Goal: Task Accomplishment & Management: Complete application form

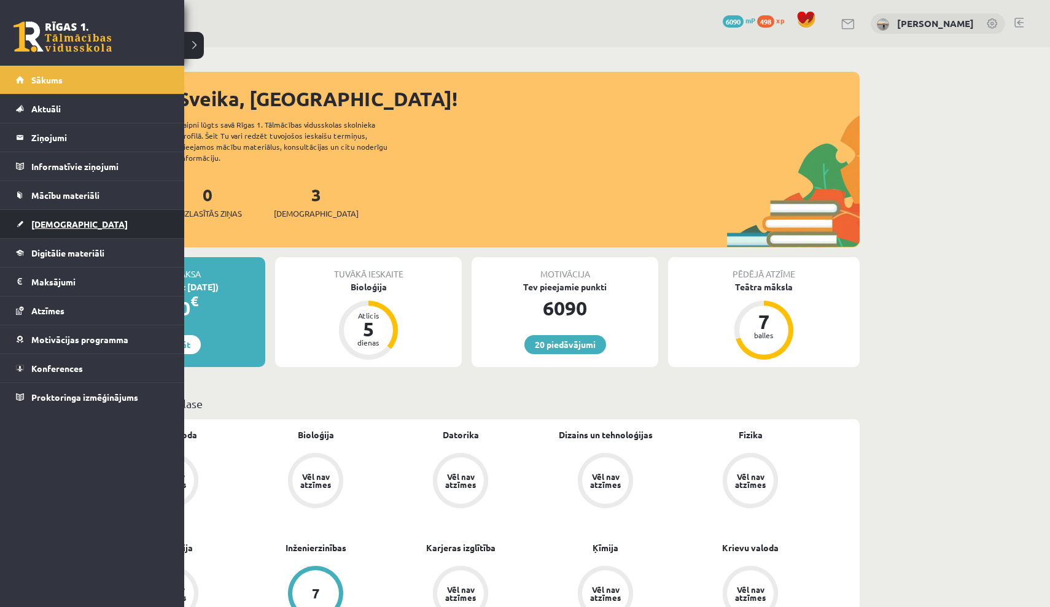
click at [70, 230] on link "[DEMOGRAPHIC_DATA]" at bounding box center [92, 224] width 153 height 28
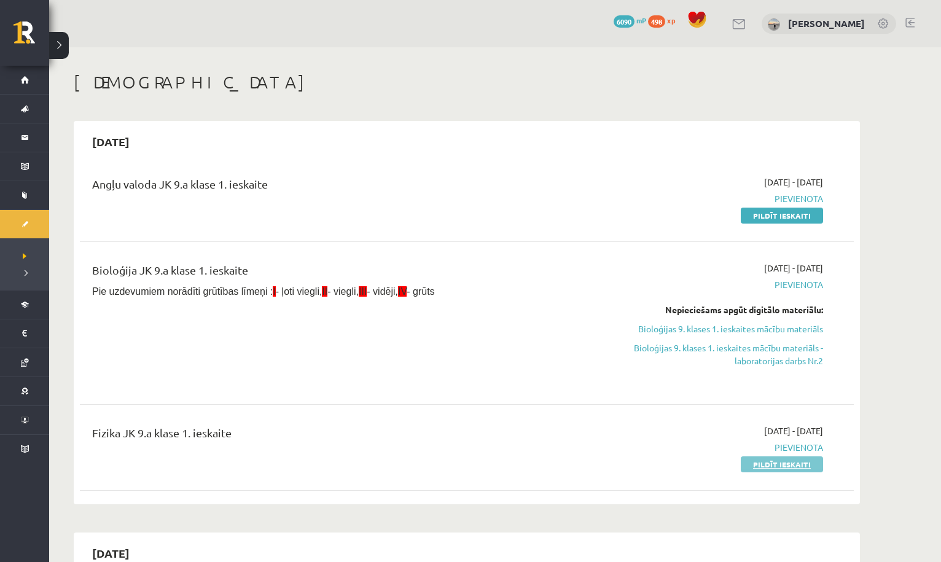
click at [771, 465] on link "Pildīt ieskaiti" at bounding box center [782, 464] width 82 height 16
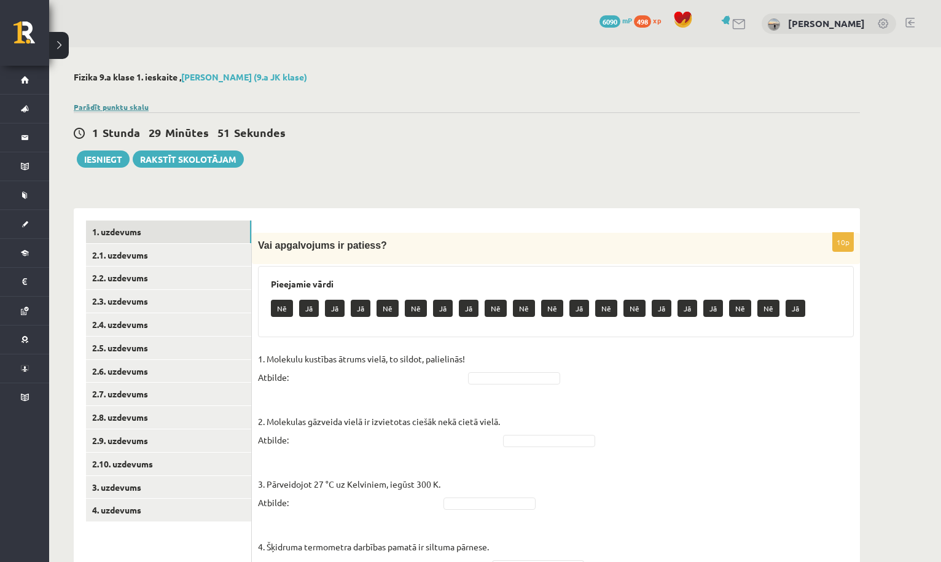
click at [140, 104] on link "Parādīt punktu skalu" at bounding box center [111, 107] width 75 height 10
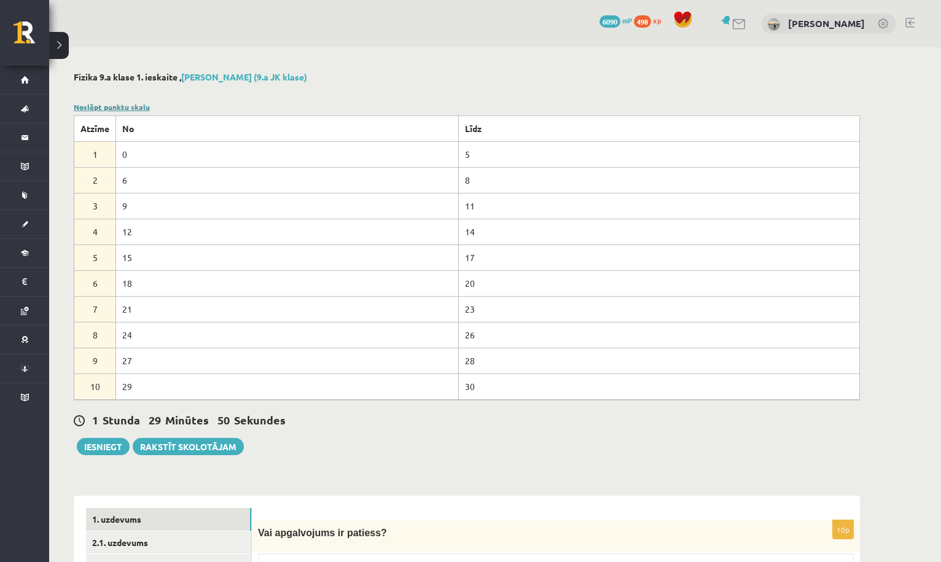
click at [140, 104] on link "Noslēpt punktu skalu" at bounding box center [112, 107] width 76 height 10
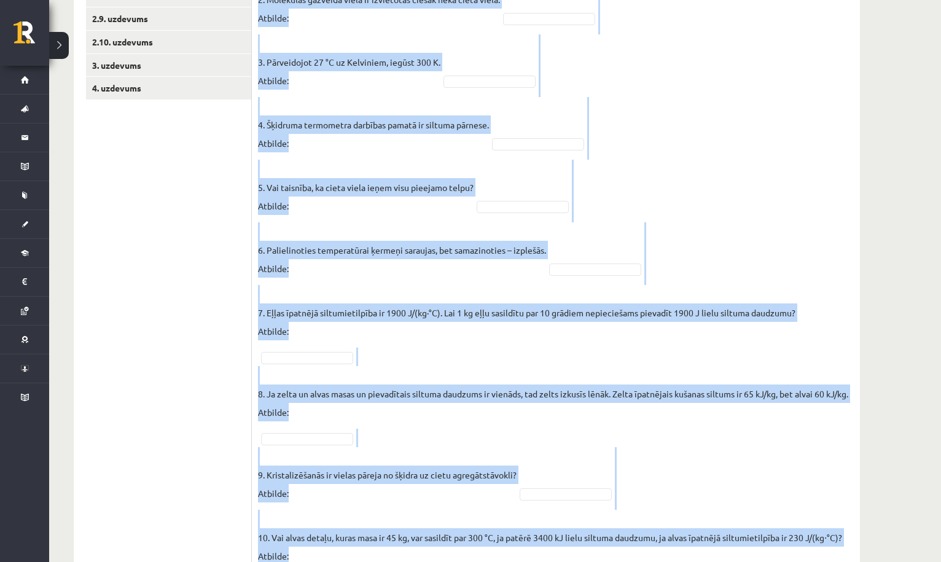
scroll to position [512, 0]
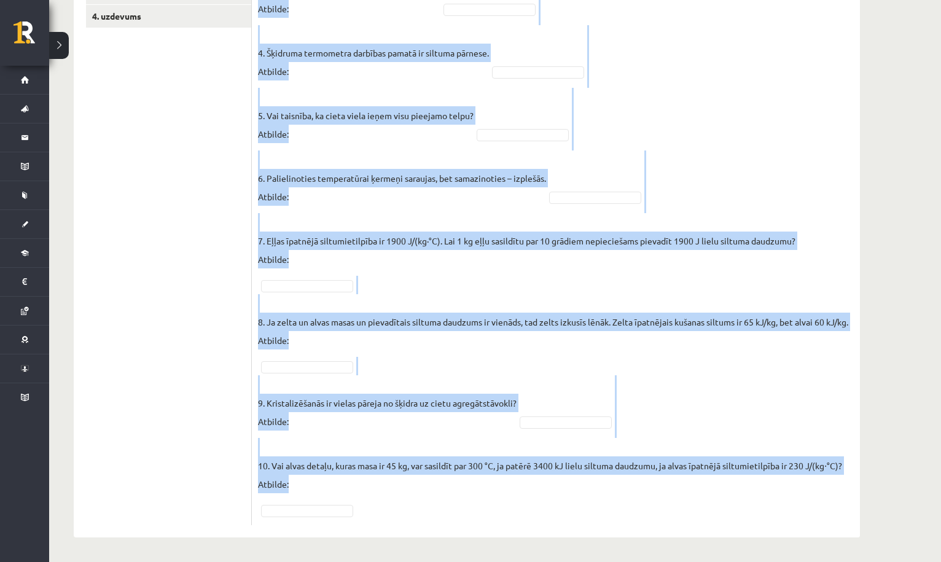
drag, startPoint x: 257, startPoint y: 86, endPoint x: 559, endPoint y: 561, distance: 563.2
click at [559, 561] on div "Fizika 9.a klase 1. ieskaite , [PERSON_NAME] (9.a JK klase) Parādīt punktu skal…" at bounding box center [466, 58] width 835 height 1008
copy div "Lor ipsumdolors am consect? Adipiscin elits Do Ei Te In Ut La Et Do Ma Al En Ad…"
click at [623, 107] on fieldset "1. Molekulu kustības ātrums vielā, to sildot, palielinās! Atbilde: 2. Molekulas…" at bounding box center [556, 187] width 596 height 663
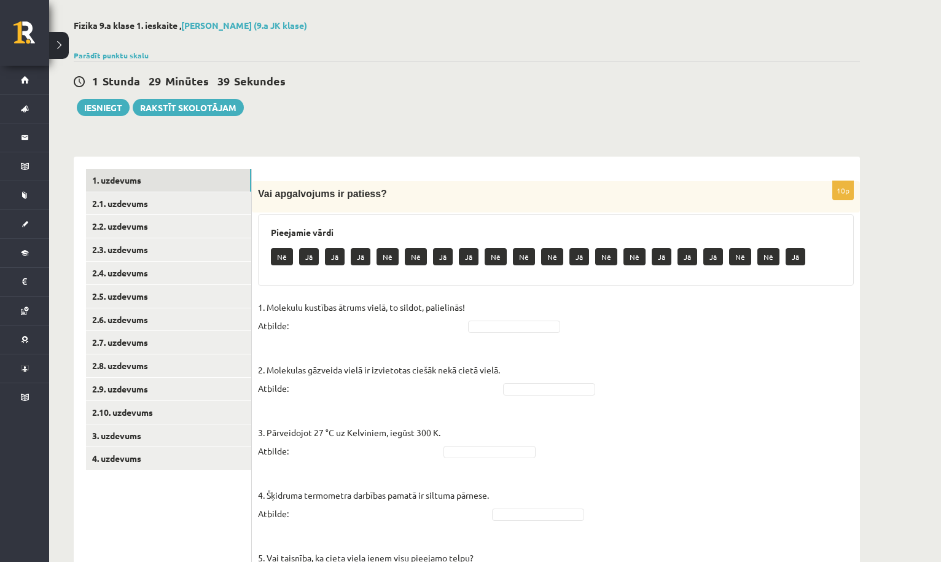
scroll to position [59, 0]
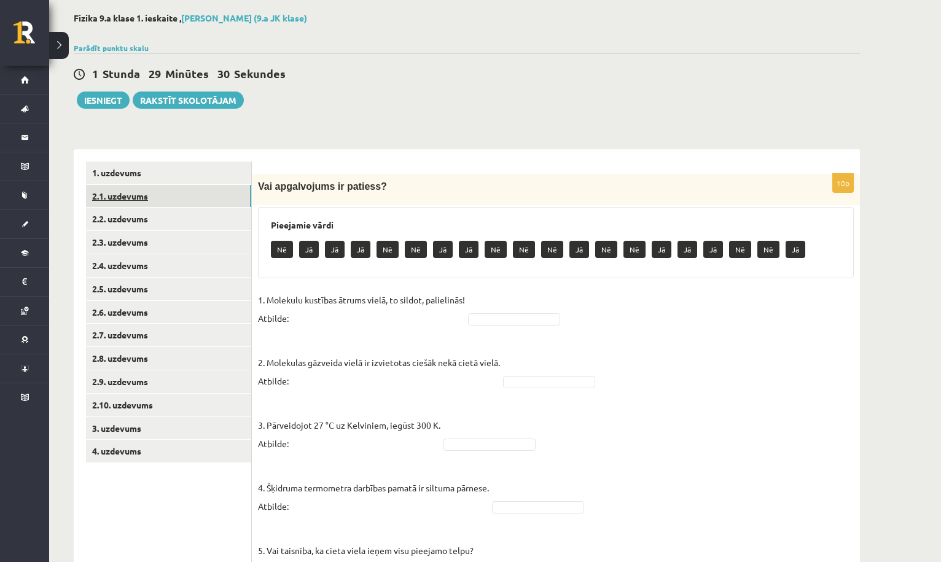
click at [233, 194] on link "2.1. uzdevums" at bounding box center [168, 196] width 165 height 23
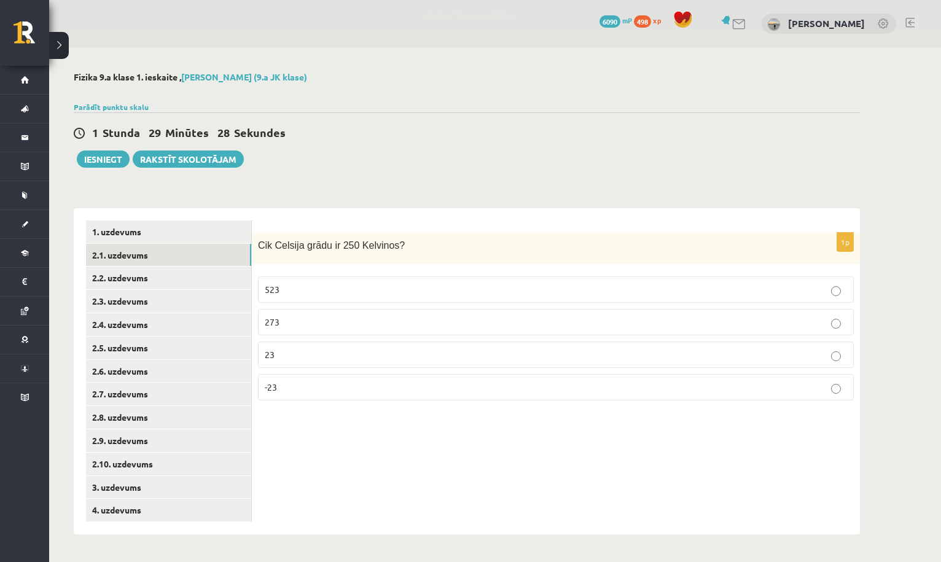
scroll to position [0, 0]
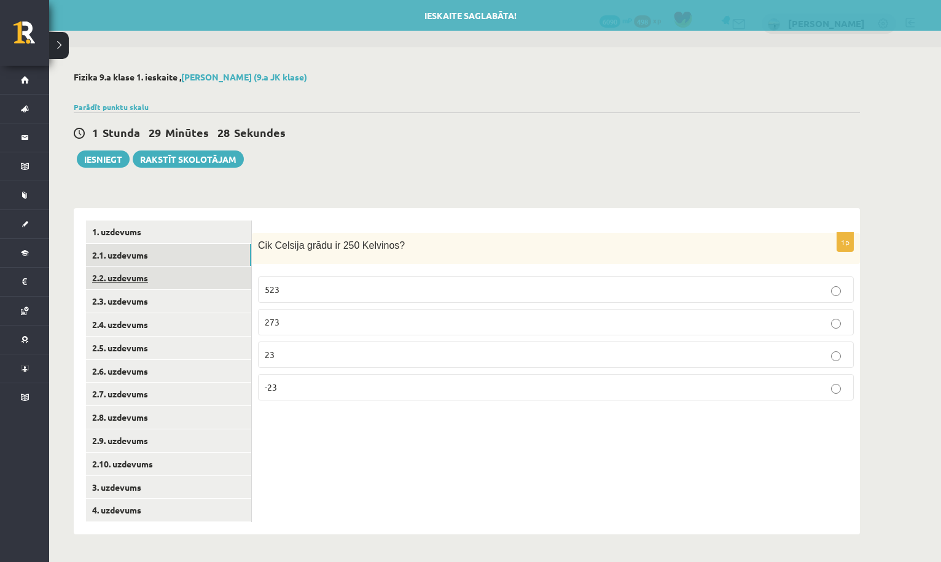
click at [224, 280] on link "2.2. uzdevums" at bounding box center [168, 278] width 165 height 23
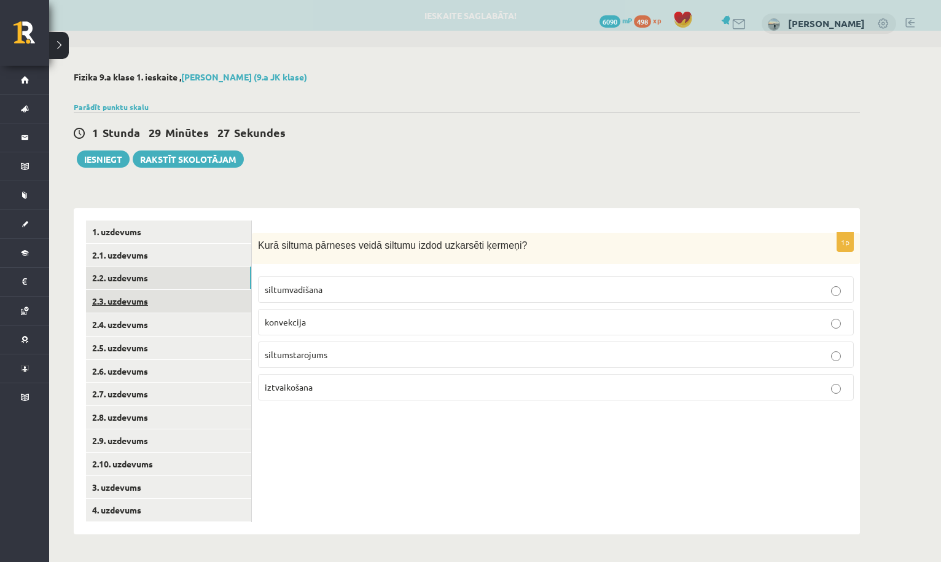
click at [220, 299] on link "2.3. uzdevums" at bounding box center [168, 301] width 165 height 23
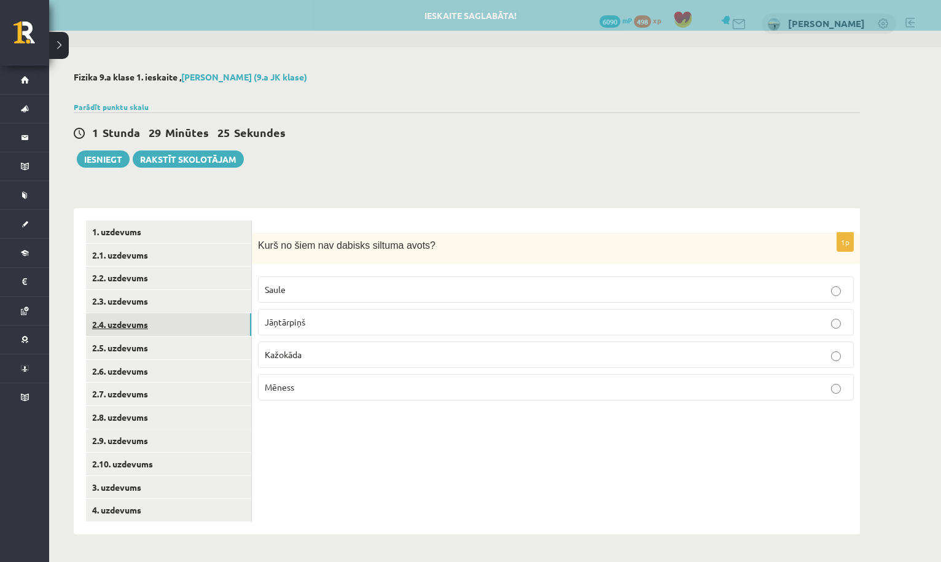
click at [213, 327] on link "2.4. uzdevums" at bounding box center [168, 324] width 165 height 23
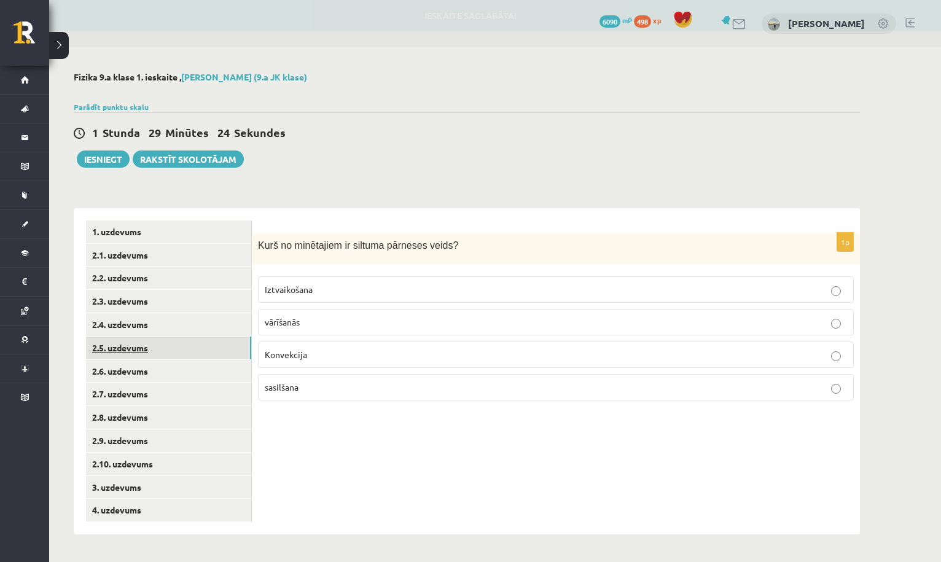
click at [209, 349] on link "2.5. uzdevums" at bounding box center [168, 348] width 165 height 23
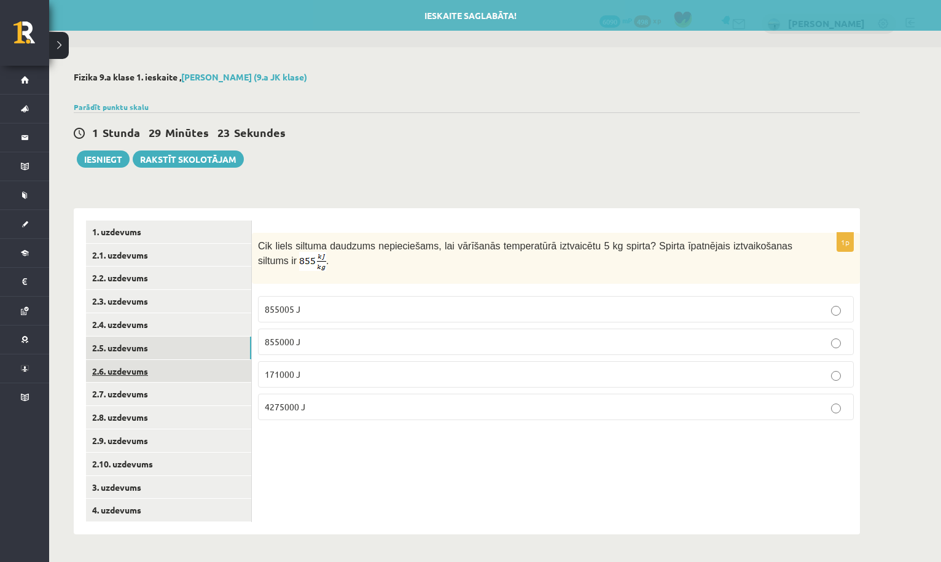
click at [208, 368] on link "2.6. uzdevums" at bounding box center [168, 371] width 165 height 23
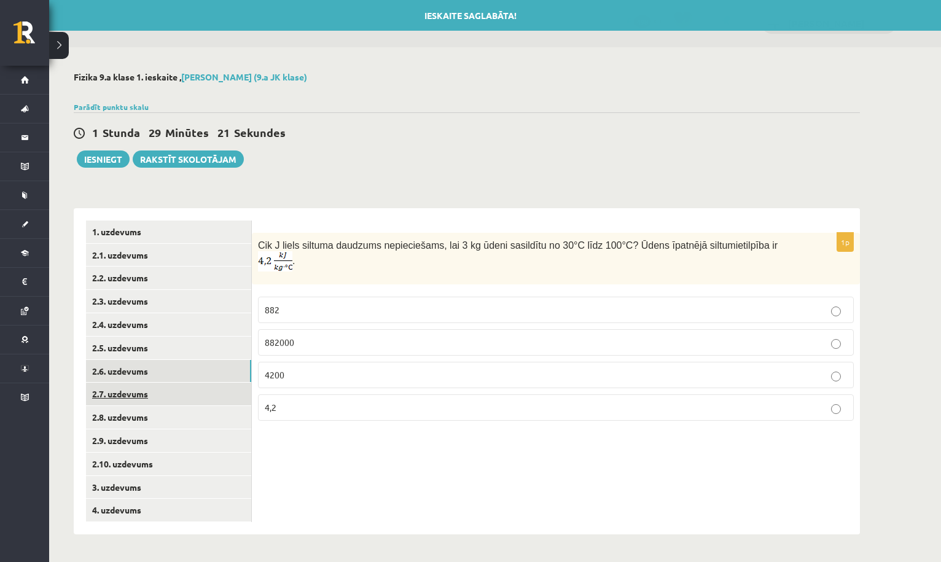
click at [203, 395] on link "2.7. uzdevums" at bounding box center [168, 394] width 165 height 23
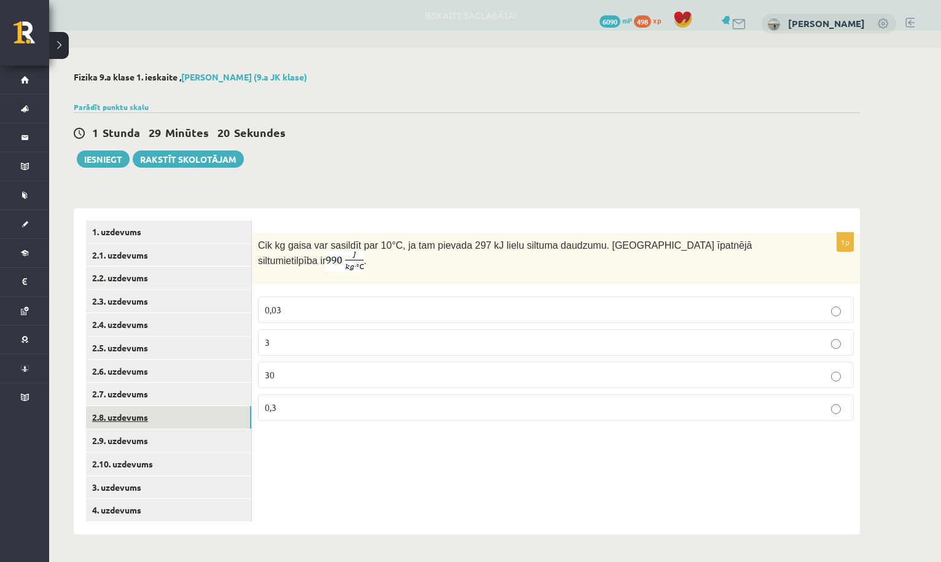
click at [200, 415] on link "2.8. uzdevums" at bounding box center [168, 417] width 165 height 23
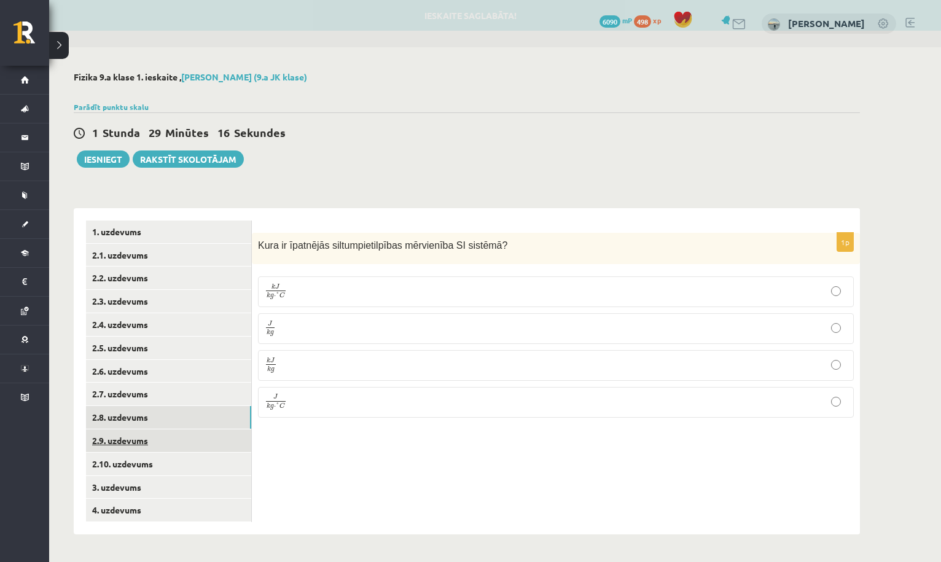
click at [198, 434] on link "2.9. uzdevums" at bounding box center [168, 440] width 165 height 23
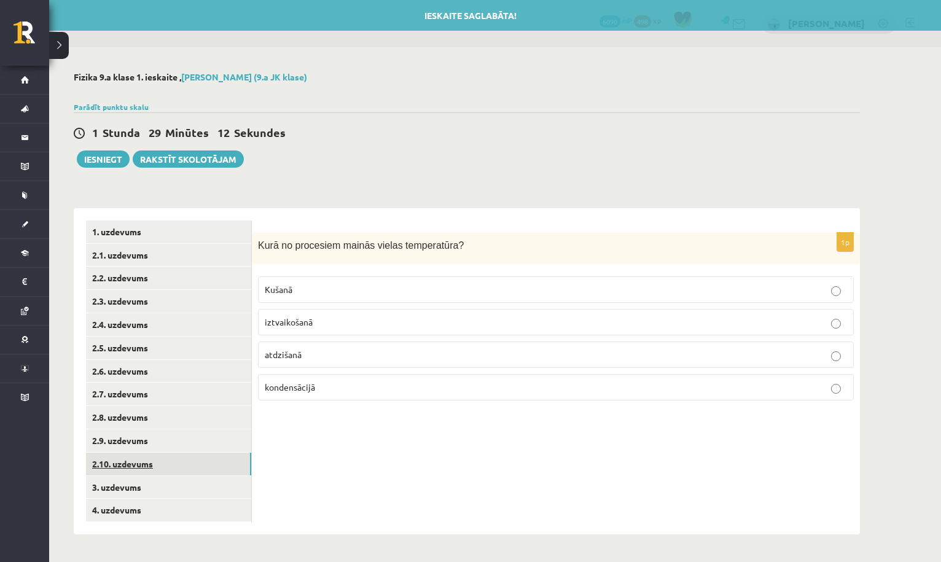
click at [199, 457] on link "2.10. uzdevums" at bounding box center [168, 464] width 165 height 23
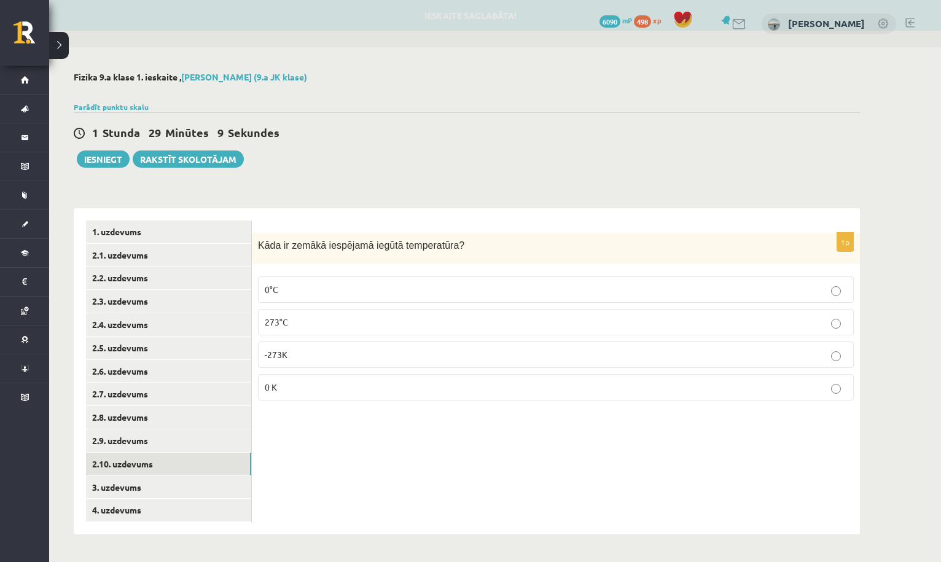
click at [293, 354] on p "-273K" at bounding box center [556, 354] width 582 height 13
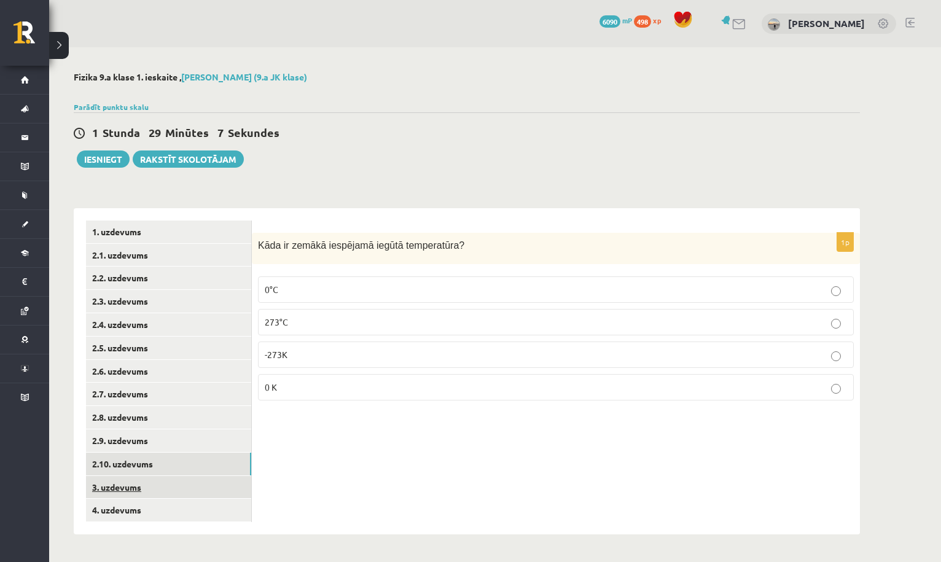
click at [231, 476] on link "3. uzdevums" at bounding box center [168, 487] width 165 height 23
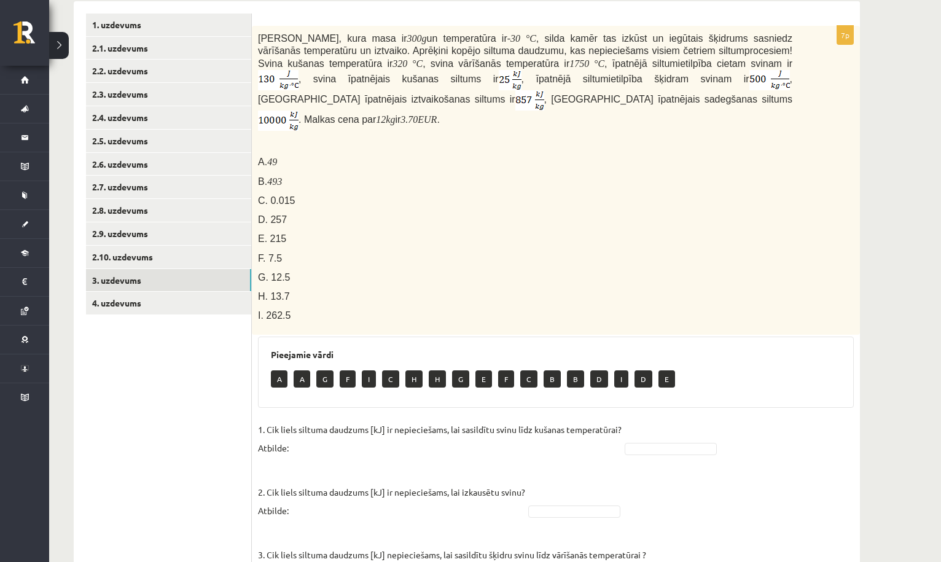
scroll to position [215, 0]
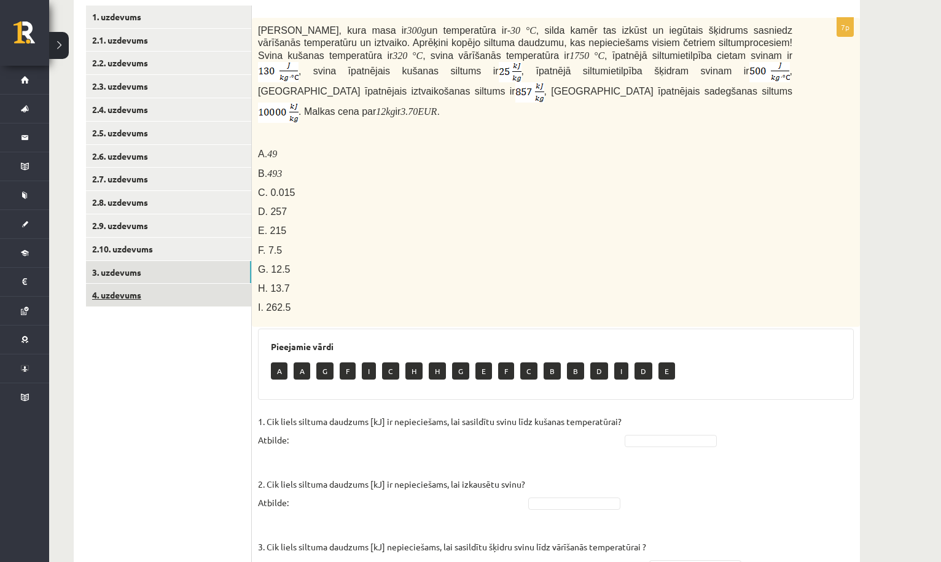
click at [230, 288] on link "4. uzdevums" at bounding box center [168, 295] width 165 height 23
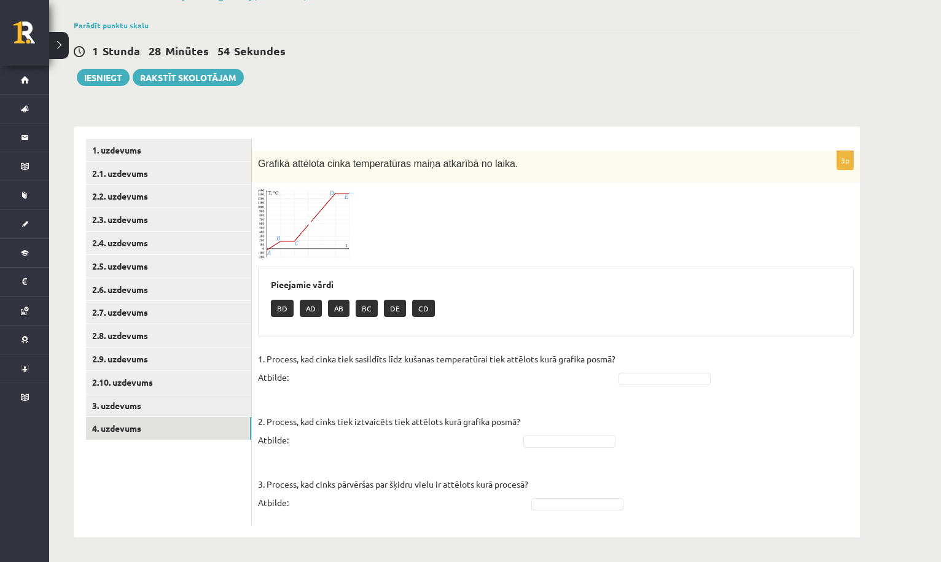
scroll to position [81, 0]
click at [311, 239] on img at bounding box center [304, 224] width 92 height 70
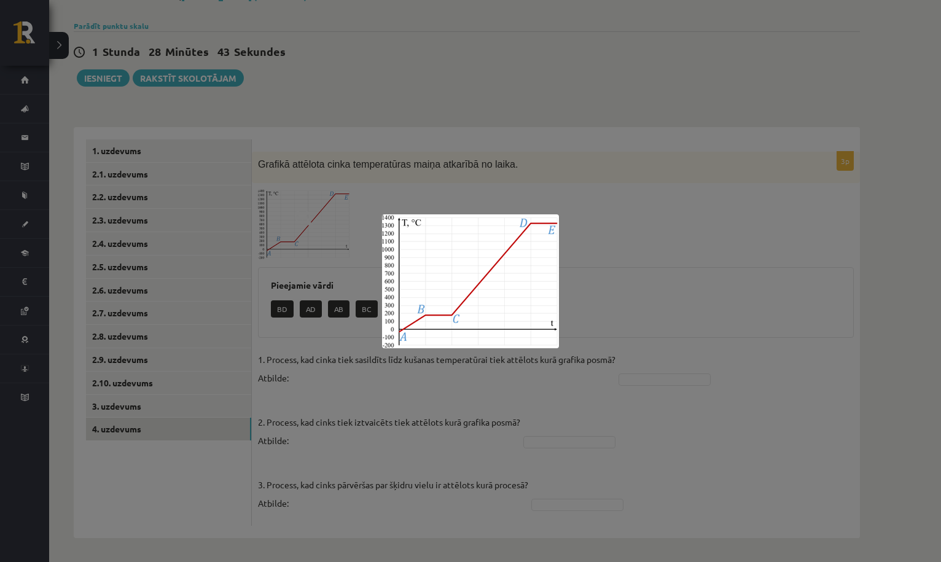
click at [464, 133] on div at bounding box center [470, 281] width 941 height 562
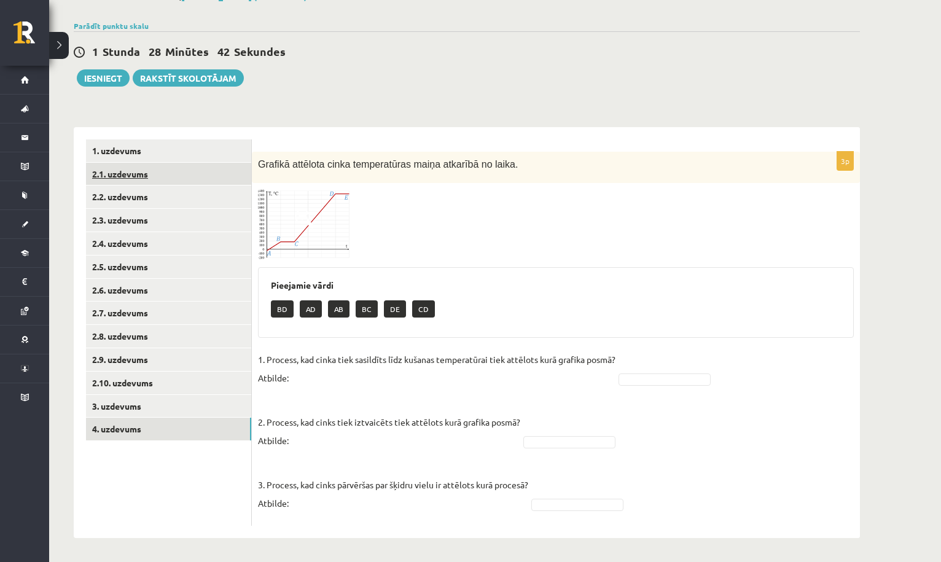
click at [222, 179] on link "2.1. uzdevums" at bounding box center [168, 174] width 165 height 23
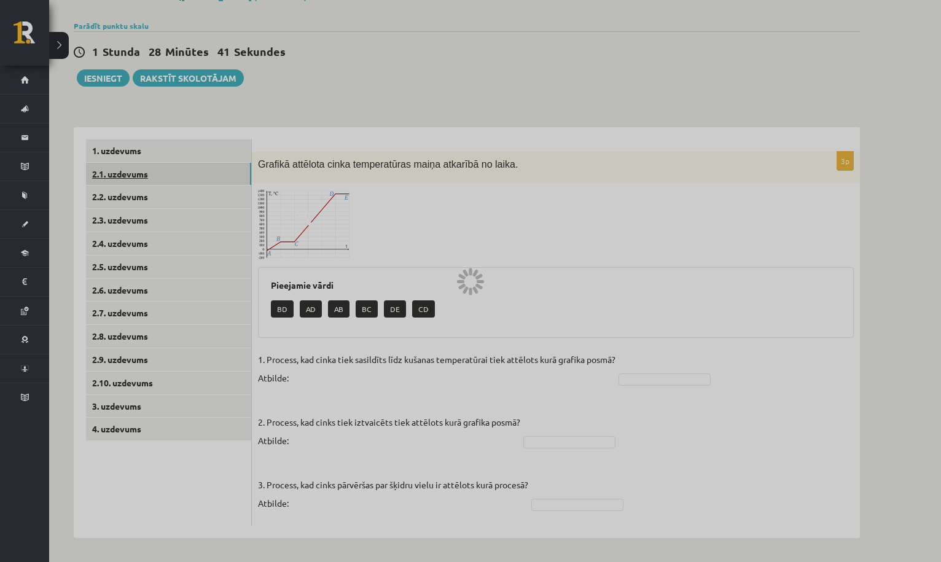
scroll to position [0, 0]
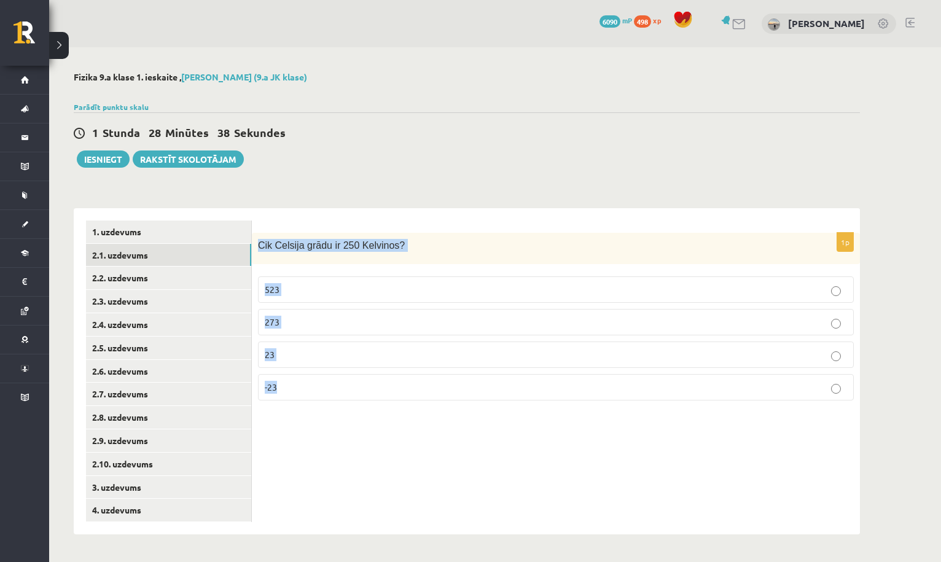
drag, startPoint x: 256, startPoint y: 243, endPoint x: 349, endPoint y: 398, distance: 181.2
click at [349, 398] on div "1p Cik Celsija grādu ir 250 Kelvinos? 523 273 23 -23" at bounding box center [556, 321] width 608 height 177
copy div "Cik Celsija grādu ir 250 Kelvinos? 523 273 23 -23"
click at [438, 106] on div "Parādīt punktu skalu Atzīme No Līdz 1 0 5 2 6 8 3 9 11 4 12 14 5 15 17 6 18 20 …" at bounding box center [467, 106] width 786 height 11
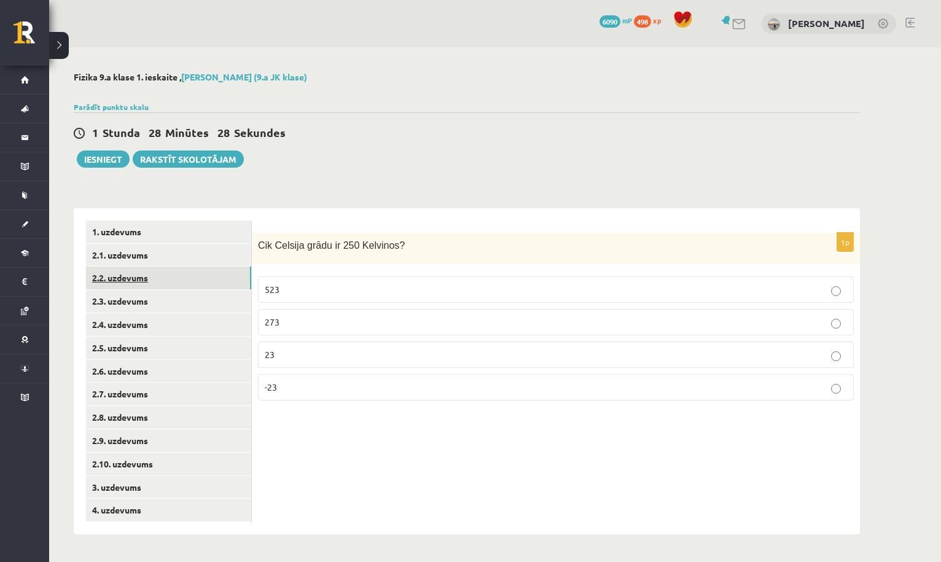
click at [230, 275] on link "2.2. uzdevums" at bounding box center [168, 278] width 165 height 23
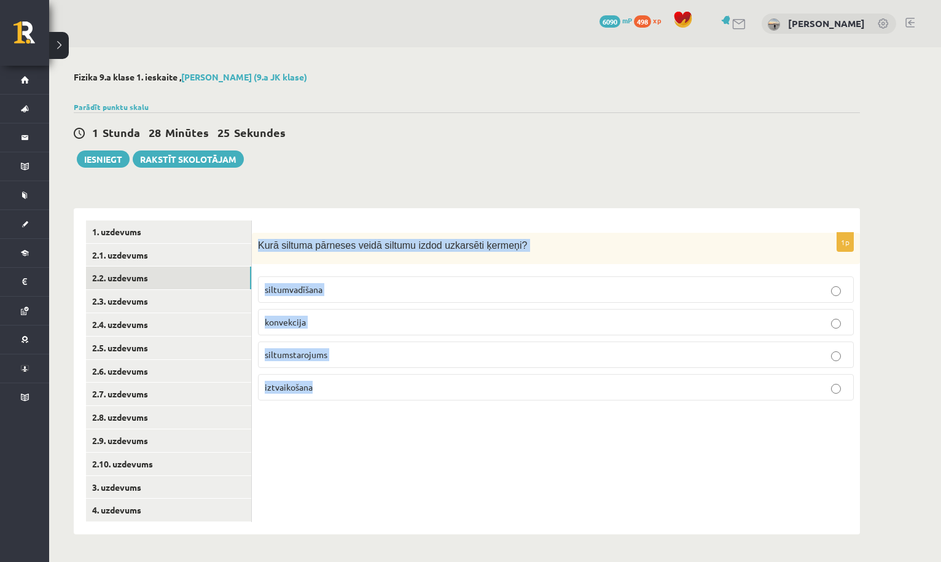
drag, startPoint x: 258, startPoint y: 241, endPoint x: 370, endPoint y: 527, distance: 307.8
click at [370, 527] on div "1p Kurā siltuma pārneses veidā siltumu izdod uzkarsēti ķermeņi? siltumvadīšana …" at bounding box center [556, 371] width 608 height 326
copy div "Kurā siltuma pārneses veidā siltumu izdod uzkarsēti ķermeņi? siltumvadīšana kon…"
click at [199, 298] on link "2.3. uzdevums" at bounding box center [168, 301] width 165 height 23
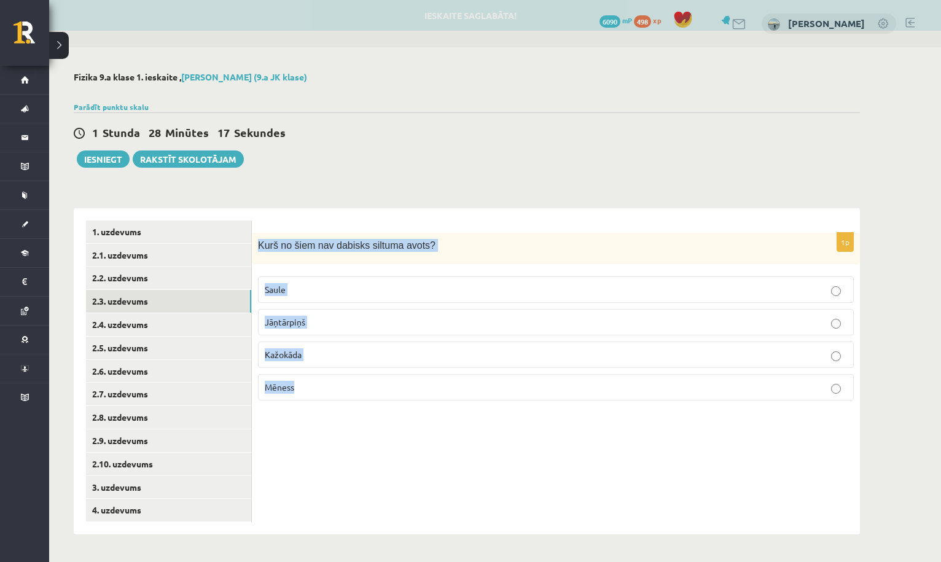
drag, startPoint x: 256, startPoint y: 244, endPoint x: 330, endPoint y: 401, distance: 173.9
click at [330, 401] on div "1p Kurš no šiem nav dabisks siltuma avots? Saule Jāņtārpiņš Kažokāda Mēness" at bounding box center [556, 321] width 608 height 177
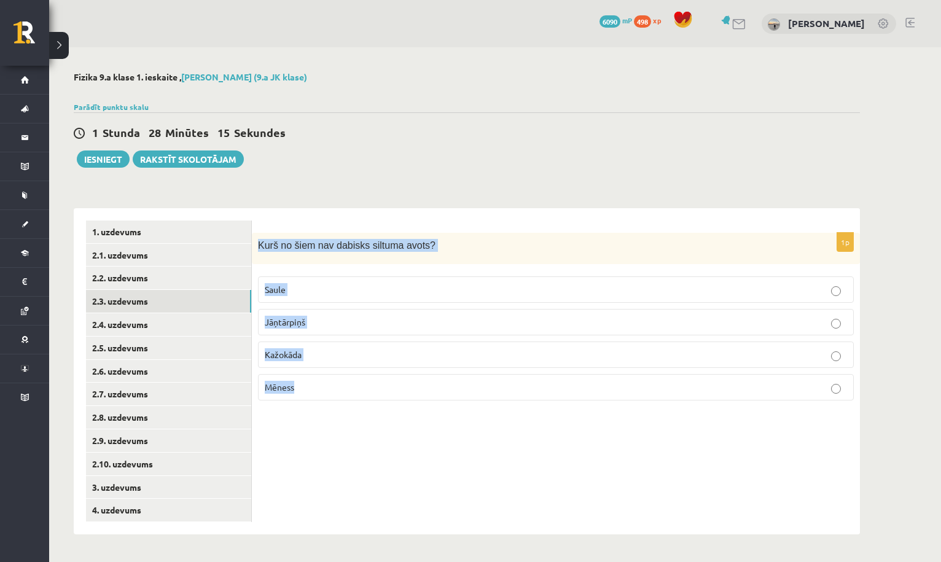
copy div "Kurš no šiem nav dabisks siltuma avots? Saule Jāņtārpiņš Kažokāda Mēness"
click at [212, 320] on link "2.4. uzdevums" at bounding box center [168, 324] width 165 height 23
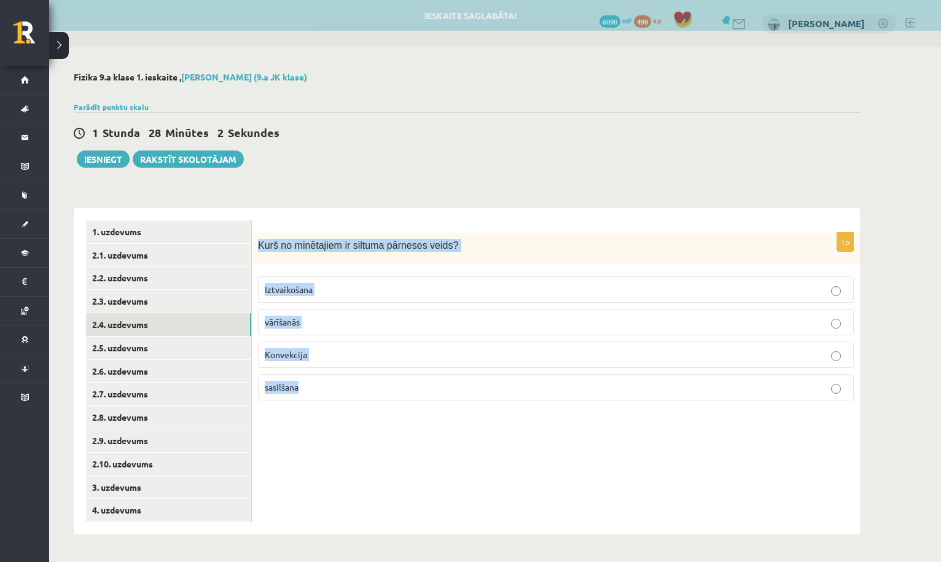
drag, startPoint x: 257, startPoint y: 246, endPoint x: 337, endPoint y: 403, distance: 176.3
click at [337, 403] on div "1p Kurš no minētajiem ir siltuma pārneses veids? Iztvaikošana vārīšanās Konvekc…" at bounding box center [556, 321] width 608 height 177
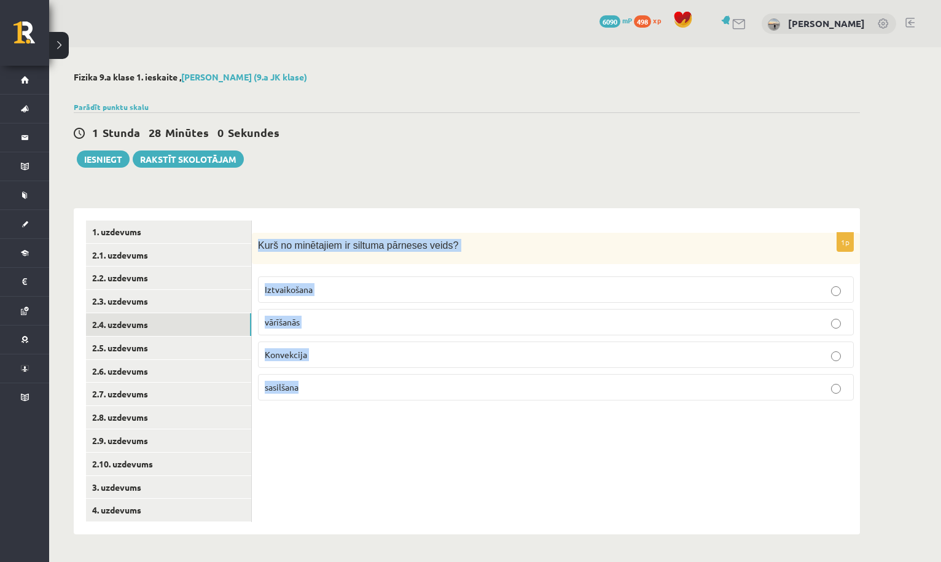
copy div "Kurš no minētajiem ir siltuma pārneses veids? Iztvaikošana vārīšanās Konvekcija…"
click at [216, 338] on link "2.5. uzdevums" at bounding box center [168, 348] width 165 height 23
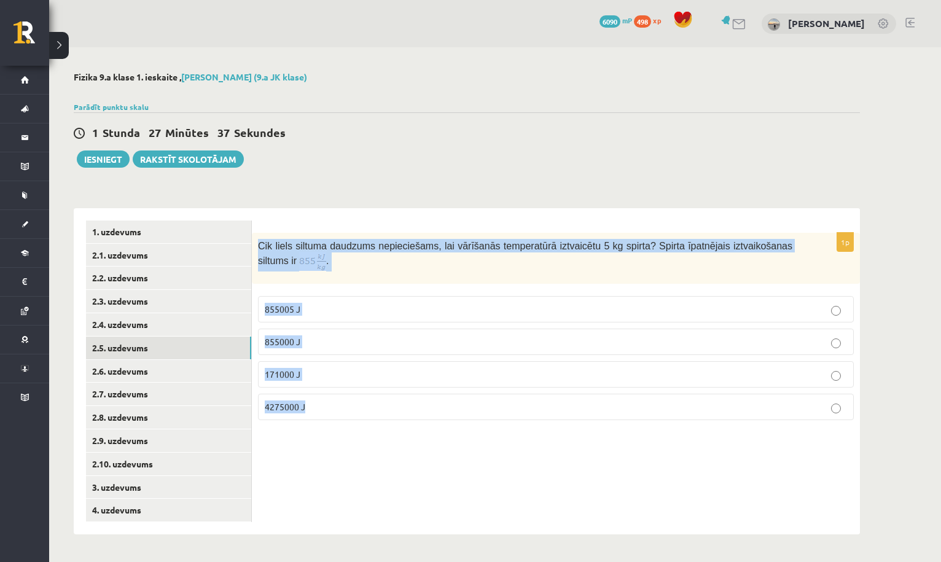
drag, startPoint x: 258, startPoint y: 242, endPoint x: 480, endPoint y: 440, distance: 297.5
click at [481, 440] on div "1p Cik liels siltuma daudzums nepieciešams, lai vārīšanās temperatūrā iztvaicēt…" at bounding box center [556, 371] width 608 height 326
copy div "Cik liels siltuma daudzums nepieciešams, lai vārīšanās temperatūrā iztvaicētu 5…"
click at [224, 361] on link "2.6. uzdevums" at bounding box center [168, 371] width 165 height 23
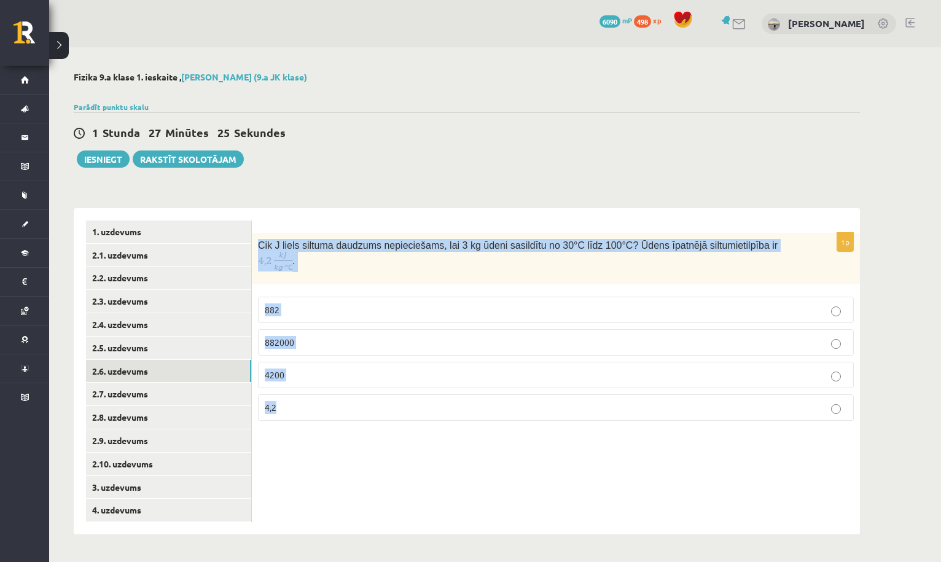
drag, startPoint x: 257, startPoint y: 243, endPoint x: 368, endPoint y: 422, distance: 210.6
click at [368, 422] on div "1p Cik J liels siltuma daudzums nepieciešams, lai 3 kg ūdeni sasildītu no 30°C …" at bounding box center [556, 332] width 608 height 198
copy div "Cik J liels siltuma daudzums nepieciešams, lai 3 kg ūdeni sasildītu no 30°C līd…"
click at [206, 396] on link "2.7. uzdevums" at bounding box center [168, 394] width 165 height 23
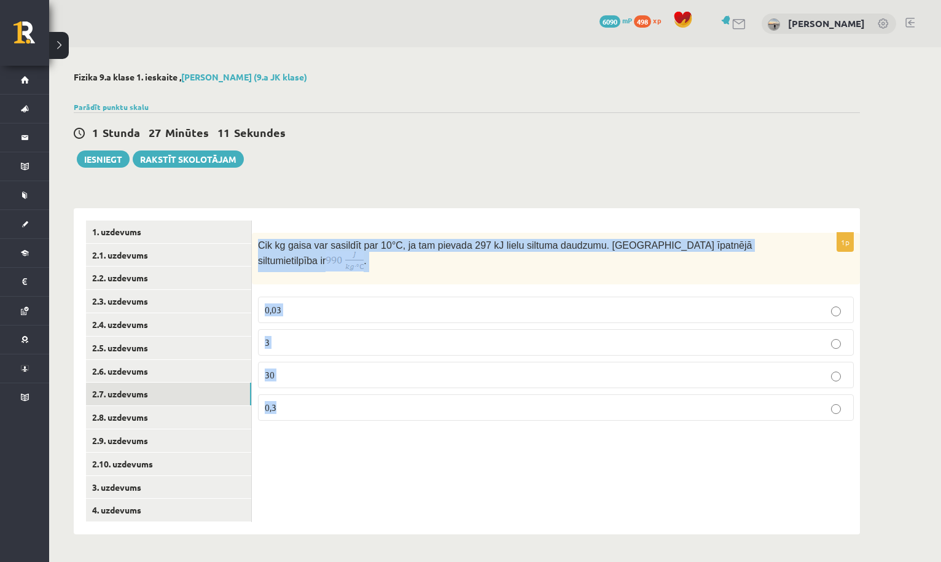
drag, startPoint x: 260, startPoint y: 241, endPoint x: 451, endPoint y: 425, distance: 265.8
click at [451, 426] on div "1p Cik kg gaisa var sasildīt par 10 °C, ja tam pievada 297 kJ lielu siltuma dau…" at bounding box center [556, 332] width 608 height 198
copy div "Cik kg gaisa var sasildīt par 10 °C, ja tam pievada 297 kJ lielu siltuma daudzu…"
click at [173, 413] on link "2.8. uzdevums" at bounding box center [168, 417] width 165 height 23
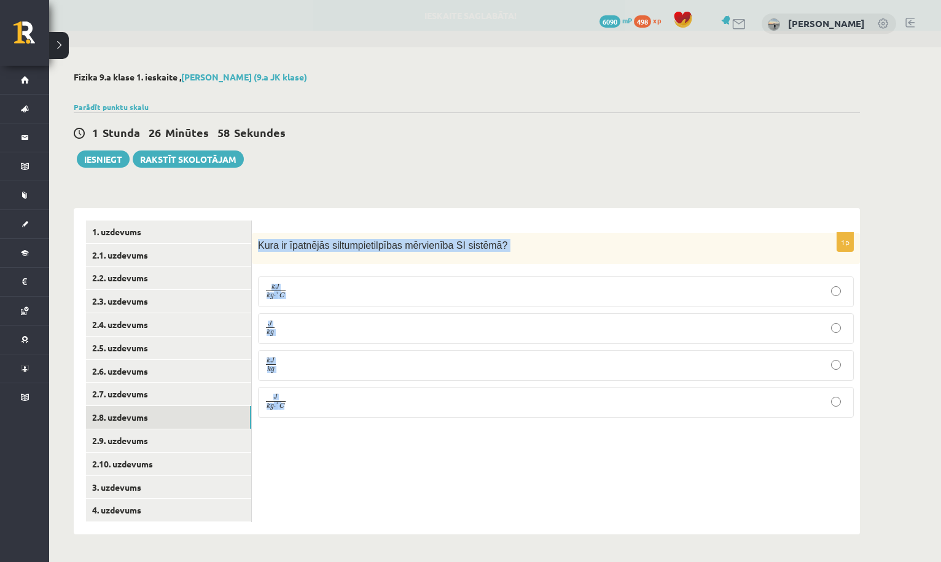
drag, startPoint x: 257, startPoint y: 244, endPoint x: 329, endPoint y: 426, distance: 194.9
click at [329, 426] on div "1p Kura ir īpatnējās siltumpietilpības mērvienība SI sistēmā ? k J k g ⋅ ° C k …" at bounding box center [556, 330] width 608 height 195
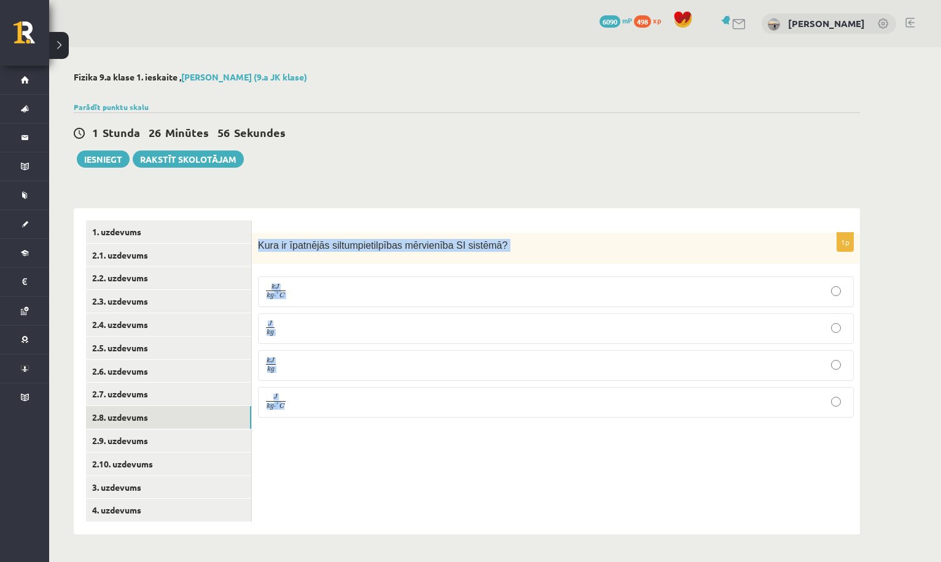
copy div "Kura ir īpatnējās siltumpietilpības mērvienība SI sistēmā ? k J k g ⋅ ° C k J k…"
click at [203, 440] on link "2.9. uzdevums" at bounding box center [168, 440] width 165 height 23
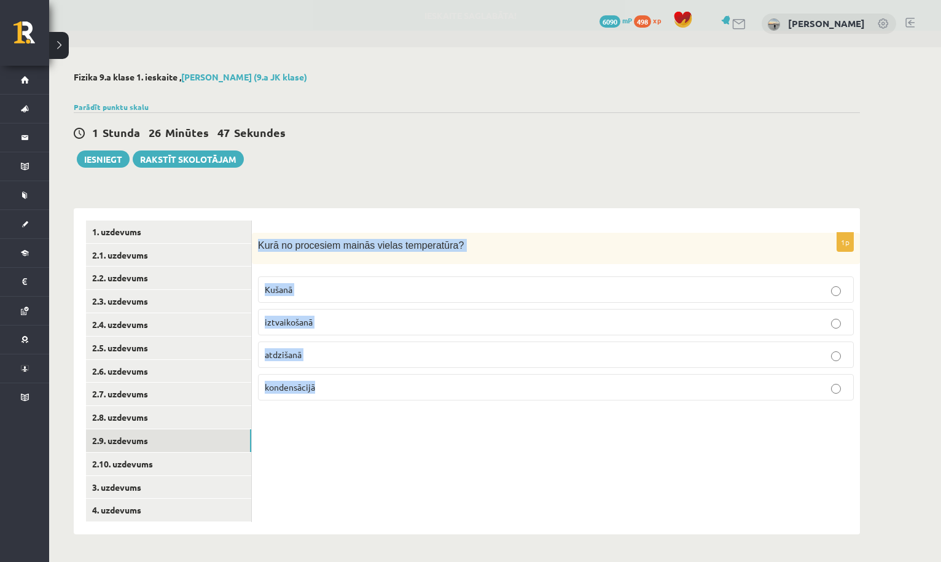
drag, startPoint x: 258, startPoint y: 243, endPoint x: 375, endPoint y: 388, distance: 186.5
click at [375, 388] on div "1p Kurā no procesiem mainās vielas temperatūra? Kušanā iztvaikošanā atdzišanā k…" at bounding box center [556, 321] width 608 height 177
copy div "Kurā no procesiem mainās vielas temperatūra? Kušanā iztvaikošanā atdzišanā kond…"
click at [199, 457] on link "2.10. uzdevums" at bounding box center [168, 464] width 165 height 23
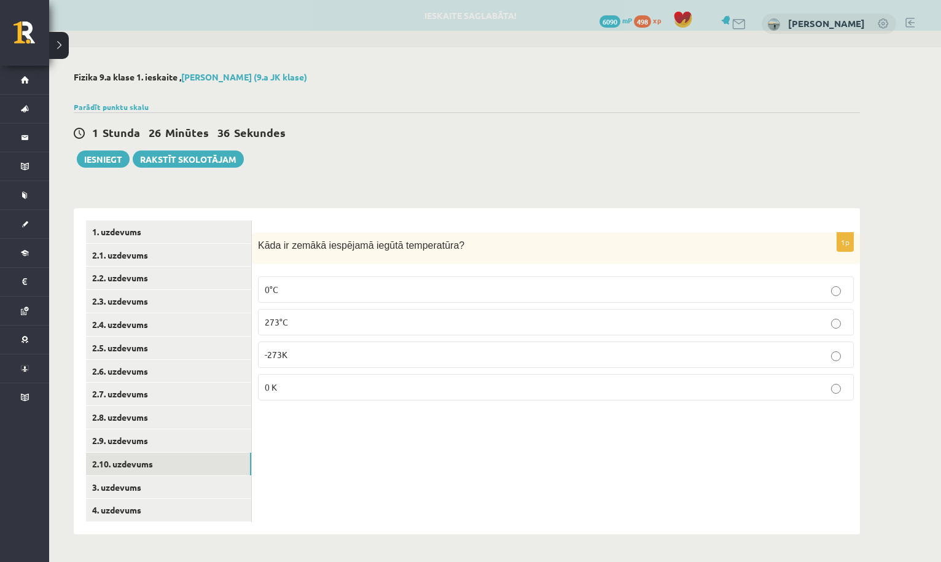
click at [257, 244] on div "Kāda ir zemākā iespējamā iegūtā temperatūra?" at bounding box center [556, 248] width 608 height 31
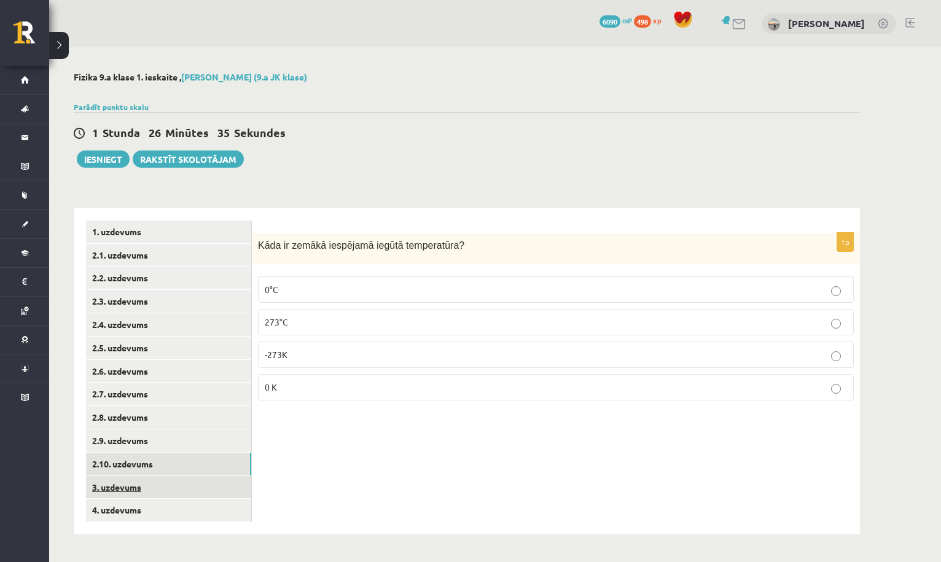
click at [218, 490] on link "3. uzdevums" at bounding box center [168, 487] width 165 height 23
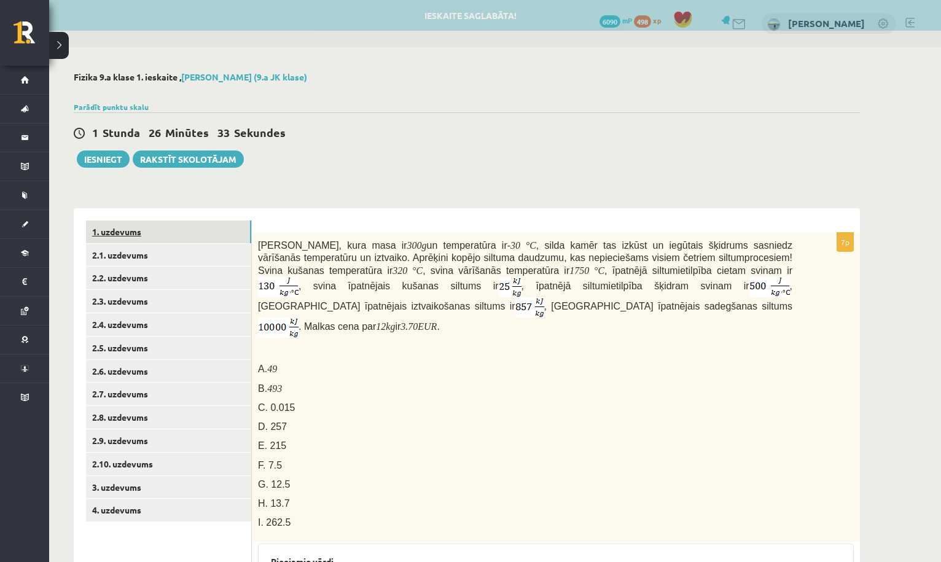
click at [211, 229] on link "1. uzdevums" at bounding box center [168, 231] width 165 height 23
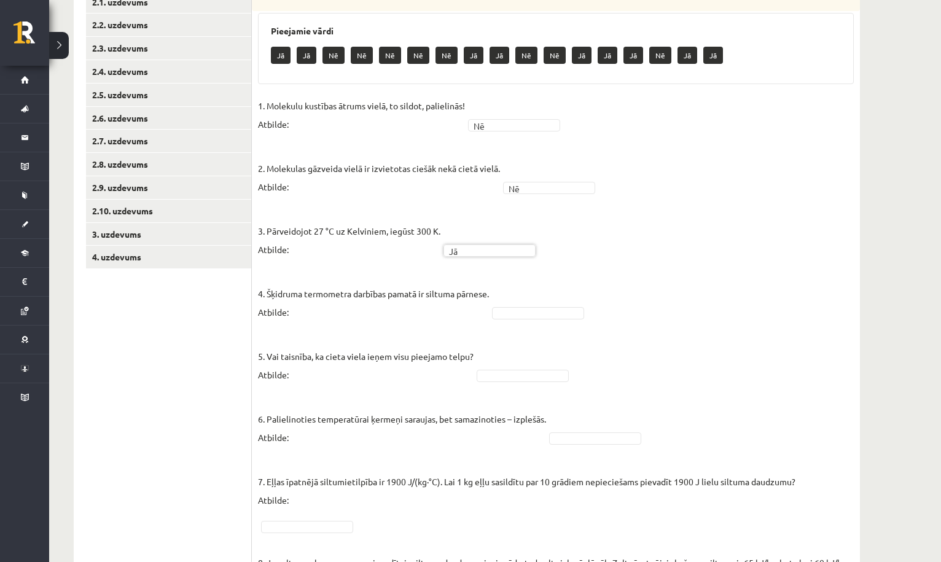
scroll to position [274, 0]
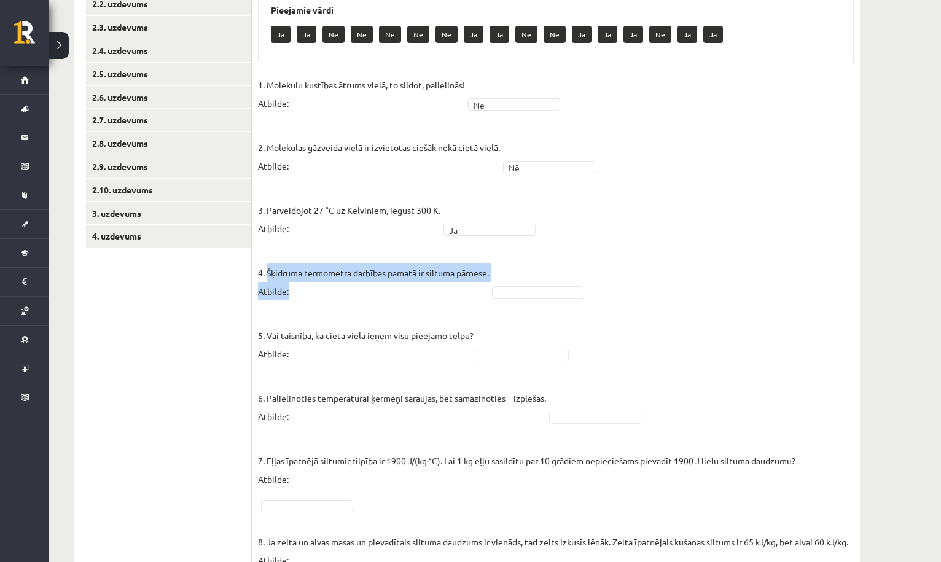
drag, startPoint x: 268, startPoint y: 271, endPoint x: 506, endPoint y: 278, distance: 238.3
click at [507, 278] on fieldset "1. Molekulu kustības ātrums vielā, to sildot, palielinās! Atbilde: Nē ** 2. Mol…" at bounding box center [556, 407] width 596 height 663
click at [386, 287] on p "4. Šķidruma termometra darbības pamatā ir siltuma pārnese. Atbilde:" at bounding box center [373, 272] width 231 height 55
drag, startPoint x: 267, startPoint y: 270, endPoint x: 494, endPoint y: 273, distance: 226.6
click at [494, 273] on fieldset "1. Molekulu kustības ātrums vielā, to sildot, palielinās! Atbilde: Nē ** 2. Mol…" at bounding box center [556, 407] width 596 height 663
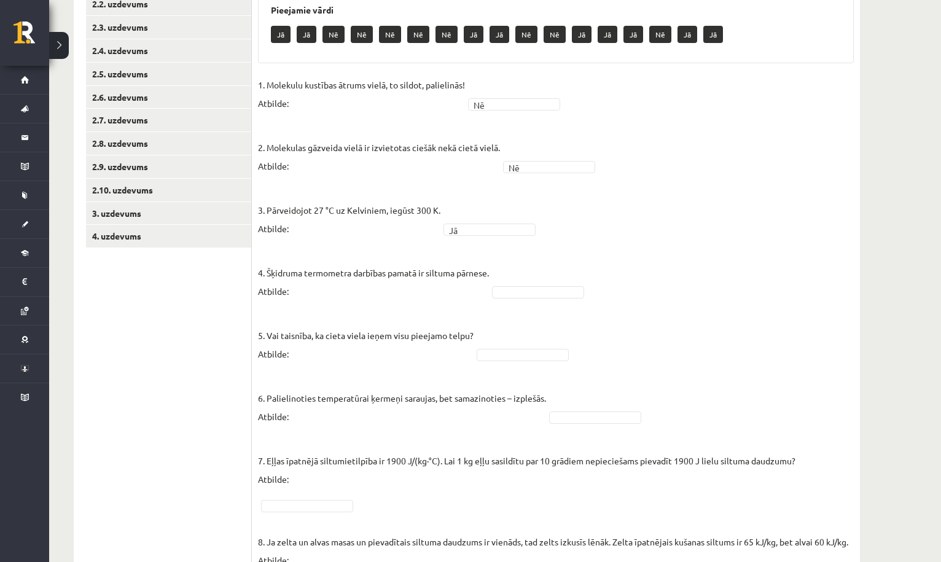
click at [438, 298] on p "4. Šķidruma termometra darbības pamatā ir siltuma pārnese. Atbilde:" at bounding box center [373, 272] width 231 height 55
drag, startPoint x: 268, startPoint y: 270, endPoint x: 493, endPoint y: 274, distance: 225.4
click at [493, 274] on fieldset "1. Molekulu kustības ātrums vielā, to sildot, palielinās! Atbilde: Nē ** 2. Mol…" at bounding box center [556, 407] width 596 height 663
click at [357, 294] on p "4. Šķidruma termometra darbības pamatā ir siltuma pārnese. Atbilde:" at bounding box center [373, 272] width 231 height 55
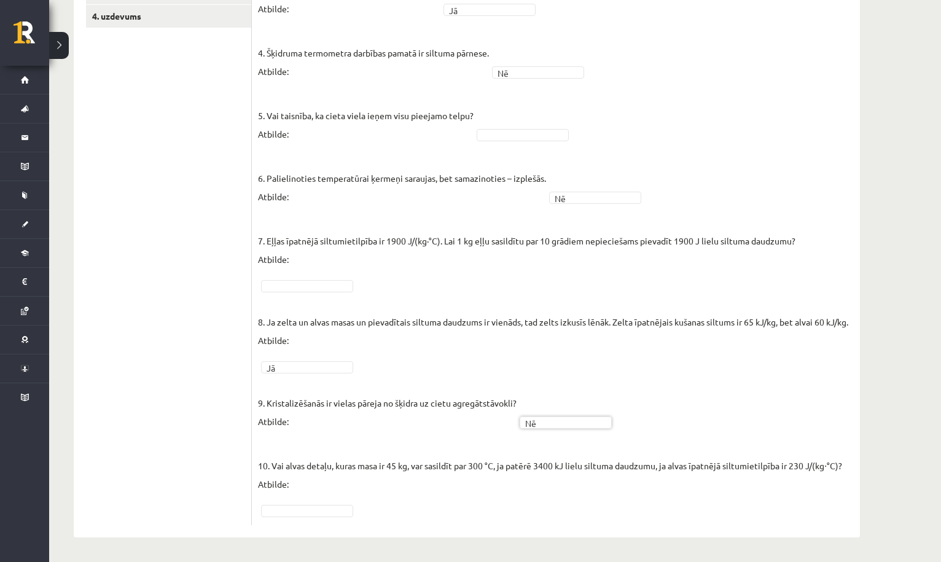
scroll to position [512, 0]
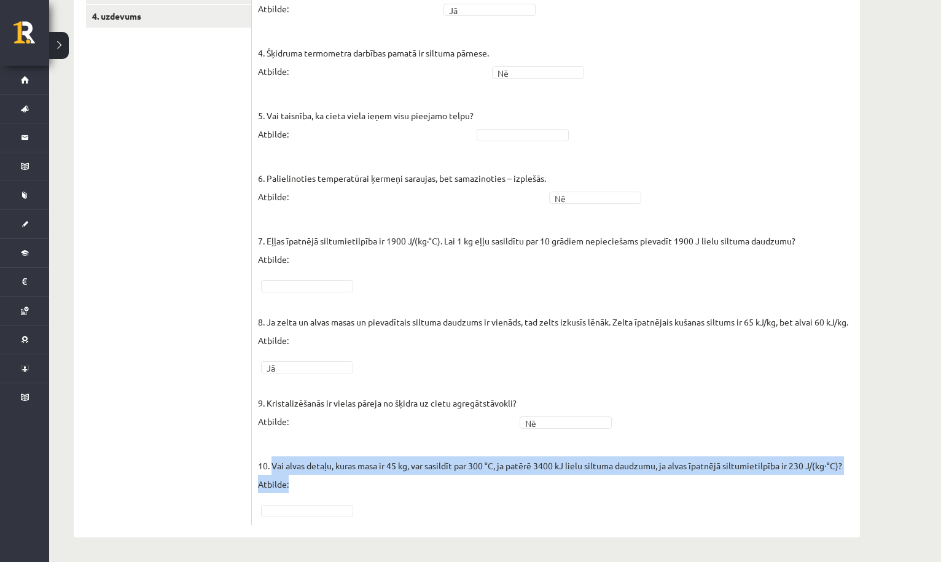
drag, startPoint x: 271, startPoint y: 464, endPoint x: 851, endPoint y: 463, distance: 579.7
click at [851, 463] on fieldset "1. Molekulu kustības ātrums vielā, to sildot, palielinās! Atbilde: Nē ** 2. Mol…" at bounding box center [556, 187] width 596 height 663
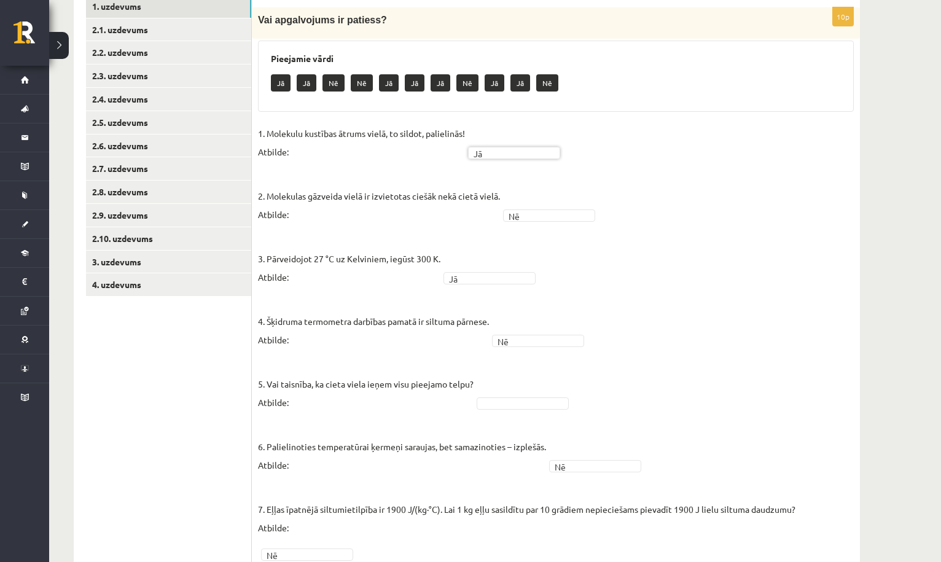
scroll to position [227, 0]
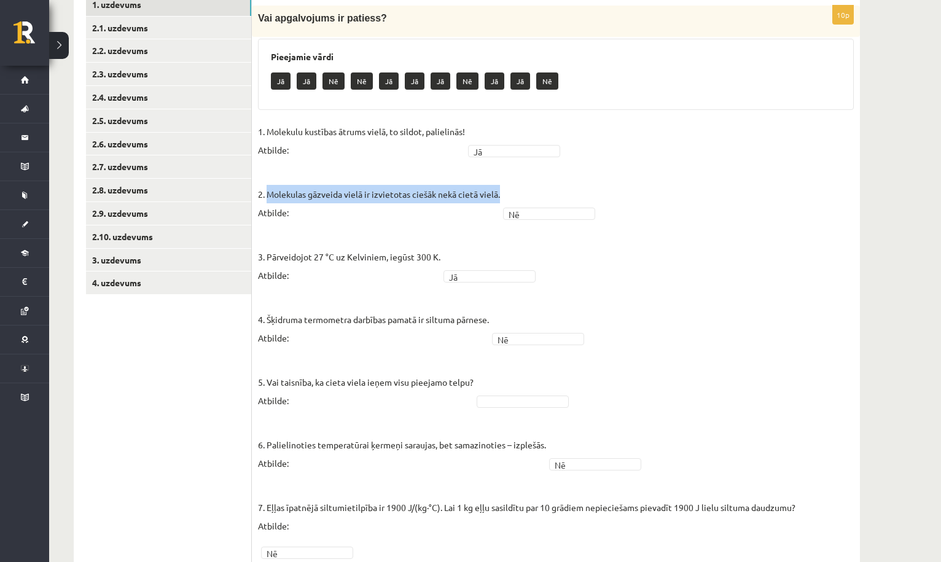
drag, startPoint x: 268, startPoint y: 191, endPoint x: 499, endPoint y: 193, distance: 231.5
click at [499, 193] on p "2. Molekulas gāzveida vielā ir izvietotas ciešāk nekā cietā vielā. Atbilde:" at bounding box center [379, 193] width 242 height 55
click at [421, 262] on p "3. Pārveidojot 27 °C uz Kelviniem, iegūst 300 K. Atbilde:" at bounding box center [349, 256] width 182 height 55
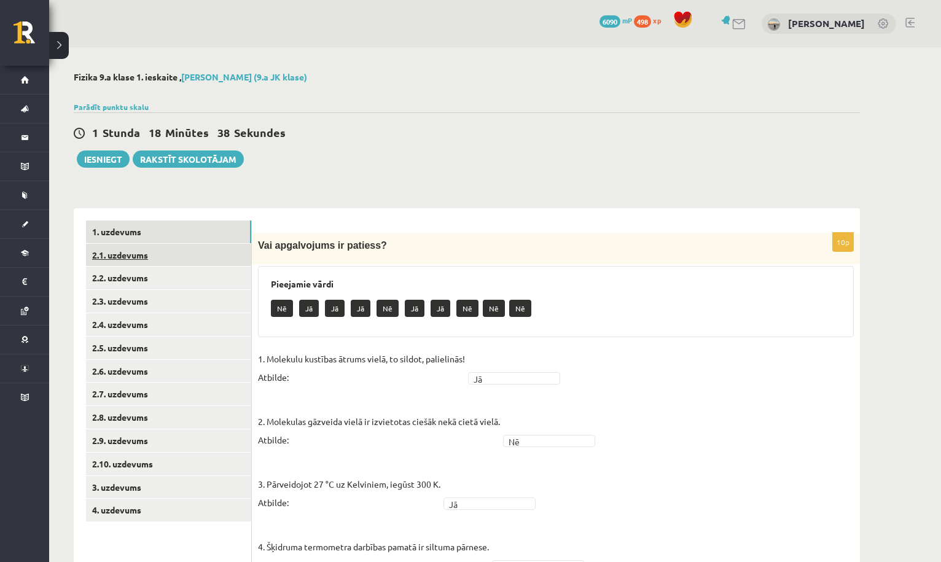
scroll to position [0, 0]
click at [230, 259] on link "2.1. uzdevums" at bounding box center [168, 255] width 165 height 23
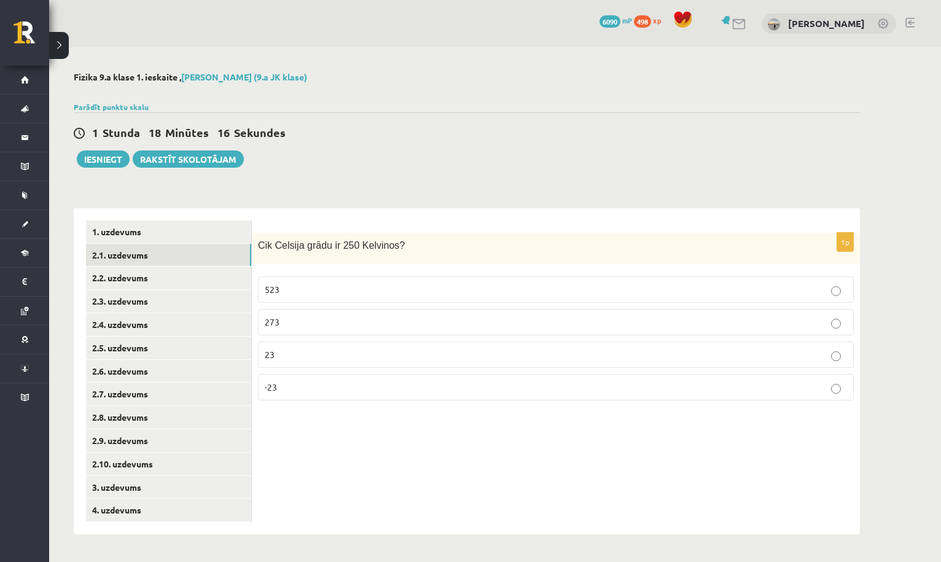
click at [385, 358] on p "23" at bounding box center [556, 354] width 582 height 13
click at [233, 276] on link "2.2. uzdevums" at bounding box center [168, 278] width 165 height 23
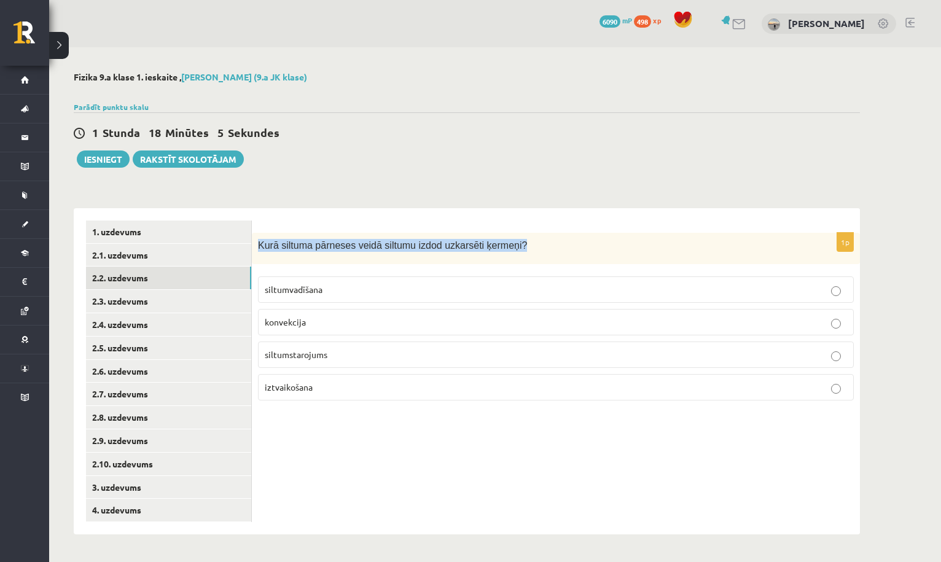
drag, startPoint x: 255, startPoint y: 244, endPoint x: 545, endPoint y: 254, distance: 290.0
click at [545, 254] on div "Kurā siltuma pārneses veidā siltumu izdod uzkarsēti ķermeņi?" at bounding box center [556, 248] width 608 height 31
click at [388, 267] on div "1p Kurā siltuma pārneses veidā siltumu izdod uzkarsēti ķermeņi? siltumvadīšana …" at bounding box center [556, 321] width 608 height 177
click at [330, 322] on p "konvekcija" at bounding box center [556, 322] width 582 height 13
click at [371, 380] on label "iztvaikošana" at bounding box center [556, 387] width 596 height 26
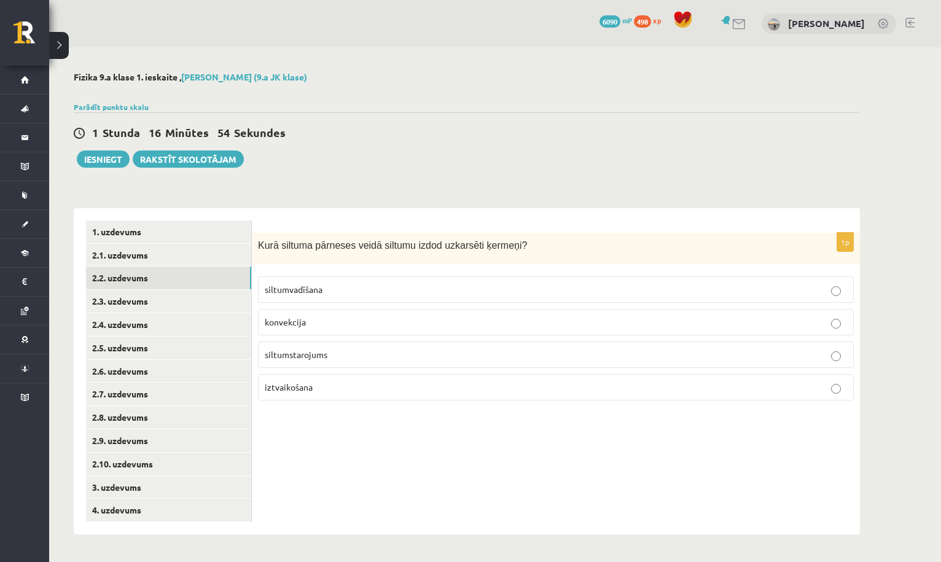
click at [365, 288] on p "siltumvadīšana" at bounding box center [556, 289] width 582 height 13
click at [225, 297] on link "2.3. uzdevums" at bounding box center [168, 301] width 165 height 23
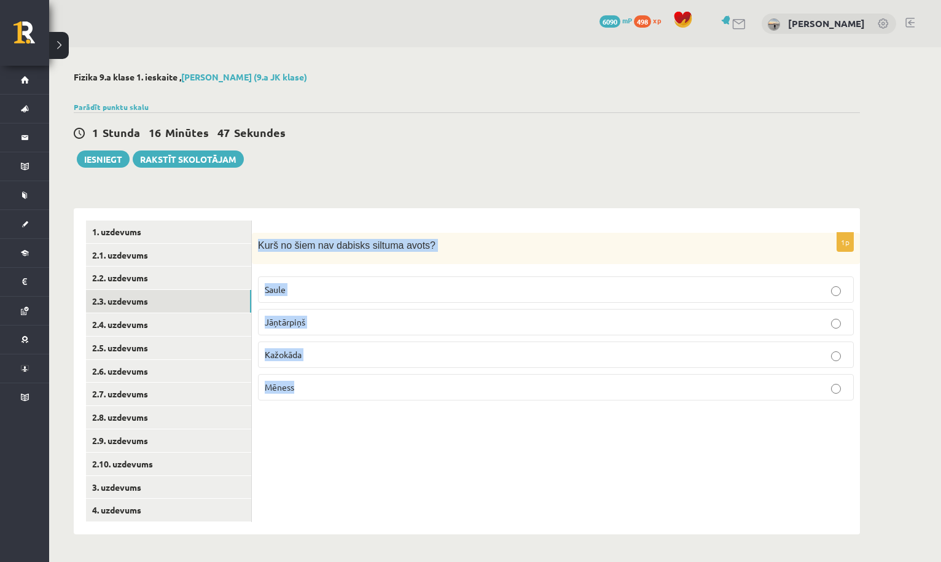
drag, startPoint x: 259, startPoint y: 243, endPoint x: 330, endPoint y: 397, distance: 170.4
click at [330, 397] on div "1p Kurš no šiem nav dabisks siltuma avots? Saule Jāņtārpiņš Kažokāda Mēness" at bounding box center [556, 321] width 608 height 177
click at [411, 216] on div "1p Kurš no šiem nav dabisks siltuma avots? Saule Jāņtārpiņš Kažokāda Mēness" at bounding box center [556, 371] width 608 height 326
click at [330, 347] on label "Kažokāda" at bounding box center [556, 354] width 596 height 26
drag, startPoint x: 267, startPoint y: 354, endPoint x: 309, endPoint y: 355, distance: 42.4
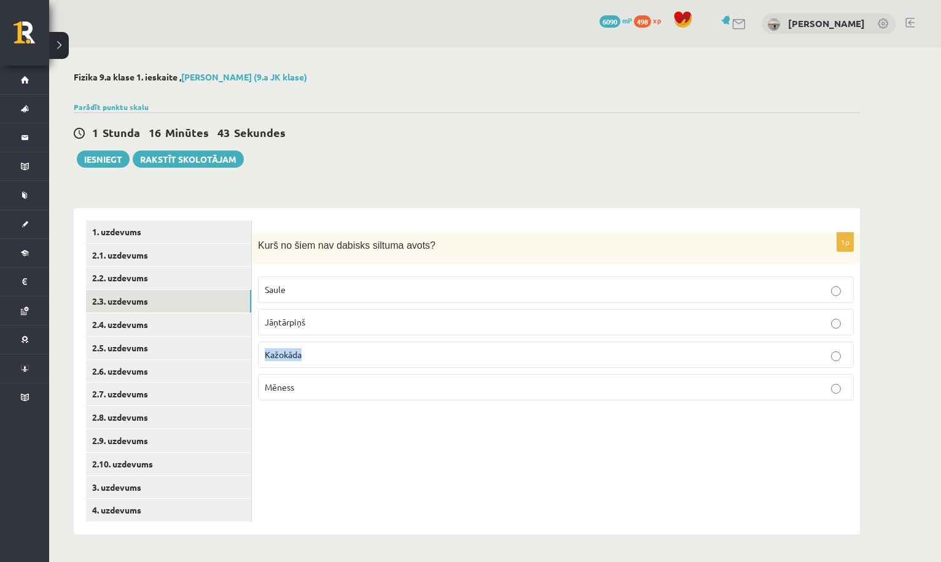
click at [308, 355] on p "Kažokāda" at bounding box center [556, 354] width 582 height 13
click at [349, 359] on p "Kažokāda" at bounding box center [556, 354] width 582 height 13
drag, startPoint x: 267, startPoint y: 319, endPoint x: 317, endPoint y: 320, distance: 50.4
click at [317, 320] on p "Jāņtārpiņš" at bounding box center [556, 322] width 582 height 13
click at [451, 224] on form "1p Kurš no šiem nav dabisks siltuma avots? Saule Jāņtārpiņš Kažokāda Mēness" at bounding box center [555, 315] width 583 height 190
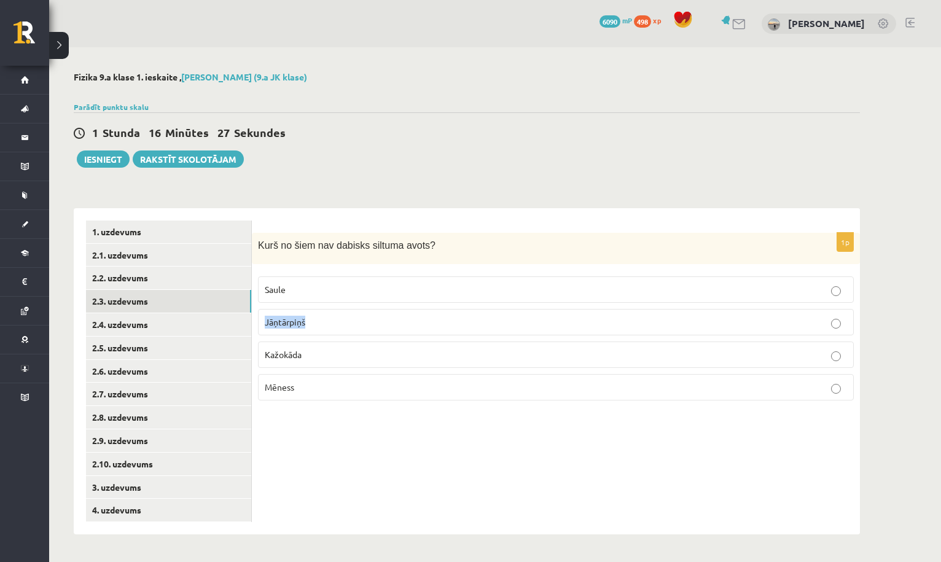
drag, startPoint x: 265, startPoint y: 319, endPoint x: 313, endPoint y: 322, distance: 48.0
click at [313, 322] on p "Jāņtārpiņš" at bounding box center [556, 322] width 582 height 13
click at [327, 358] on p "Kažokāda" at bounding box center [556, 354] width 582 height 13
drag, startPoint x: 258, startPoint y: 244, endPoint x: 458, endPoint y: 243, distance: 200.2
click at [458, 243] on p "Kurš no šiem nav dabisks siltuma avots?" at bounding box center [525, 245] width 534 height 13
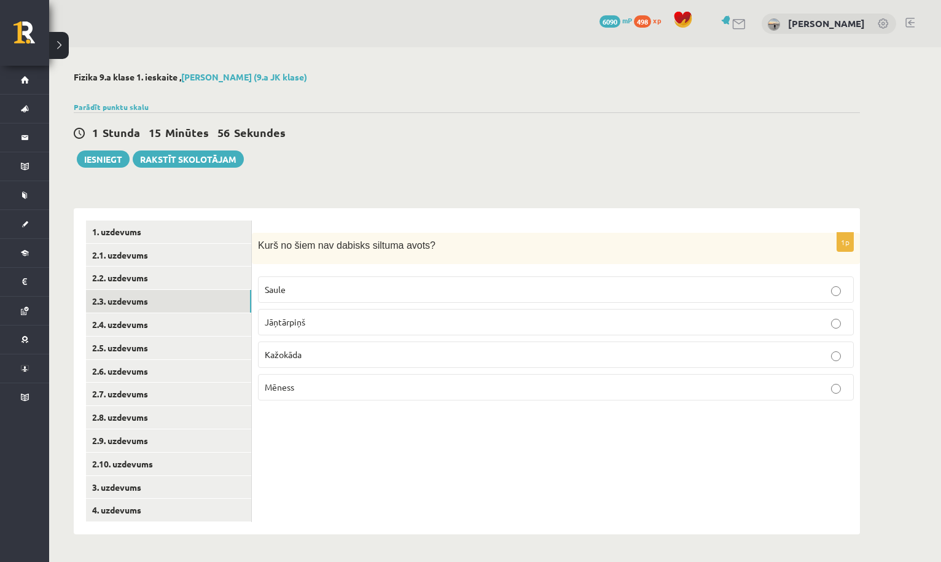
click at [344, 356] on p "Kažokāda" at bounding box center [556, 354] width 582 height 13
click at [233, 280] on link "2.2. uzdevums" at bounding box center [168, 278] width 165 height 23
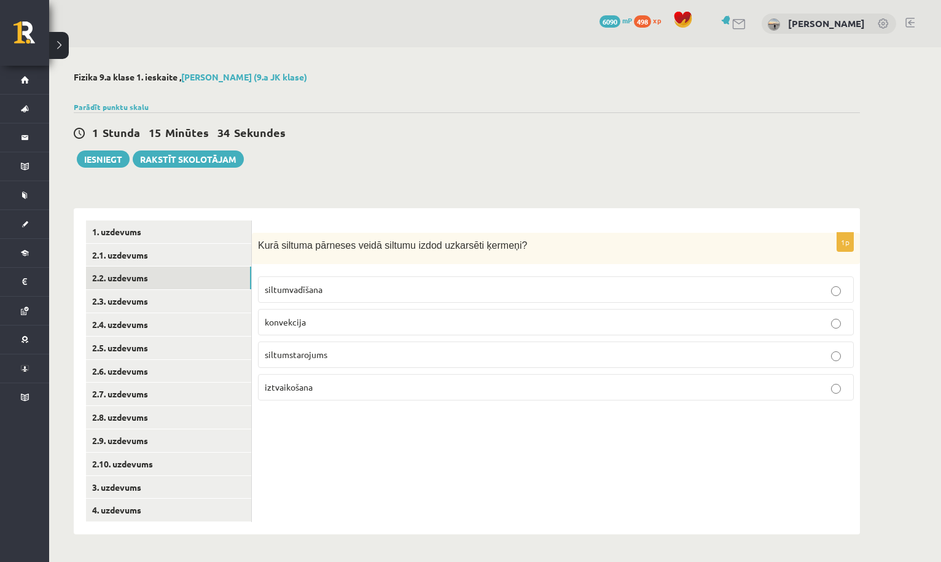
click at [337, 358] on p "siltumstarojums" at bounding box center [556, 354] width 582 height 13
click at [238, 255] on link "2.1. uzdevums" at bounding box center [168, 255] width 165 height 23
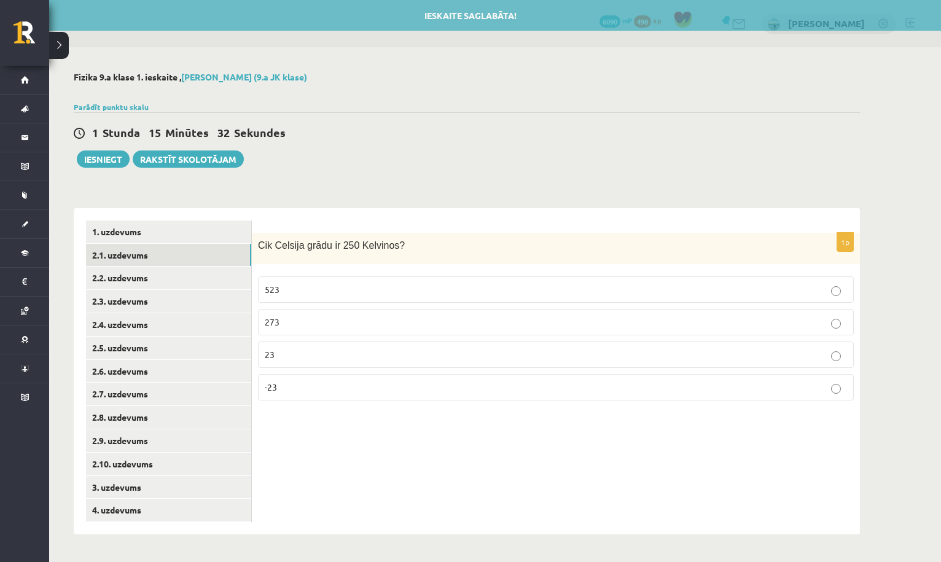
click at [308, 392] on p "-23" at bounding box center [556, 387] width 582 height 13
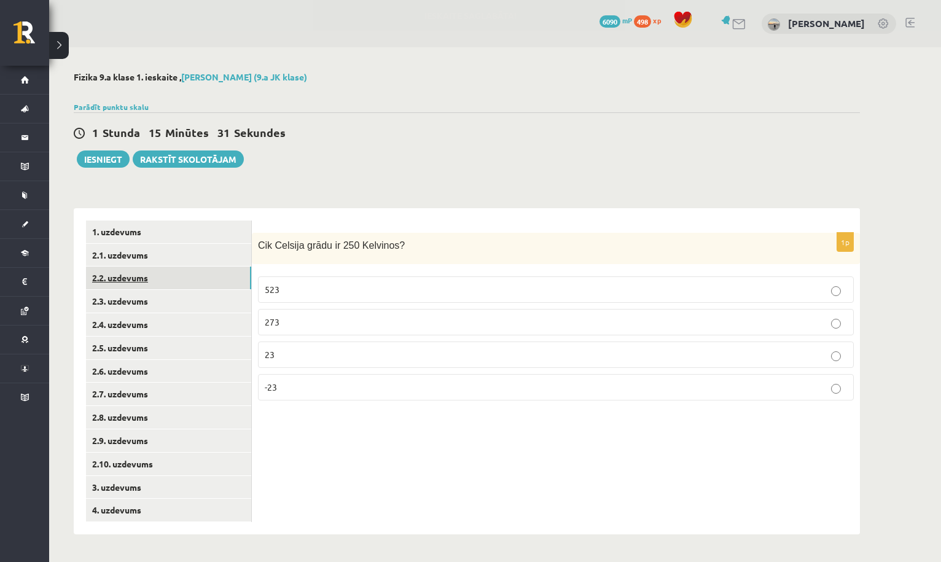
click at [197, 280] on link "2.2. uzdevums" at bounding box center [168, 278] width 165 height 23
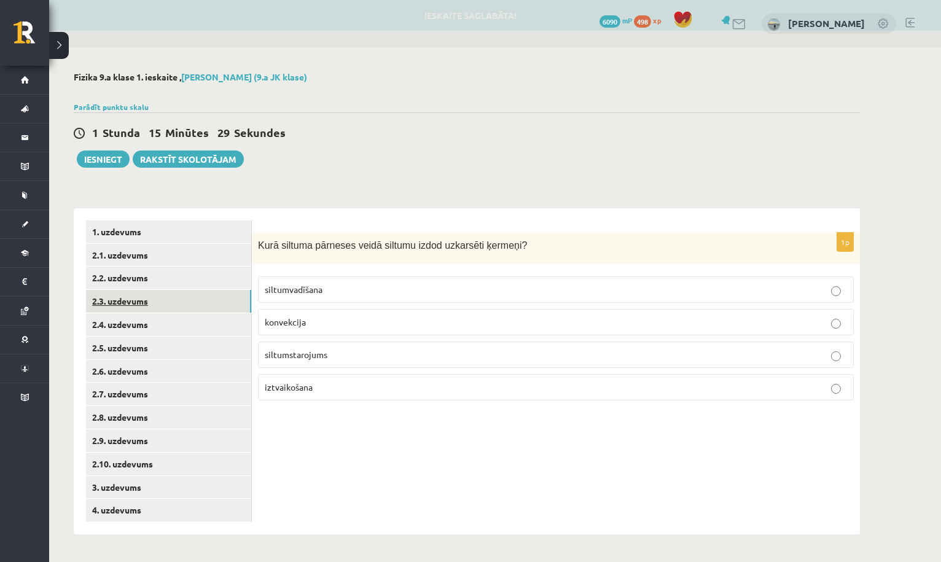
click at [197, 300] on link "2.3. uzdevums" at bounding box center [168, 301] width 165 height 23
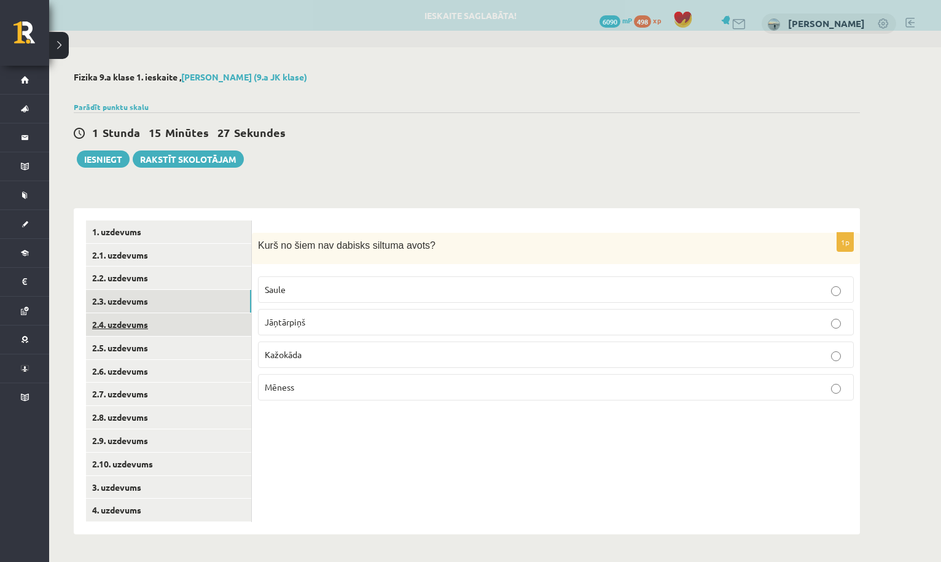
click at [194, 326] on link "2.4. uzdevums" at bounding box center [168, 324] width 165 height 23
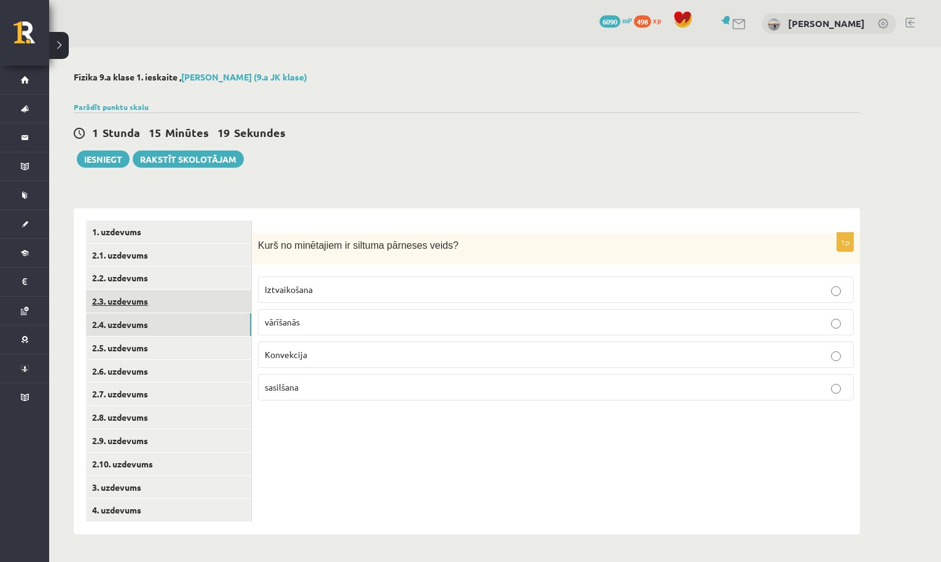
click at [207, 301] on link "2.3. uzdevums" at bounding box center [168, 301] width 165 height 23
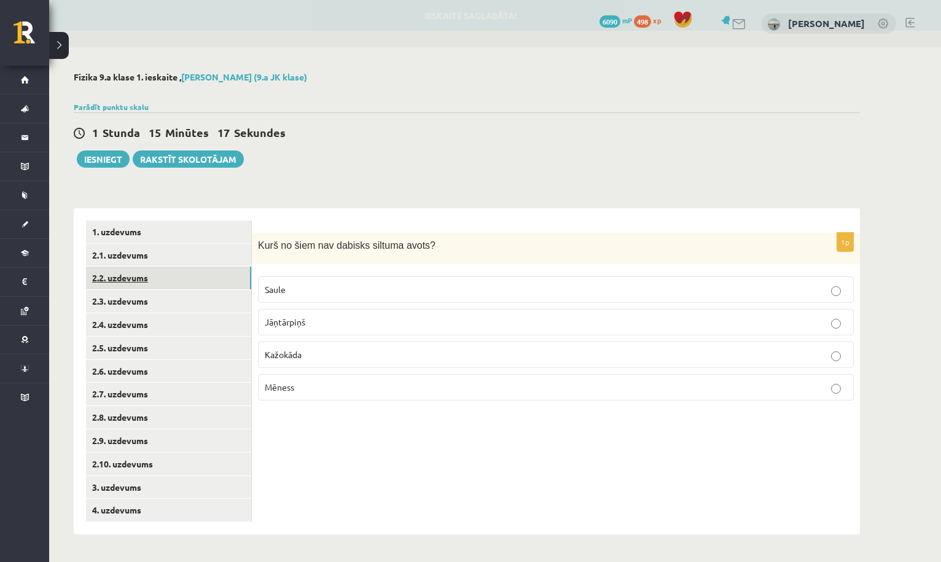
click at [207, 279] on link "2.2. uzdevums" at bounding box center [168, 278] width 165 height 23
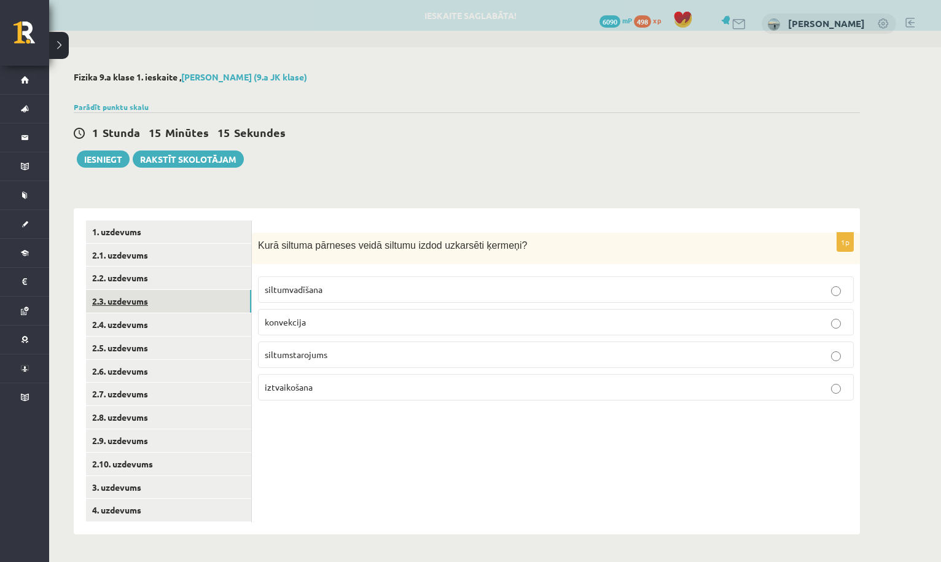
click at [190, 307] on link "2.3. uzdevums" at bounding box center [168, 301] width 165 height 23
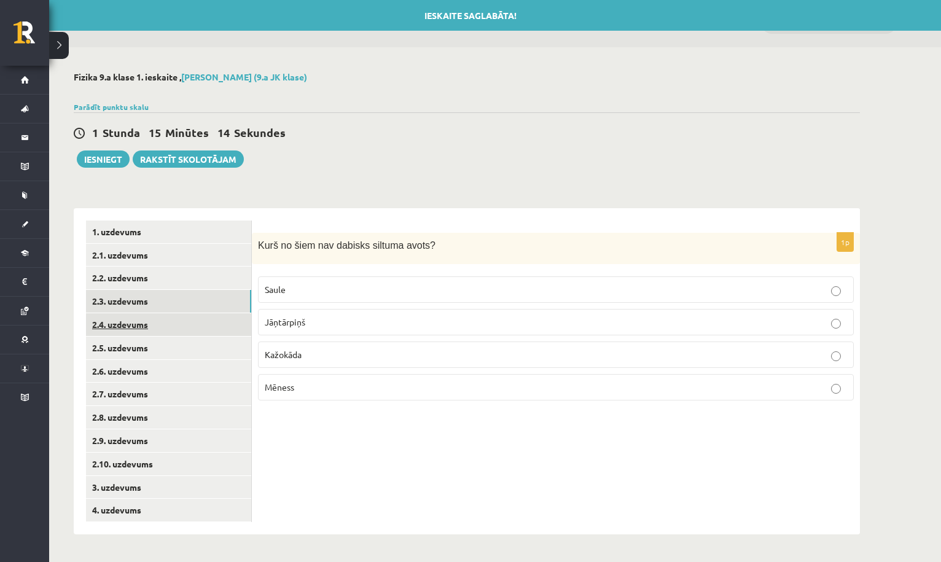
click at [189, 325] on link "2.4. uzdevums" at bounding box center [168, 324] width 165 height 23
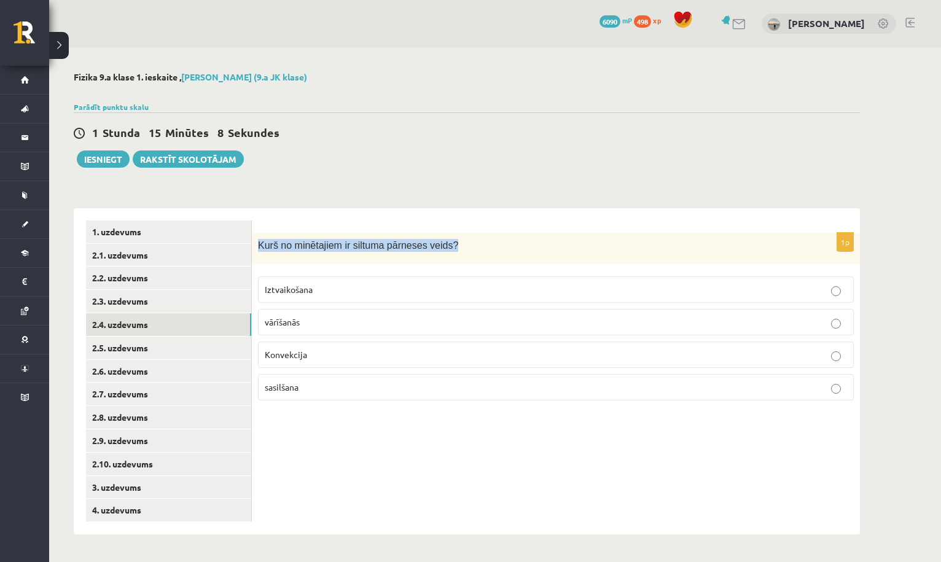
drag, startPoint x: 257, startPoint y: 242, endPoint x: 475, endPoint y: 249, distance: 218.1
click at [475, 249] on div "Kurš no minētajiem ir siltuma pārneses veids?" at bounding box center [556, 248] width 608 height 31
click at [326, 357] on p "Konvekcija" at bounding box center [556, 354] width 582 height 13
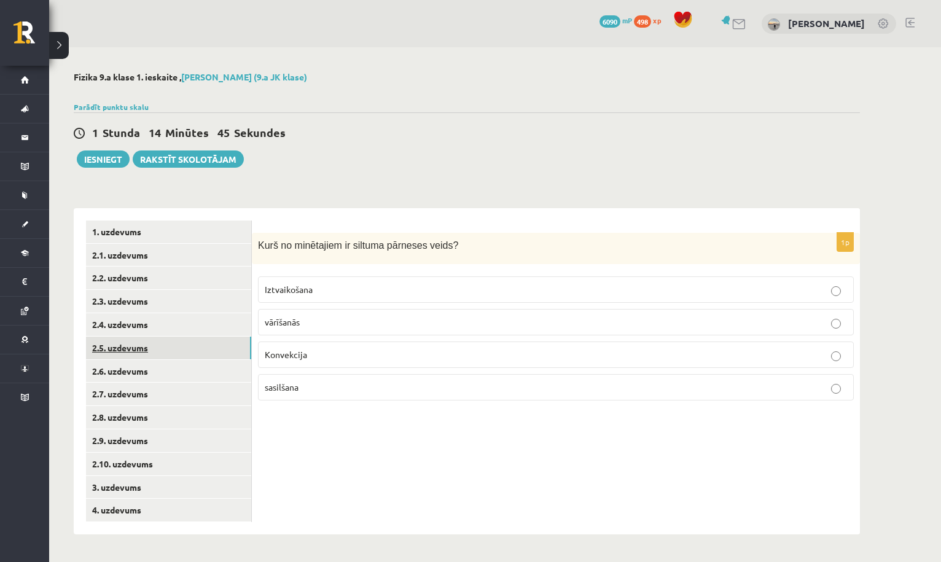
click at [235, 344] on link "2.5. uzdevums" at bounding box center [168, 348] width 165 height 23
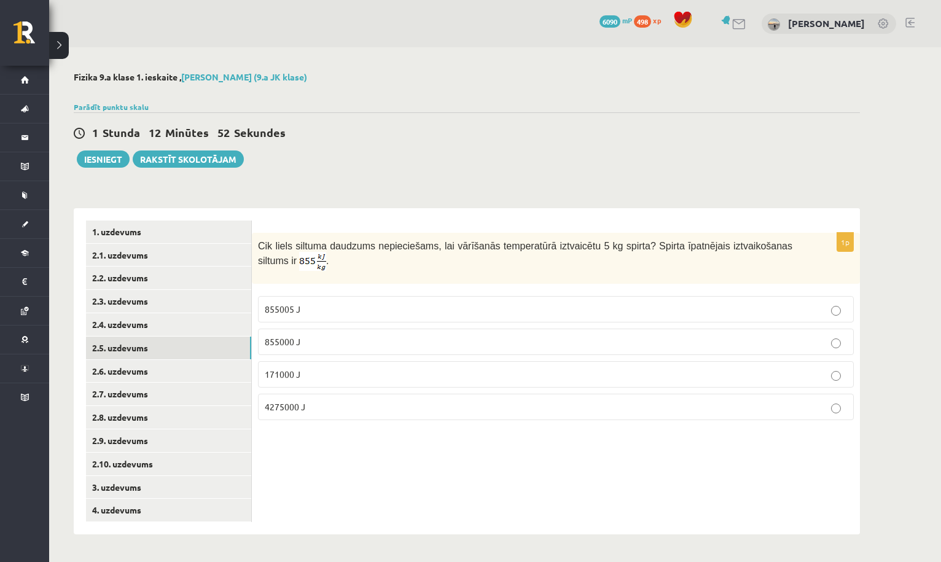
click at [308, 408] on p "4275000 J" at bounding box center [556, 406] width 582 height 13
click at [225, 367] on link "2.6. uzdevums" at bounding box center [168, 371] width 165 height 23
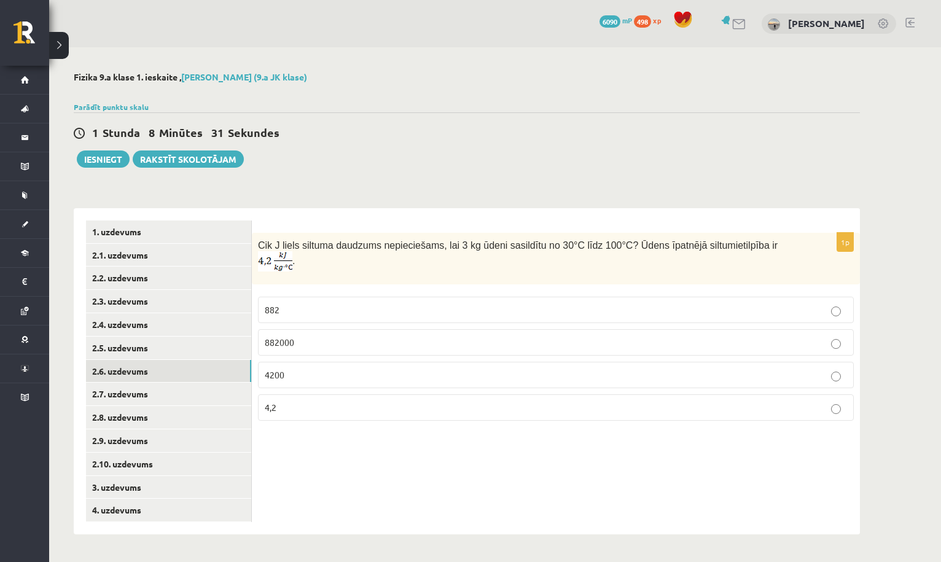
click at [374, 312] on p "882" at bounding box center [556, 309] width 582 height 13
click at [352, 340] on p "882000" at bounding box center [556, 342] width 582 height 13
click at [196, 347] on link "2.5. uzdevums" at bounding box center [168, 348] width 165 height 23
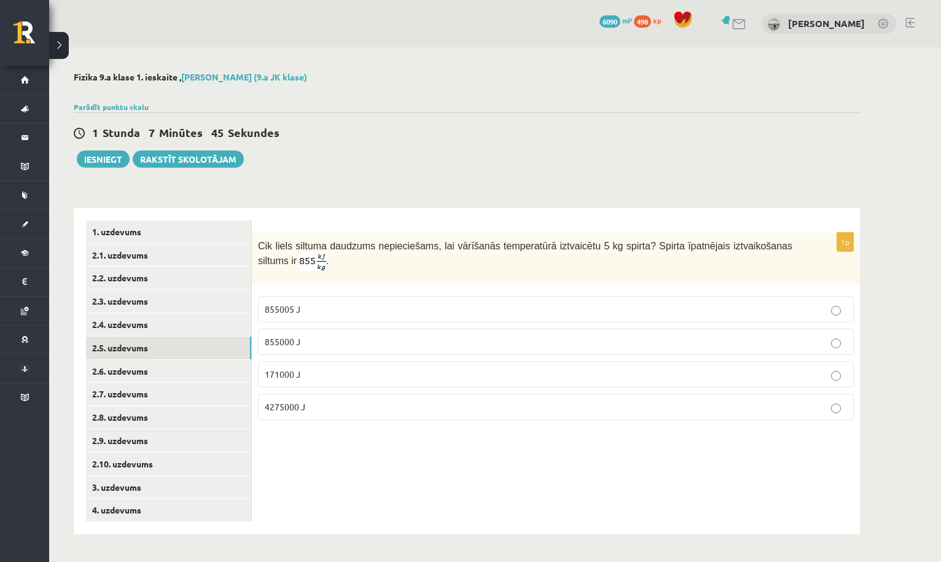
click at [349, 336] on p "855000 J" at bounding box center [556, 341] width 582 height 13
click at [290, 408] on span "4275000 J" at bounding box center [285, 406] width 41 height 11
click at [229, 364] on link "2.6. uzdevums" at bounding box center [168, 371] width 165 height 23
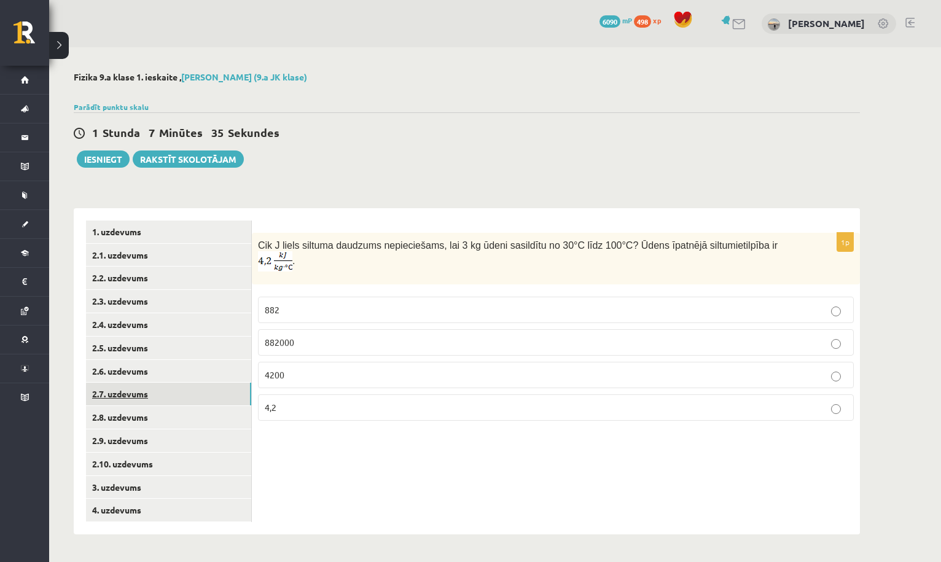
click at [235, 387] on link "2.7. uzdevums" at bounding box center [168, 394] width 165 height 23
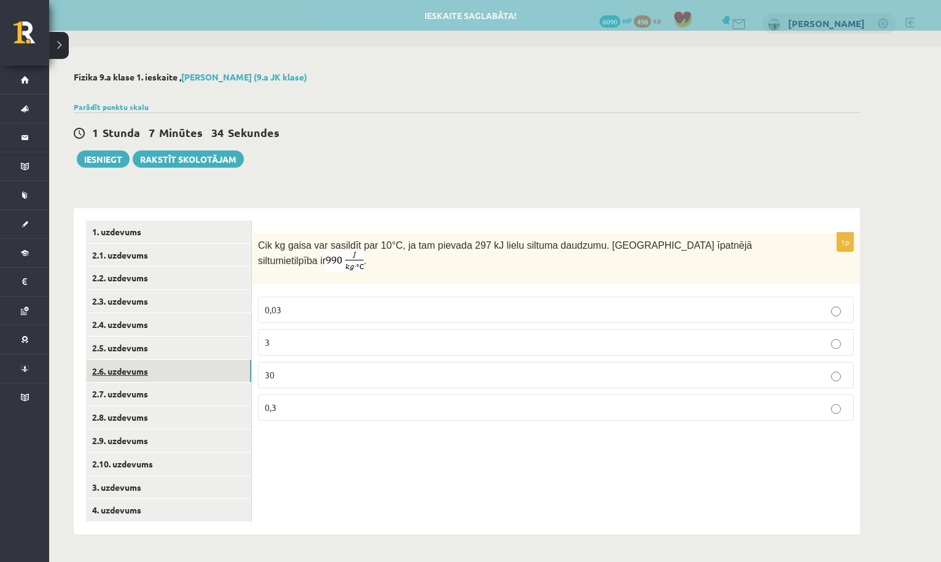
click at [235, 362] on link "2.6. uzdevums" at bounding box center [168, 371] width 165 height 23
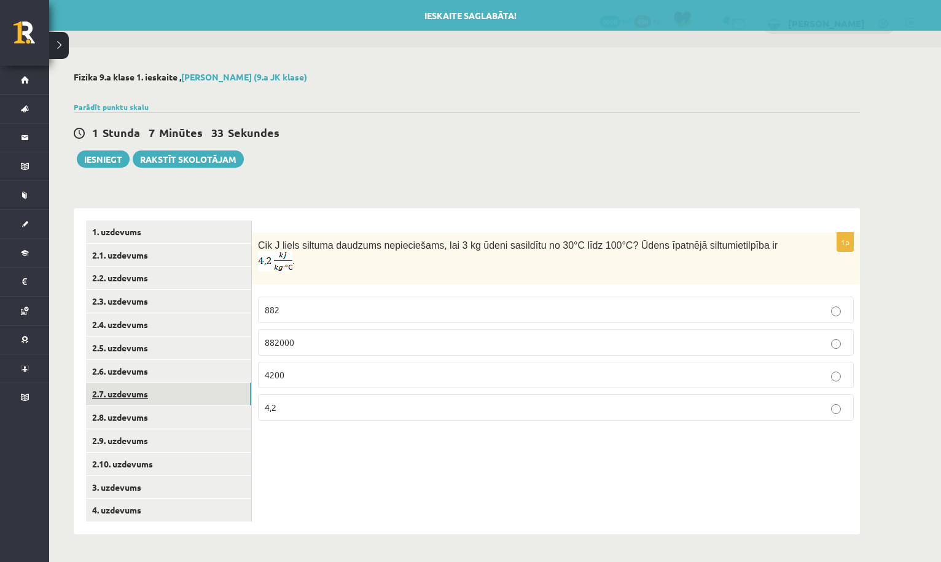
click at [217, 396] on link "2.7. uzdevums" at bounding box center [168, 394] width 165 height 23
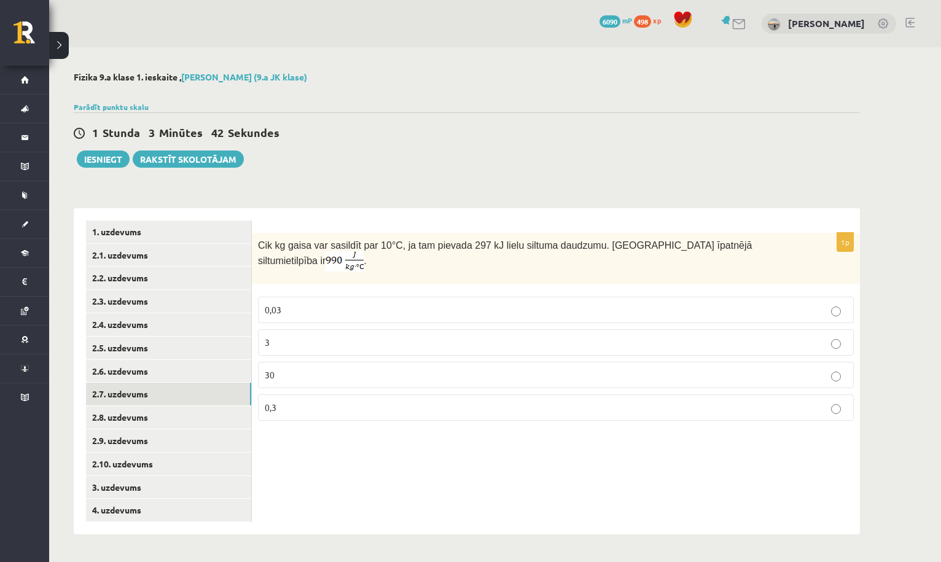
click at [352, 337] on p "3" at bounding box center [556, 342] width 582 height 13
click at [370, 374] on p "30" at bounding box center [556, 374] width 582 height 13
click at [228, 412] on link "2.8. uzdevums" at bounding box center [168, 417] width 165 height 23
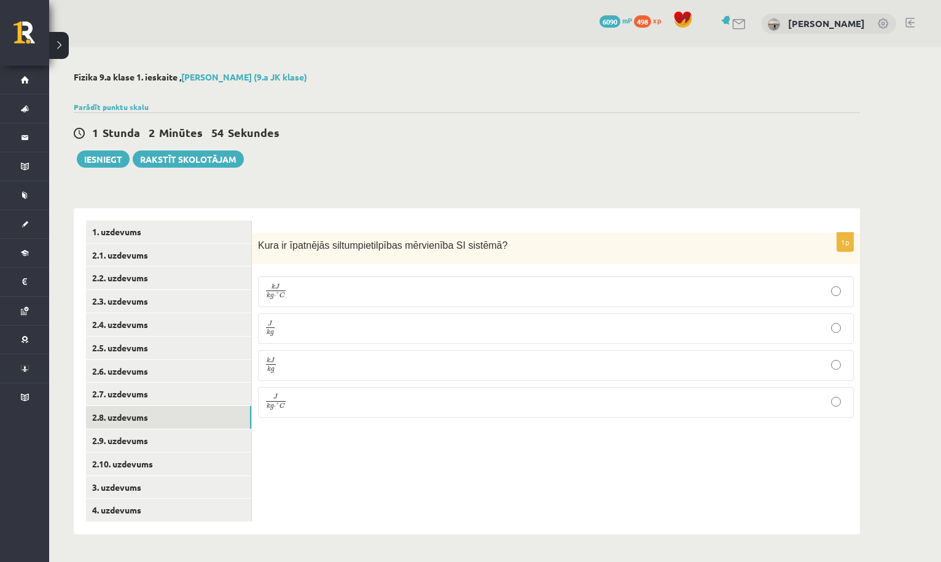
click at [299, 397] on p "J k g ⋅ ° C J k g ⋅ ° C" at bounding box center [556, 402] width 582 height 17
click at [200, 443] on link "2.9. uzdevums" at bounding box center [168, 440] width 165 height 23
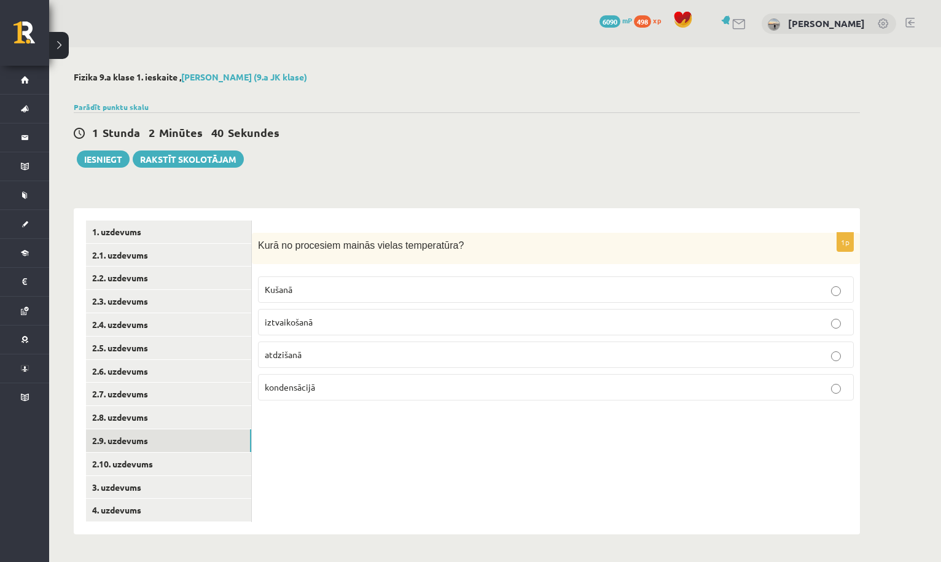
click at [309, 349] on p "atdzišanā" at bounding box center [556, 354] width 582 height 13
click at [212, 457] on link "2.10. uzdevums" at bounding box center [168, 464] width 165 height 23
click at [327, 392] on p "0 K" at bounding box center [556, 387] width 582 height 13
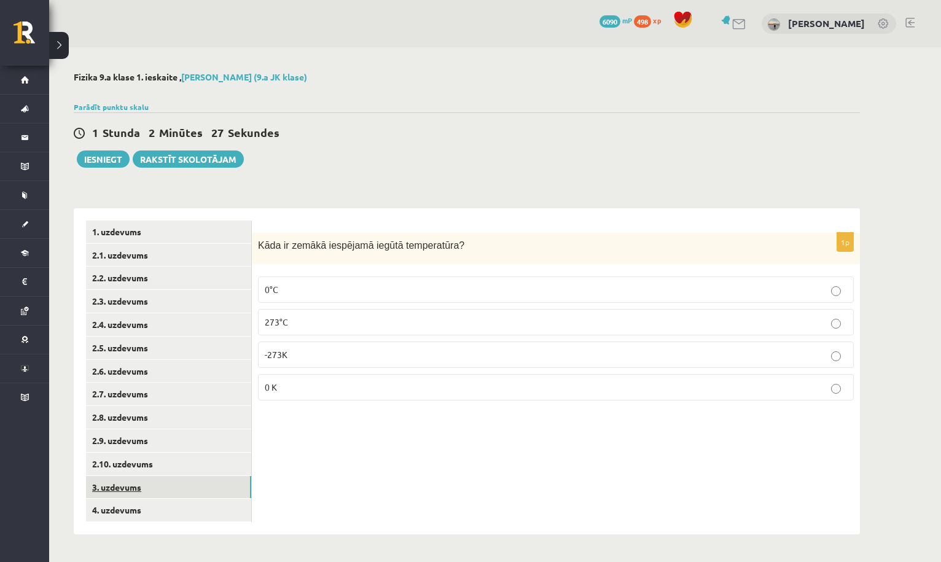
click at [222, 479] on link "3. uzdevums" at bounding box center [168, 487] width 165 height 23
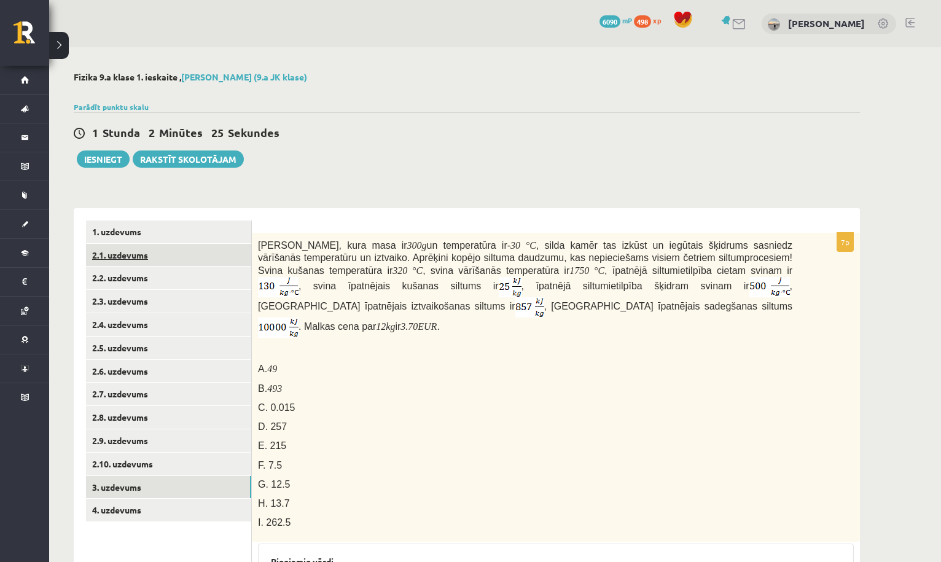
click at [218, 262] on link "2.1. uzdevums" at bounding box center [168, 255] width 165 height 23
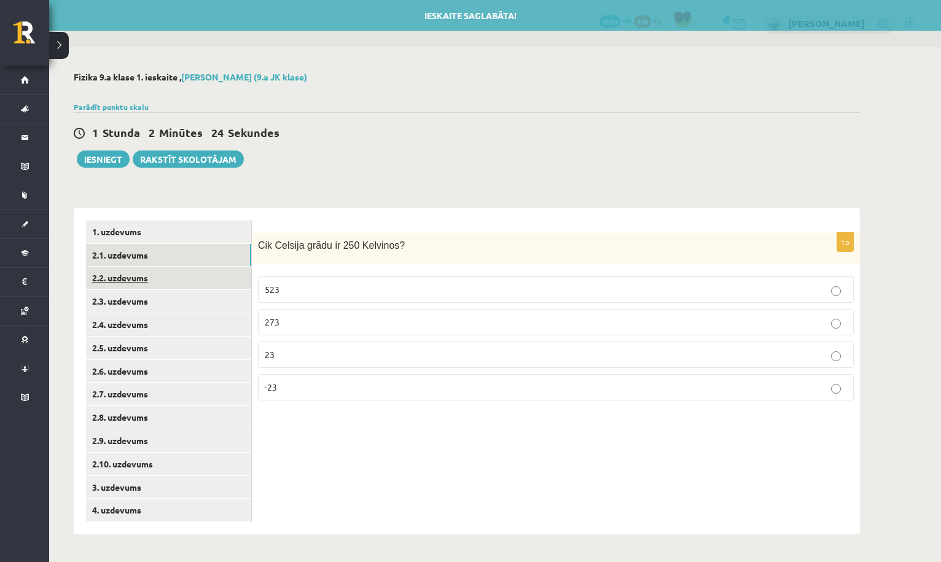
click at [215, 286] on link "2.2. uzdevums" at bounding box center [168, 278] width 165 height 23
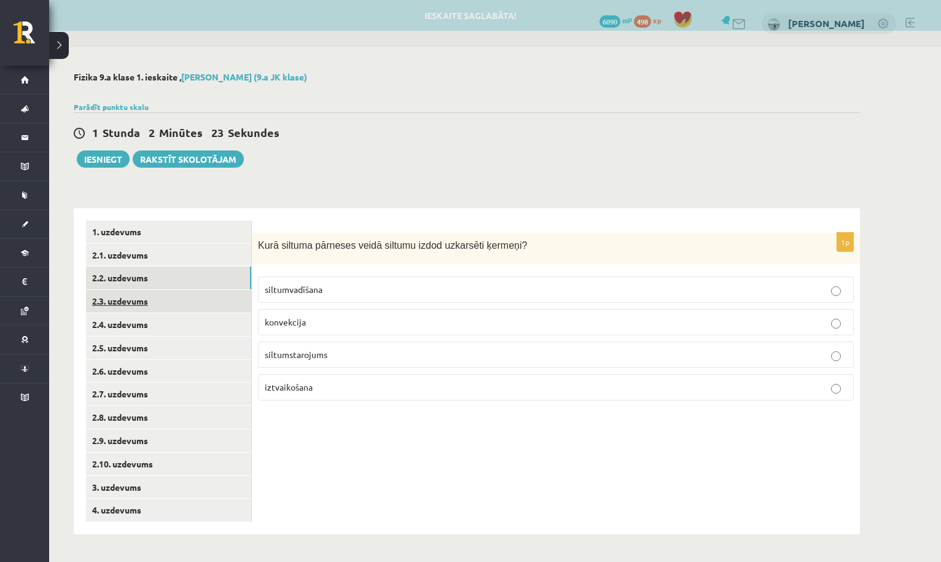
click at [217, 306] on link "2.3. uzdevums" at bounding box center [168, 301] width 165 height 23
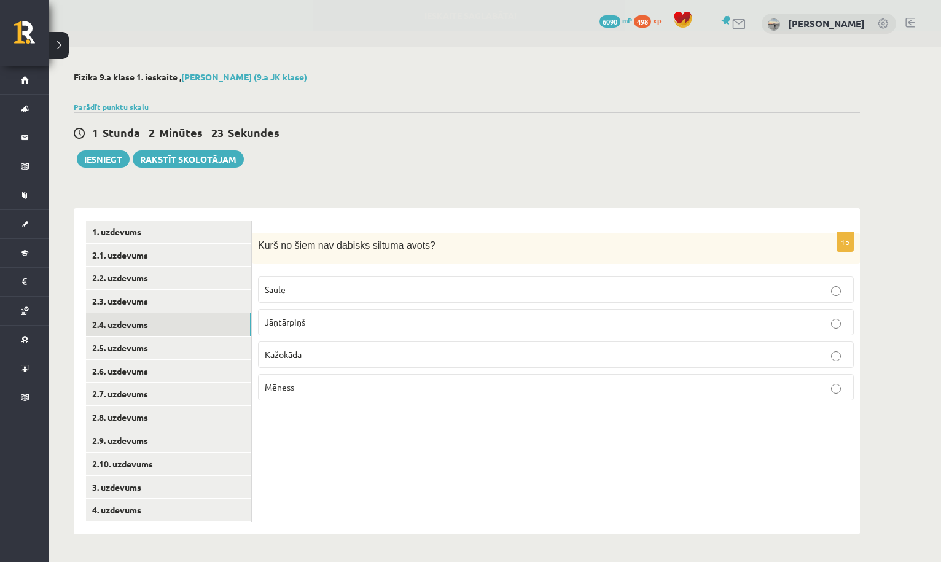
click at [214, 332] on link "2.4. uzdevums" at bounding box center [168, 324] width 165 height 23
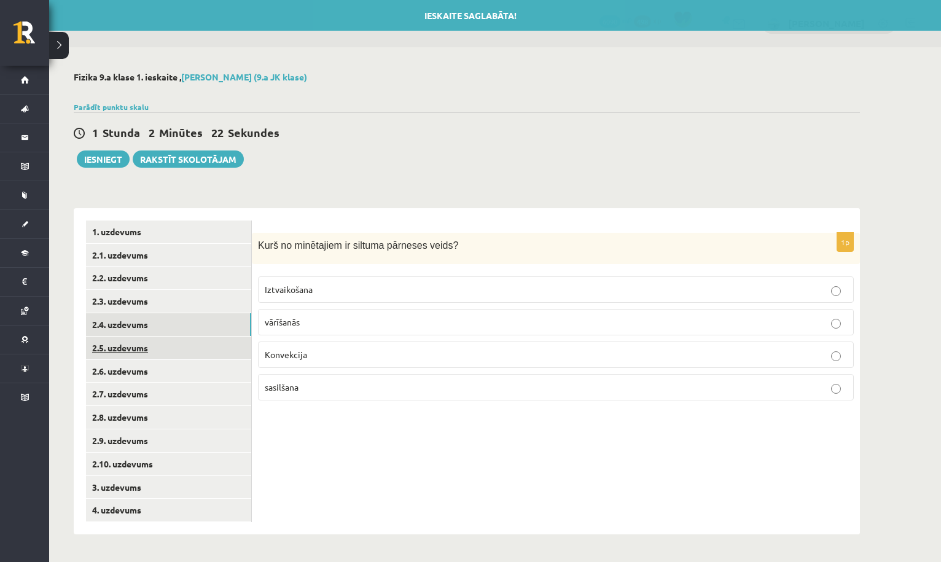
click at [211, 352] on link "2.5. uzdevums" at bounding box center [168, 348] width 165 height 23
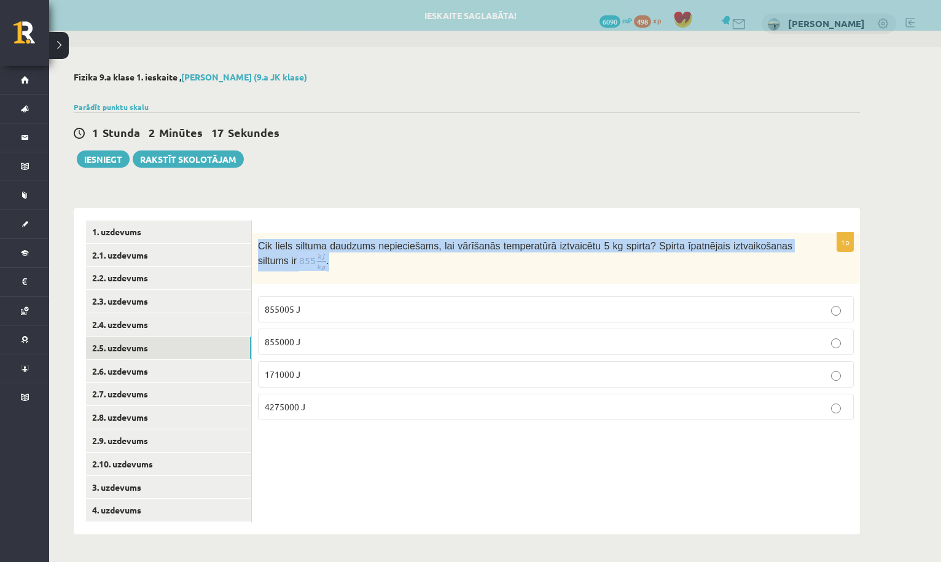
drag, startPoint x: 257, startPoint y: 244, endPoint x: 347, endPoint y: 265, distance: 92.8
click at [347, 265] on div "Cik liels siltuma daudzums nepieciešams, lai vārīšanās temperatūrā iztvaicētu 5…" at bounding box center [556, 258] width 608 height 51
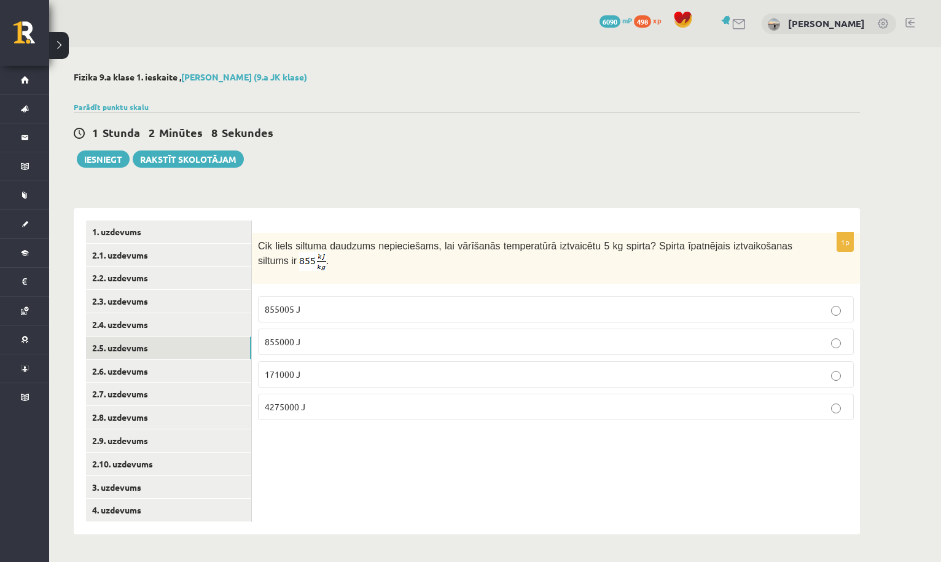
click at [336, 261] on p "Cik liels siltuma daudzums nepieciešams, lai vārīšanās temperatūrā iztvaicētu 5…" at bounding box center [525, 255] width 534 height 33
click at [219, 367] on link "2.6. uzdevums" at bounding box center [168, 371] width 165 height 23
click at [216, 338] on link "2.5. uzdevums" at bounding box center [168, 348] width 165 height 23
click at [211, 367] on link "2.6. uzdevums" at bounding box center [168, 371] width 165 height 23
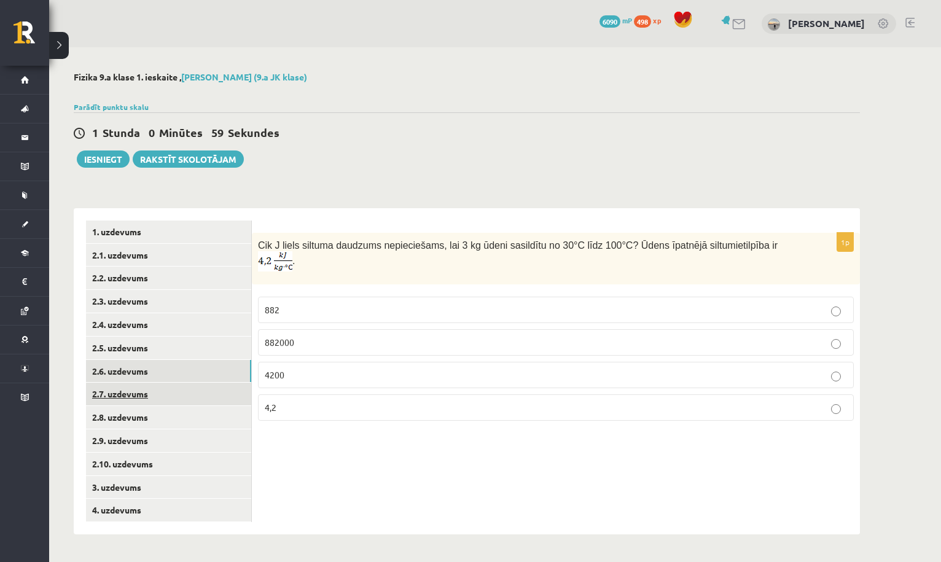
click at [230, 391] on link "2.7. uzdevums" at bounding box center [168, 394] width 165 height 23
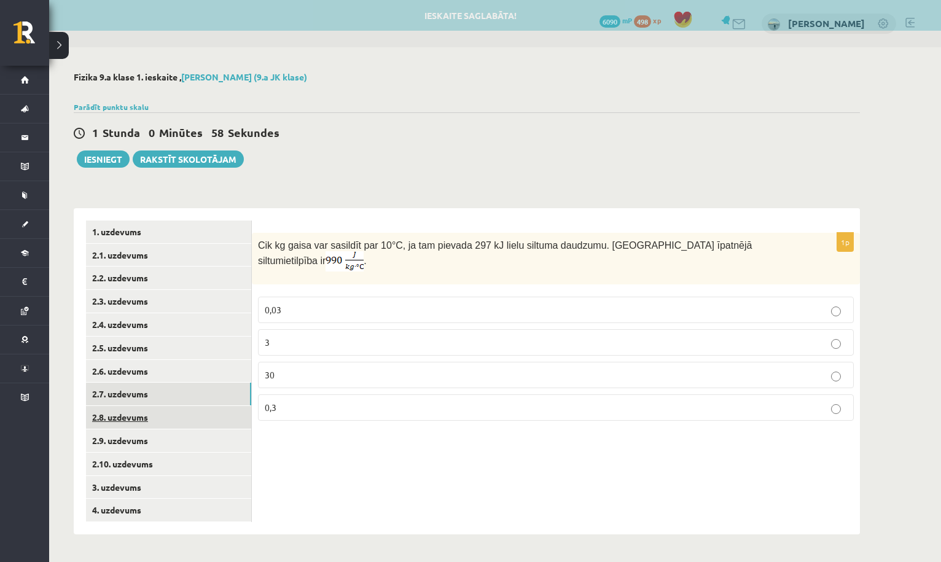
click at [205, 418] on link "2.8. uzdevums" at bounding box center [168, 417] width 165 height 23
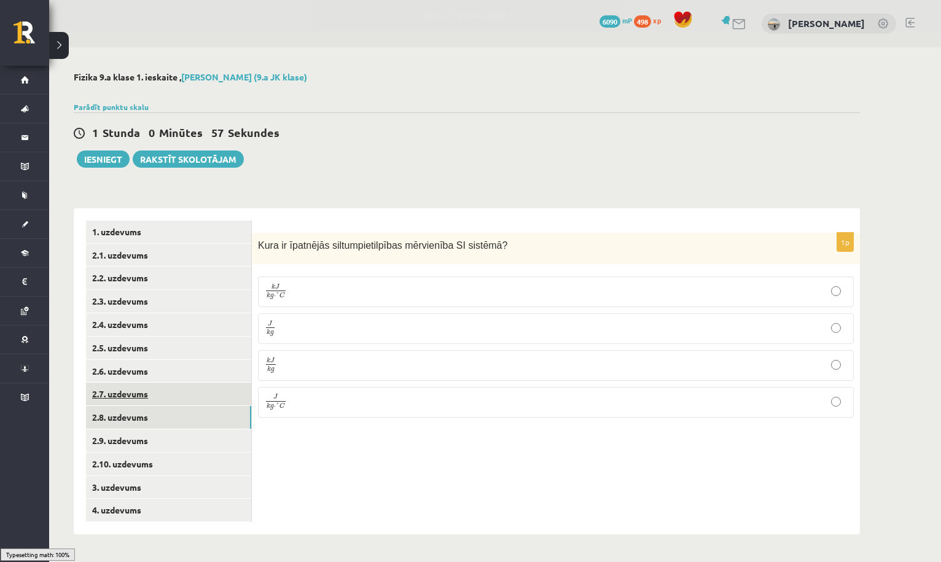
click at [212, 397] on link "2.7. uzdevums" at bounding box center [168, 394] width 165 height 23
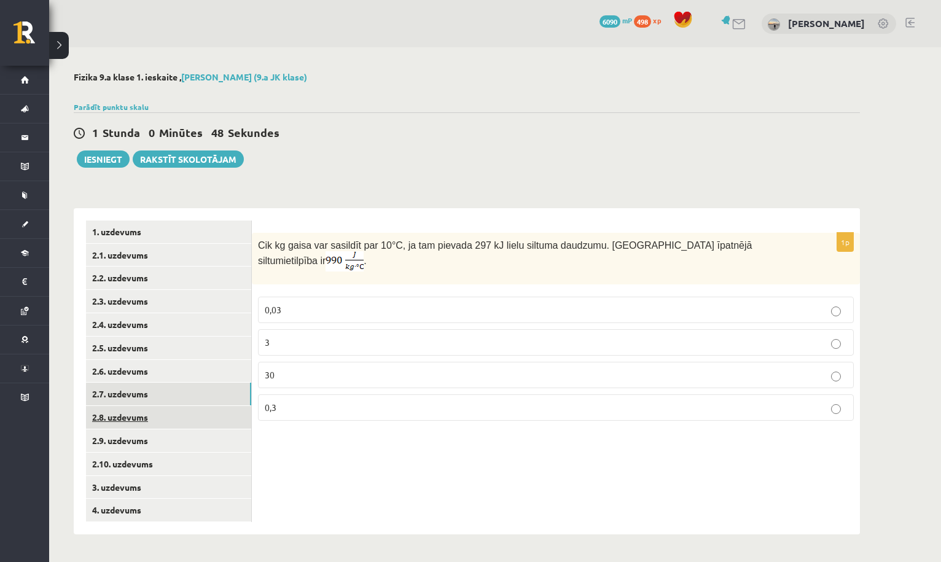
click at [225, 419] on link "2.8. uzdevums" at bounding box center [168, 417] width 165 height 23
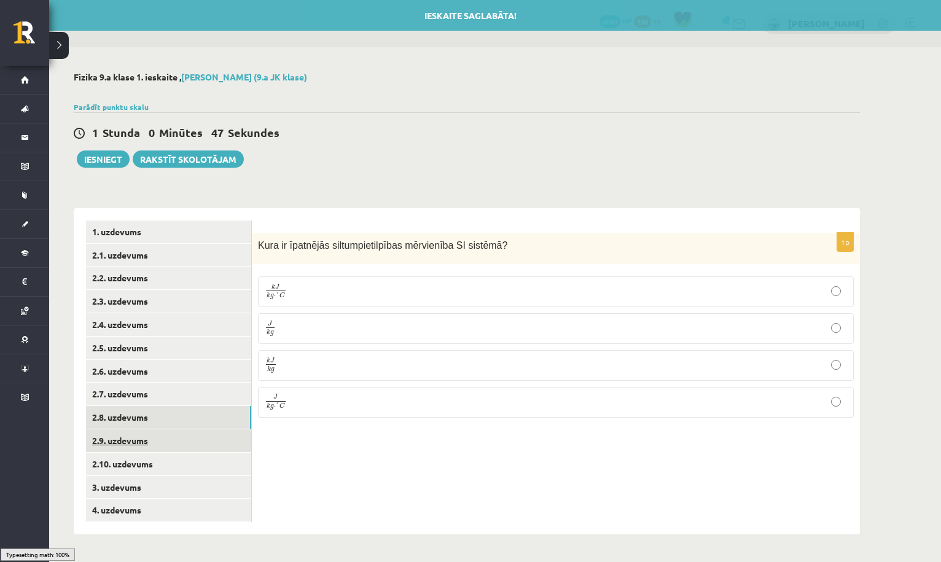
click at [219, 442] on link "2.9. uzdevums" at bounding box center [168, 440] width 165 height 23
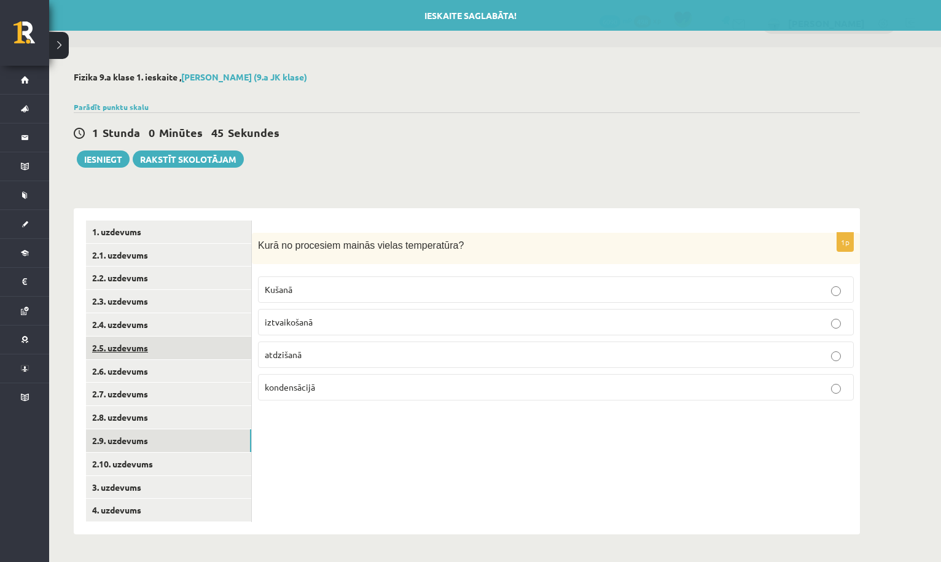
click at [201, 341] on link "2.5. uzdevums" at bounding box center [168, 348] width 165 height 23
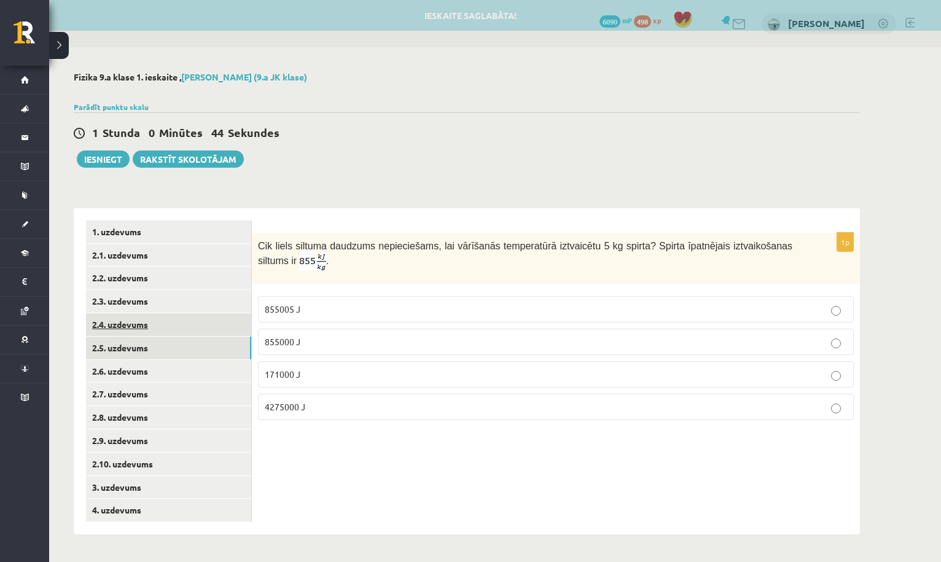
click at [200, 329] on link "2.4. uzdevums" at bounding box center [168, 324] width 165 height 23
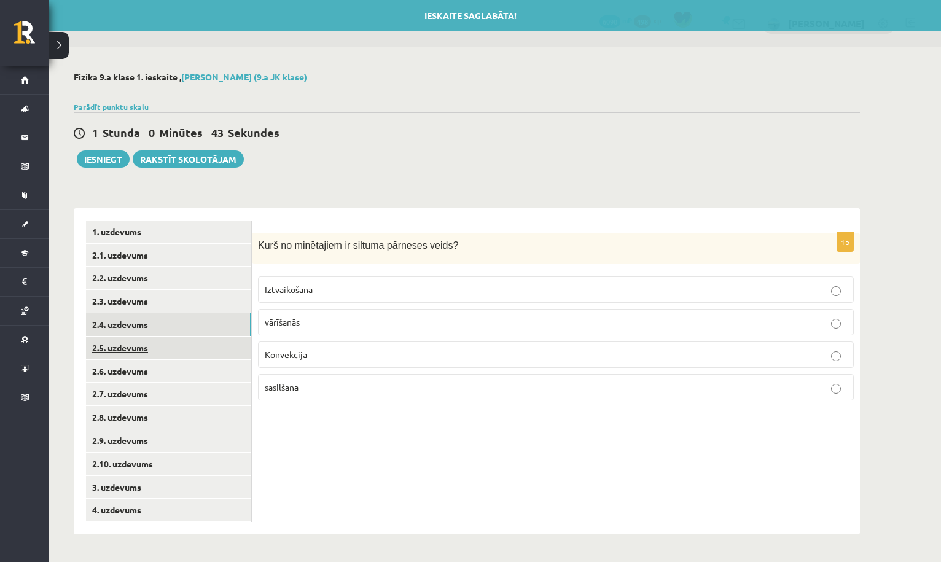
click at [190, 350] on link "2.5. uzdevums" at bounding box center [168, 348] width 165 height 23
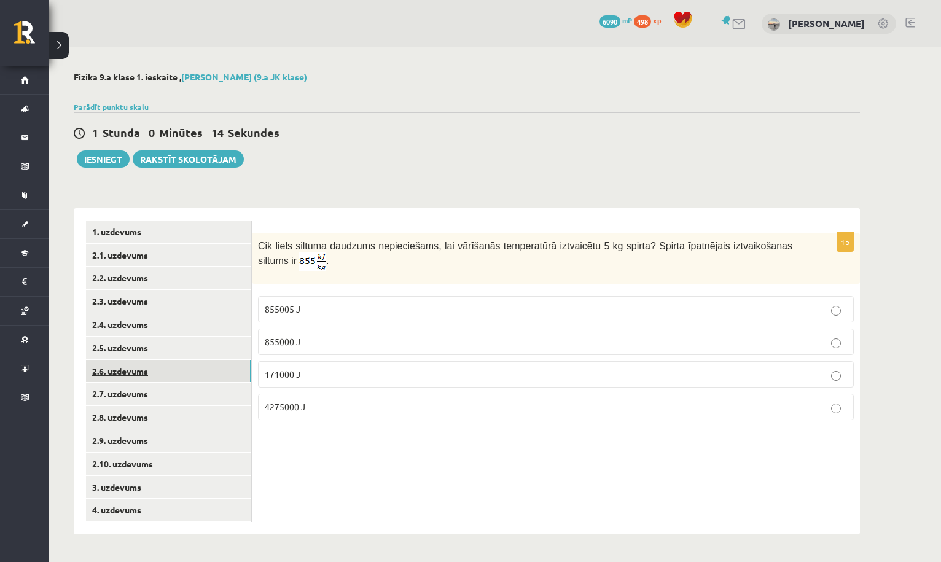
click at [211, 362] on link "2.6. uzdevums" at bounding box center [168, 371] width 165 height 23
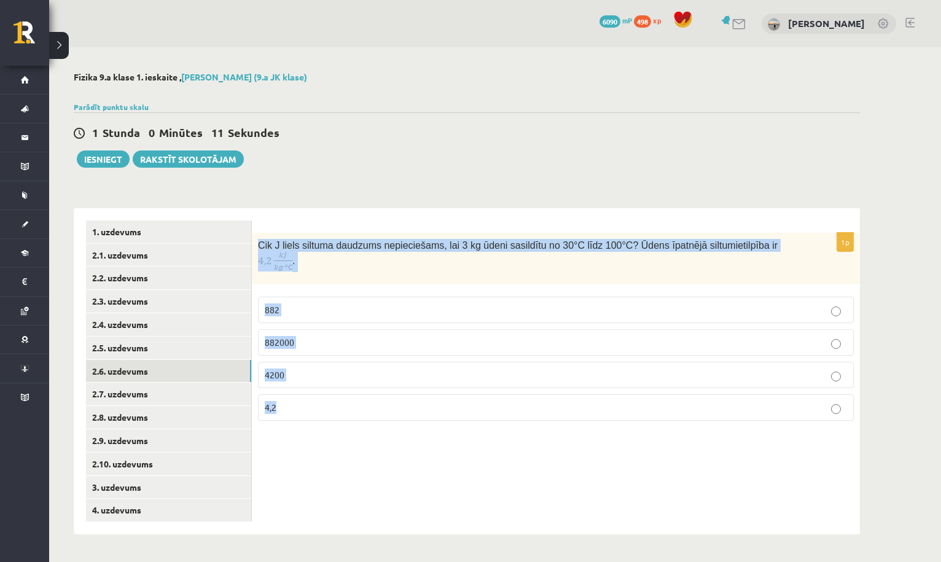
drag, startPoint x: 259, startPoint y: 243, endPoint x: 292, endPoint y: 403, distance: 164.1
click at [292, 403] on div "1p Cik J liels siltuma daudzums nepieciešams, lai 3 kg ūdeni sasildītu no 30°C …" at bounding box center [556, 332] width 608 height 198
click at [224, 344] on link "2.5. uzdevums" at bounding box center [168, 348] width 165 height 23
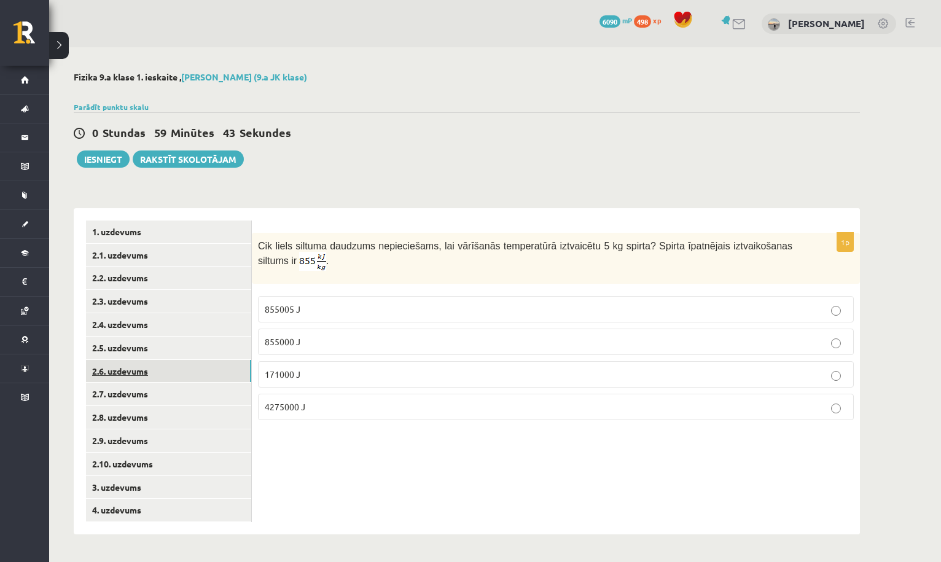
click at [224, 373] on link "2.6. uzdevums" at bounding box center [168, 371] width 165 height 23
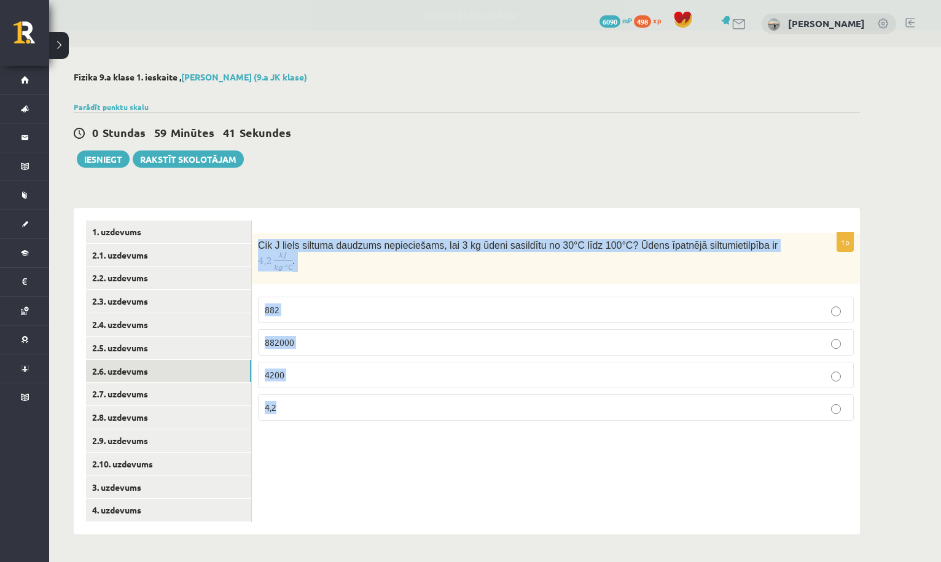
drag, startPoint x: 257, startPoint y: 242, endPoint x: 299, endPoint y: 408, distance: 171.6
click at [299, 408] on div "1p Cik J liels siltuma daudzums nepieciešams, lai 3 kg ūdeni sasildītu no 30°C …" at bounding box center [556, 332] width 608 height 198
click at [227, 350] on link "2.5. uzdevums" at bounding box center [168, 348] width 165 height 23
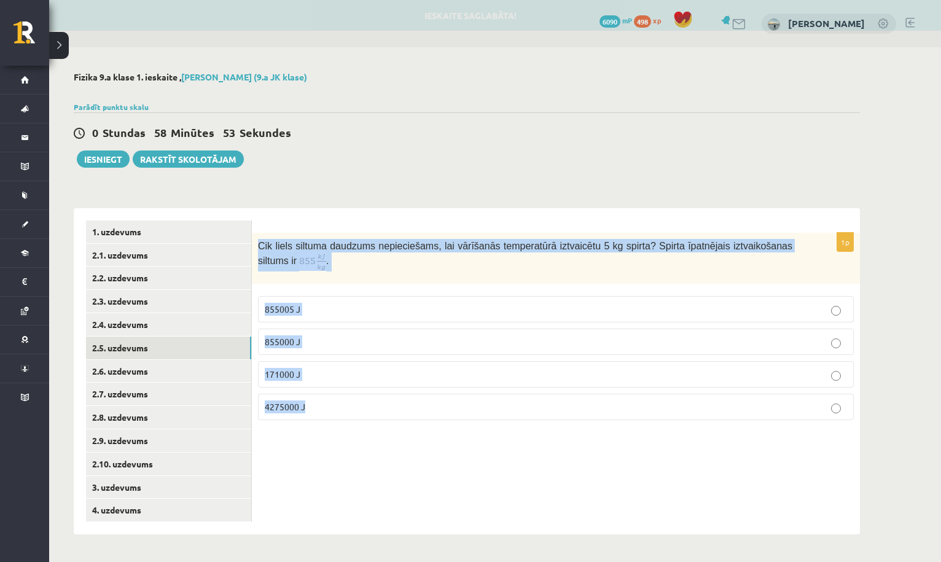
drag, startPoint x: 259, startPoint y: 243, endPoint x: 316, endPoint y: 413, distance: 178.8
click at [316, 413] on div "1p Cik liels siltuma daudzums nepieciešams, lai vārīšanās temperatūrā iztvaicēt…" at bounding box center [556, 331] width 608 height 197
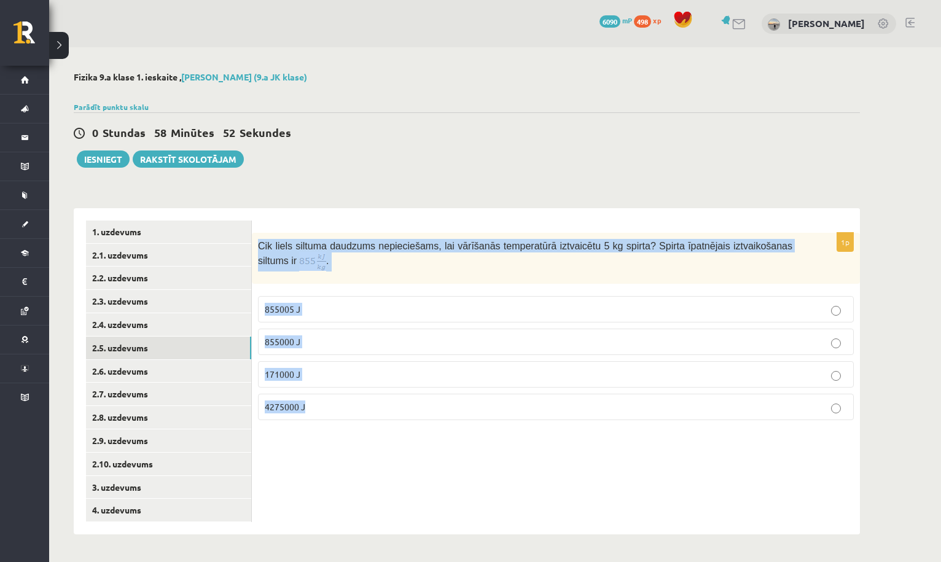
click at [378, 174] on div "Fizika 9.a klase 1. ieskaite , Milana Belavina (9.a JK klase) Parādīt punktu sk…" at bounding box center [466, 303] width 835 height 512
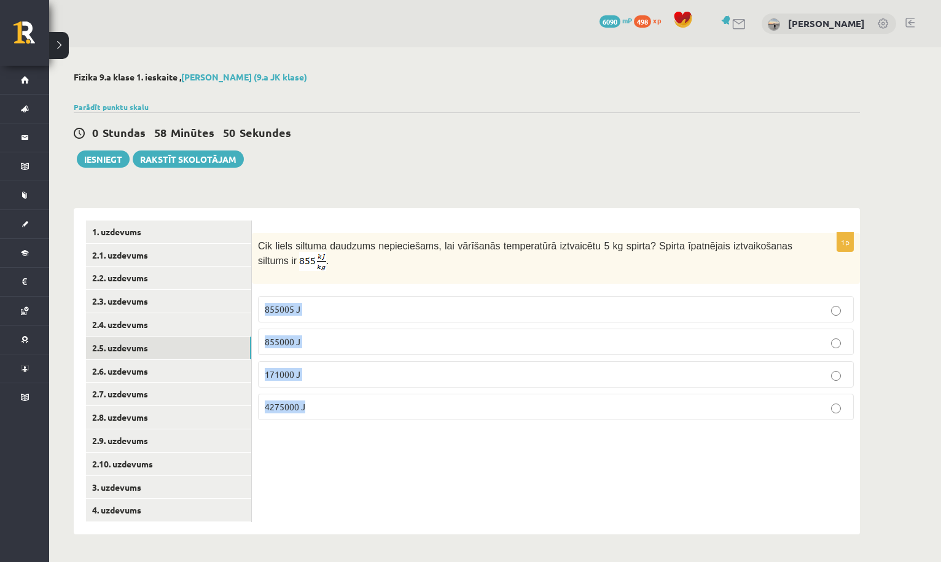
drag, startPoint x: 264, startPoint y: 306, endPoint x: 320, endPoint y: 410, distance: 118.4
click at [320, 410] on fieldset "855005 J 855000 J 171000 J 4275000 J" at bounding box center [556, 357] width 596 height 134
click at [432, 57] on div "Fizika 9.a klase 1. ieskaite , Milana Belavina (9.a JK klase) Parādīt punktu sk…" at bounding box center [466, 303] width 835 height 512
click at [199, 365] on link "2.6. uzdevums" at bounding box center [168, 371] width 165 height 23
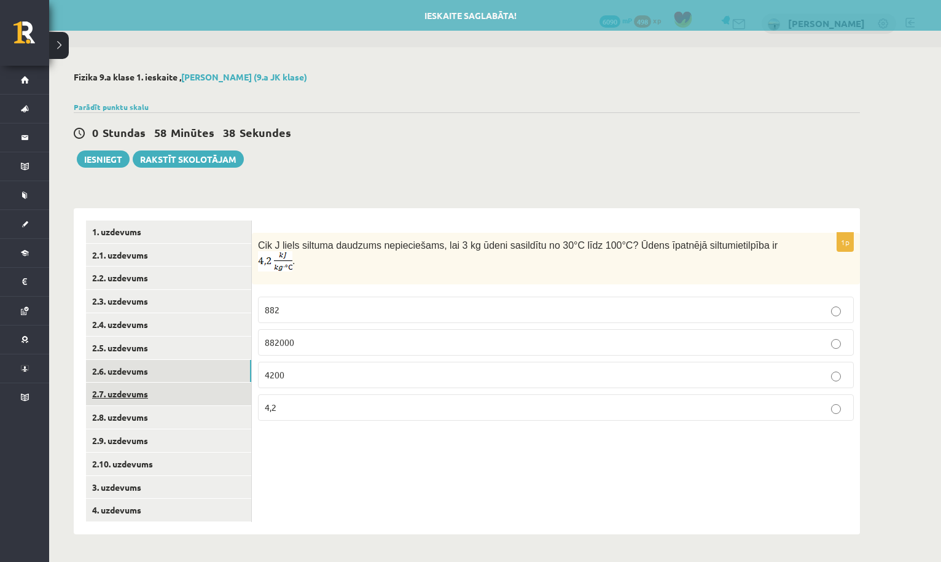
click at [195, 399] on link "2.7. uzdevums" at bounding box center [168, 394] width 165 height 23
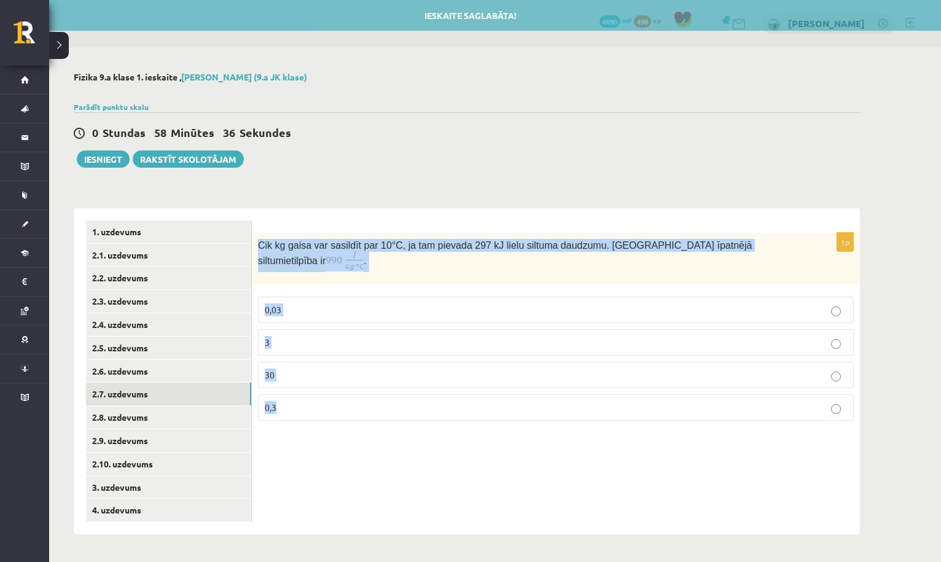
drag, startPoint x: 260, startPoint y: 244, endPoint x: 338, endPoint y: 415, distance: 186.9
click at [338, 415] on div "1p Cik kg gaisa var sasildīt par 10 °C, ja tam pievada 297 kJ lielu siltuma dau…" at bounding box center [556, 332] width 608 height 198
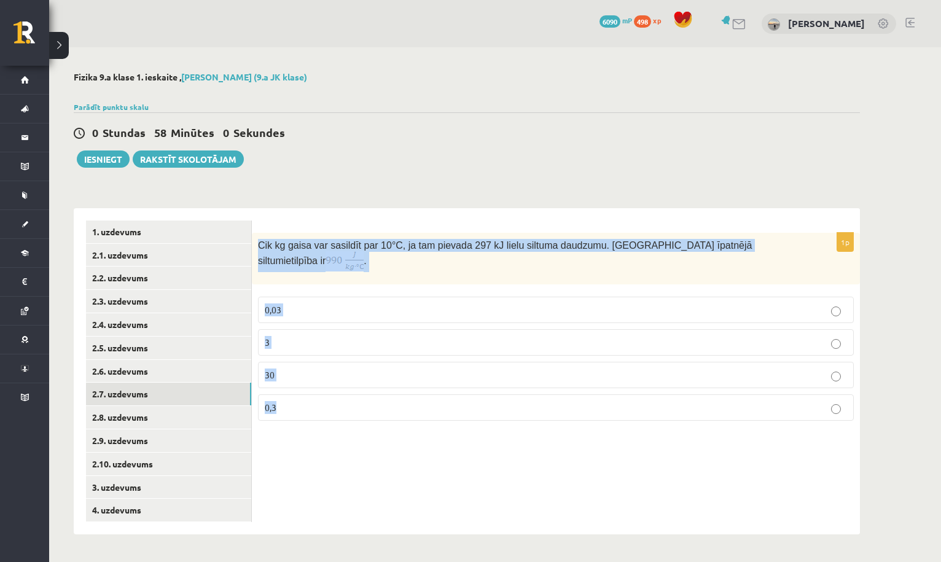
click at [343, 278] on div "Cik kg gaisa var sasildīt par 10 °C, ja tam pievada 297 kJ lielu siltuma daudzu…" at bounding box center [556, 259] width 608 height 52
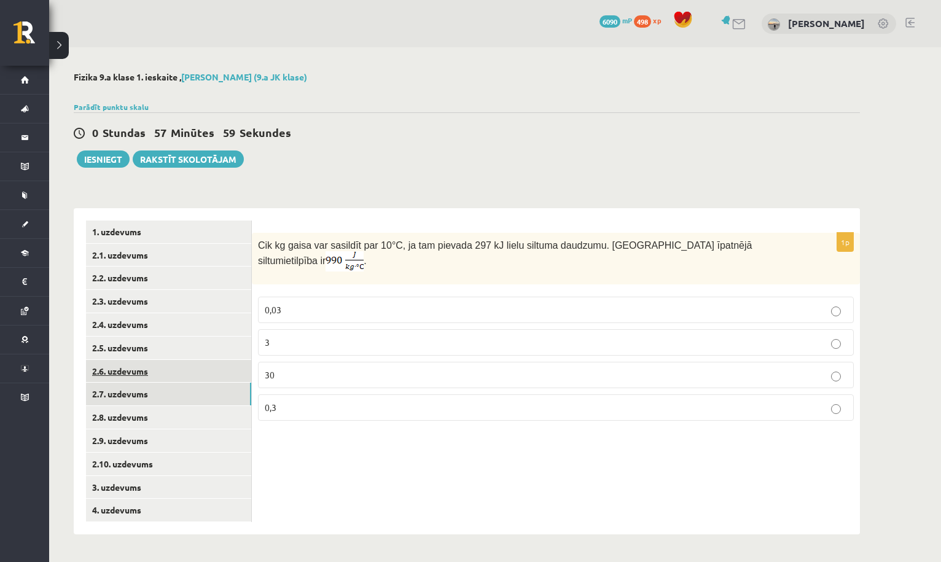
click at [220, 363] on link "2.6. uzdevums" at bounding box center [168, 371] width 165 height 23
click at [204, 386] on link "2.7. uzdevums" at bounding box center [168, 394] width 165 height 23
click at [223, 415] on link "2.8. uzdevums" at bounding box center [168, 417] width 165 height 23
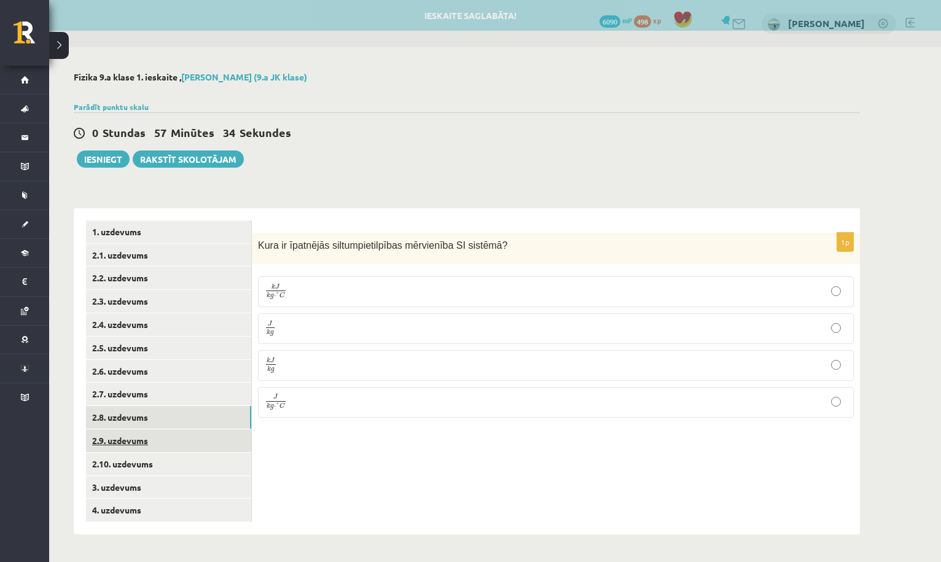
click at [214, 442] on link "2.9. uzdevums" at bounding box center [168, 440] width 165 height 23
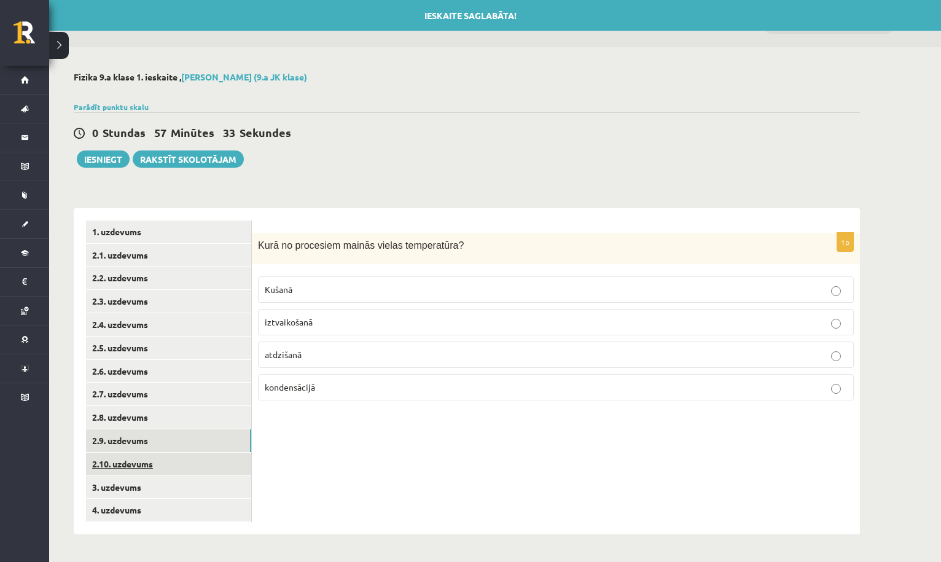
click at [217, 464] on link "2.10. uzdevums" at bounding box center [168, 464] width 165 height 23
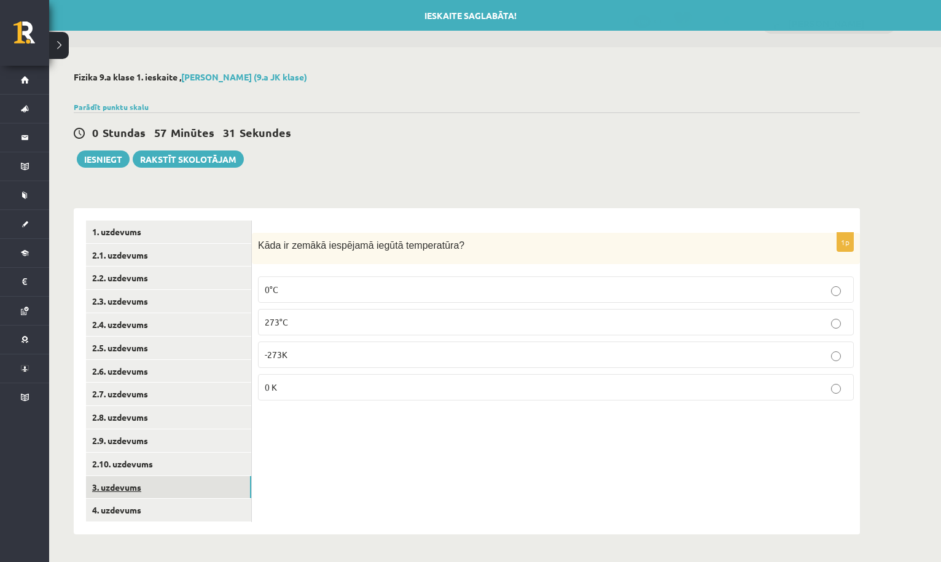
click at [226, 479] on link "3. uzdevums" at bounding box center [168, 487] width 165 height 23
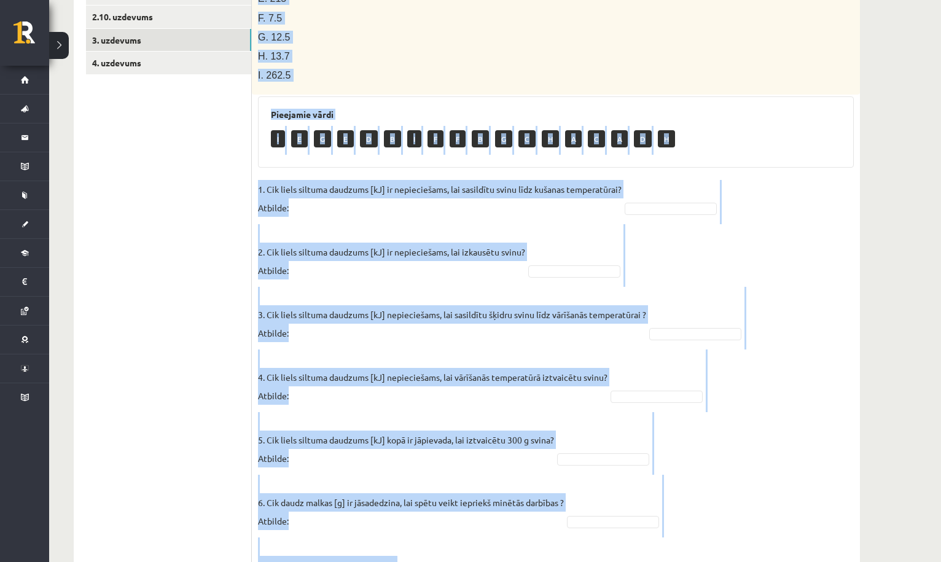
scroll to position [510, 0]
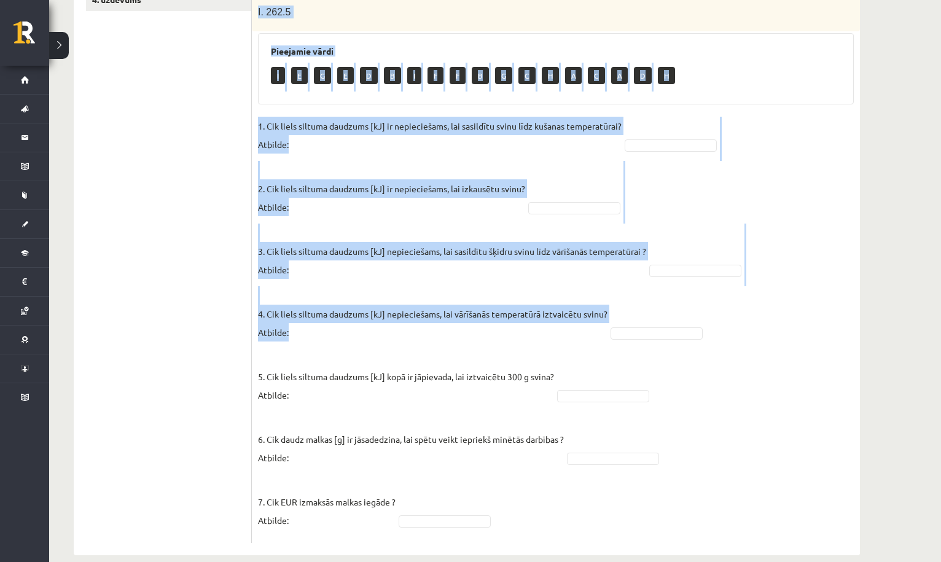
drag, startPoint x: 257, startPoint y: 46, endPoint x: 497, endPoint y: 306, distance: 353.8
click at [497, 309] on div "7p Svina klucīti, kura masa ir 300 g un temperatūra ir - 30 ° C , silda kamēr t…" at bounding box center [556, 132] width 608 height 820
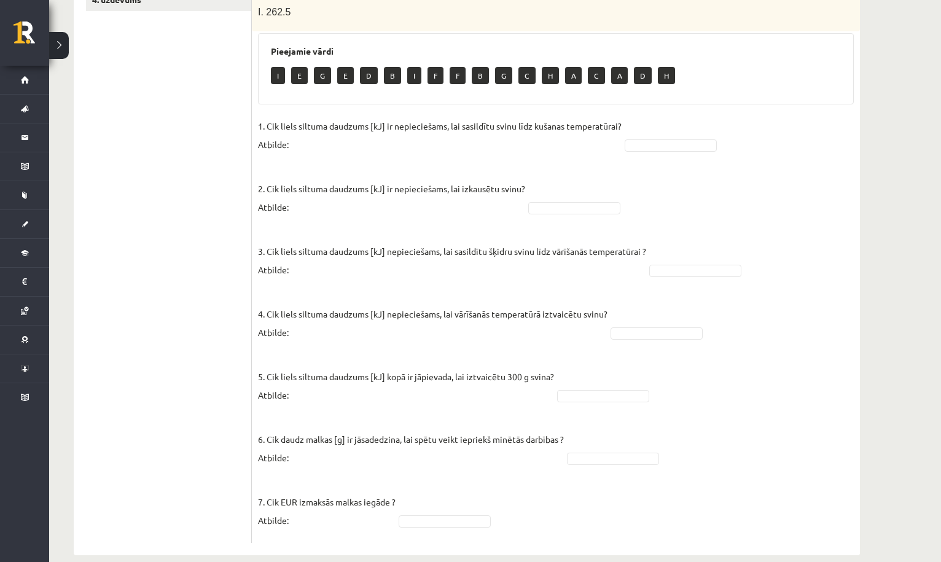
click at [493, 308] on p "4. Cik liels siltuma daudzums [kJ] nepieciešams, lai vārīšanās temperatūrā iztv…" at bounding box center [432, 313] width 349 height 55
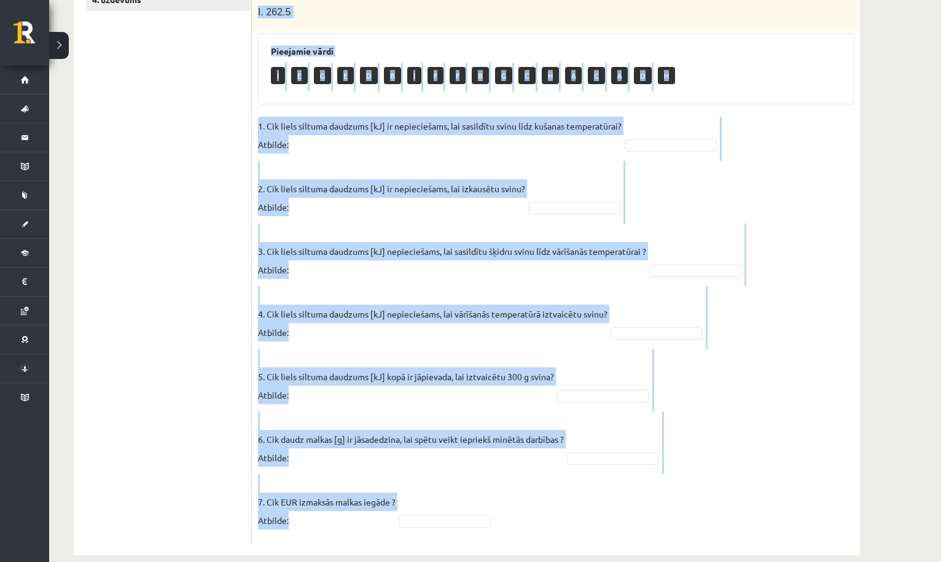
drag, startPoint x: 259, startPoint y: 99, endPoint x: 514, endPoint y: 540, distance: 510.1
click at [514, 540] on div "Fizika 9.a klase 1. ieskaite , Milana Belavina (9.a JK klase) Parādīt punktu sk…" at bounding box center [466, 58] width 835 height 1043
click at [709, 327] on fieldset "1. Cik liels siltuma daudzums [kJ] ir nepieciešams, lai sasildītu svinu līdz ku…" at bounding box center [556, 327] width 596 height 420
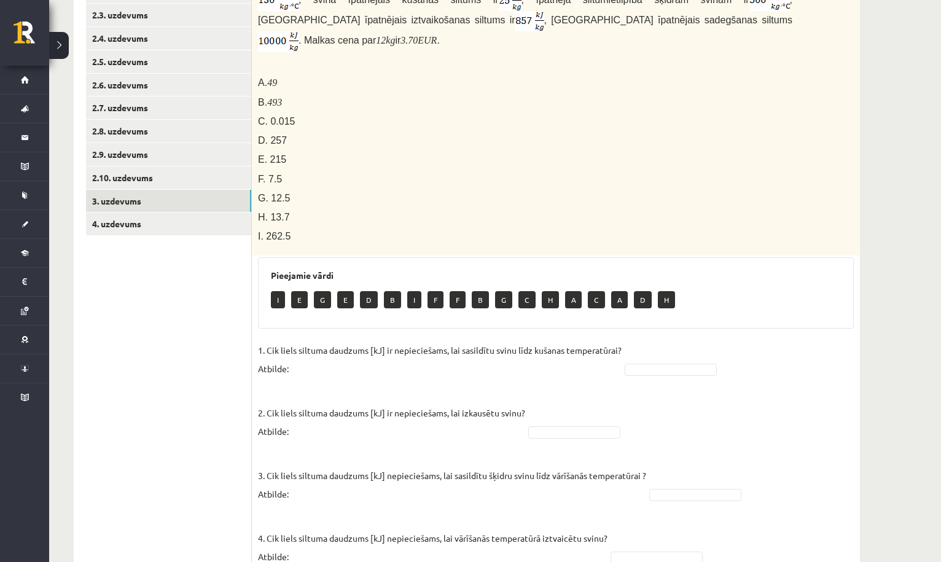
scroll to position [281, 0]
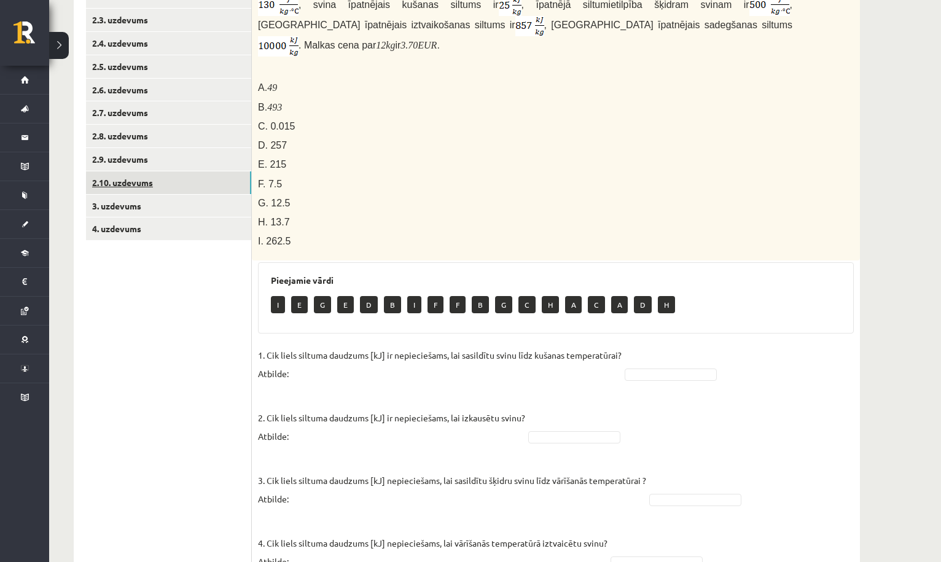
click at [232, 180] on link "2.10. uzdevums" at bounding box center [168, 182] width 165 height 23
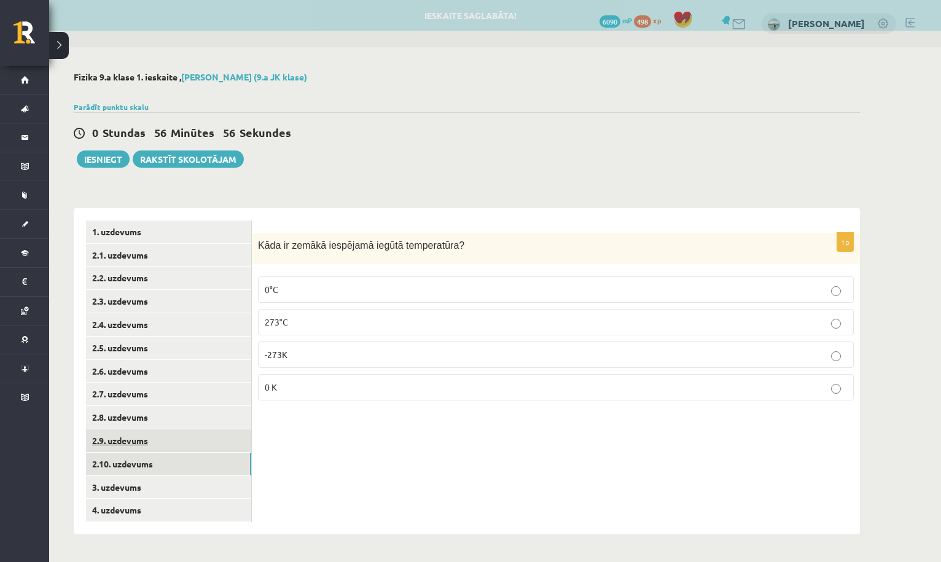
click at [239, 437] on link "2.9. uzdevums" at bounding box center [168, 440] width 165 height 23
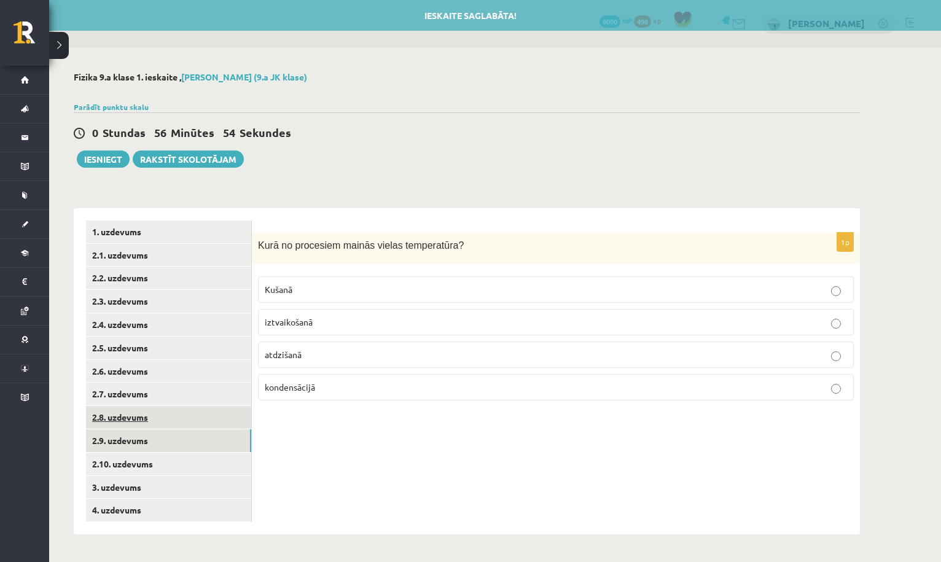
click at [230, 416] on link "2.8. uzdevums" at bounding box center [168, 417] width 165 height 23
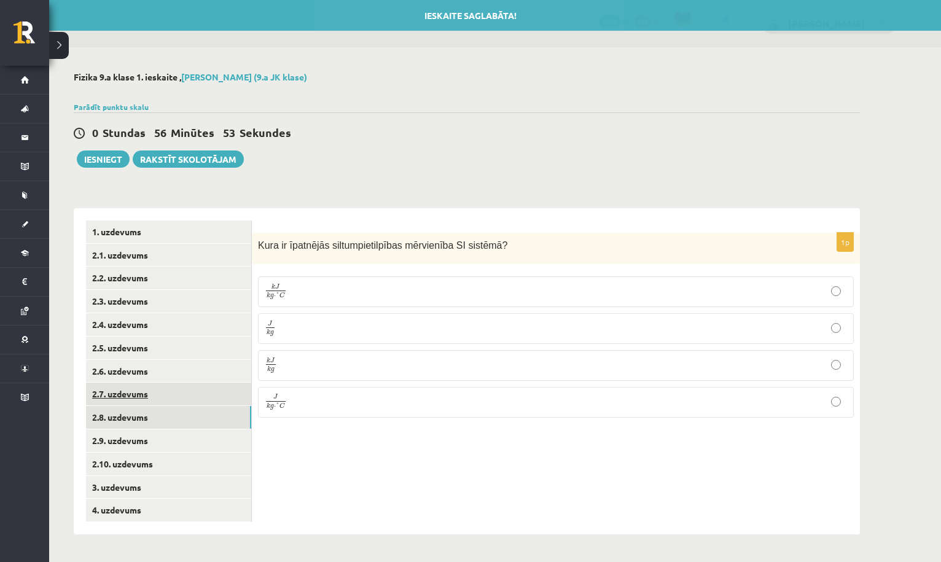
click at [225, 394] on link "2.7. uzdevums" at bounding box center [168, 394] width 165 height 23
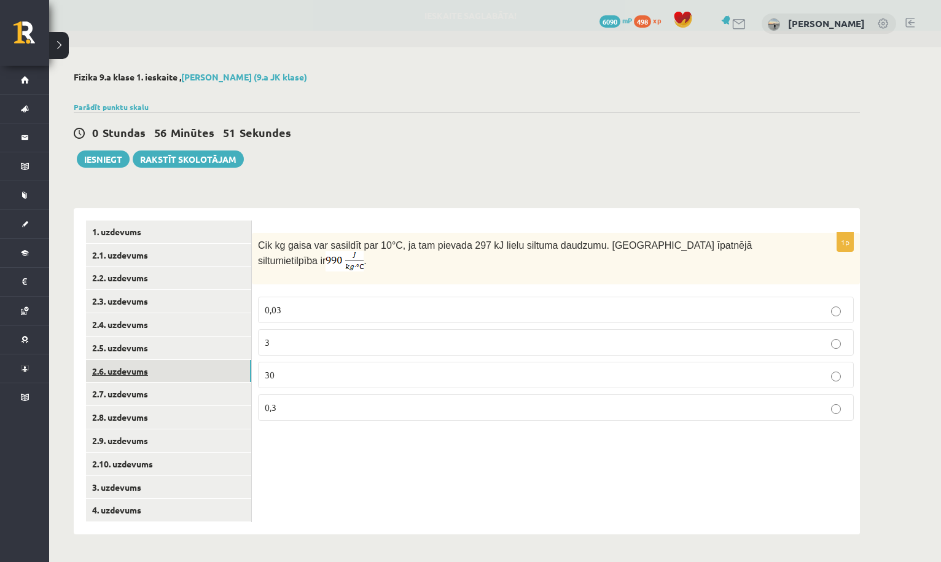
click at [217, 373] on link "2.6. uzdevums" at bounding box center [168, 371] width 165 height 23
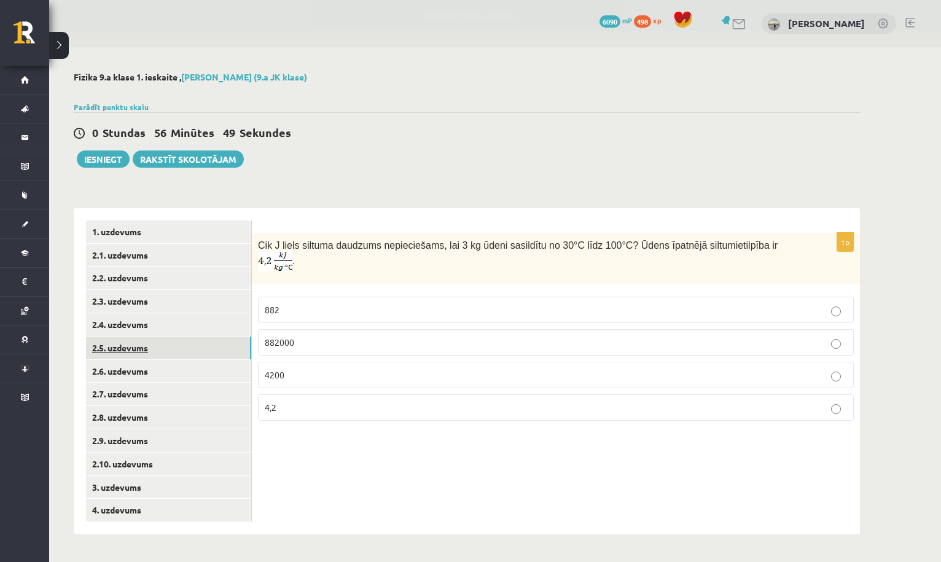
click at [209, 346] on link "2.5. uzdevums" at bounding box center [168, 348] width 165 height 23
click at [224, 367] on link "2.6. uzdevums" at bounding box center [168, 371] width 165 height 23
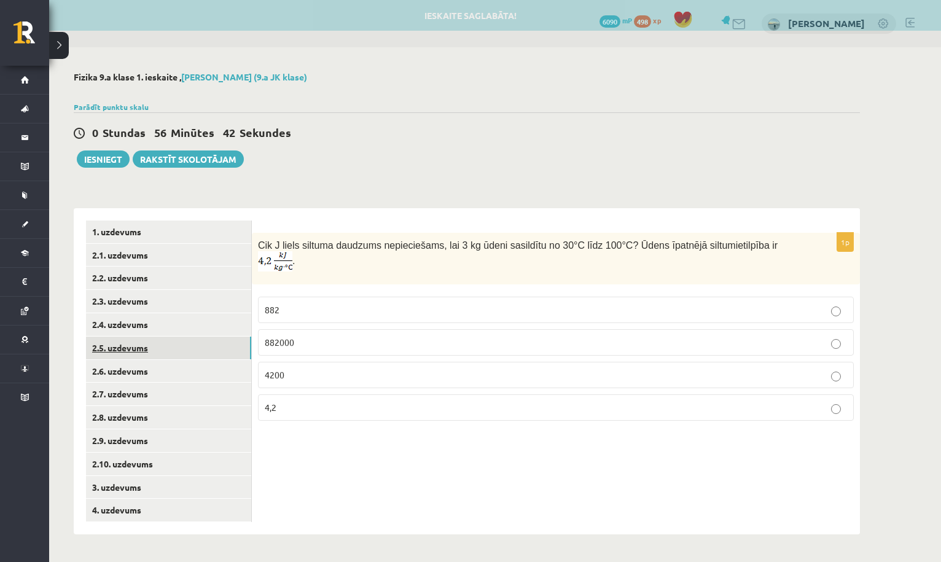
click at [225, 346] on link "2.5. uzdevums" at bounding box center [168, 348] width 165 height 23
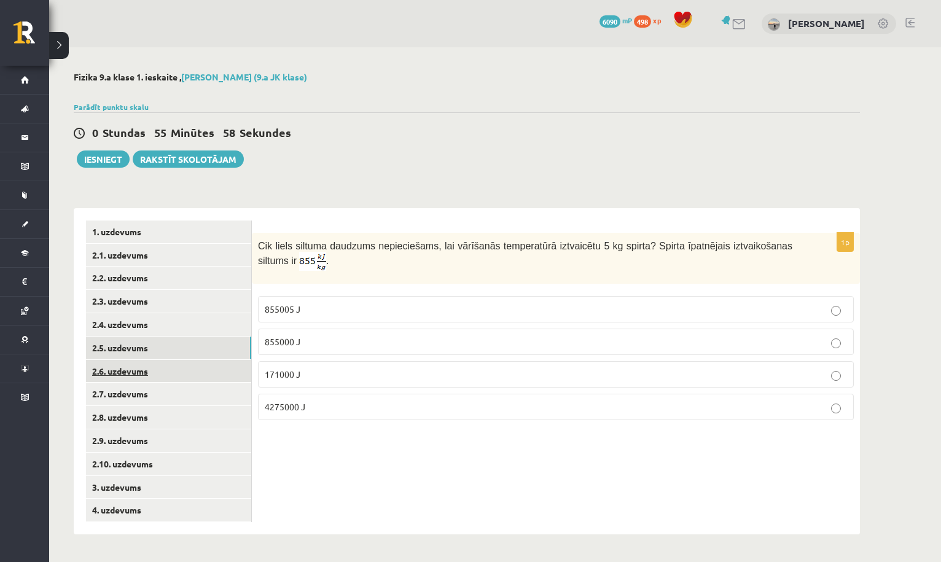
click at [222, 368] on link "2.6. uzdevums" at bounding box center [168, 371] width 165 height 23
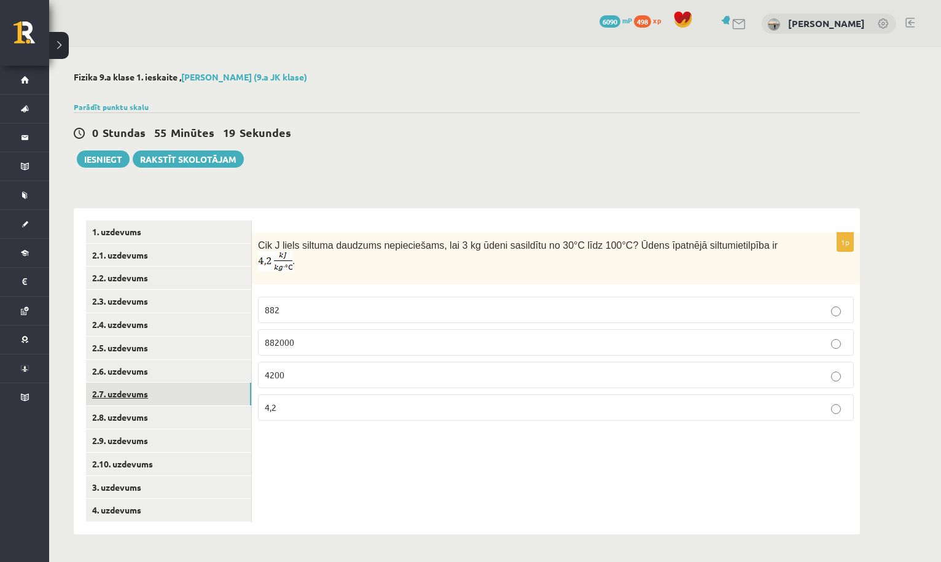
click at [226, 391] on link "2.7. uzdevums" at bounding box center [168, 394] width 165 height 23
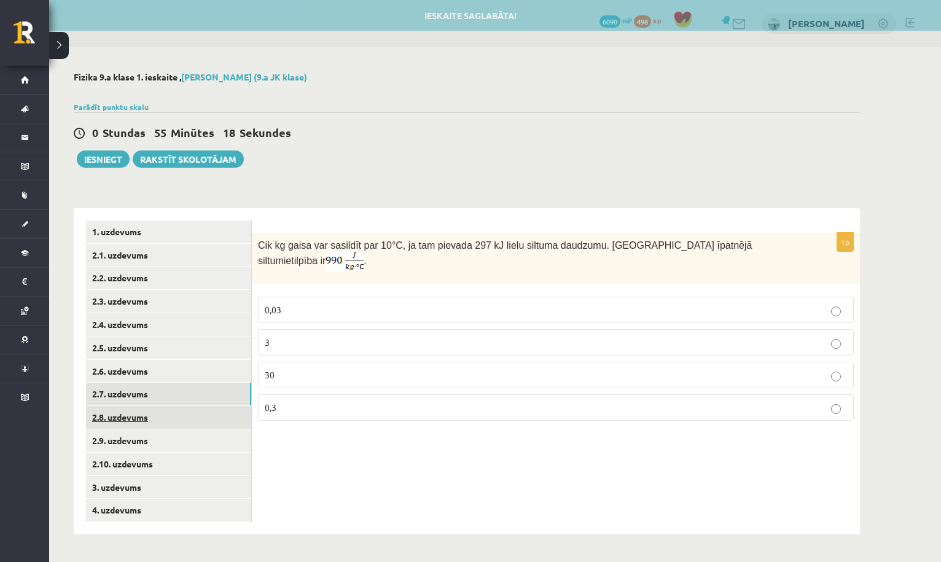
click at [227, 415] on link "2.8. uzdevums" at bounding box center [168, 417] width 165 height 23
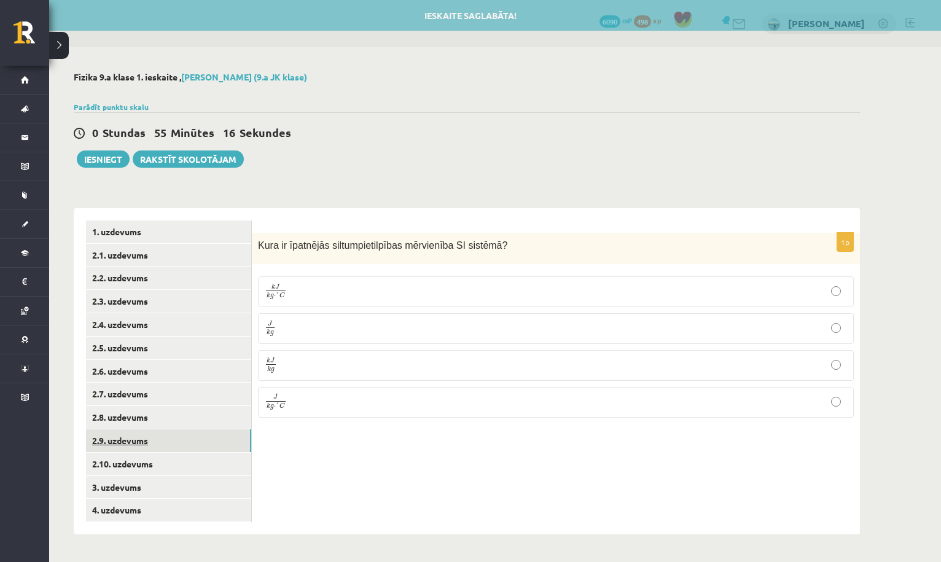
click at [222, 436] on link "2.9. uzdevums" at bounding box center [168, 440] width 165 height 23
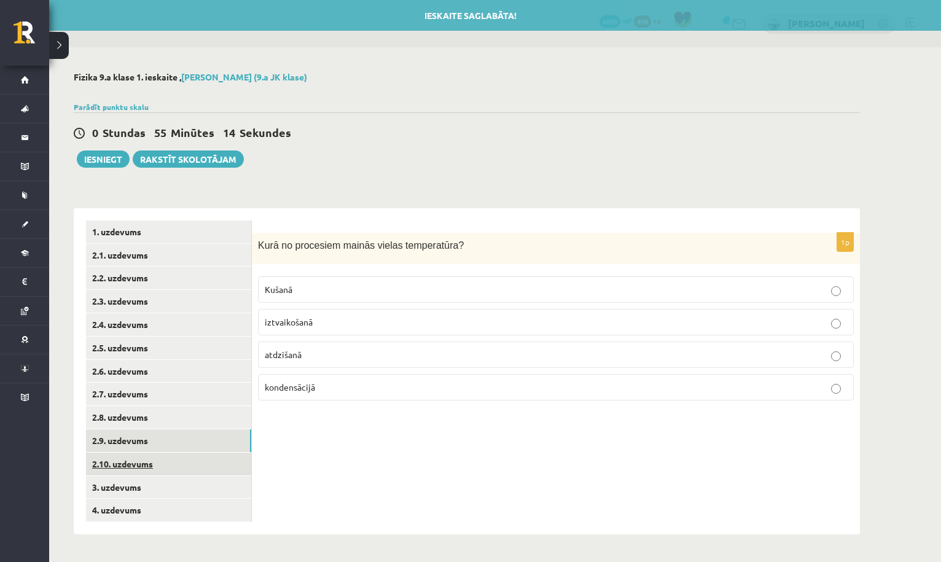
click at [219, 457] on link "2.10. uzdevums" at bounding box center [168, 464] width 165 height 23
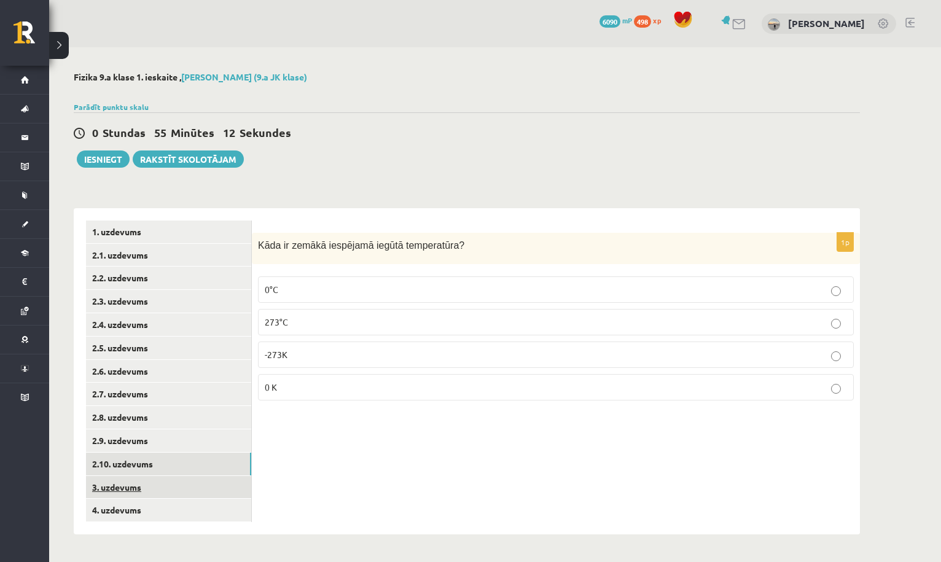
click at [216, 478] on link "3. uzdevums" at bounding box center [168, 487] width 165 height 23
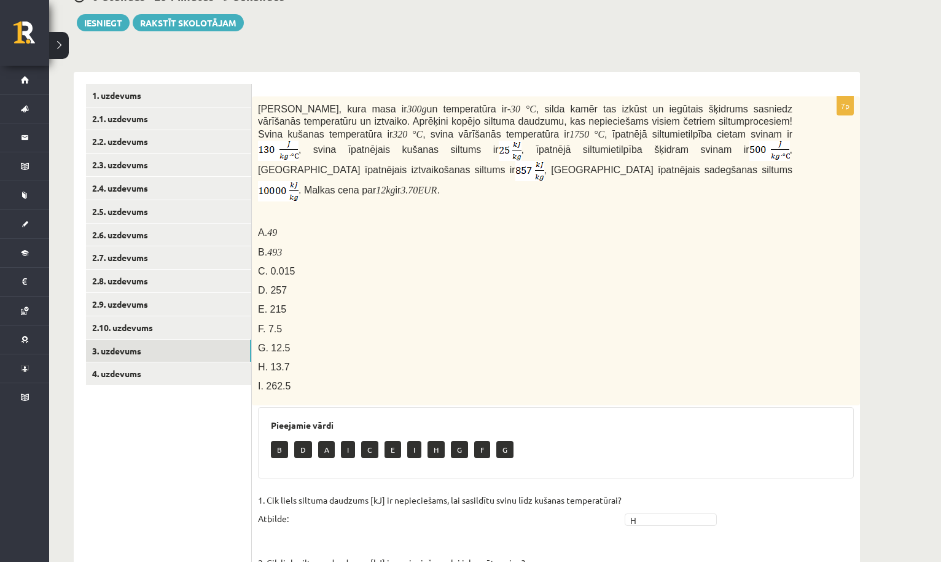
scroll to position [125, 0]
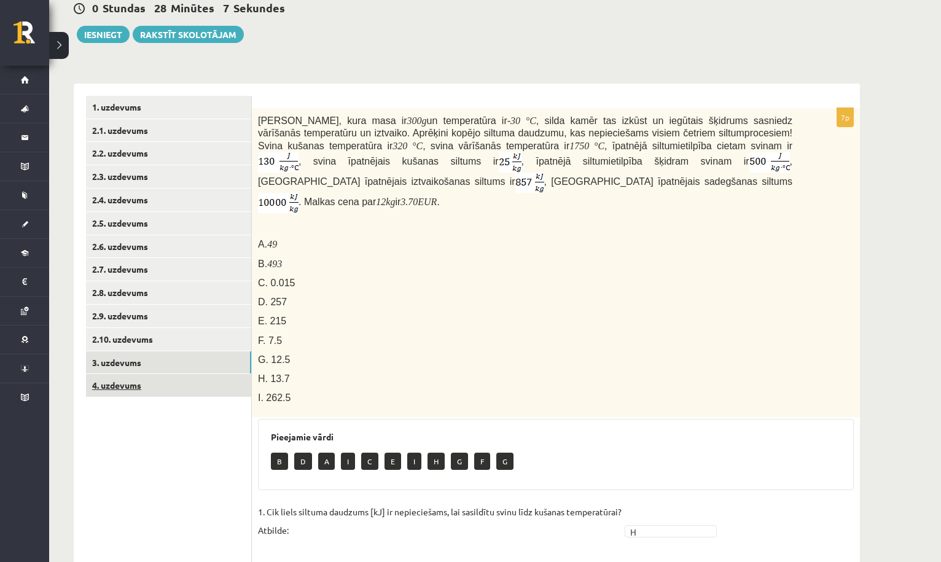
click at [231, 383] on link "4. uzdevums" at bounding box center [168, 385] width 165 height 23
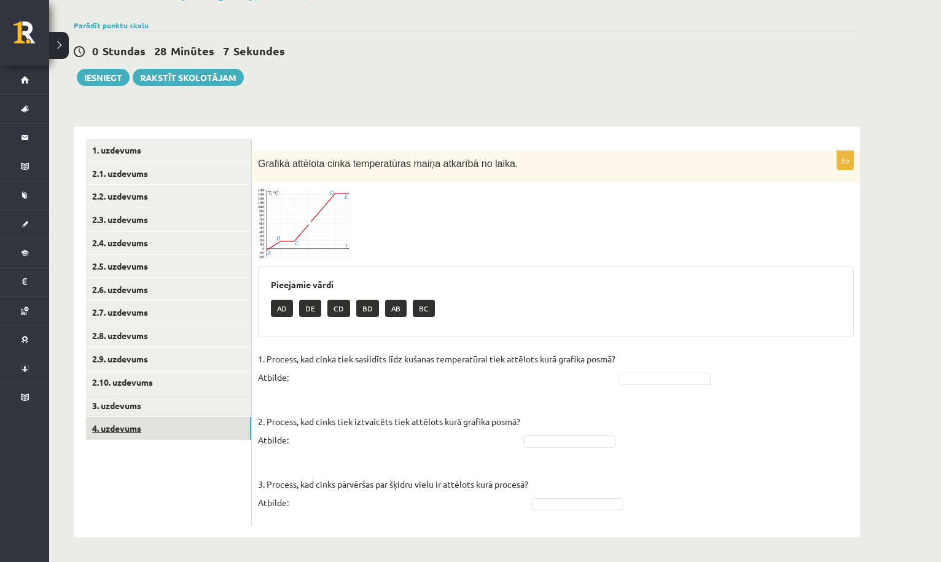
scroll to position [81, 0]
click at [310, 208] on img at bounding box center [304, 224] width 92 height 70
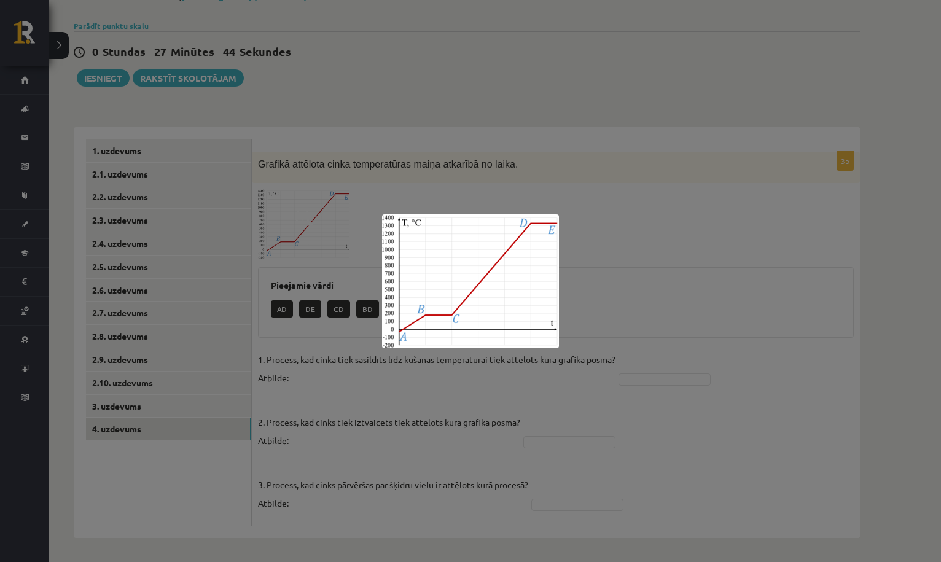
click at [510, 374] on div at bounding box center [470, 281] width 941 height 562
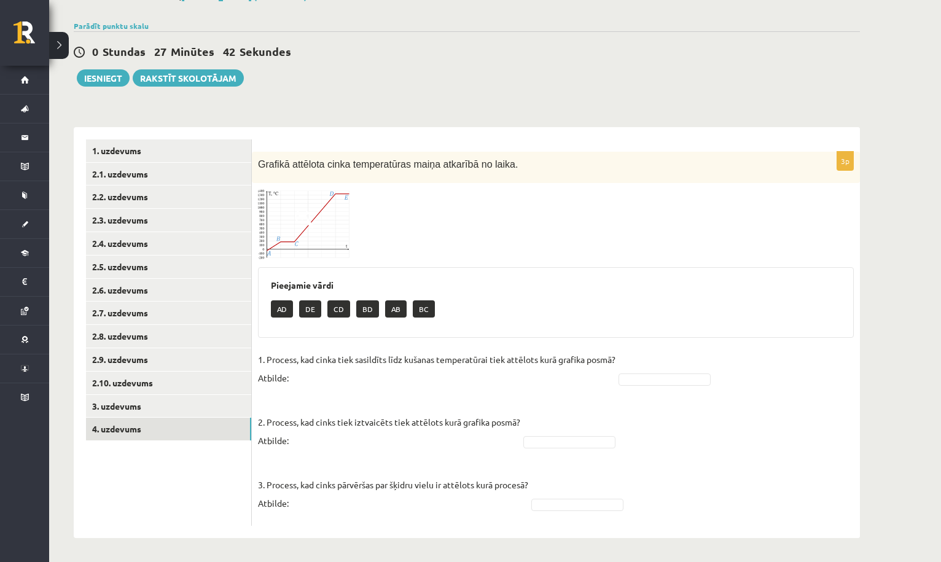
click at [297, 233] on img at bounding box center [304, 224] width 92 height 70
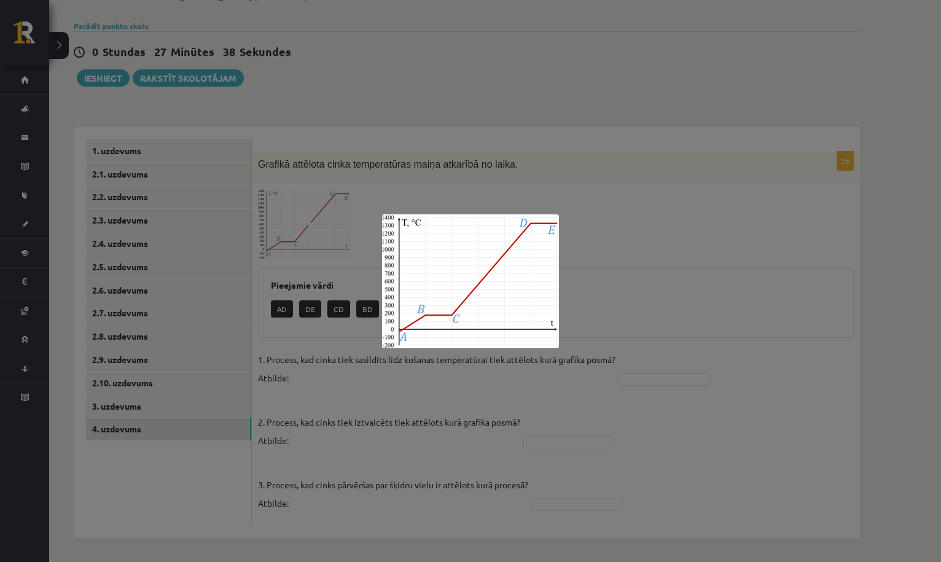
click at [401, 398] on div at bounding box center [470, 281] width 941 height 562
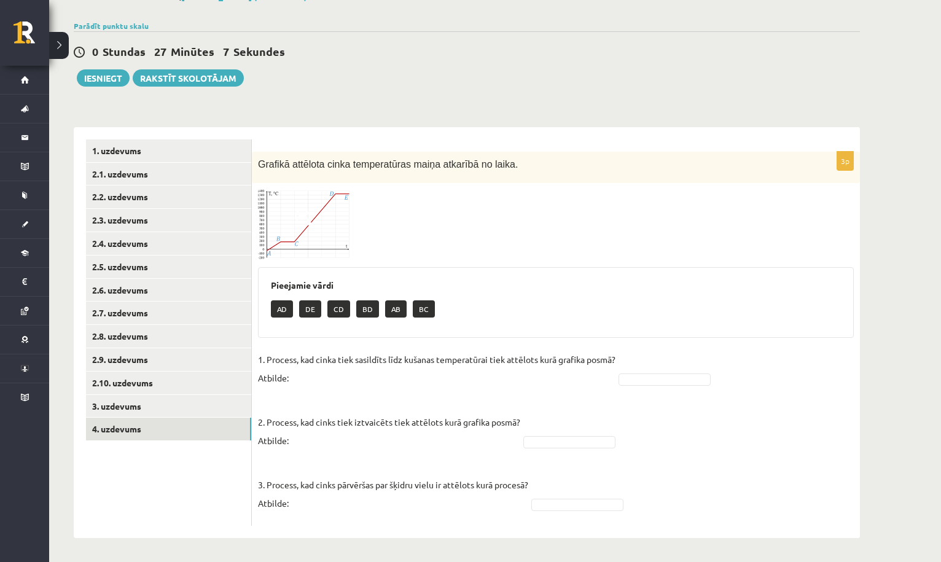
click at [324, 239] on img at bounding box center [304, 224] width 92 height 70
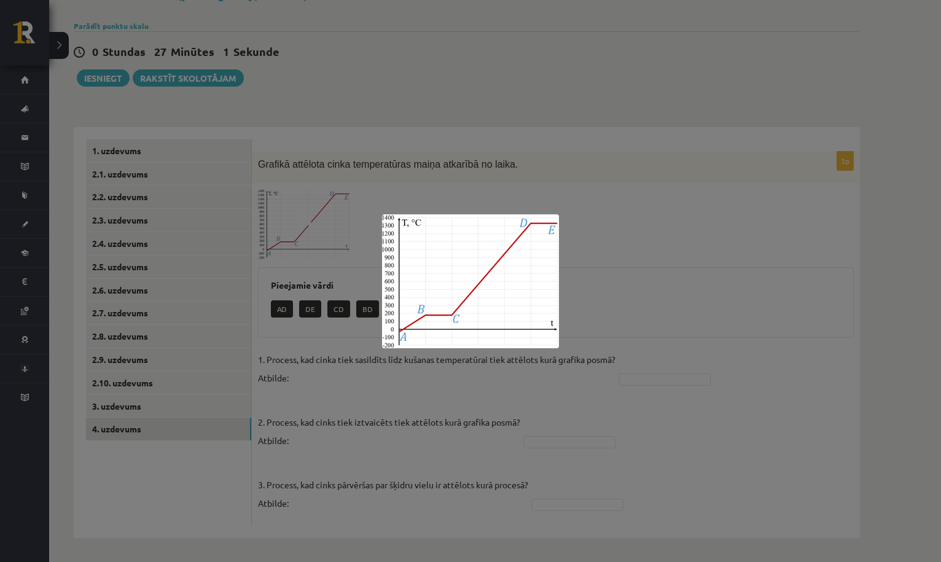
click at [410, 380] on div at bounding box center [470, 281] width 941 height 562
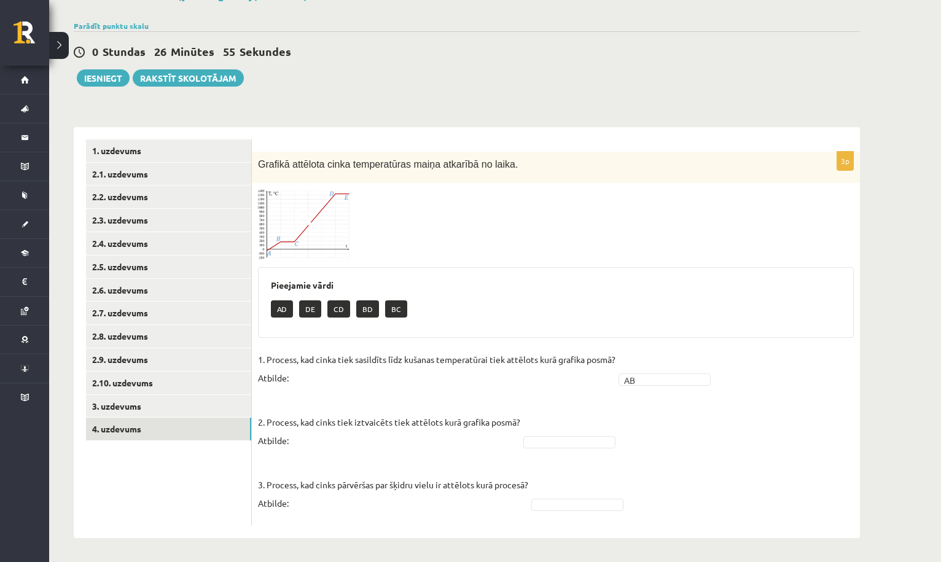
click at [325, 229] on img at bounding box center [304, 224] width 92 height 70
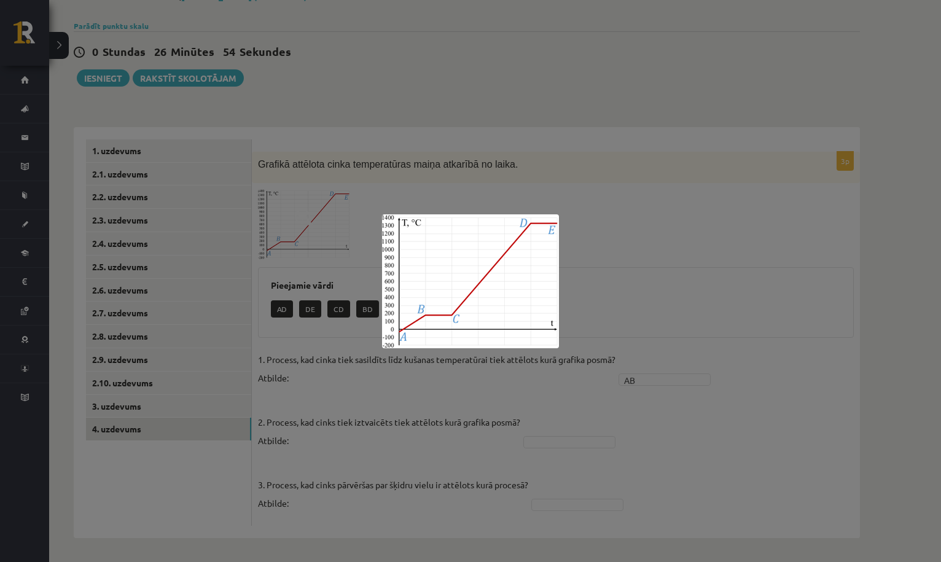
click at [435, 374] on div at bounding box center [470, 281] width 941 height 562
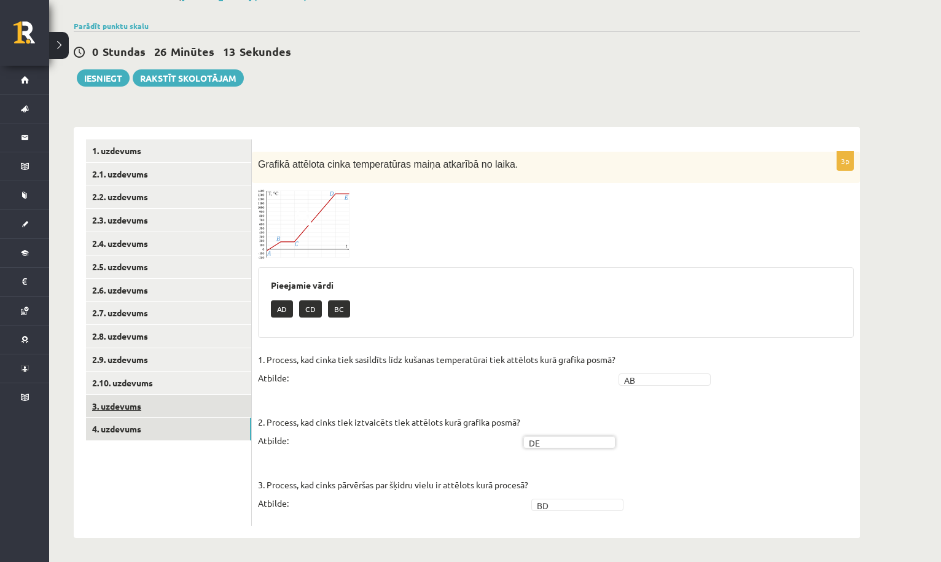
click at [209, 400] on link "3. uzdevums" at bounding box center [168, 406] width 165 height 23
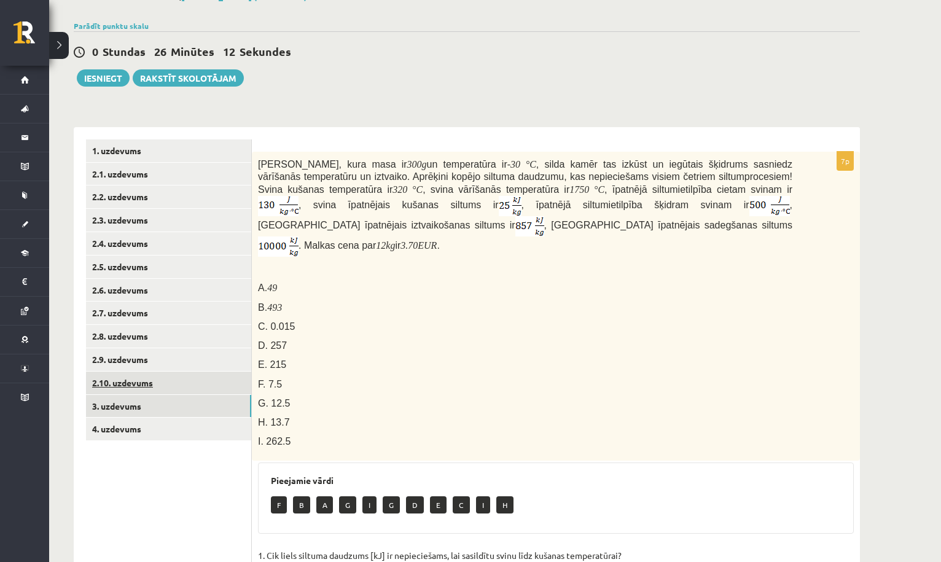
click at [214, 378] on link "2.10. uzdevums" at bounding box center [168, 383] width 165 height 23
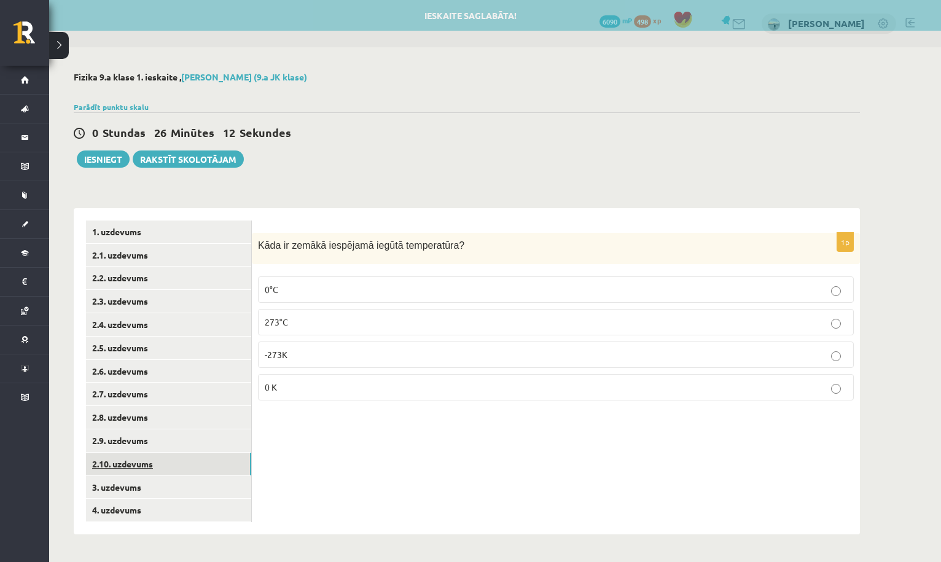
scroll to position [0, 0]
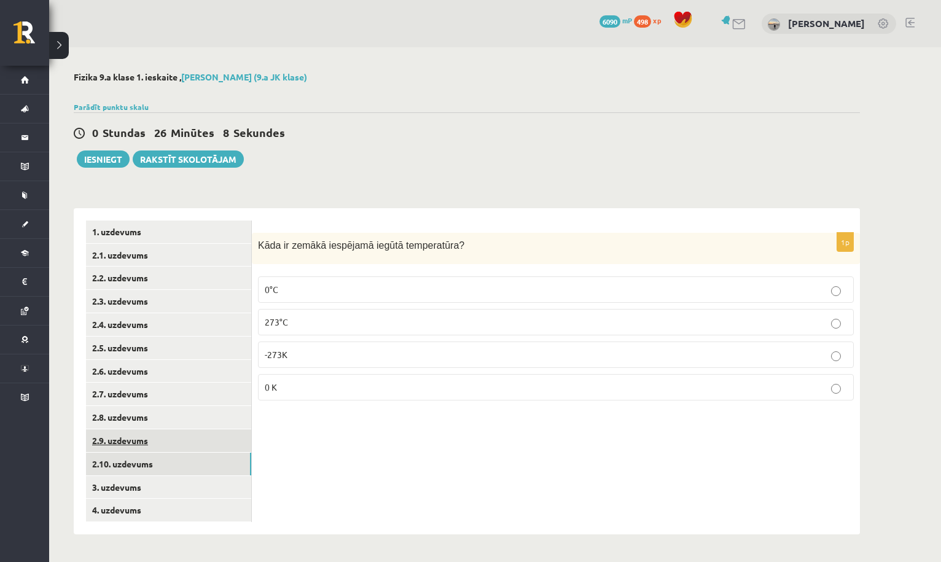
click at [216, 437] on link "2.9. uzdevums" at bounding box center [168, 440] width 165 height 23
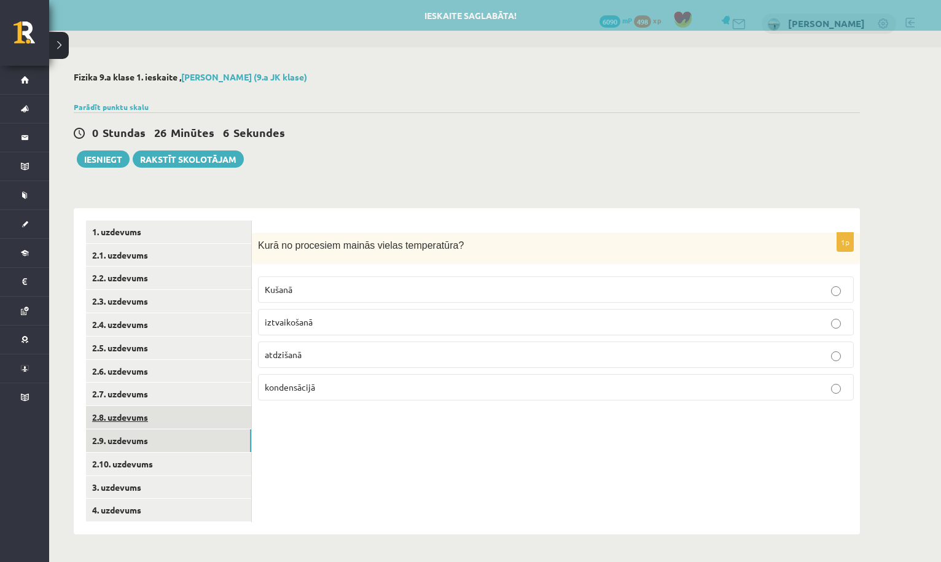
click at [221, 416] on link "2.8. uzdevums" at bounding box center [168, 417] width 165 height 23
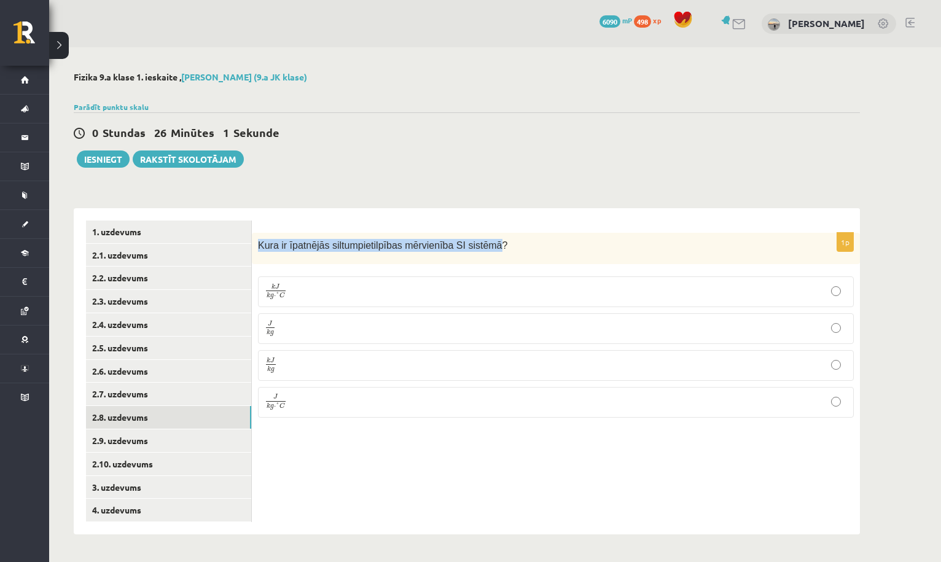
drag, startPoint x: 258, startPoint y: 244, endPoint x: 507, endPoint y: 241, distance: 249.3
click at [507, 241] on span "Kura ir īpatnējās siltumpietilpības mērvienība SI sistēmā ?" at bounding box center [382, 246] width 249 height 10
click at [515, 96] on div at bounding box center [467, 92] width 786 height 12
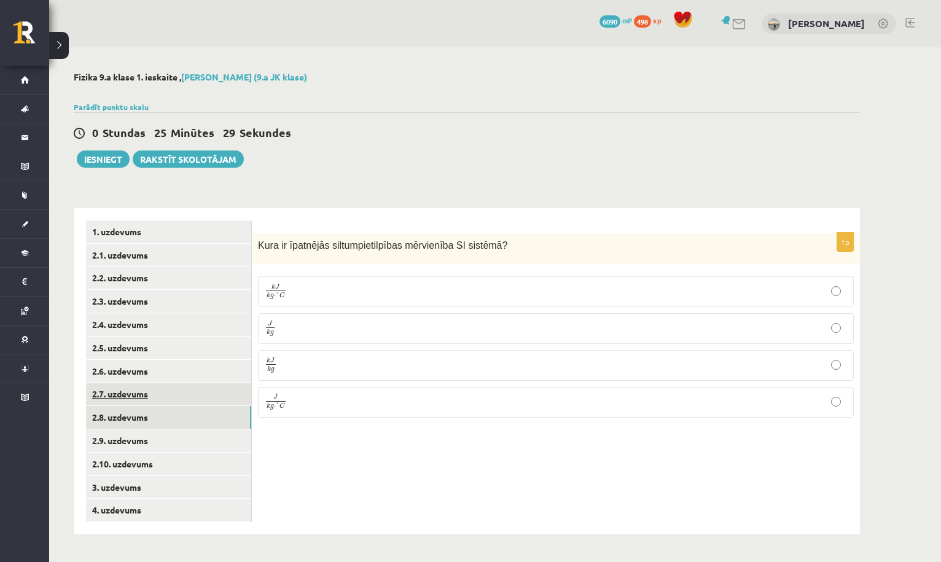
click at [223, 393] on link "2.7. uzdevums" at bounding box center [168, 394] width 165 height 23
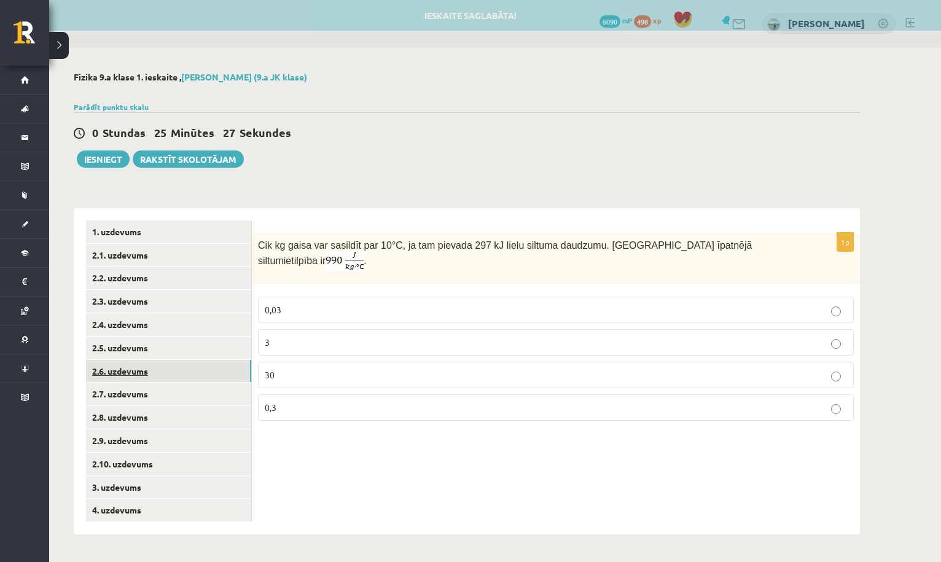
click at [219, 370] on link "2.6. uzdevums" at bounding box center [168, 371] width 165 height 23
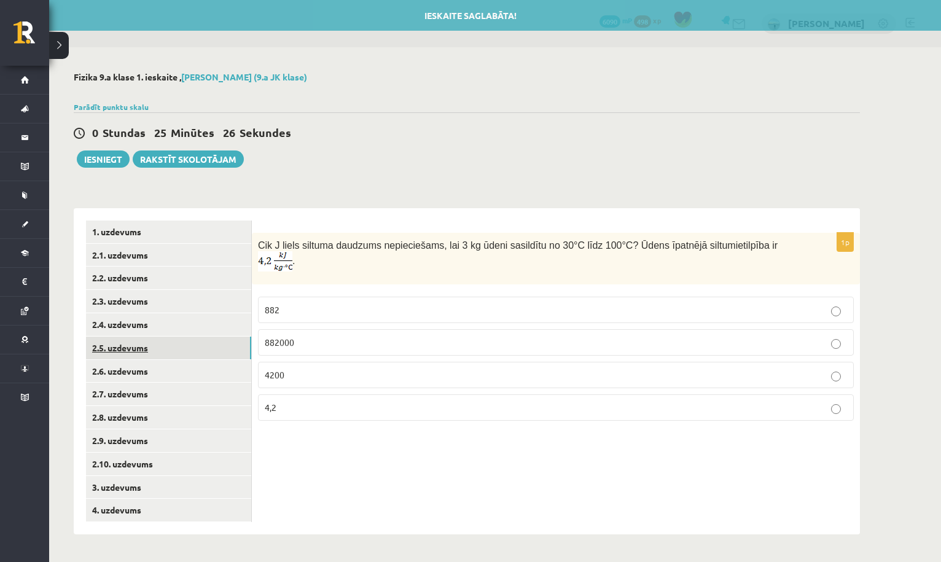
click at [220, 343] on link "2.5. uzdevums" at bounding box center [168, 348] width 165 height 23
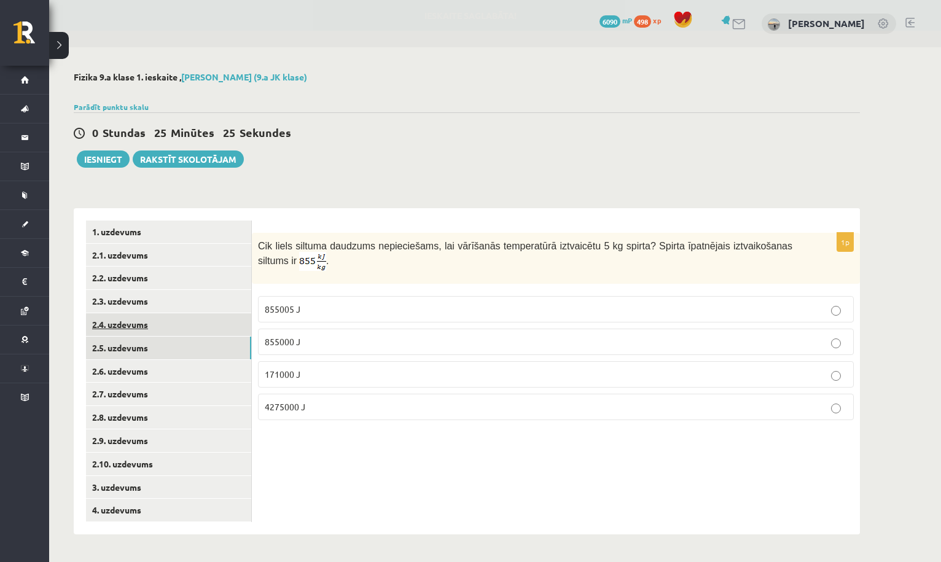
click at [219, 322] on link "2.4. uzdevums" at bounding box center [168, 324] width 165 height 23
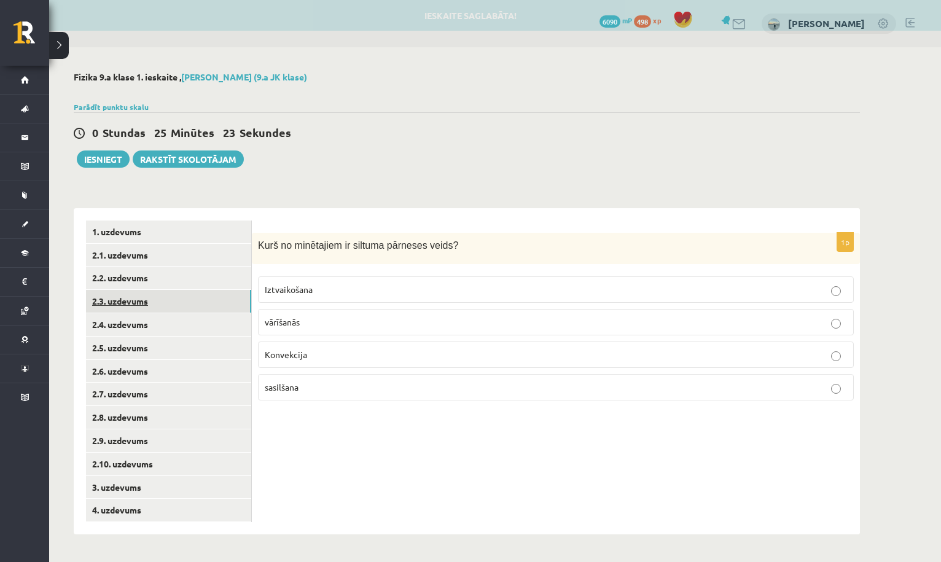
click at [216, 306] on link "2.3. uzdevums" at bounding box center [168, 301] width 165 height 23
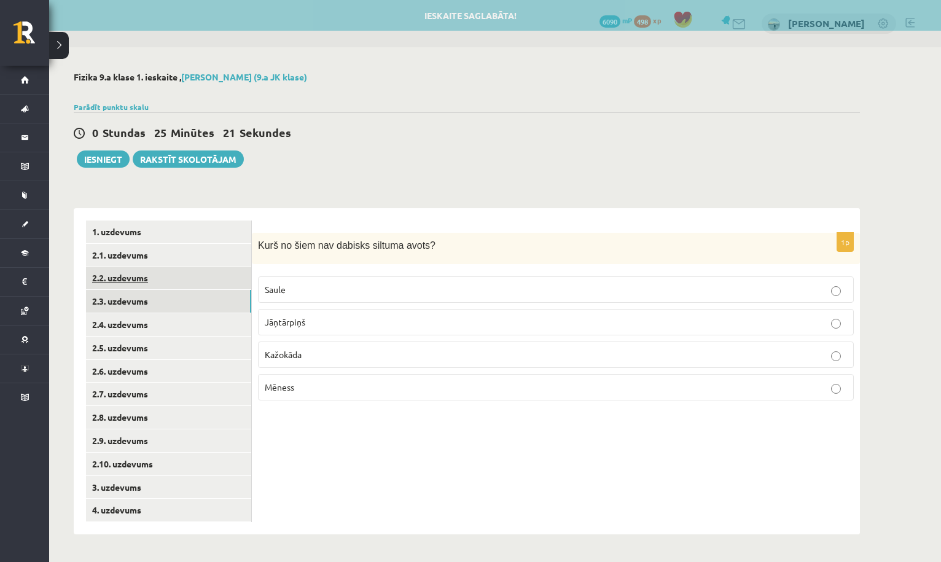
click at [211, 282] on link "2.2. uzdevums" at bounding box center [168, 278] width 165 height 23
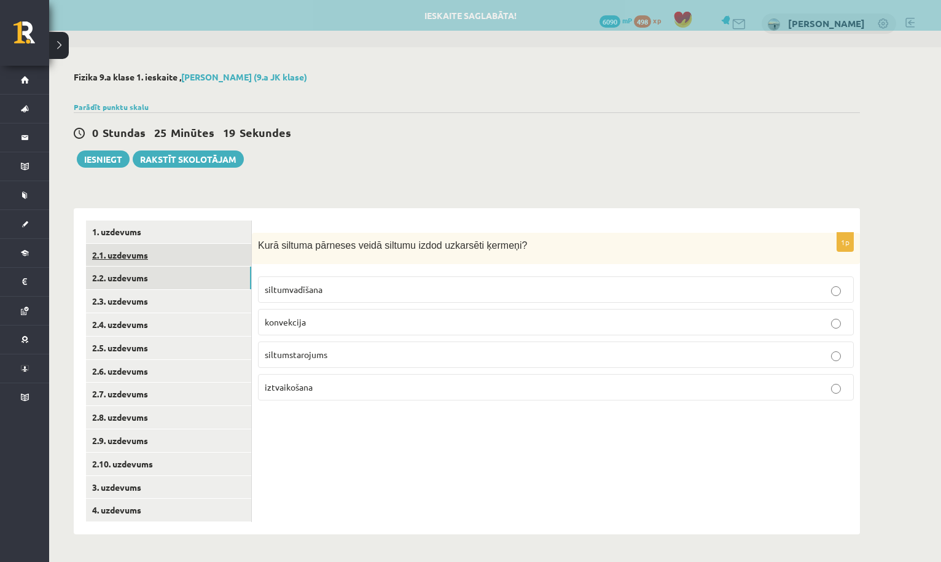
click at [206, 257] on link "2.1. uzdevums" at bounding box center [168, 255] width 165 height 23
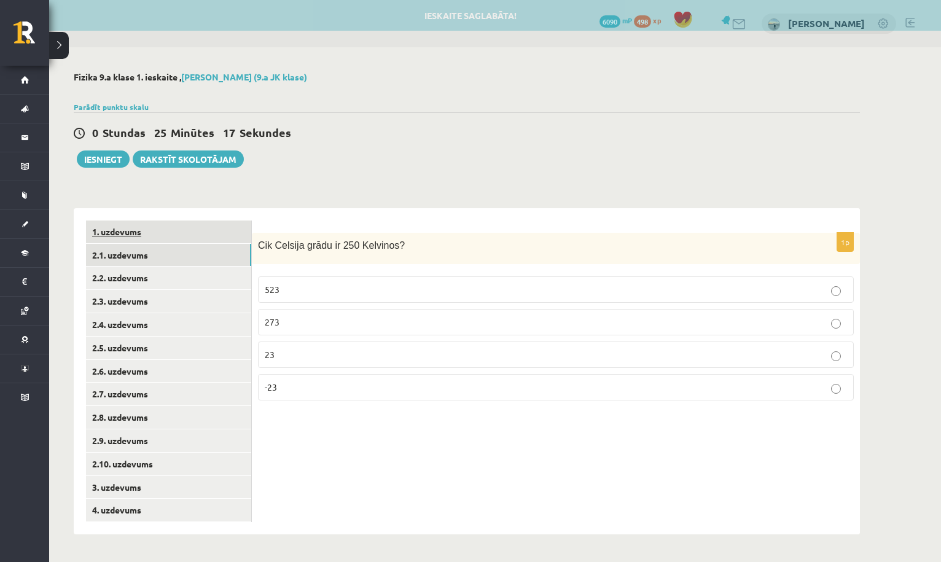
click at [203, 232] on link "1. uzdevums" at bounding box center [168, 231] width 165 height 23
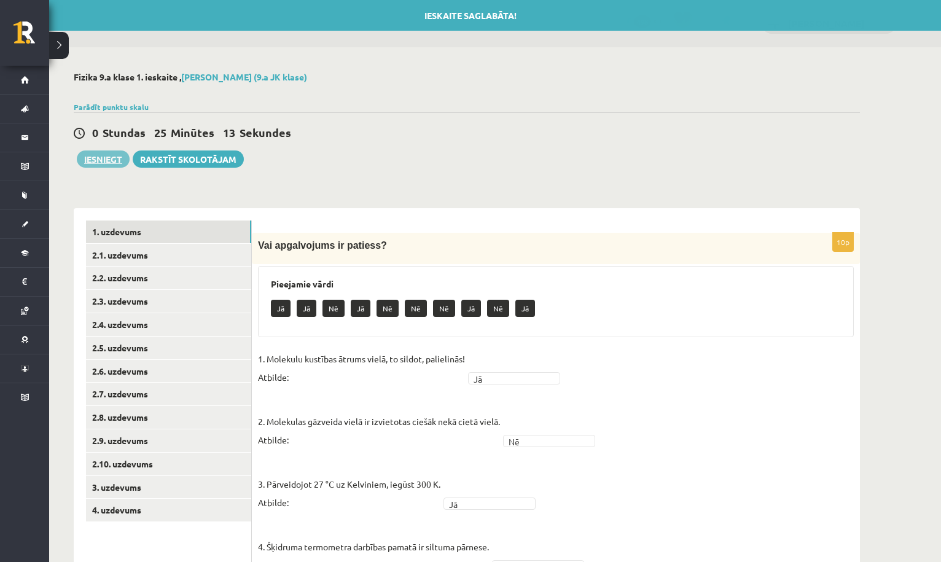
click at [99, 163] on button "Iesniegt" at bounding box center [103, 158] width 53 height 17
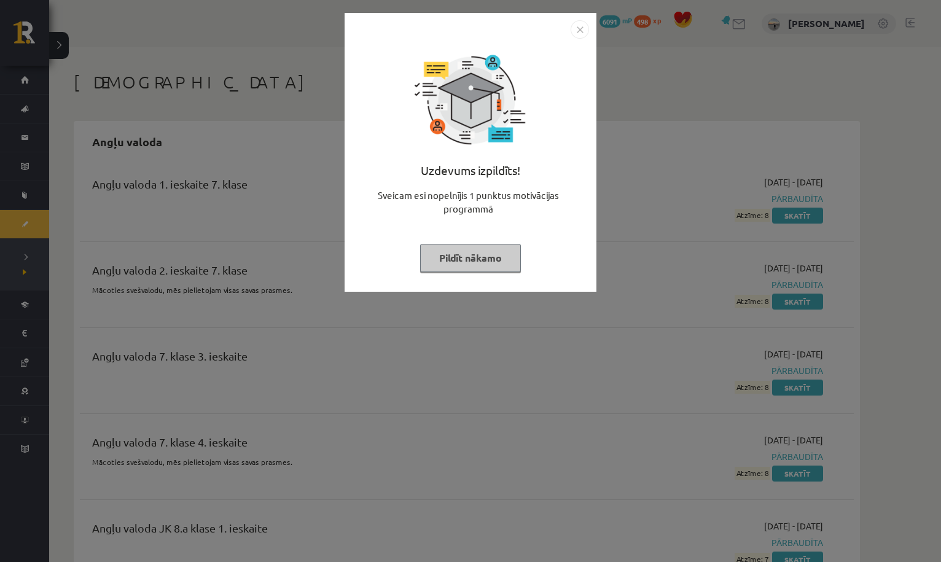
click at [502, 257] on button "Pildīt nākamo" at bounding box center [470, 258] width 101 height 28
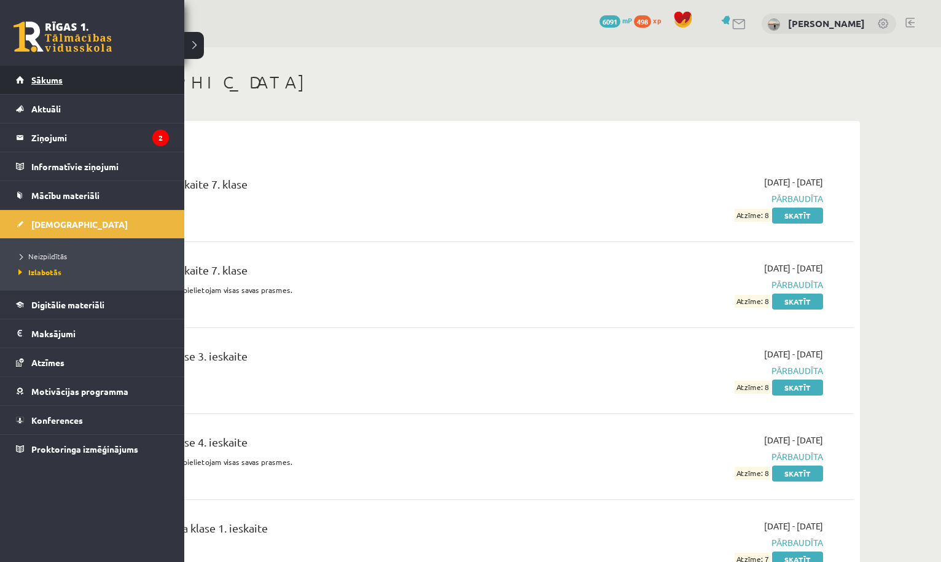
click at [41, 79] on span "Sākums" at bounding box center [46, 79] width 31 height 11
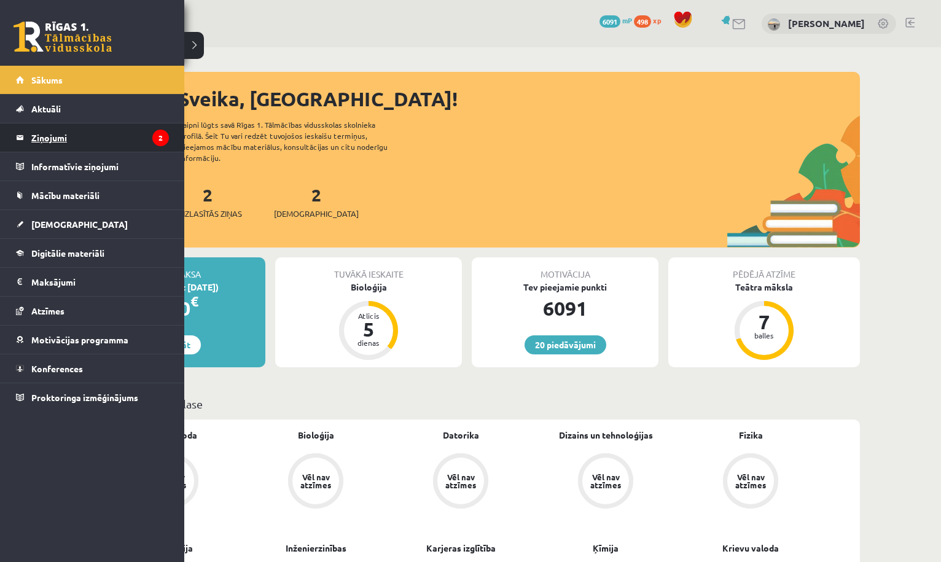
click at [39, 142] on legend "Ziņojumi 2" at bounding box center [100, 137] width 138 height 28
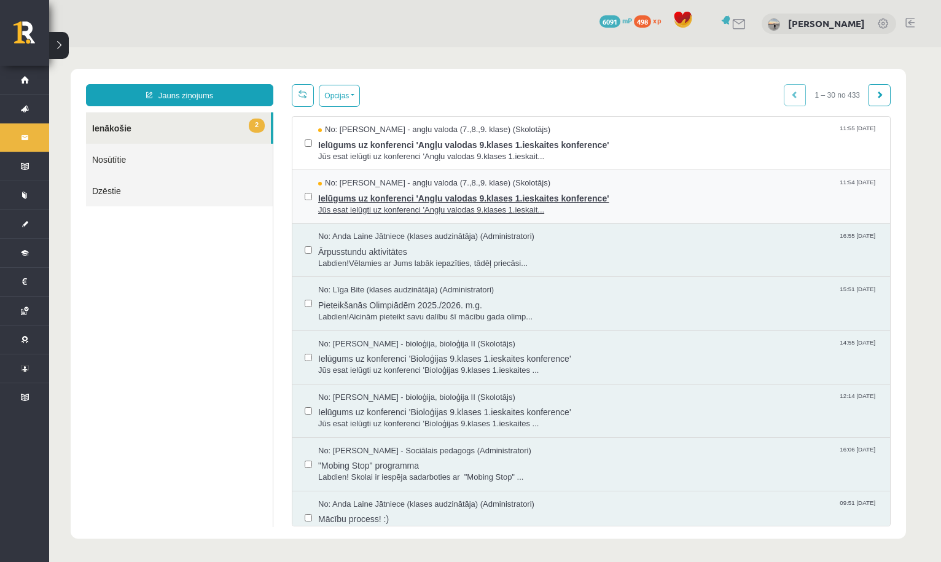
click at [382, 196] on span "Ielūgums uz konferenci 'Angļu valodas 9.klases 1.ieskaites konference'" at bounding box center [597, 196] width 559 height 15
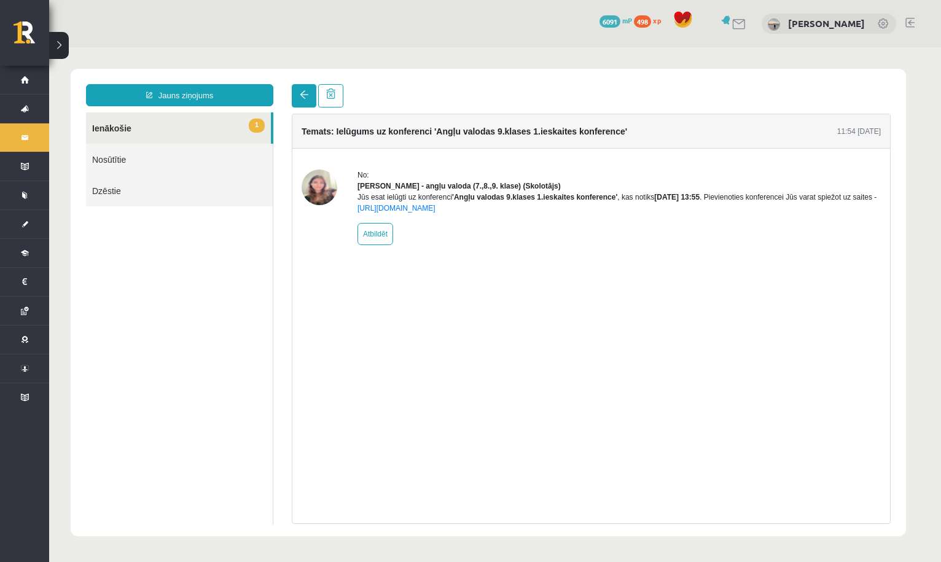
click at [303, 95] on span at bounding box center [304, 94] width 9 height 9
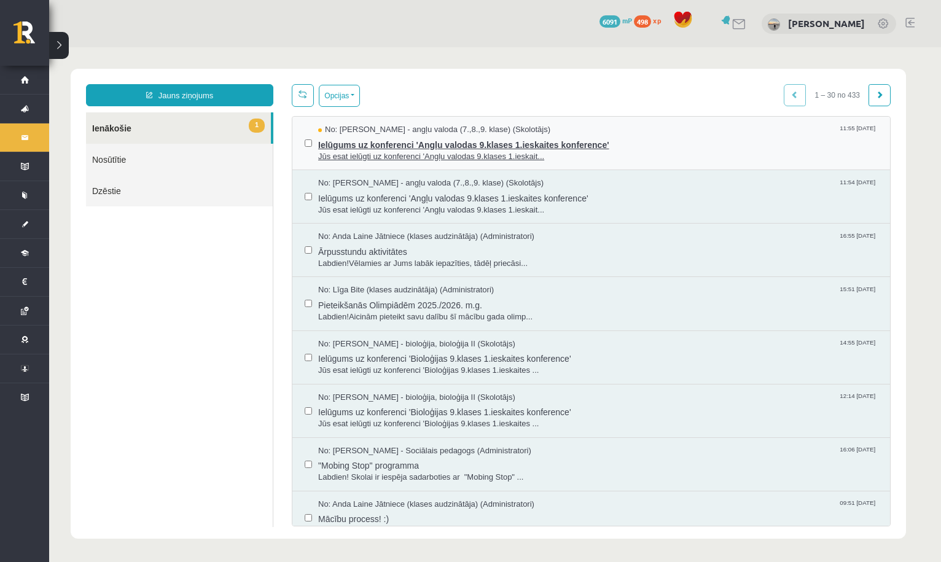
click at [396, 147] on span "Ielūgums uz konferenci 'Angļu valodas 9.klases 1.ieskaites konference'" at bounding box center [597, 143] width 559 height 15
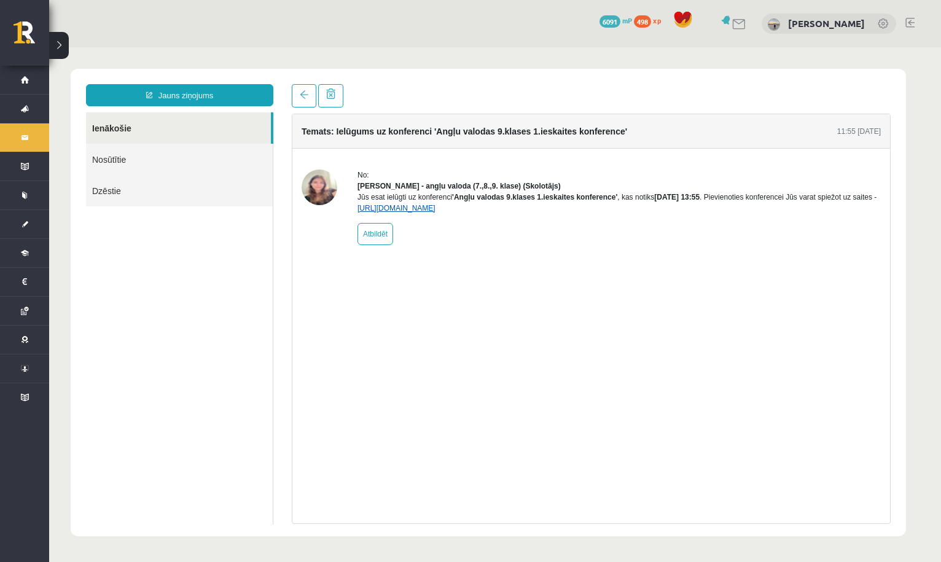
click at [435, 212] on link "https://eskola.r1tv.lv/conferences/4449/join" at bounding box center [396, 208] width 78 height 9
click at [298, 91] on link at bounding box center [304, 95] width 25 height 23
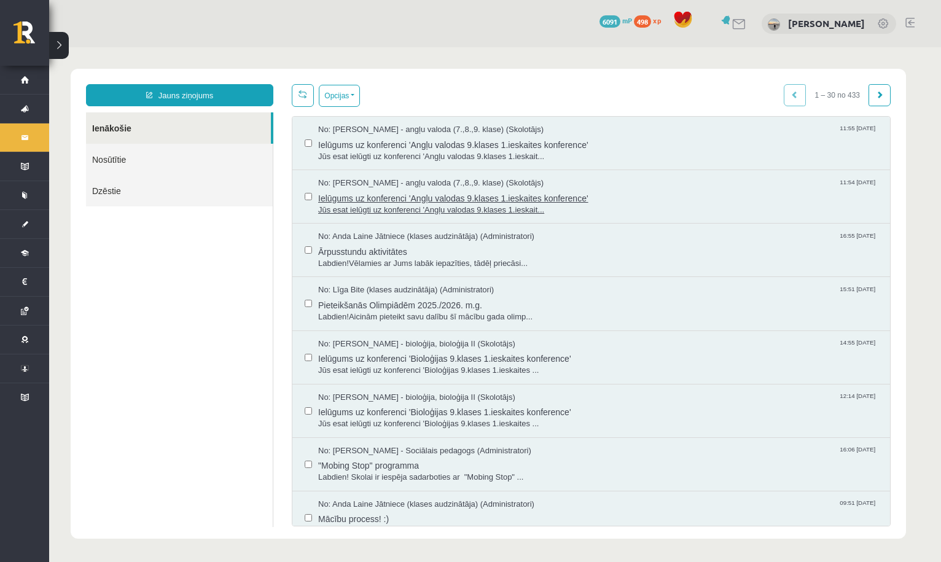
click at [385, 205] on span "Jūs esat ielūgti uz konferenci 'Angļu valodas 9.klases 1.ieskait..." at bounding box center [597, 210] width 559 height 12
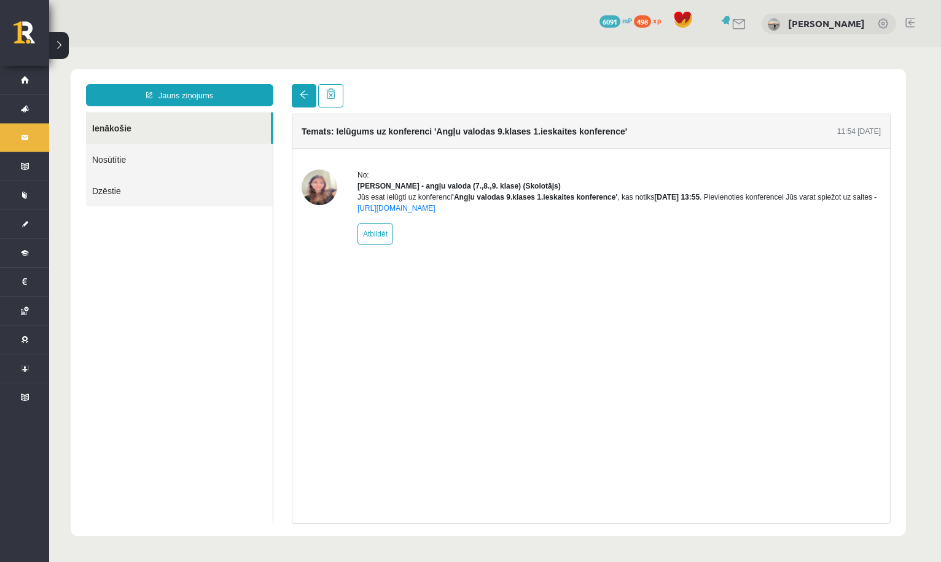
click at [298, 97] on link at bounding box center [304, 95] width 25 height 23
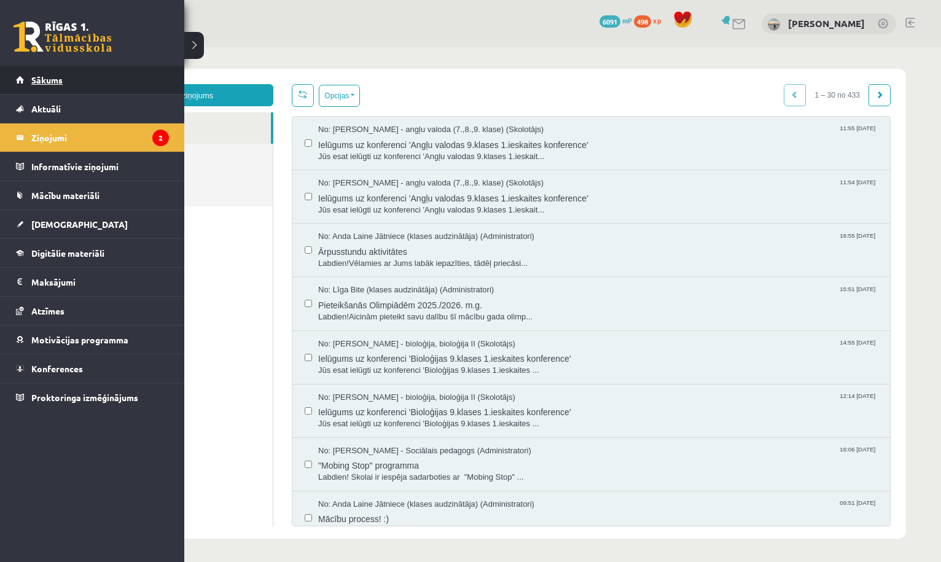
click at [39, 87] on link "Sākums" at bounding box center [92, 80] width 153 height 28
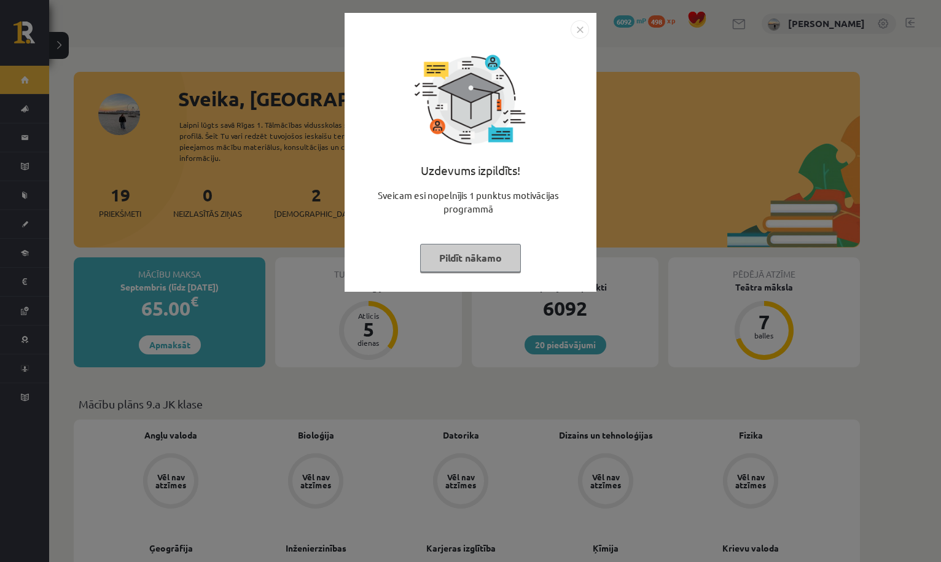
click at [496, 277] on div "Uzdevums izpildīts! Sveicam esi nopelnījis 1 punktus motivācijas programmā Pild…" at bounding box center [470, 162] width 237 height 246
click at [447, 257] on button "Pildīt nākamo" at bounding box center [470, 258] width 101 height 28
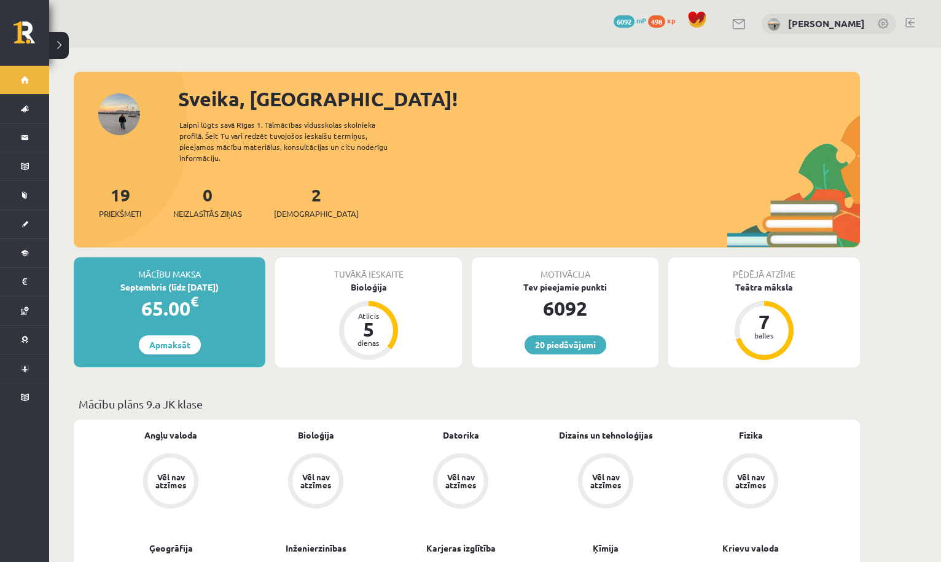
click at [292, 196] on div "2 Ieskaites" at bounding box center [316, 201] width 85 height 38
click at [295, 208] on span "[DEMOGRAPHIC_DATA]" at bounding box center [316, 214] width 85 height 12
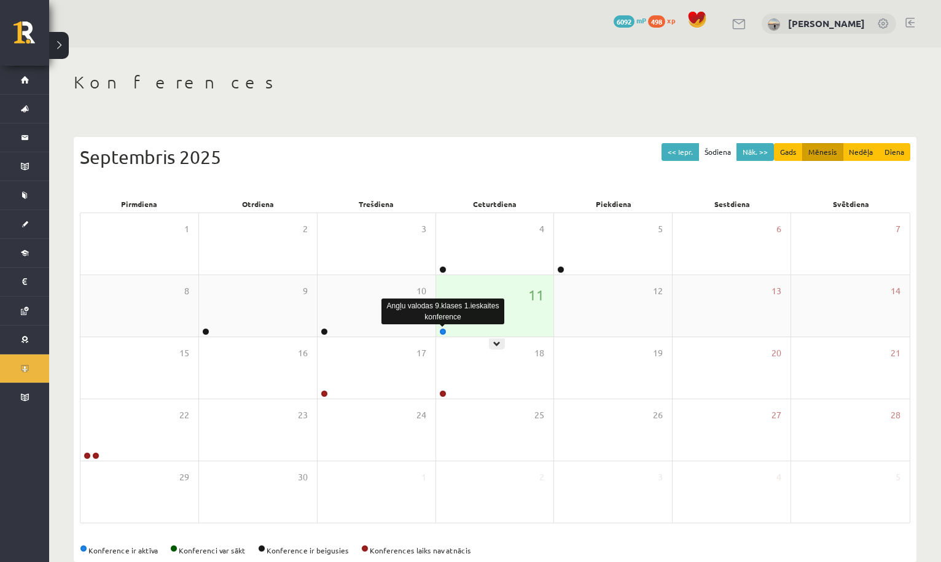
click at [442, 332] on link at bounding box center [442, 331] width 7 height 7
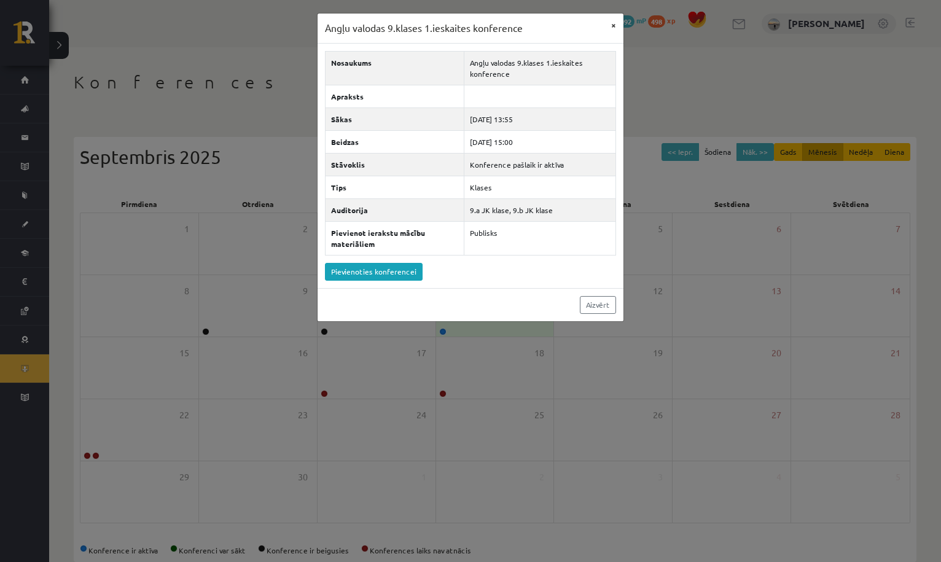
click at [610, 25] on button "×" at bounding box center [614, 25] width 20 height 23
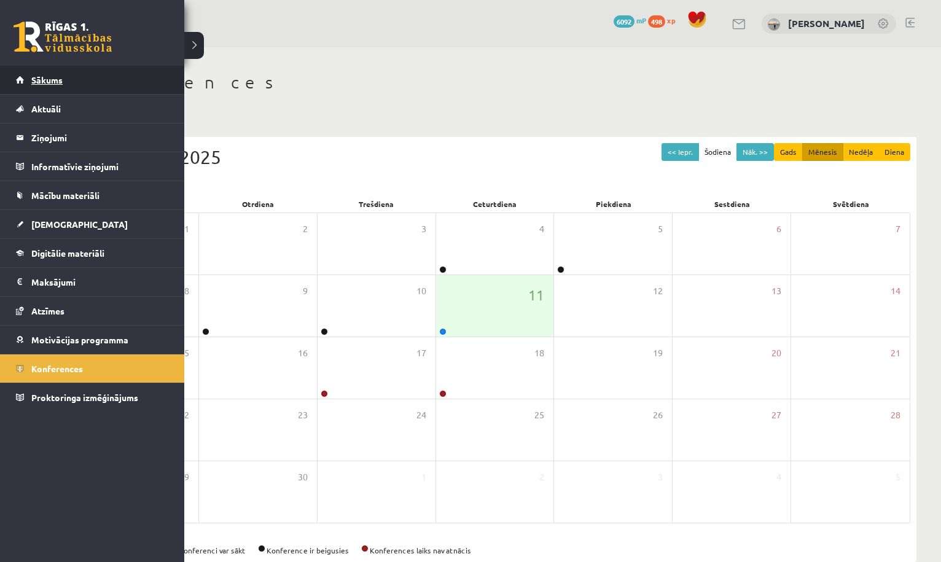
click at [47, 80] on span "Sākums" at bounding box center [46, 79] width 31 height 11
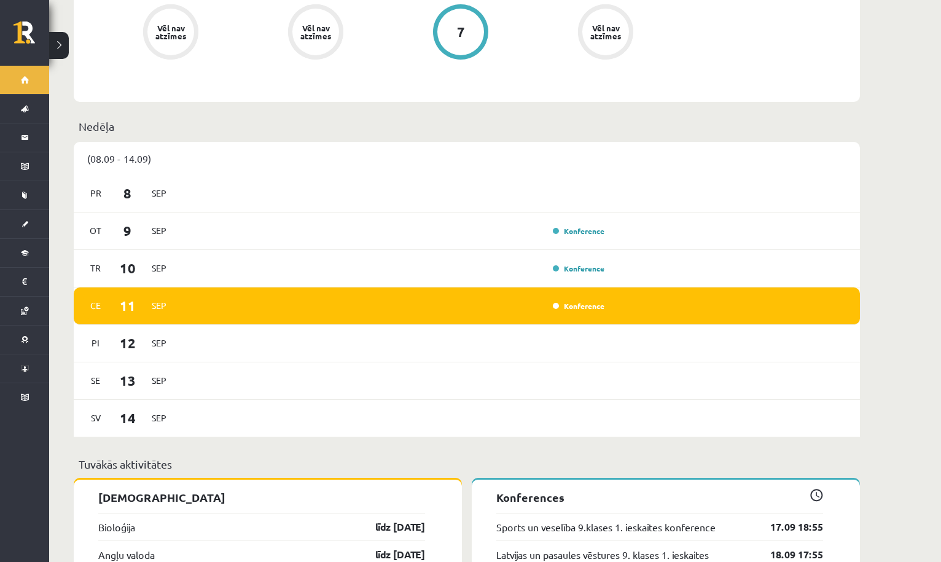
scroll to position [772, 0]
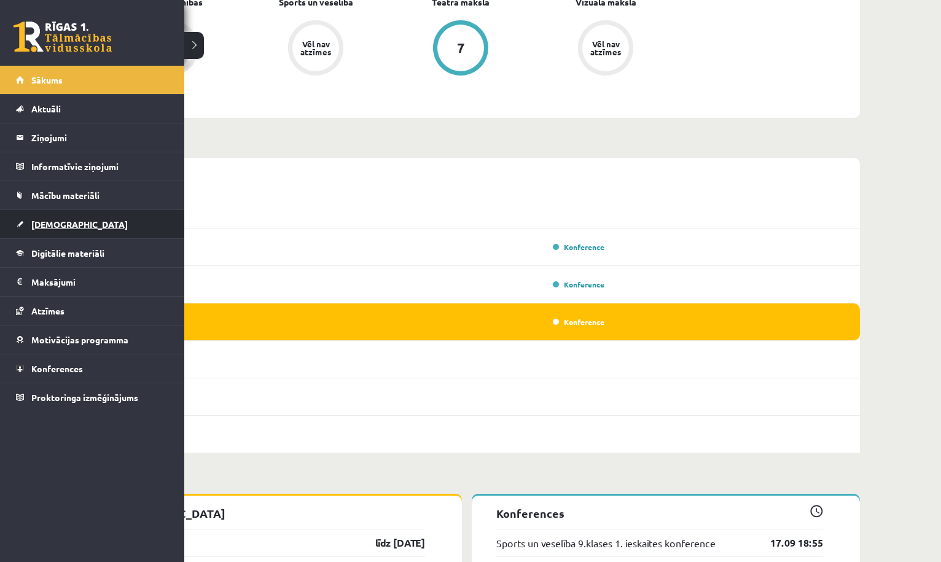
click at [51, 233] on link "[DEMOGRAPHIC_DATA]" at bounding box center [92, 224] width 153 height 28
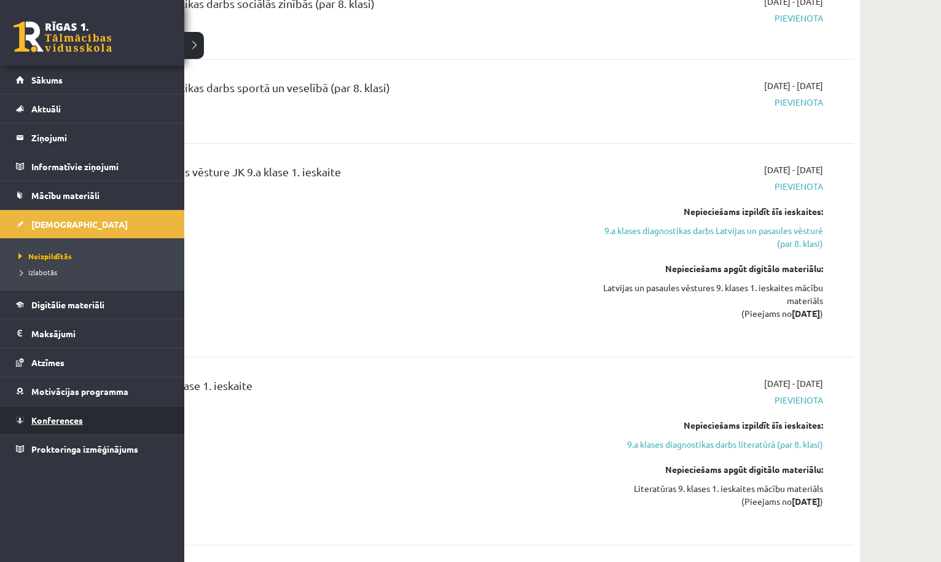
click at [71, 418] on span "Konferences" at bounding box center [57, 420] width 52 height 11
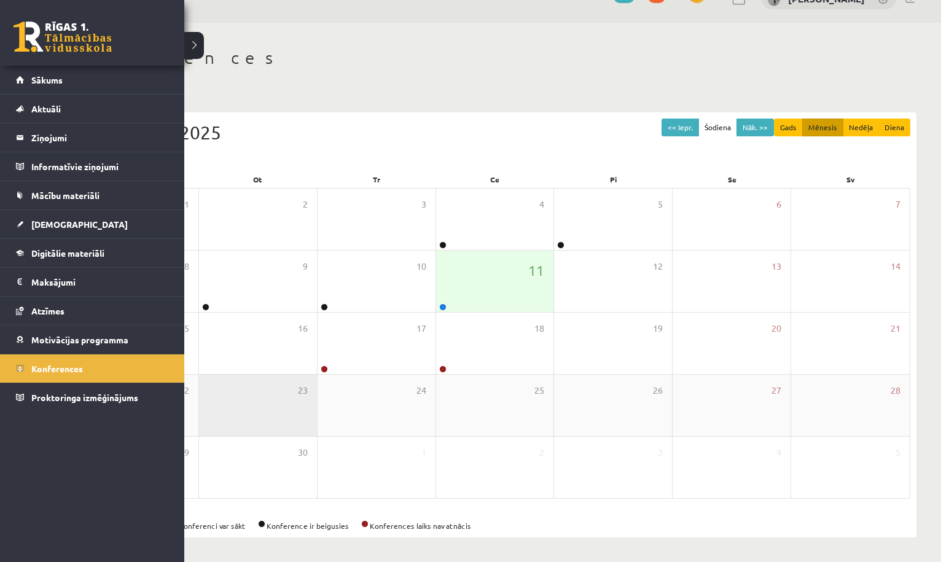
scroll to position [25, 0]
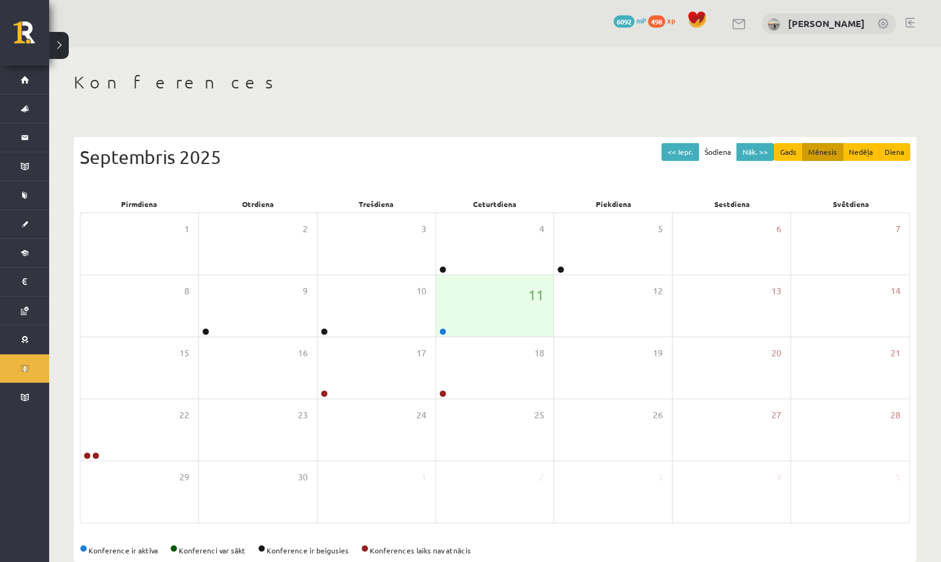
scroll to position [25, 0]
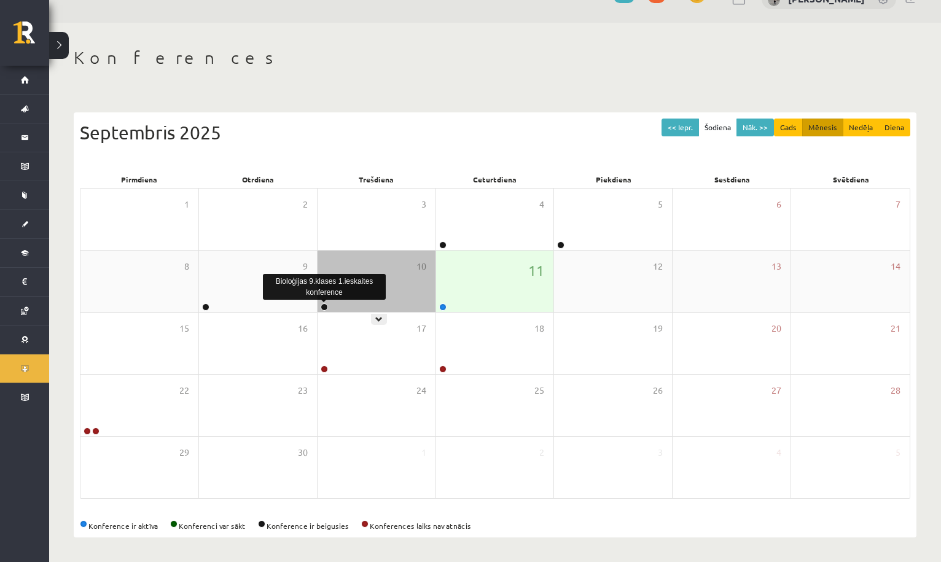
click at [325, 303] on link at bounding box center [324, 306] width 7 height 7
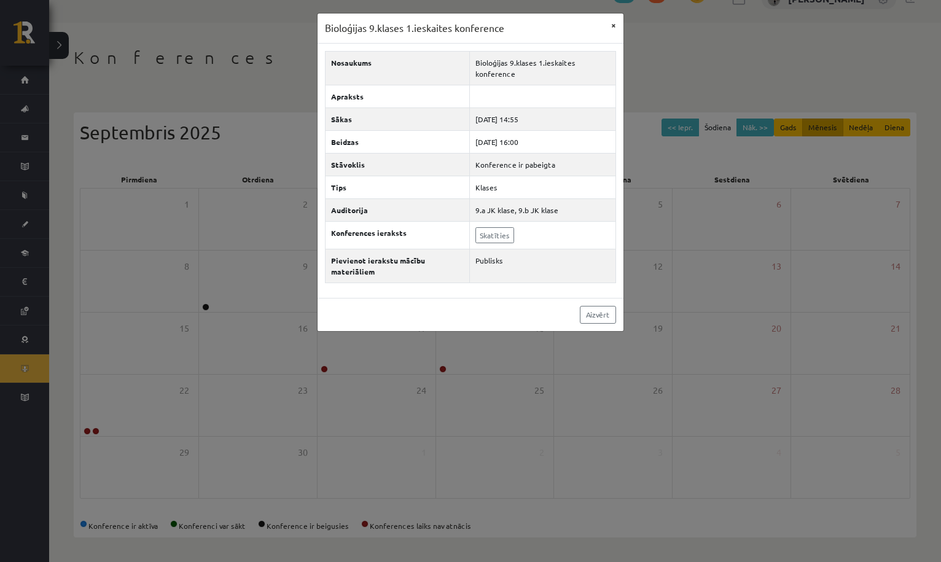
click at [610, 25] on button "×" at bounding box center [614, 25] width 20 height 23
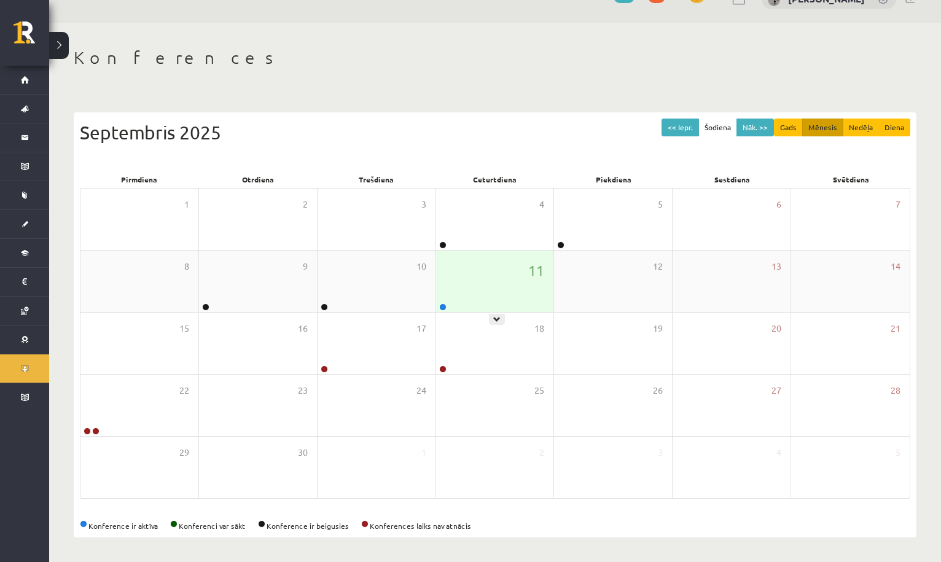
click at [447, 305] on div at bounding box center [442, 307] width 12 height 9
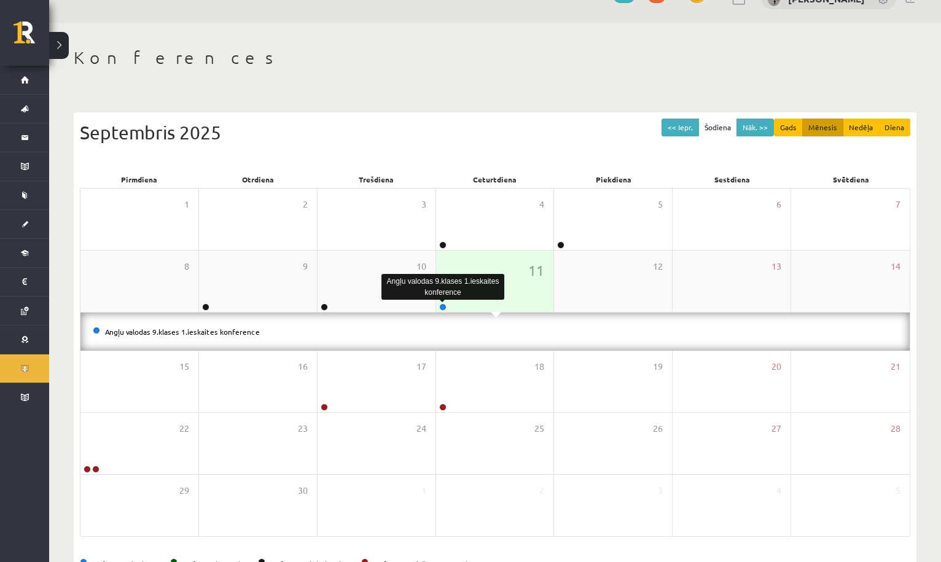
click at [441, 303] on link at bounding box center [442, 306] width 7 height 7
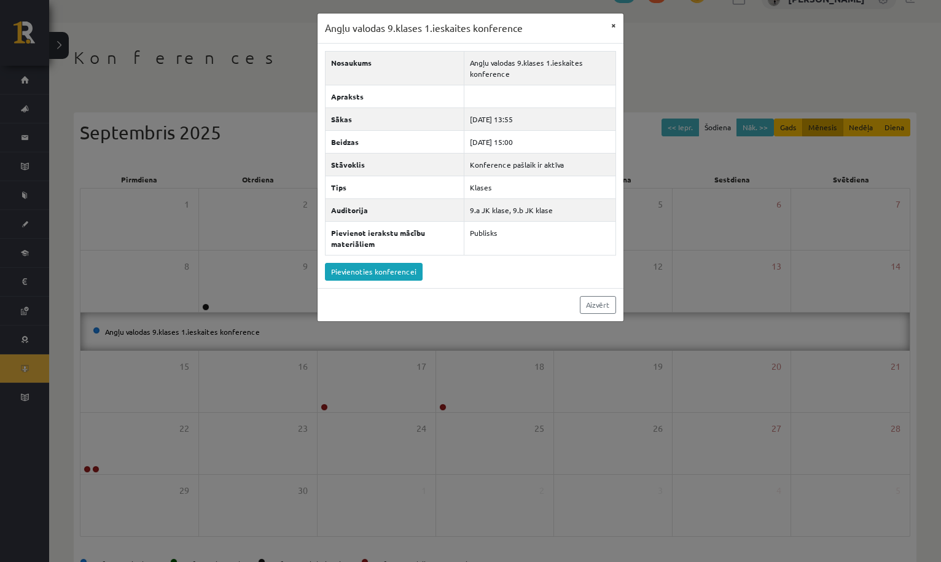
click at [609, 24] on button "×" at bounding box center [614, 25] width 20 height 23
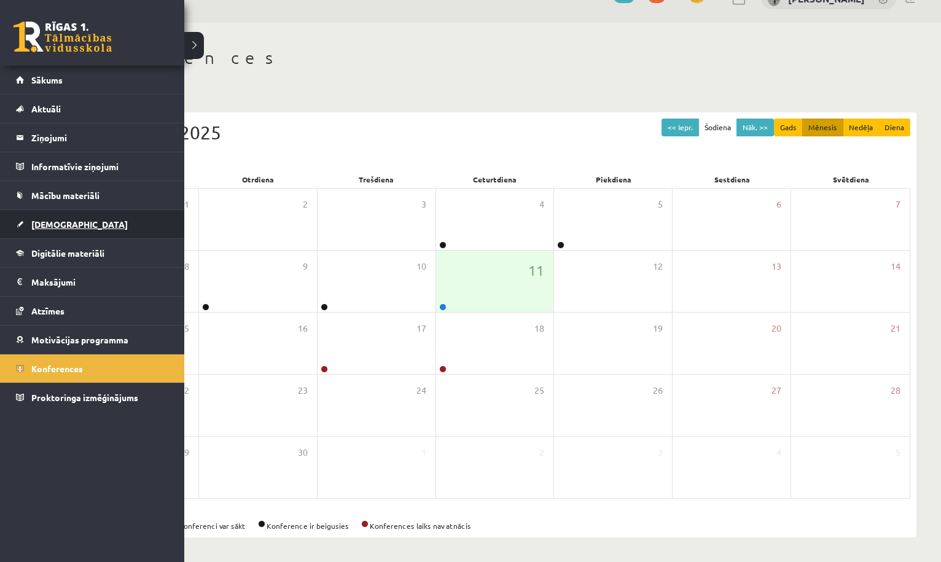
click at [70, 233] on link "[DEMOGRAPHIC_DATA]" at bounding box center [92, 224] width 153 height 28
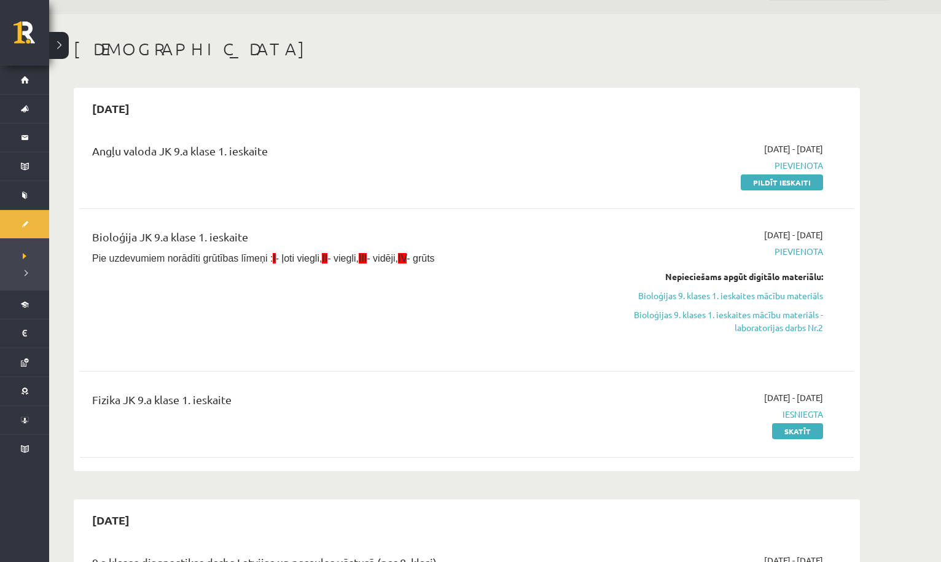
scroll to position [34, 0]
click at [782, 179] on link "Pildīt ieskaiti" at bounding box center [782, 182] width 82 height 16
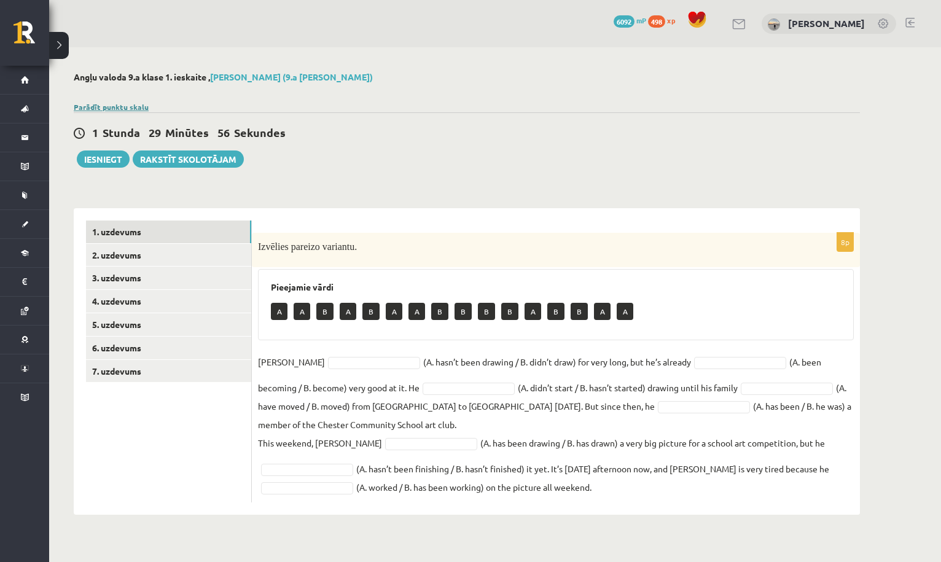
click at [122, 107] on link "Parādīt punktu skalu" at bounding box center [111, 107] width 75 height 10
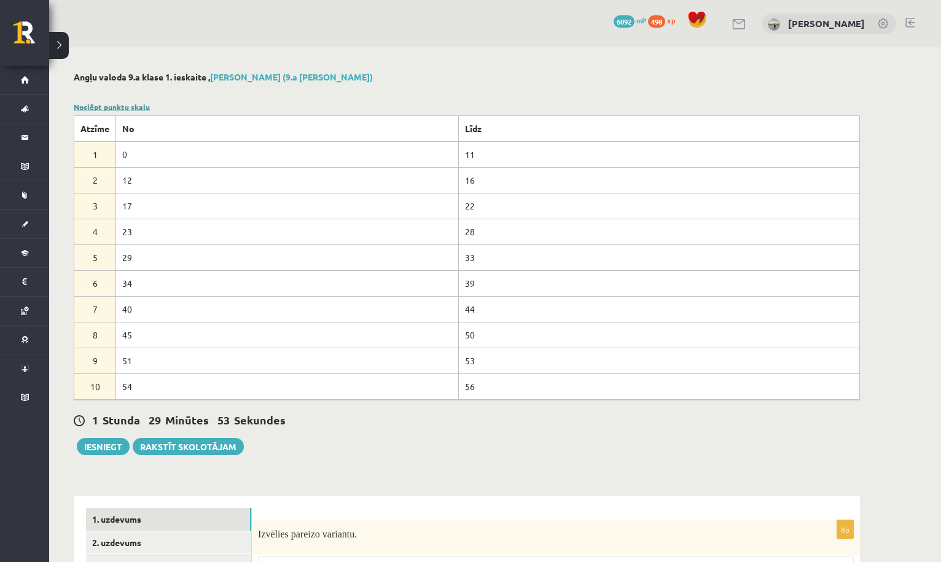
click at [123, 107] on link "Noslēpt punktu skalu" at bounding box center [112, 107] width 76 height 10
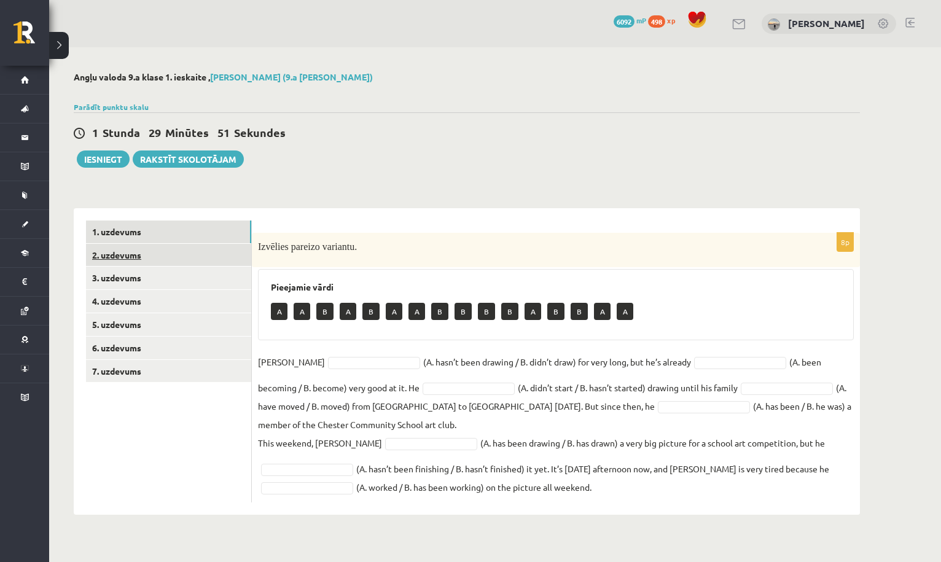
click at [228, 262] on link "2. uzdevums" at bounding box center [168, 255] width 165 height 23
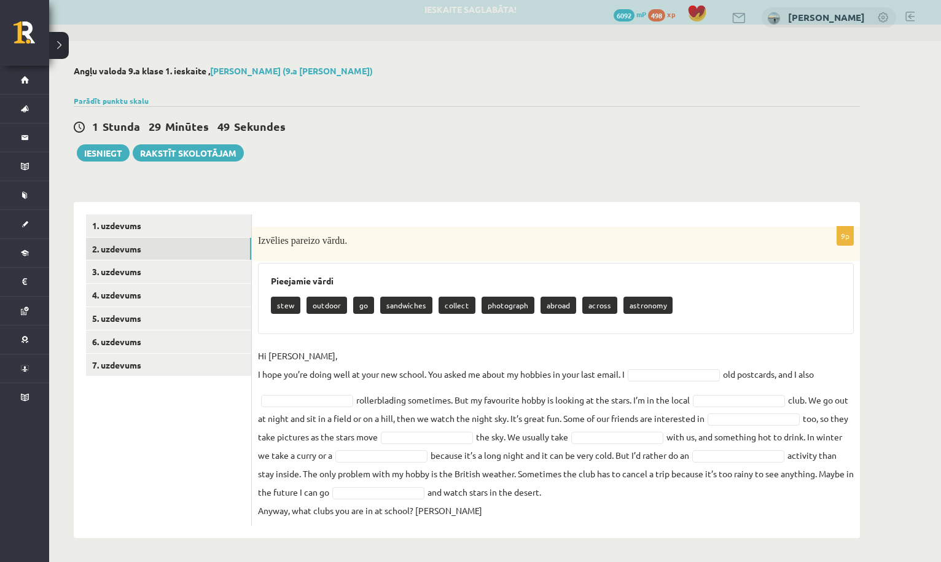
scroll to position [6, 0]
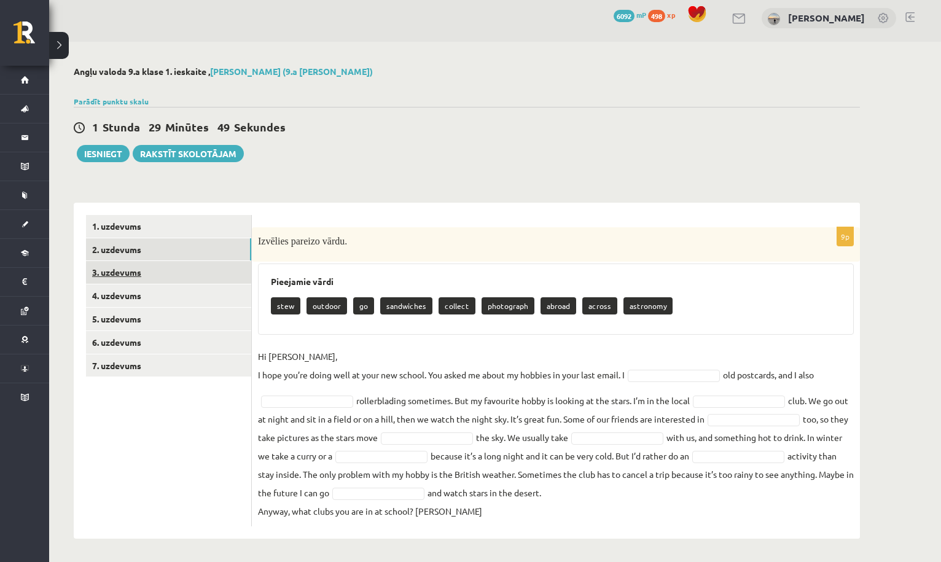
click at [231, 267] on link "3. uzdevums" at bounding box center [168, 272] width 165 height 23
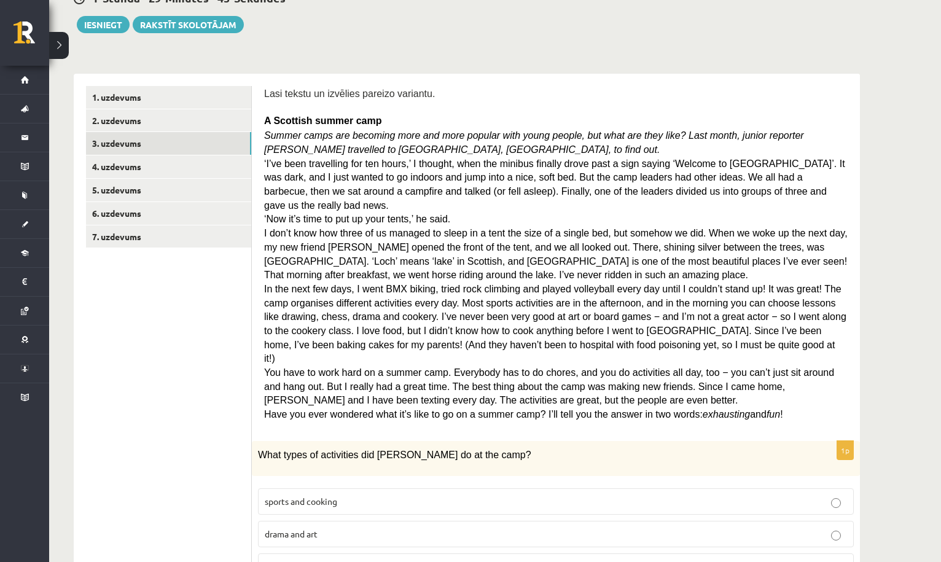
scroll to position [128, 0]
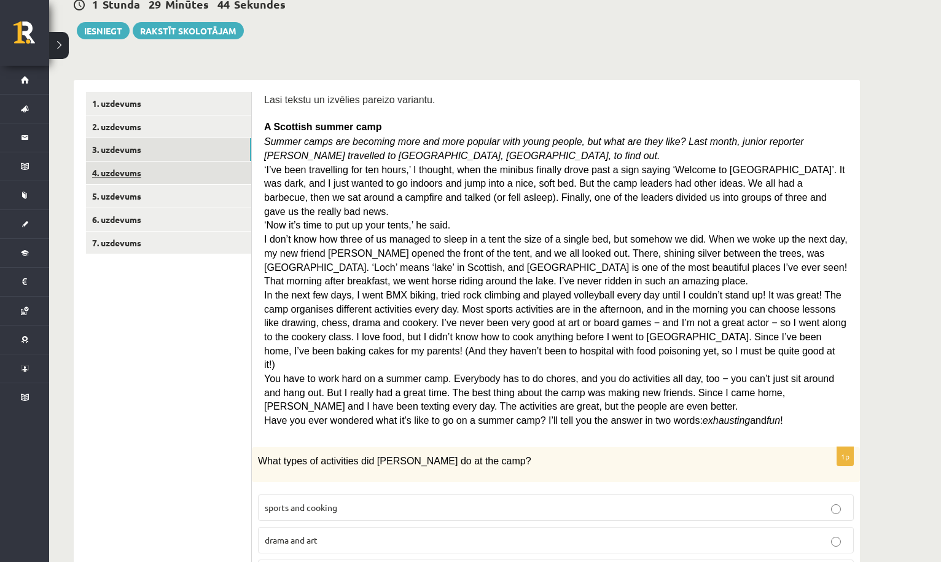
click at [235, 176] on link "4. uzdevums" at bounding box center [168, 173] width 165 height 23
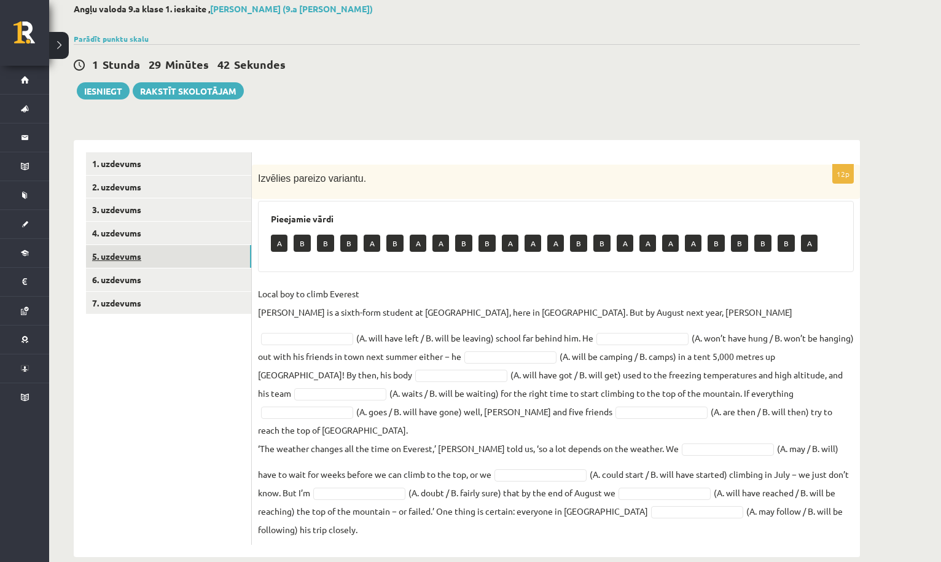
click at [208, 254] on link "5. uzdevums" at bounding box center [168, 256] width 165 height 23
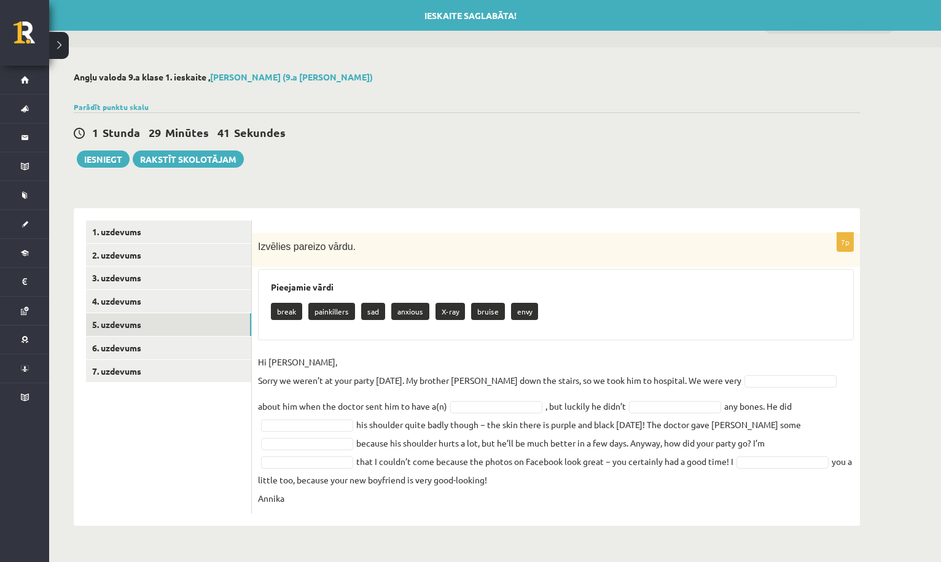
scroll to position [0, 0]
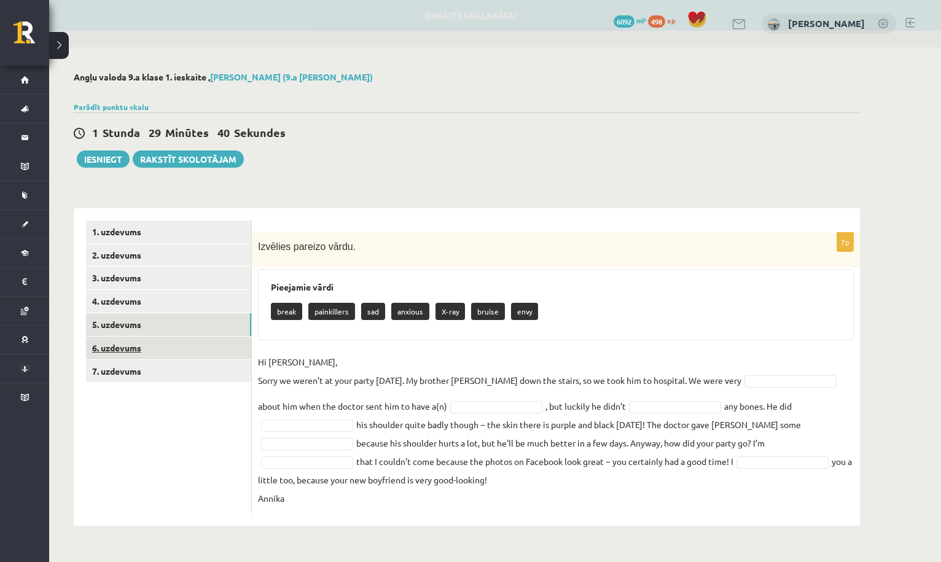
click at [204, 346] on link "6. uzdevums" at bounding box center [168, 348] width 165 height 23
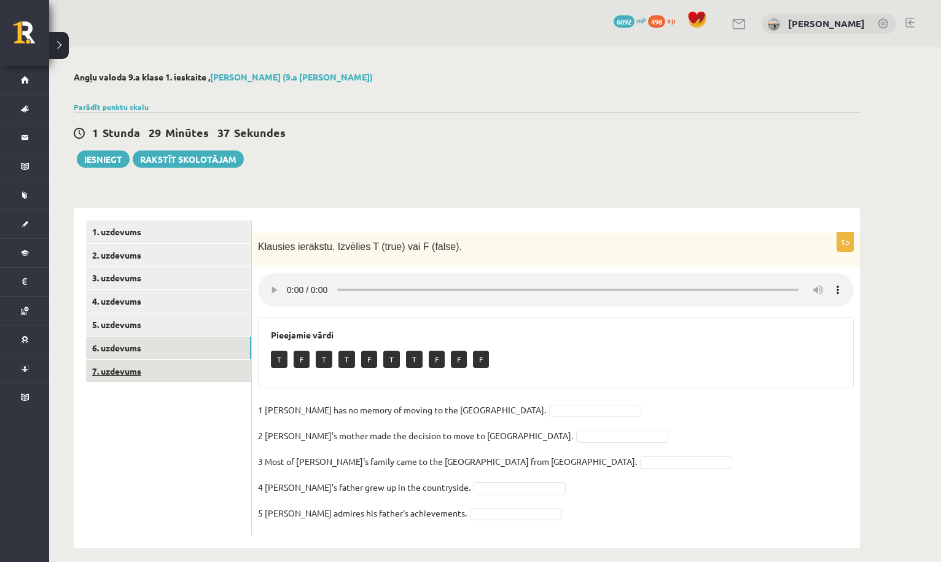
click at [230, 370] on link "7. uzdevums" at bounding box center [168, 371] width 165 height 23
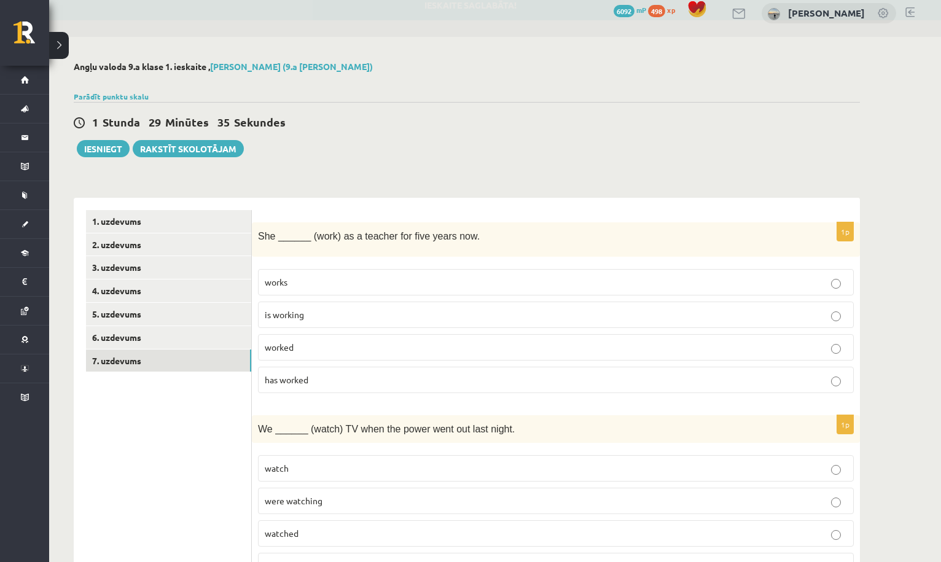
scroll to position [7, 0]
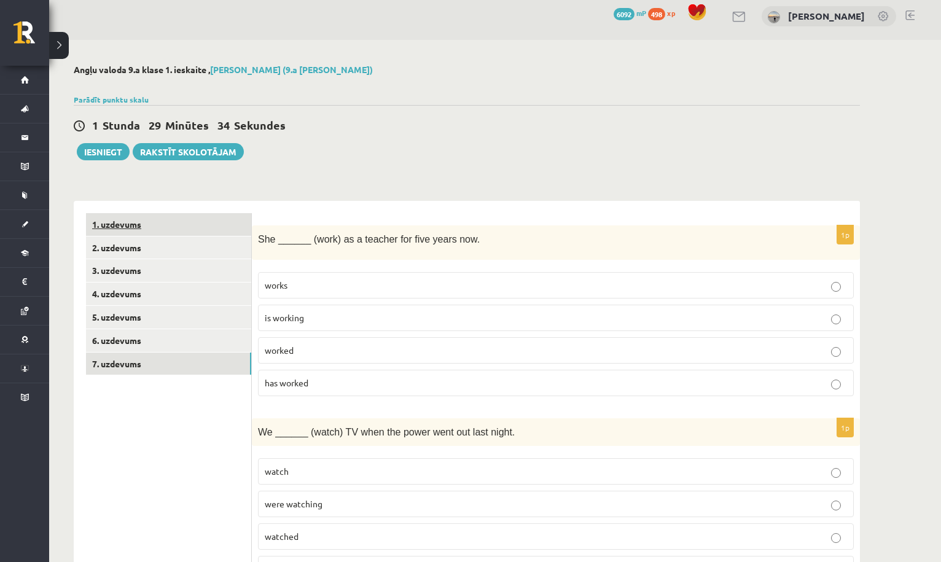
click at [218, 216] on link "1. uzdevums" at bounding box center [168, 224] width 165 height 23
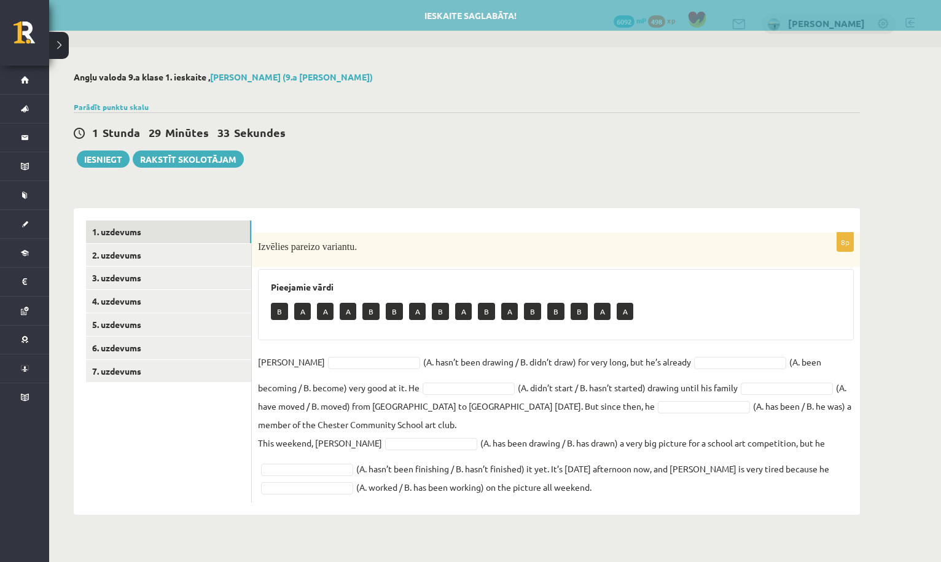
scroll to position [0, 0]
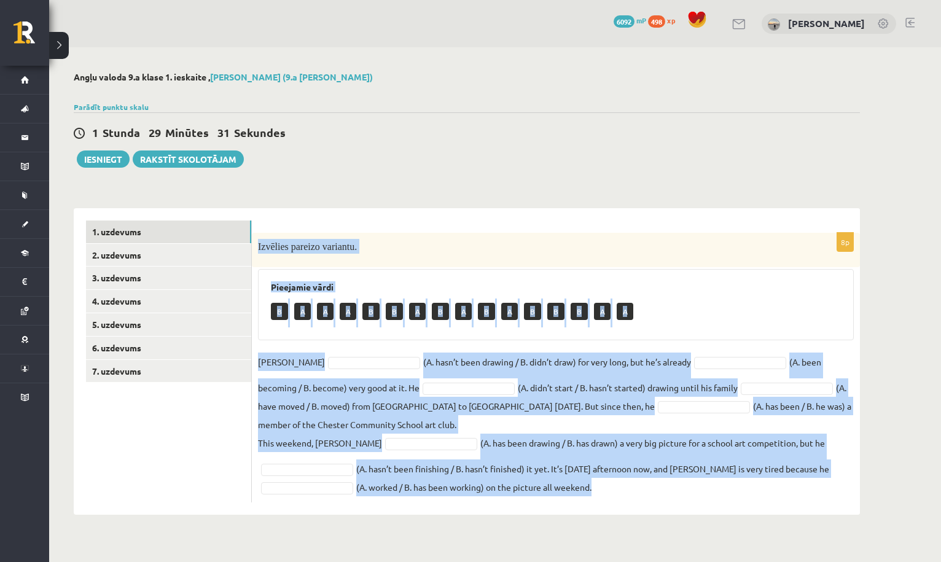
drag, startPoint x: 256, startPoint y: 246, endPoint x: 623, endPoint y: 503, distance: 448.4
click at [623, 503] on div "8p Izvēlies pareizo variantu. Pieejamie vārdi B A A A B B A B A B A B B B A A D…" at bounding box center [556, 361] width 608 height 306
copy div "Izvēlies pareizo variantu. Pieejamie vārdi B A A A B B A B A B A B B B A A Dann…"
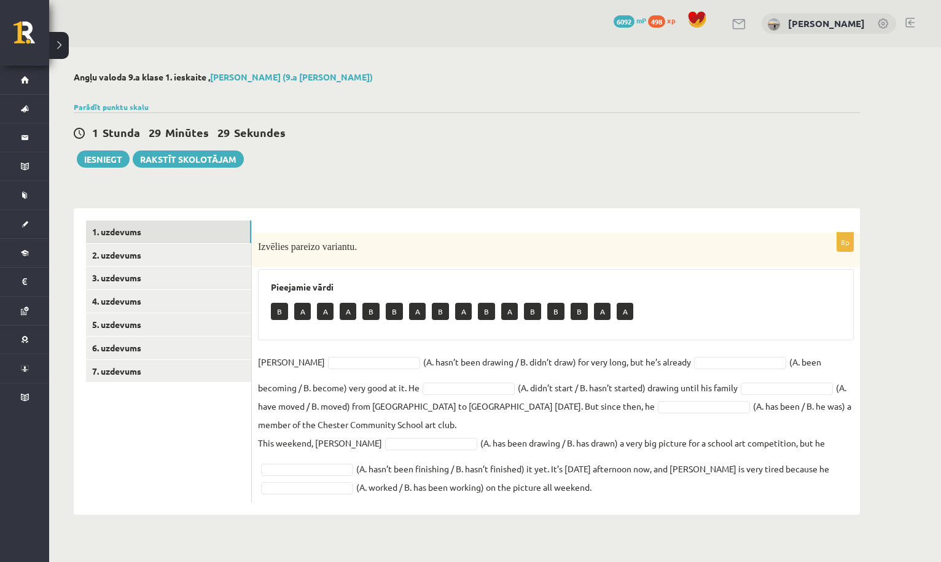
click at [426, 96] on div at bounding box center [467, 92] width 786 height 12
click at [222, 244] on link "2. uzdevums" at bounding box center [168, 255] width 165 height 23
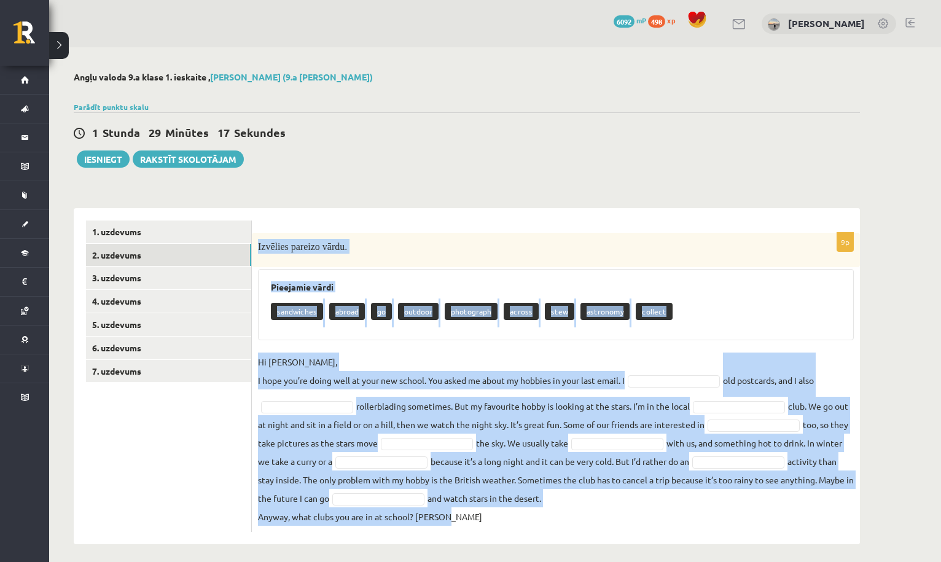
drag, startPoint x: 255, startPoint y: 244, endPoint x: 461, endPoint y: 550, distance: 368.1
click at [461, 550] on div "Angļu valoda 9.a klase 1. ieskaite , Milana Belavina (9.a JK klase) Parādīt pun…" at bounding box center [466, 307] width 835 height 521
copy div "Izvēlies pareizo vārdu. Pieejamie vārdi sandwiches abroad go outdoor photograph…"
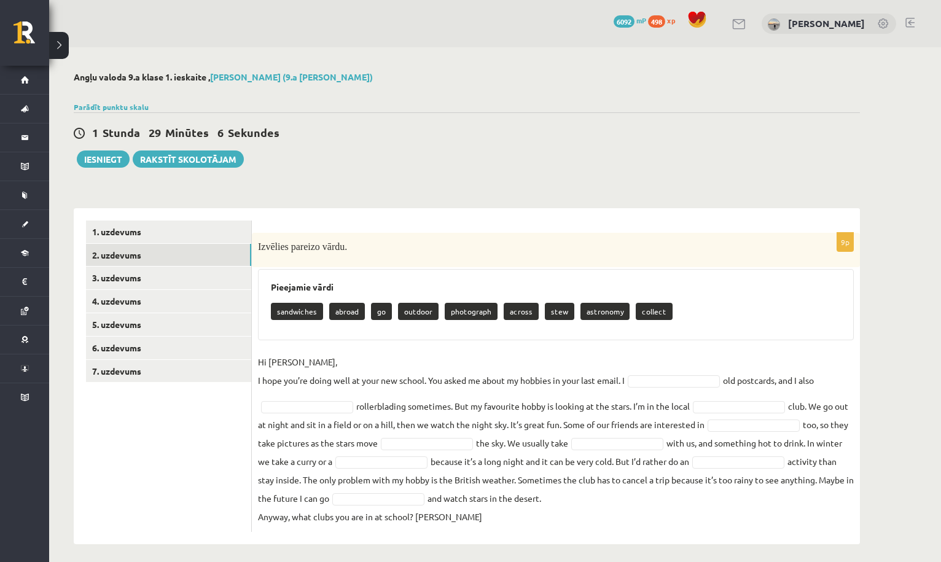
click at [386, 225] on form "9p Izvēlies pareizo vārdu. Pieejamie vārdi sandwiches abroad go outdoor photogr…" at bounding box center [555, 375] width 583 height 311
click at [234, 279] on link "3. uzdevums" at bounding box center [168, 278] width 165 height 23
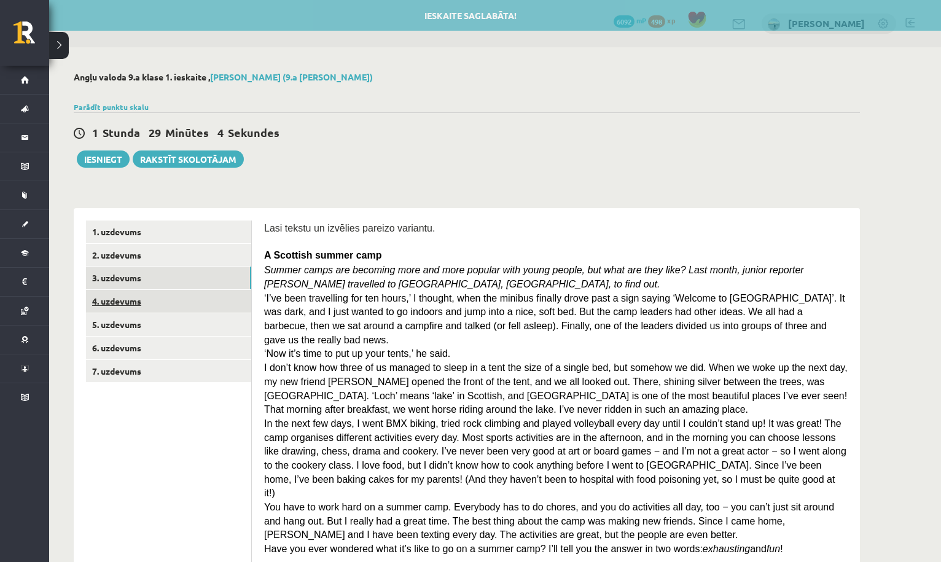
click at [225, 308] on link "4. uzdevums" at bounding box center [168, 301] width 165 height 23
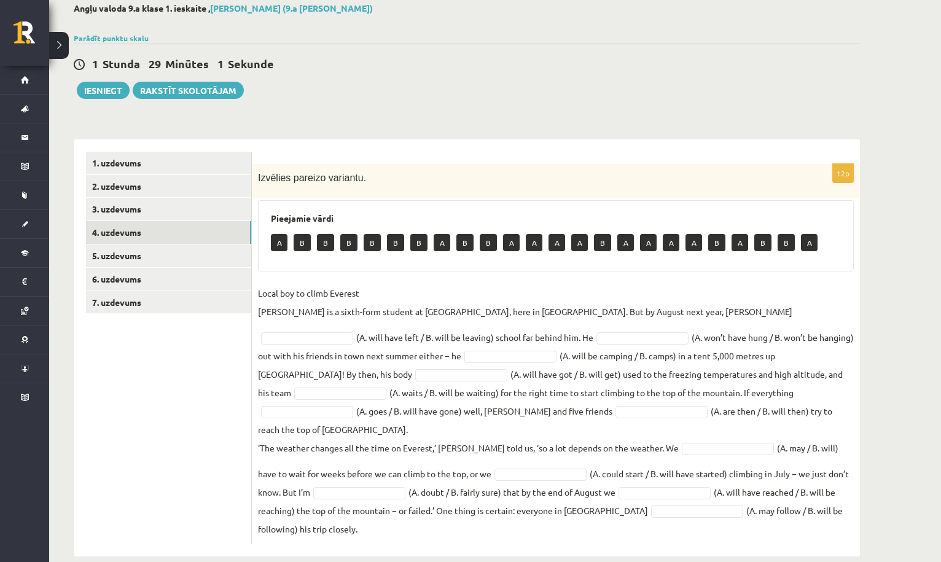
scroll to position [68, 0]
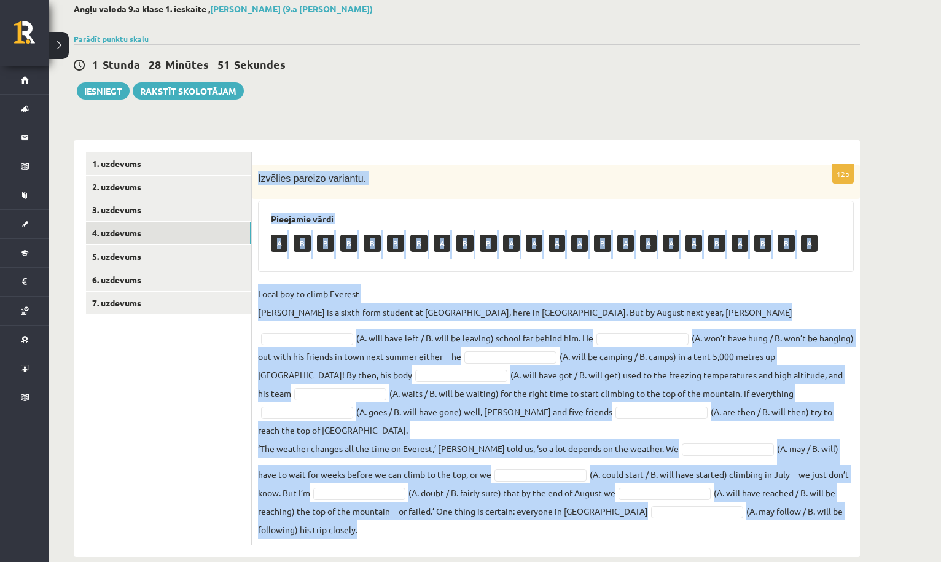
drag, startPoint x: 258, startPoint y: 176, endPoint x: 763, endPoint y: 514, distance: 607.9
click at [763, 513] on div "12p Izvēlies pareizo variantu. Pieejamie vārdi A B B B B B B A B B A A A A B A …" at bounding box center [556, 355] width 608 height 380
copy div "Izvēlies pareizo variantu. Pieejamie vārdi A B B B B B B A B B A A A A B A A A …"
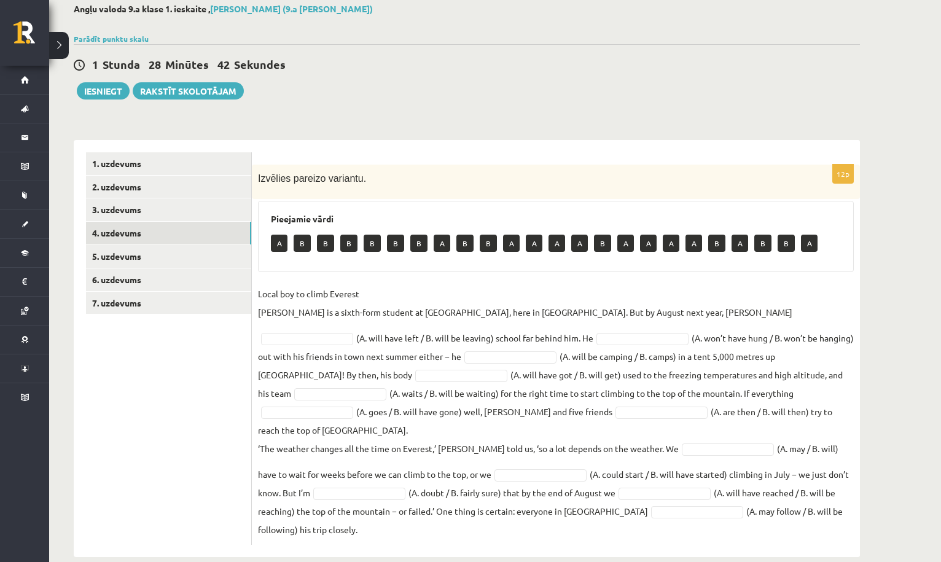
click at [423, 100] on div "Angļu valoda 9.a klase 1. ieskaite , Milana Belavina (9.a JK klase) Parādīt pun…" at bounding box center [466, 280] width 835 height 602
click at [222, 155] on link "1. uzdevums" at bounding box center [168, 163] width 165 height 23
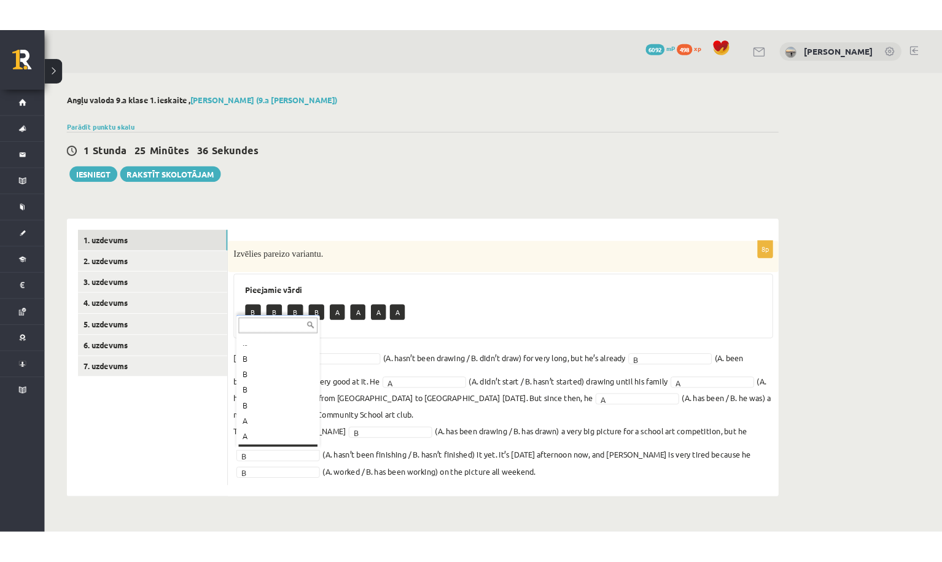
scroll to position [15, 0]
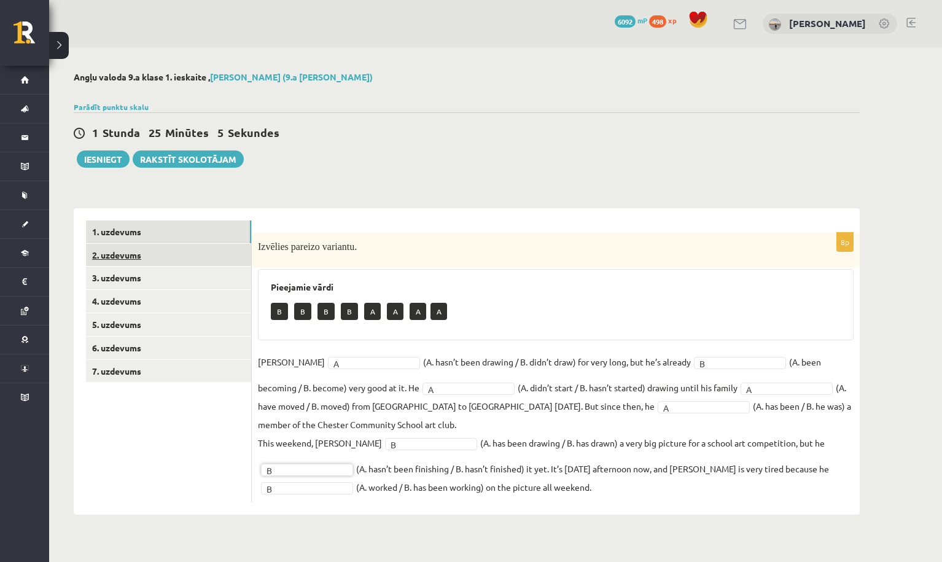
click at [238, 248] on link "2. uzdevums" at bounding box center [168, 255] width 165 height 23
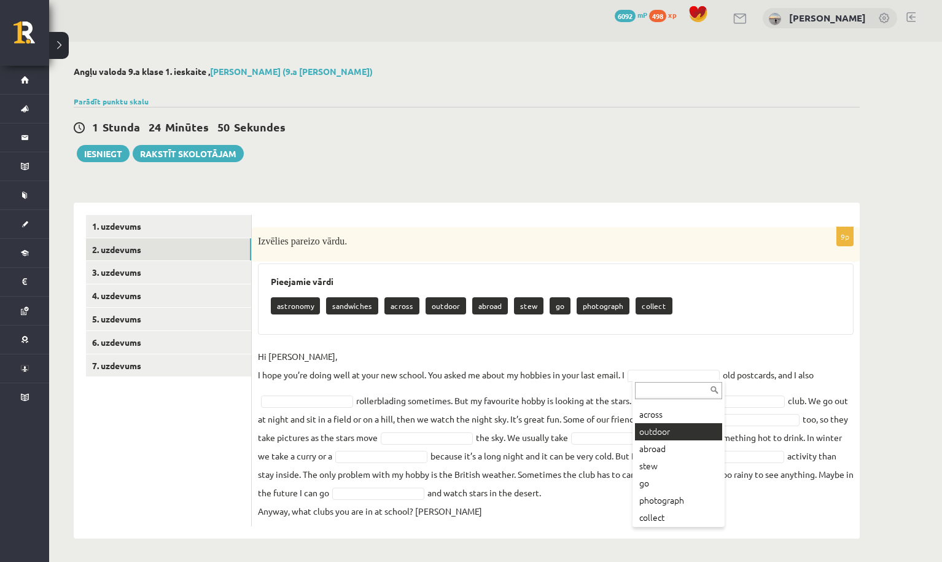
scroll to position [49, 0]
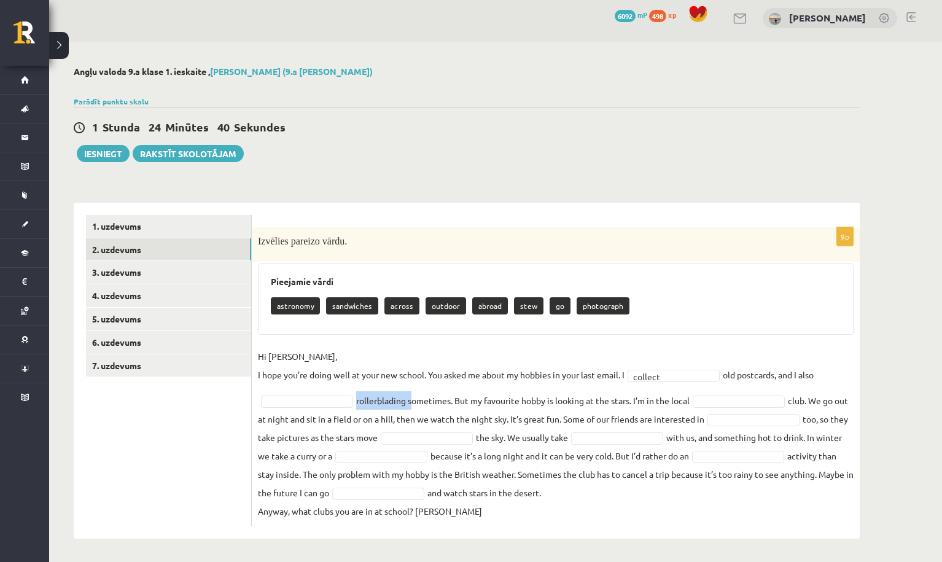
drag, startPoint x: 356, startPoint y: 400, endPoint x: 412, endPoint y: 400, distance: 56.5
click at [412, 400] on fieldset "Hi Gracie, I hope you’re doing well at your new school. You asked me about my h…" at bounding box center [556, 433] width 596 height 173
copy fieldset "rollerblading"
click at [481, 129] on div "1 Stunda 24 Minūtes 38 Sekundes" at bounding box center [467, 128] width 786 height 16
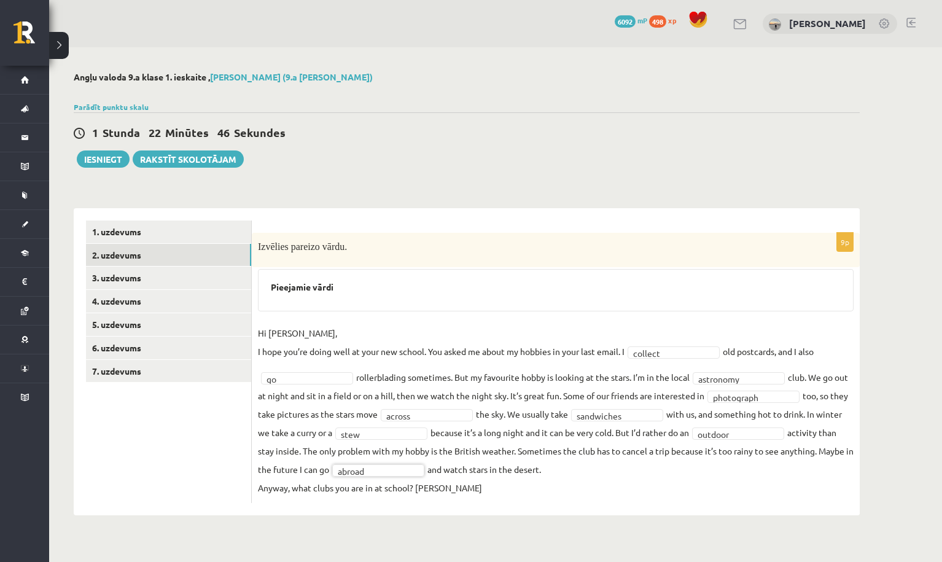
scroll to position [0, 0]
click at [235, 282] on link "3. uzdevums" at bounding box center [168, 278] width 165 height 23
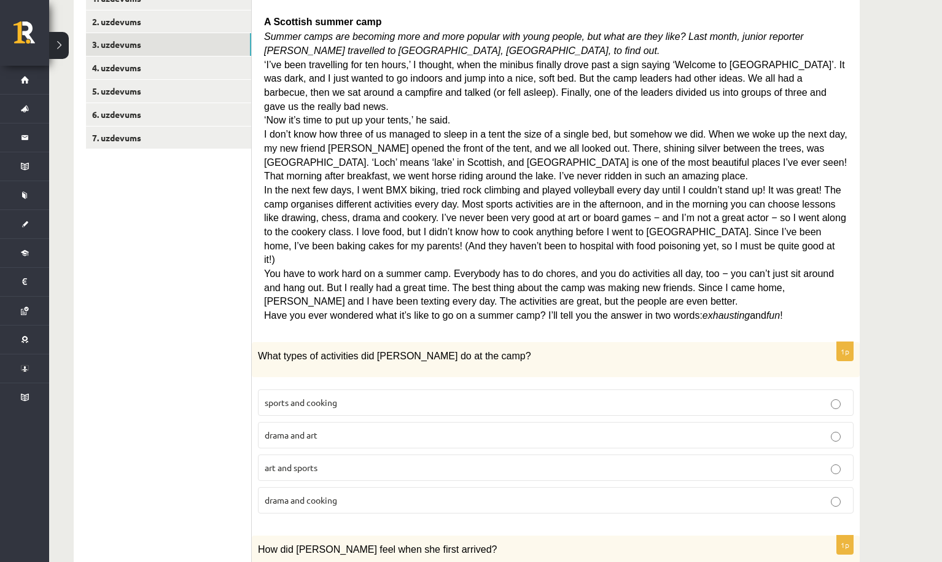
scroll to position [233, 0]
click at [298, 397] on span "sports and cooking" at bounding box center [301, 402] width 72 height 11
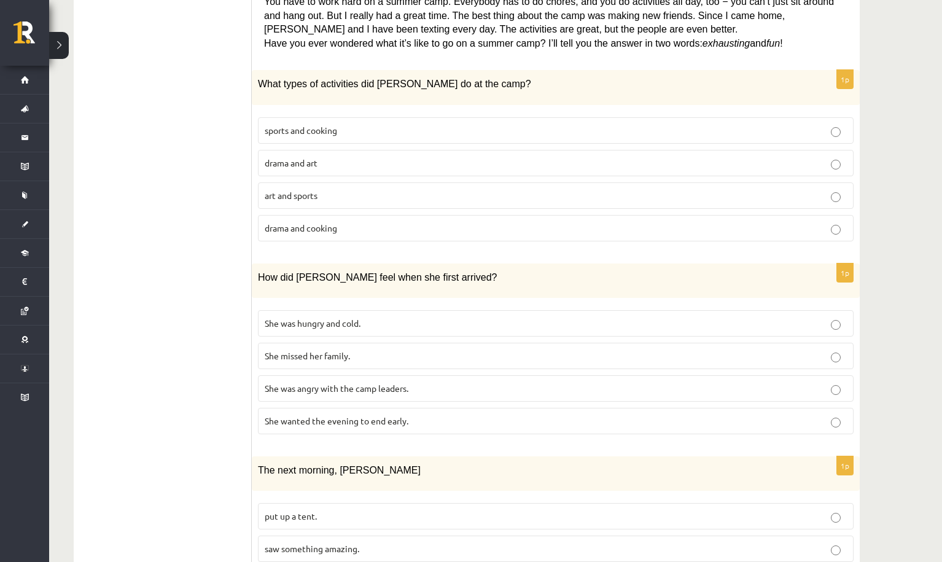
scroll to position [506, 0]
click at [378, 316] on p "She was hungry and cold." at bounding box center [556, 322] width 582 height 13
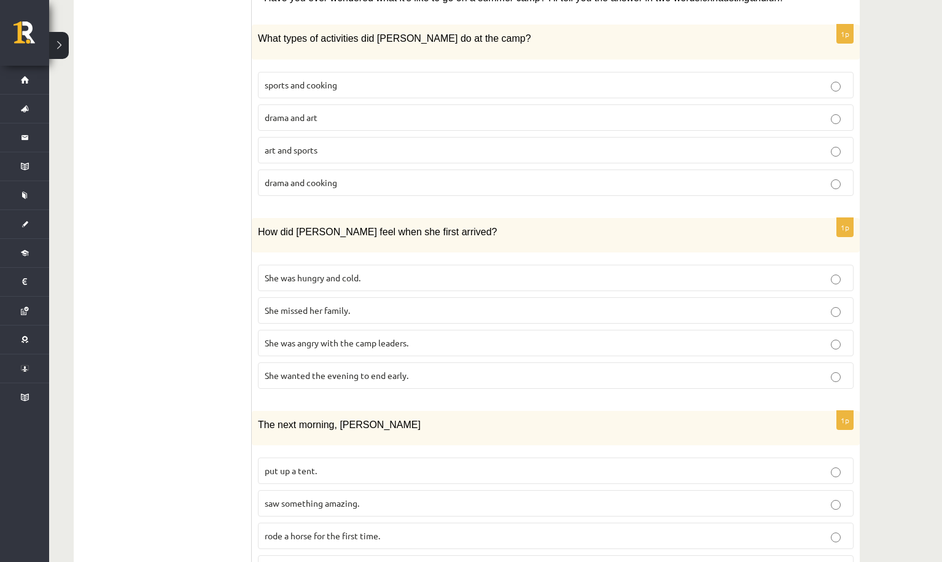
scroll to position [553, 0]
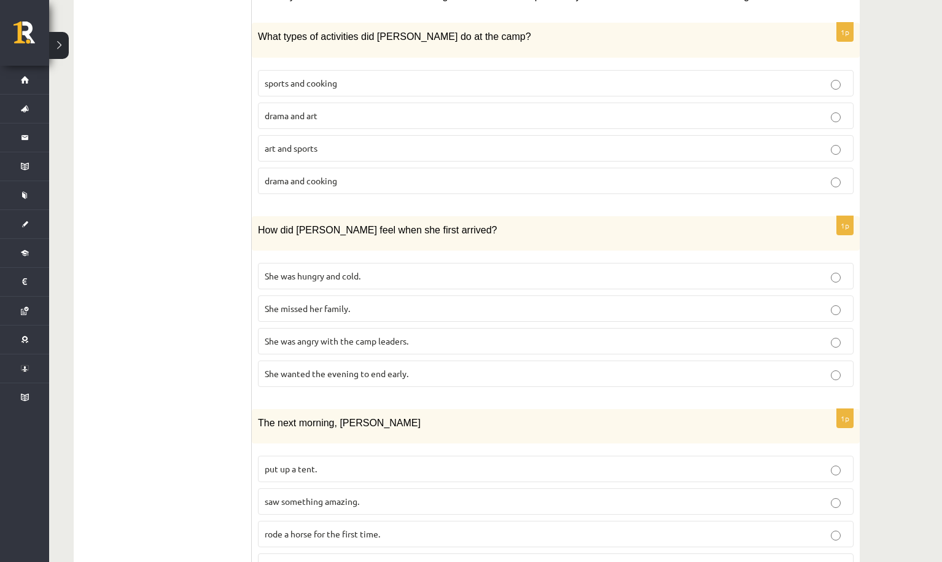
click at [349, 335] on span "She was angry with the camp leaders." at bounding box center [337, 340] width 144 height 11
click at [349, 368] on span "She wanted the evening to end early." at bounding box center [337, 373] width 144 height 11
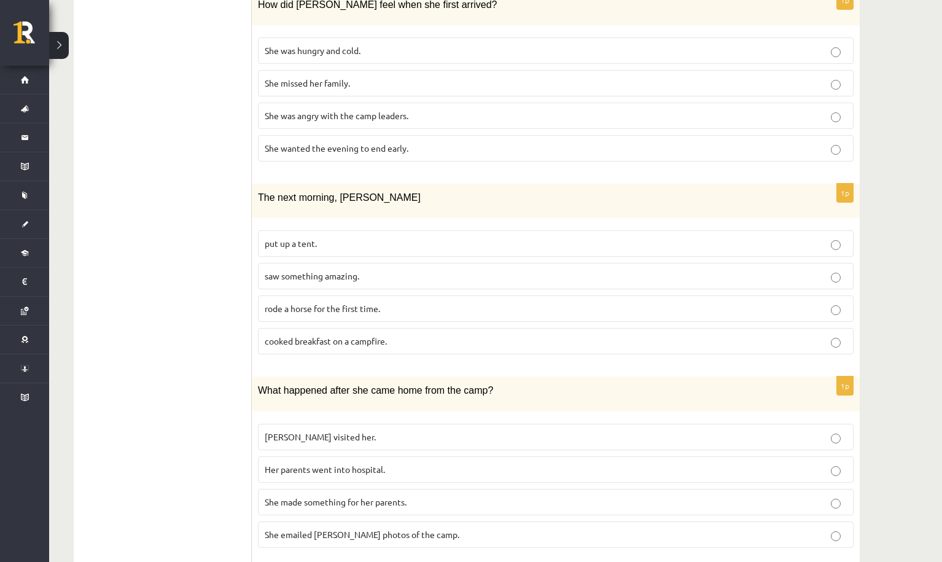
scroll to position [779, 0]
click at [323, 270] on span "saw something amazing." at bounding box center [312, 275] width 95 height 11
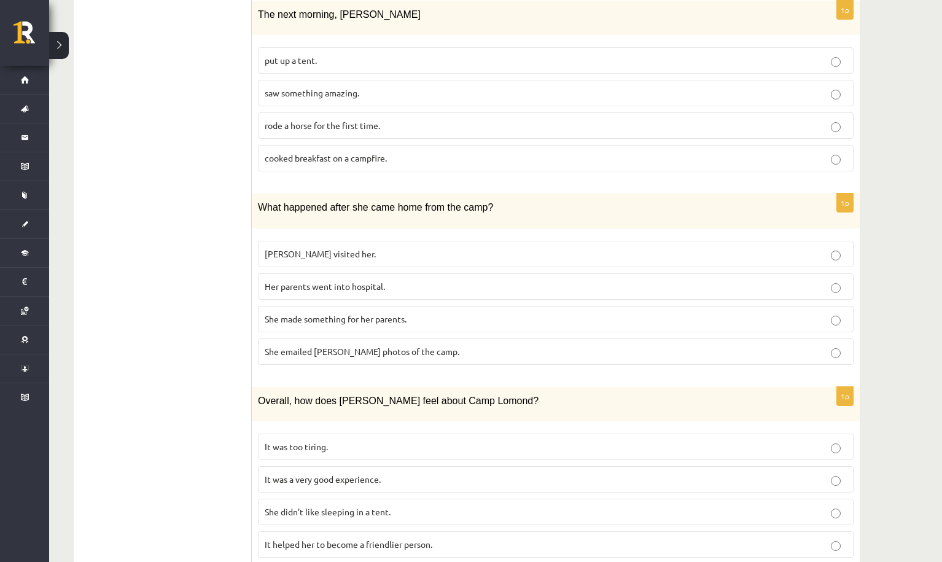
scroll to position [965, 0]
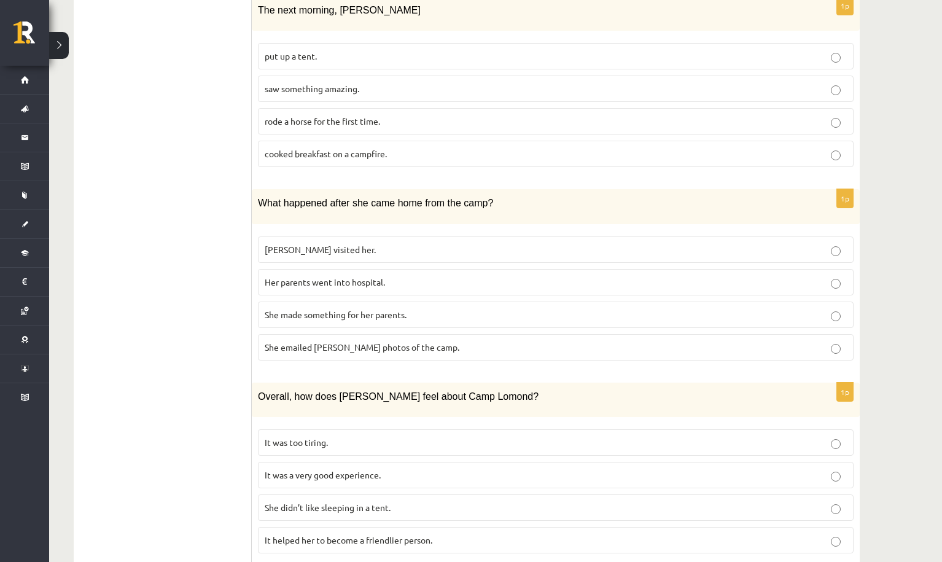
click at [375, 309] on span "She made something for her parents." at bounding box center [336, 314] width 142 height 11
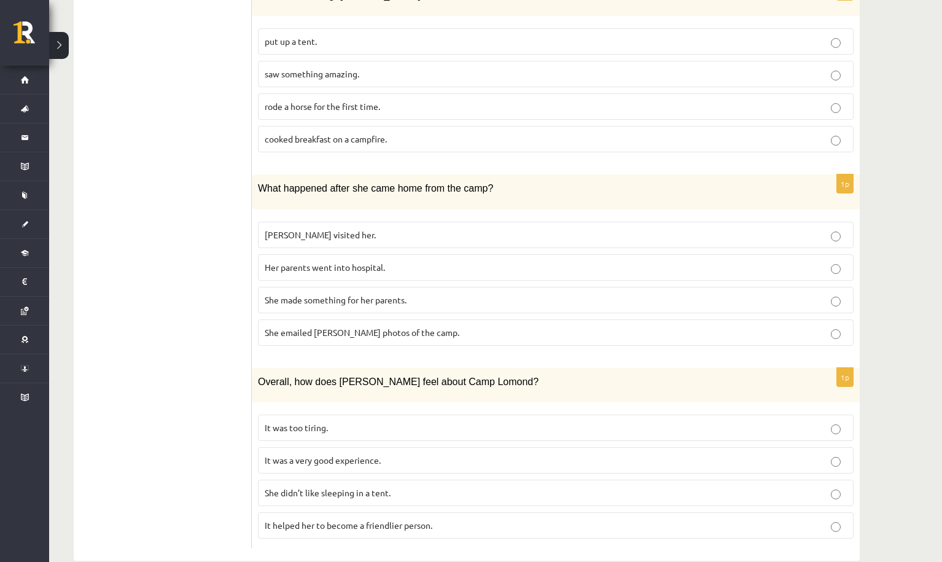
scroll to position [975, 0]
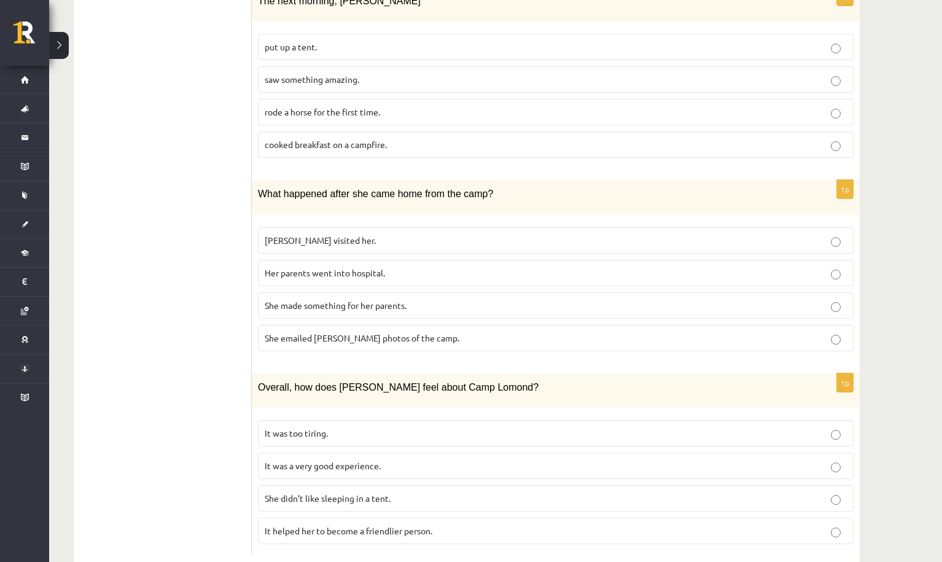
click at [352, 460] on span "It was a very good experience." at bounding box center [323, 465] width 116 height 11
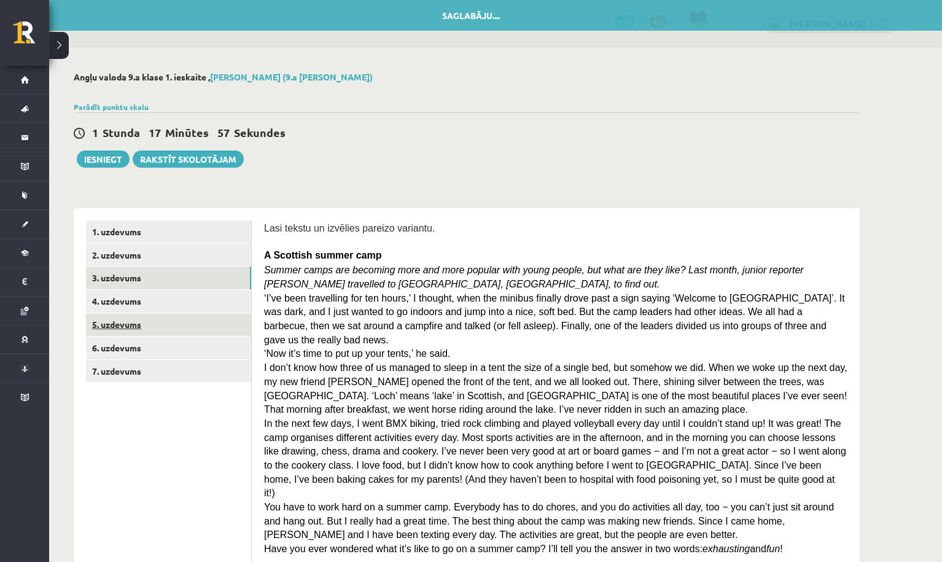
scroll to position [0, 0]
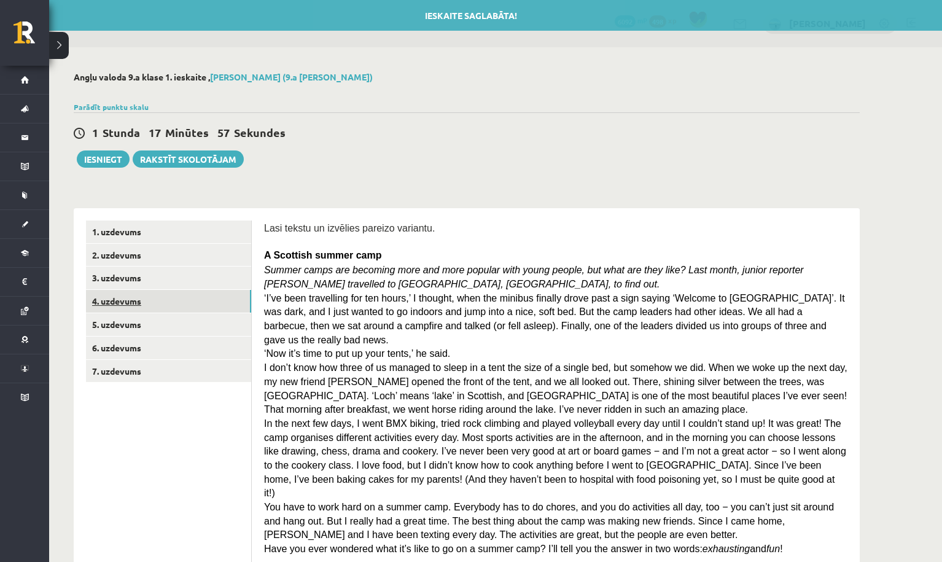
click at [212, 308] on link "4. uzdevums" at bounding box center [168, 301] width 165 height 23
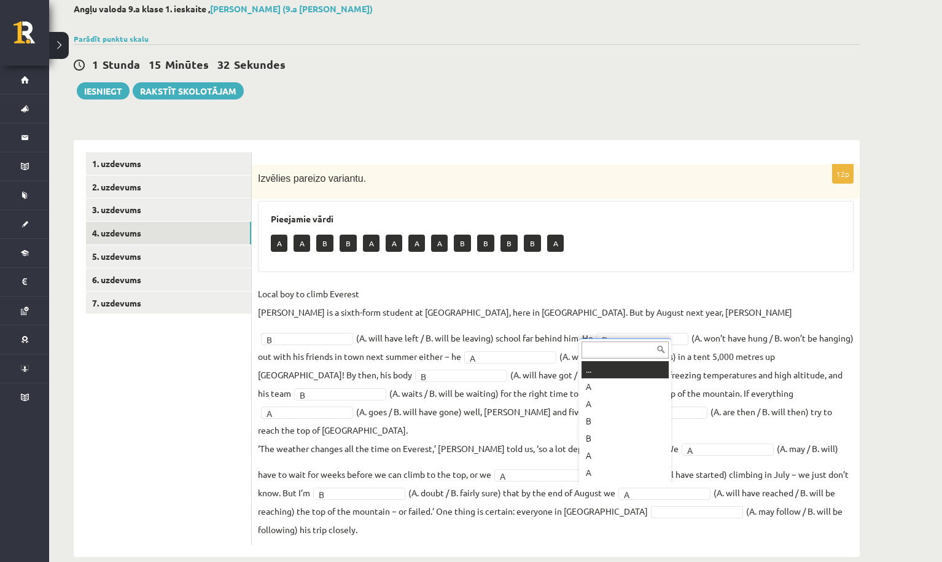
scroll to position [15, 0]
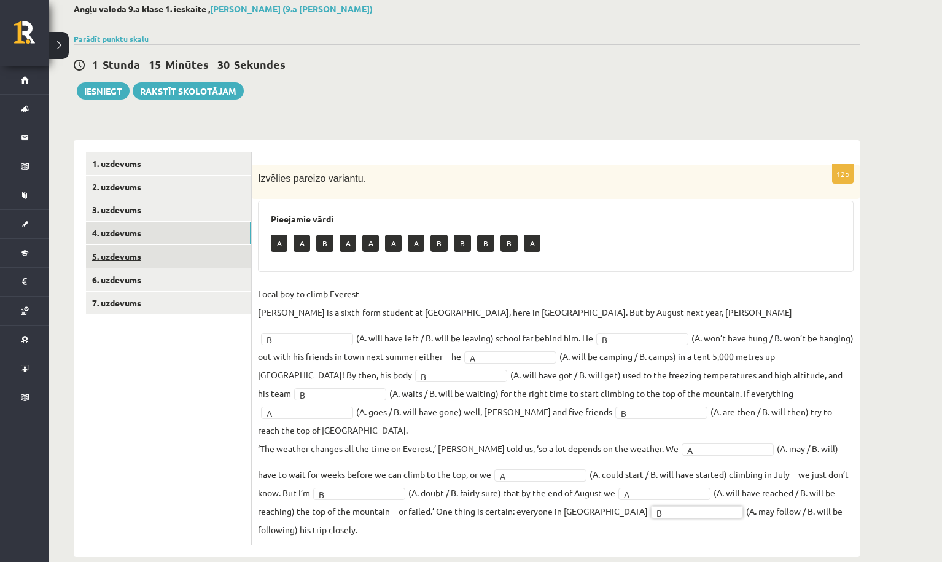
click at [232, 251] on link "5. uzdevums" at bounding box center [168, 256] width 165 height 23
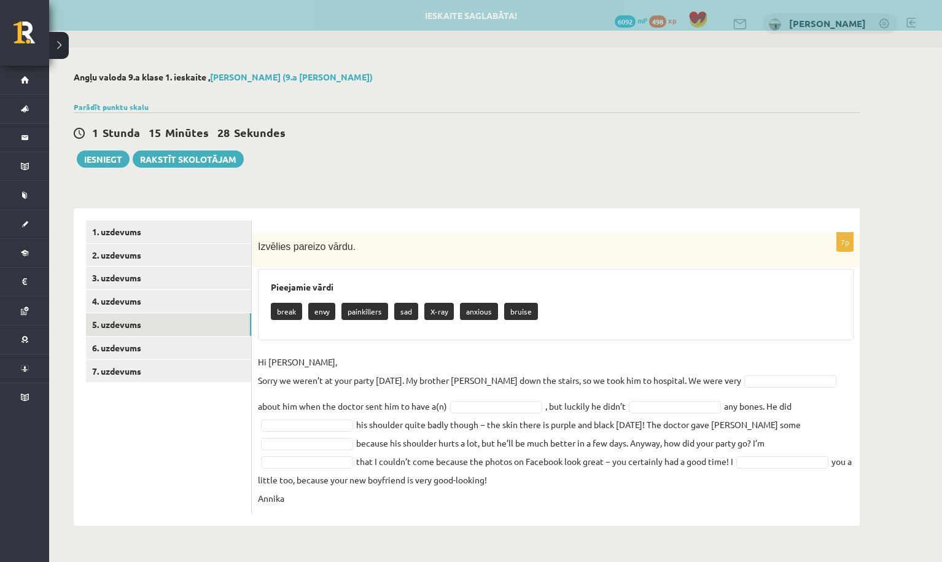
scroll to position [0, 0]
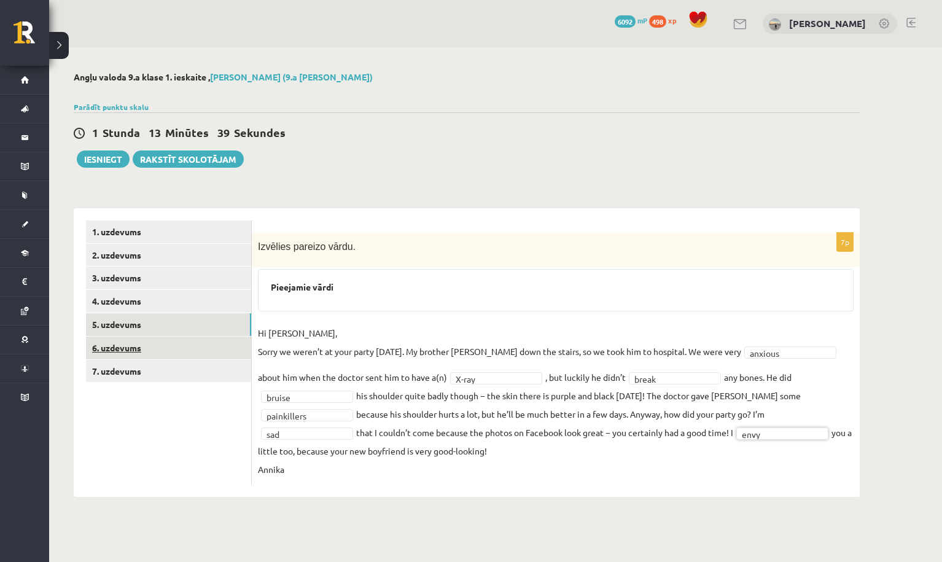
click at [210, 345] on link "6. uzdevums" at bounding box center [168, 348] width 165 height 23
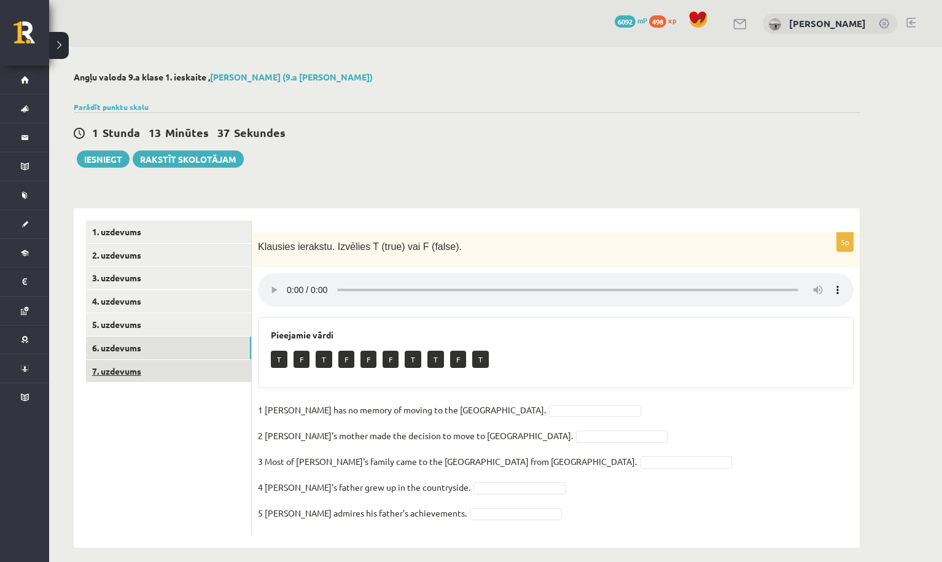
click at [192, 375] on link "7. uzdevums" at bounding box center [168, 371] width 165 height 23
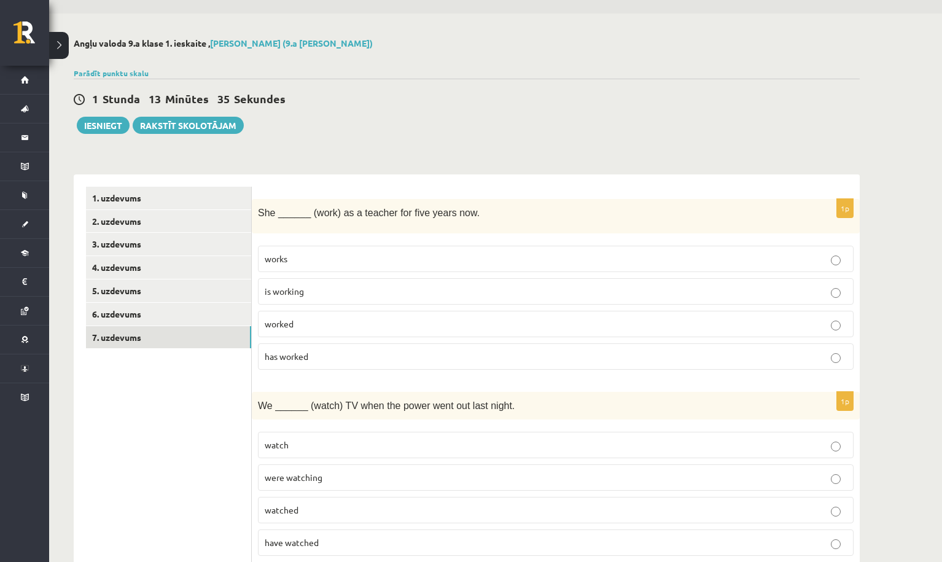
scroll to position [35, 0]
click at [227, 316] on link "6. uzdevums" at bounding box center [168, 313] width 165 height 23
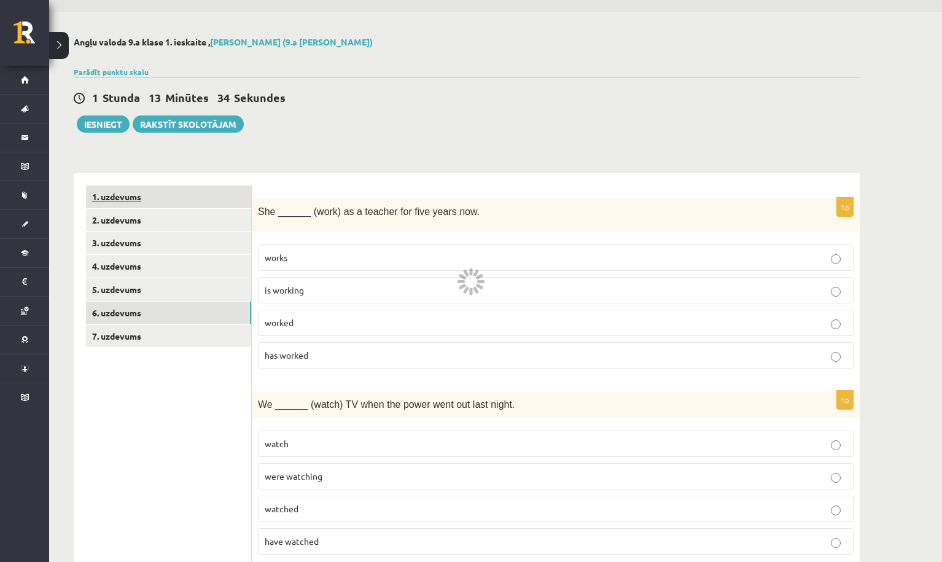
scroll to position [0, 0]
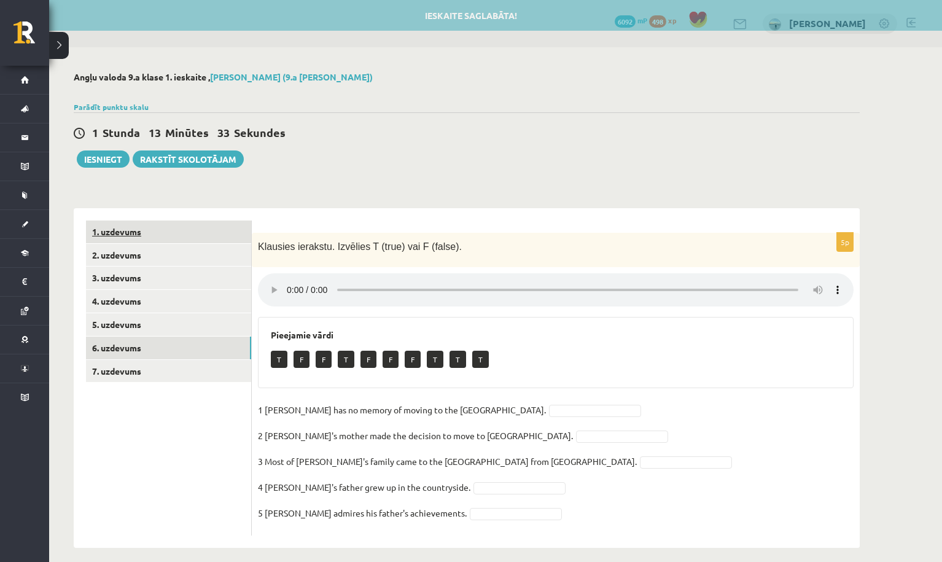
click at [223, 236] on link "1. uzdevums" at bounding box center [168, 231] width 165 height 23
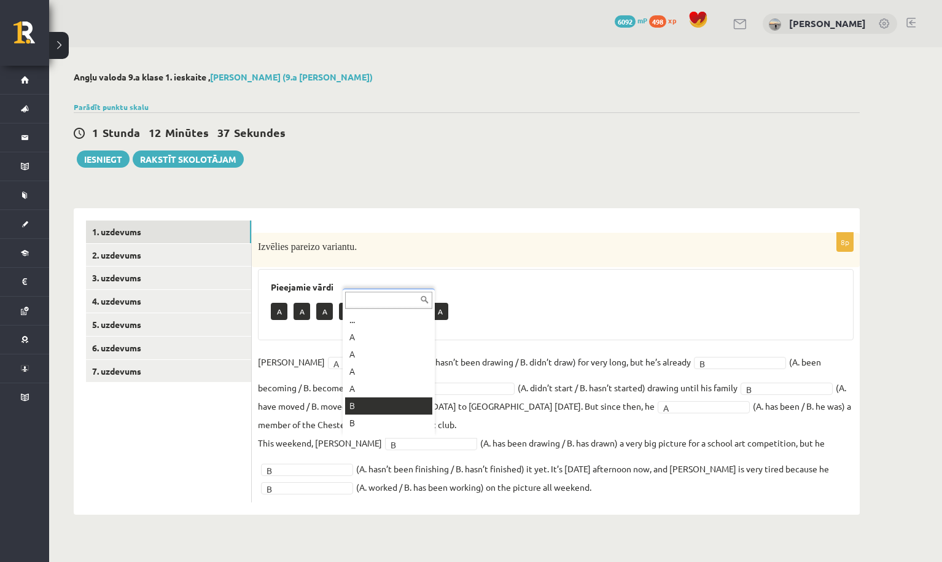
scroll to position [15, 0]
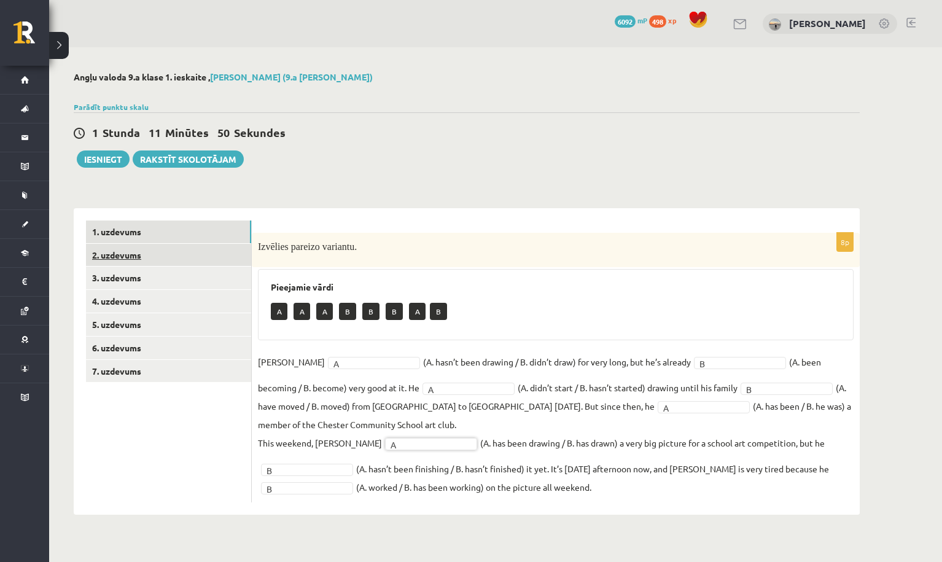
click at [236, 257] on link "2. uzdevums" at bounding box center [168, 255] width 165 height 23
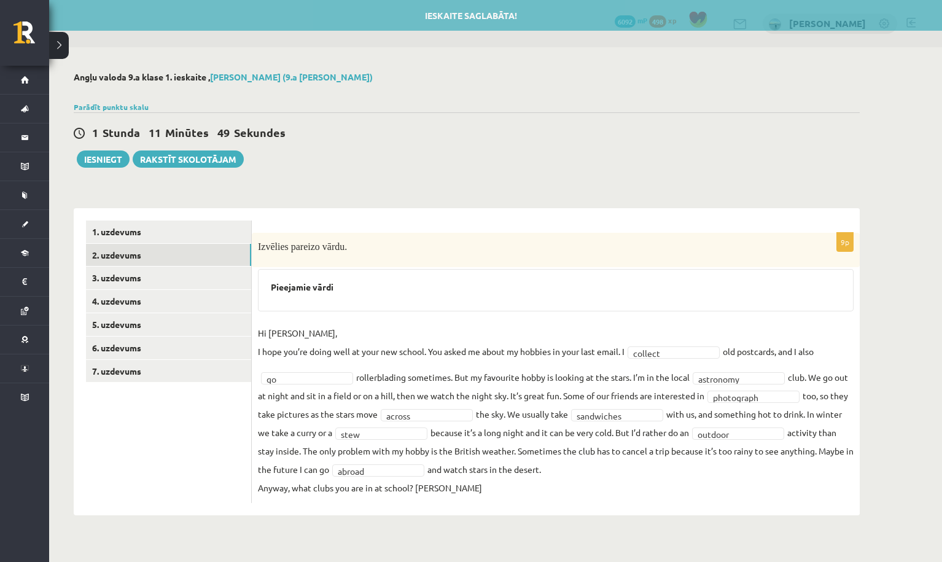
scroll to position [0, 0]
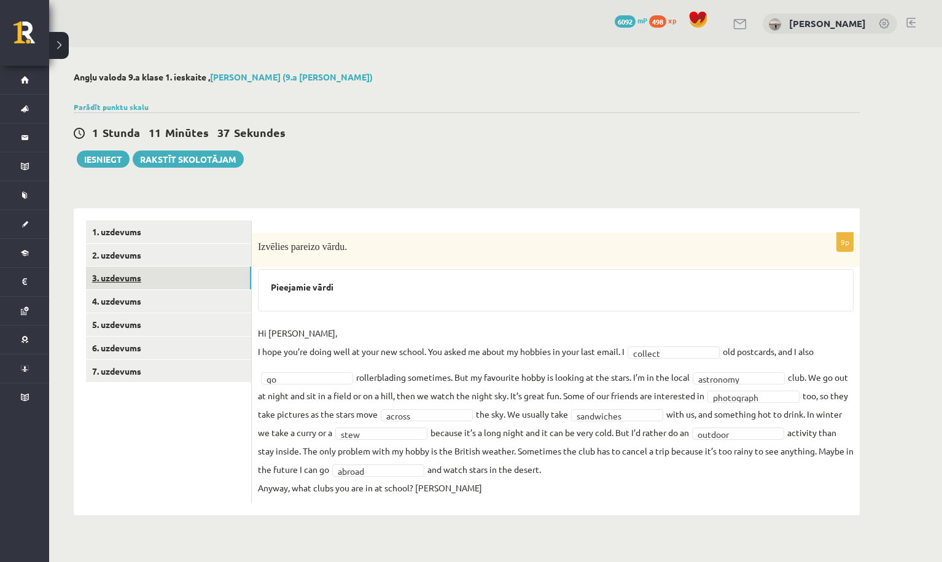
click at [227, 271] on link "3. uzdevums" at bounding box center [168, 278] width 165 height 23
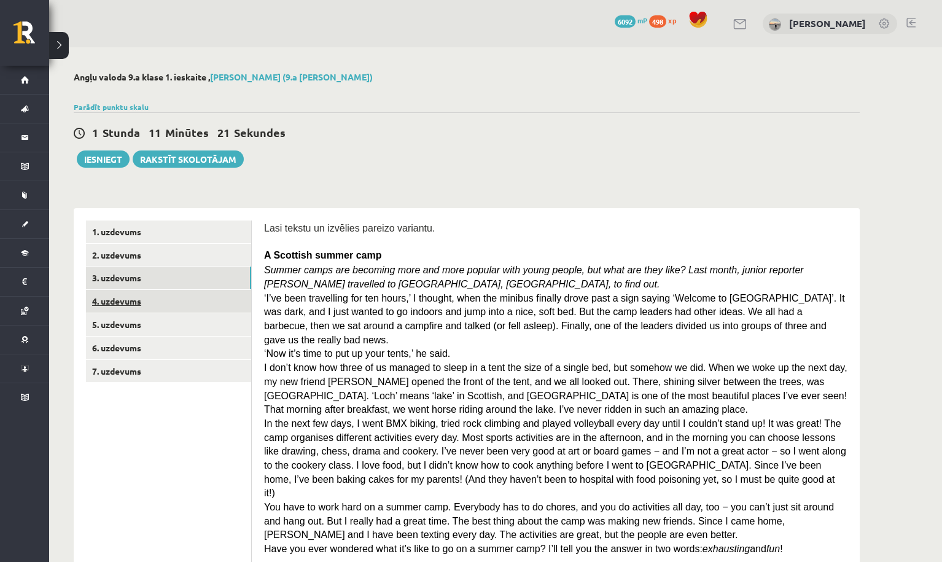
click at [230, 306] on link "4. uzdevums" at bounding box center [168, 301] width 165 height 23
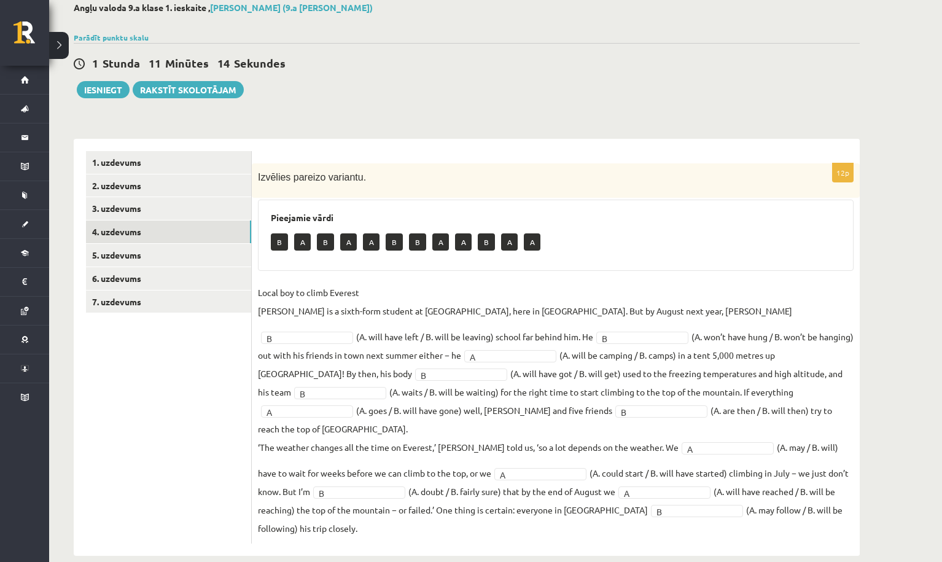
scroll to position [68, 0]
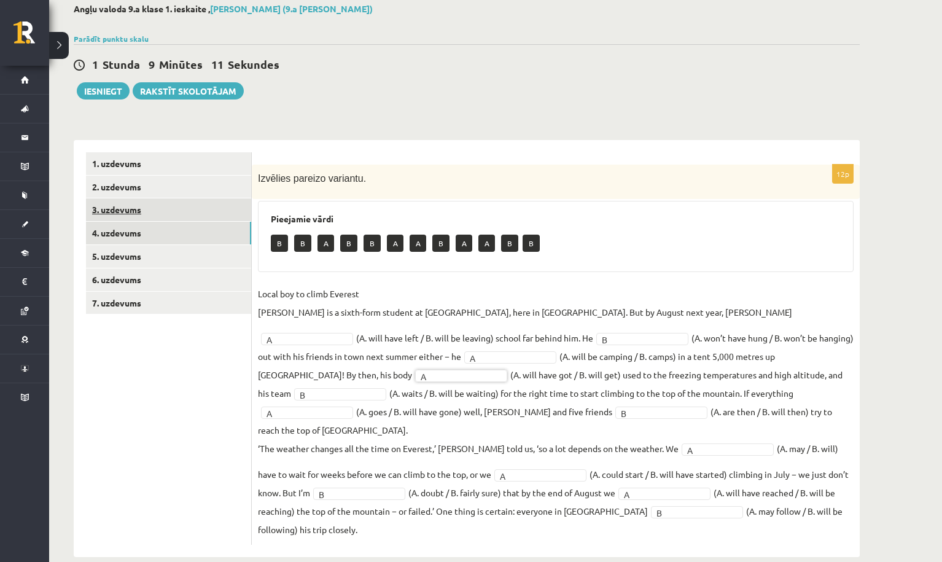
click at [230, 213] on link "3. uzdevums" at bounding box center [168, 209] width 165 height 23
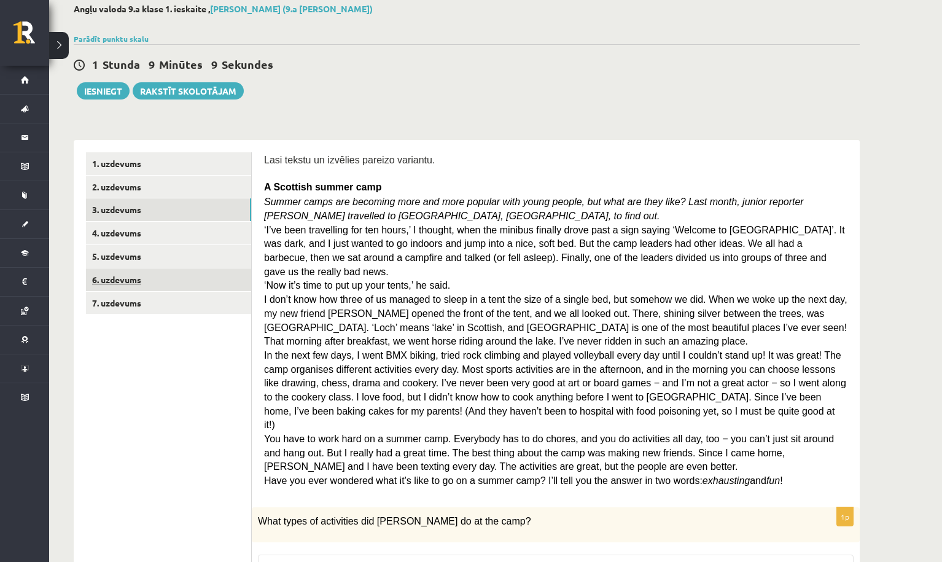
click at [215, 284] on link "6. uzdevums" at bounding box center [168, 279] width 165 height 23
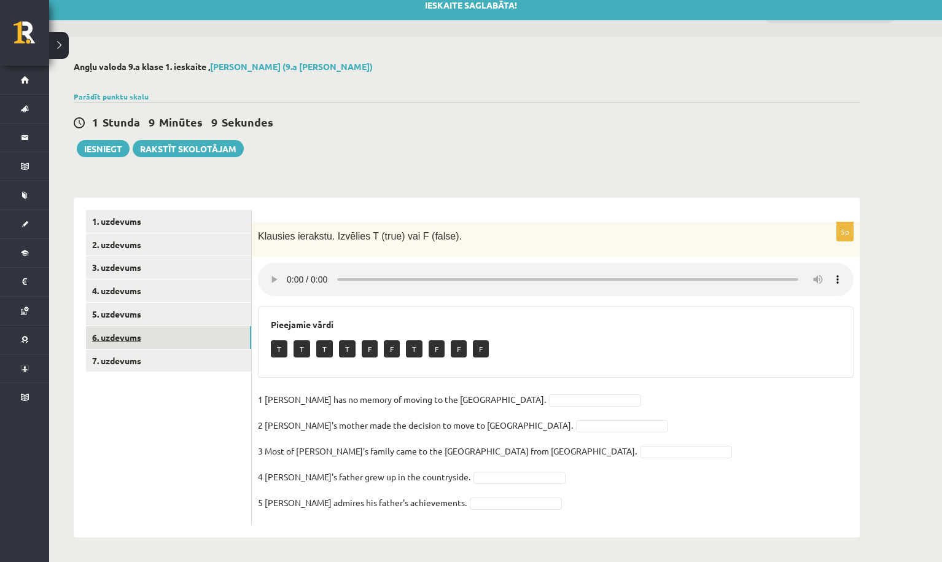
scroll to position [0, 0]
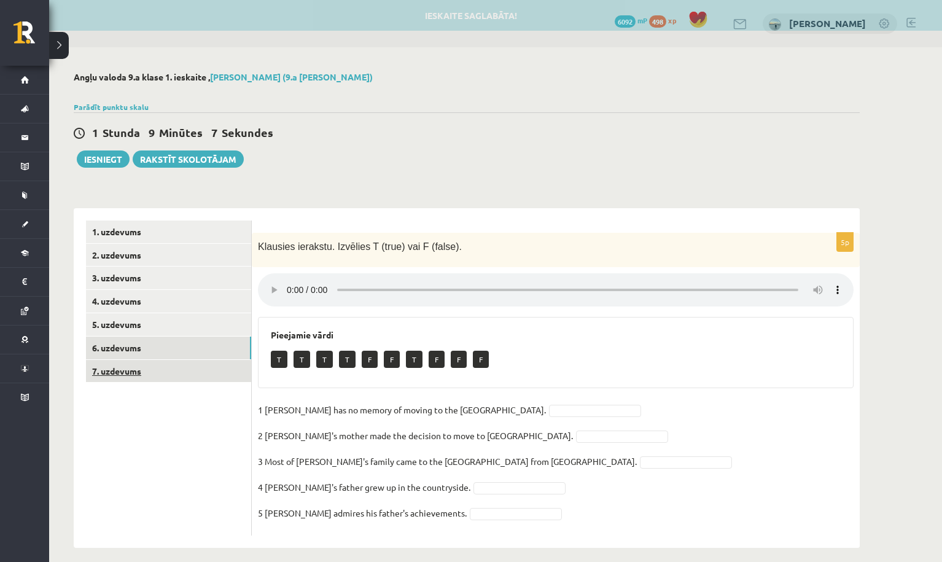
click at [195, 367] on link "7. uzdevums" at bounding box center [168, 371] width 165 height 23
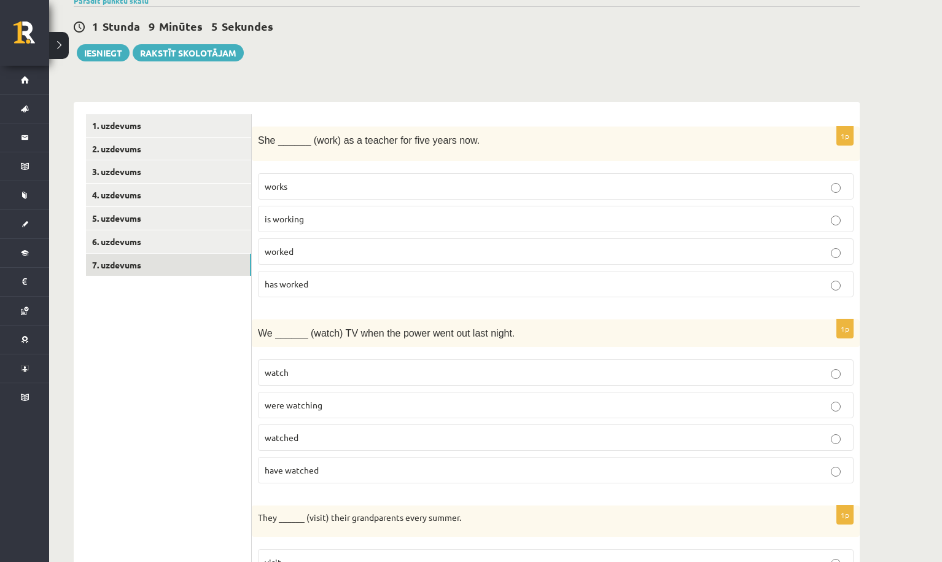
scroll to position [105, 0]
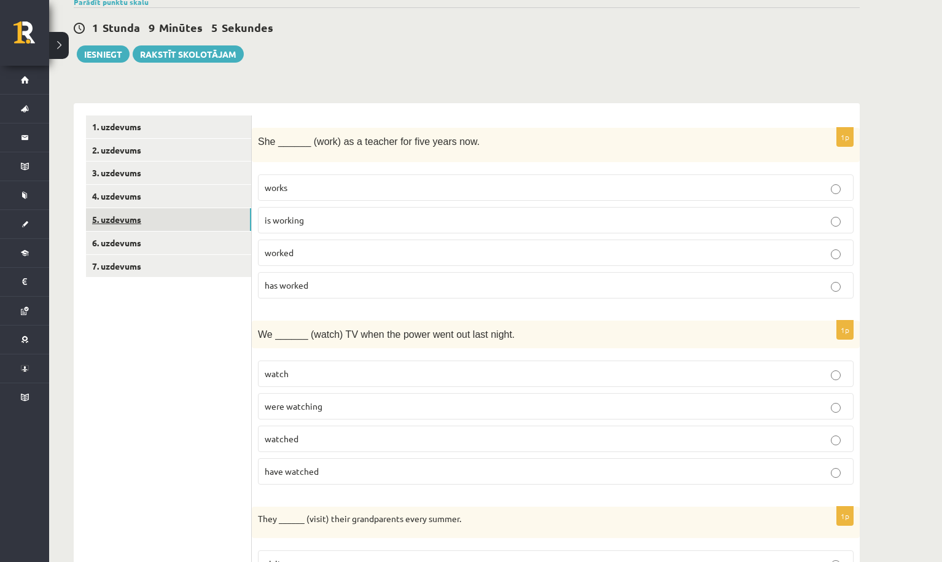
click at [228, 217] on link "5. uzdevums" at bounding box center [168, 219] width 165 height 23
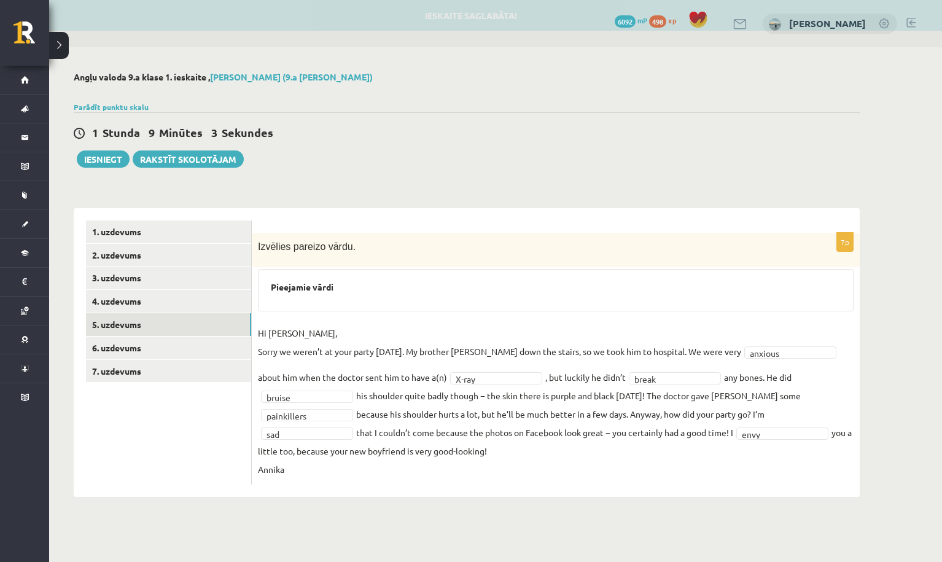
scroll to position [0, 0]
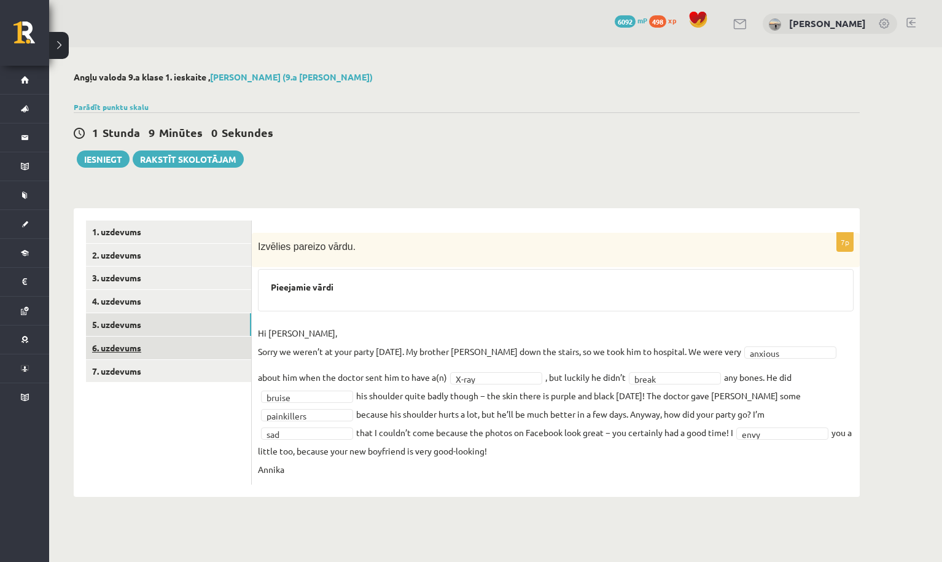
click at [237, 342] on link "6. uzdevums" at bounding box center [168, 348] width 165 height 23
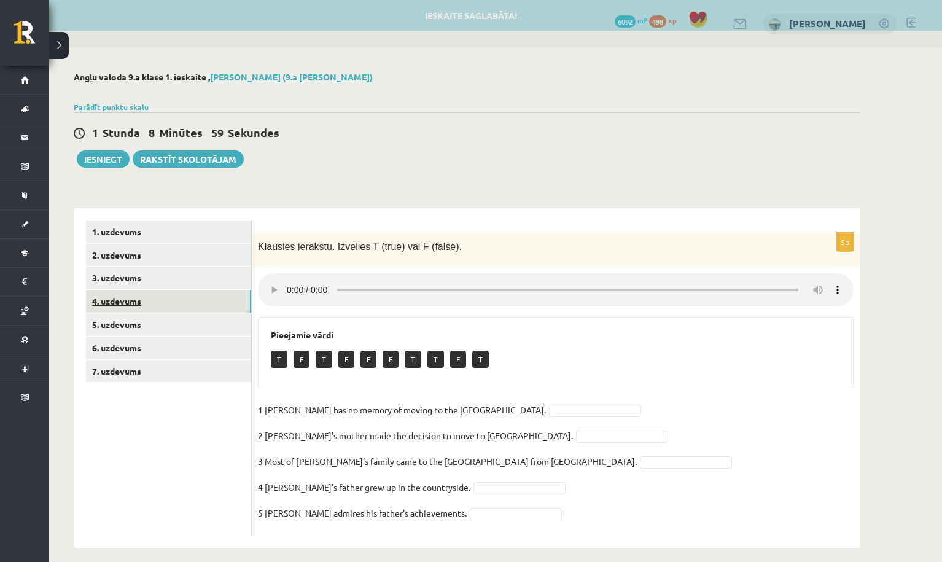
click at [227, 302] on link "4. uzdevums" at bounding box center [168, 301] width 165 height 23
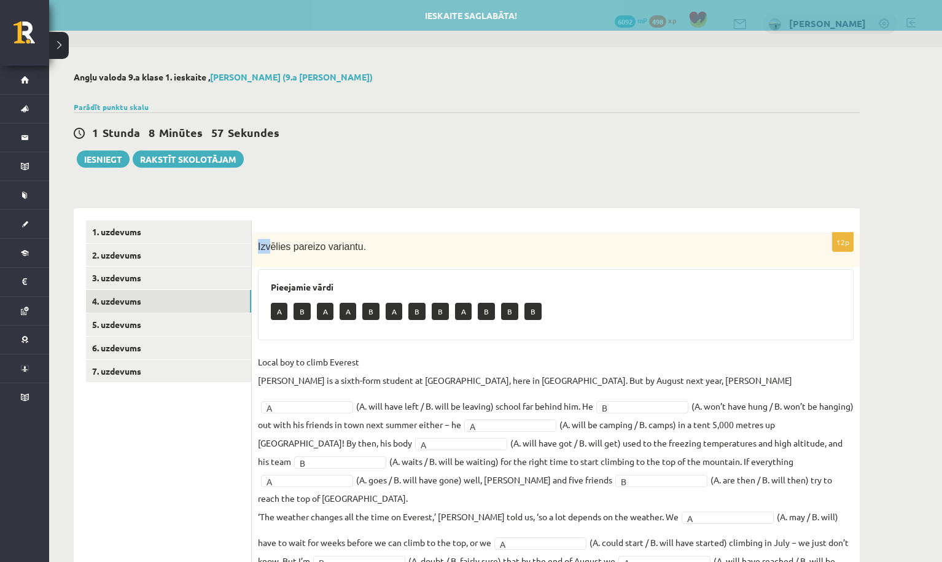
drag, startPoint x: 258, startPoint y: 244, endPoint x: 269, endPoint y: 247, distance: 11.3
click at [269, 247] on span "Izvēlies pareizo variantu." at bounding box center [312, 246] width 108 height 10
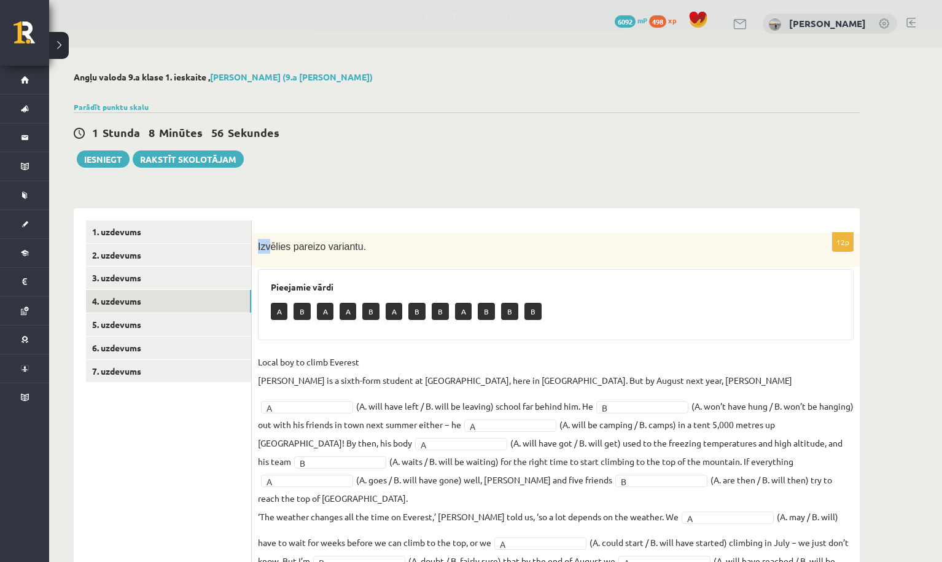
click at [437, 224] on form "12p Izvēlies pareizo variantu. Pieejamie vārdi A B A A B A B B A B B B Local bo…" at bounding box center [555, 416] width 583 height 392
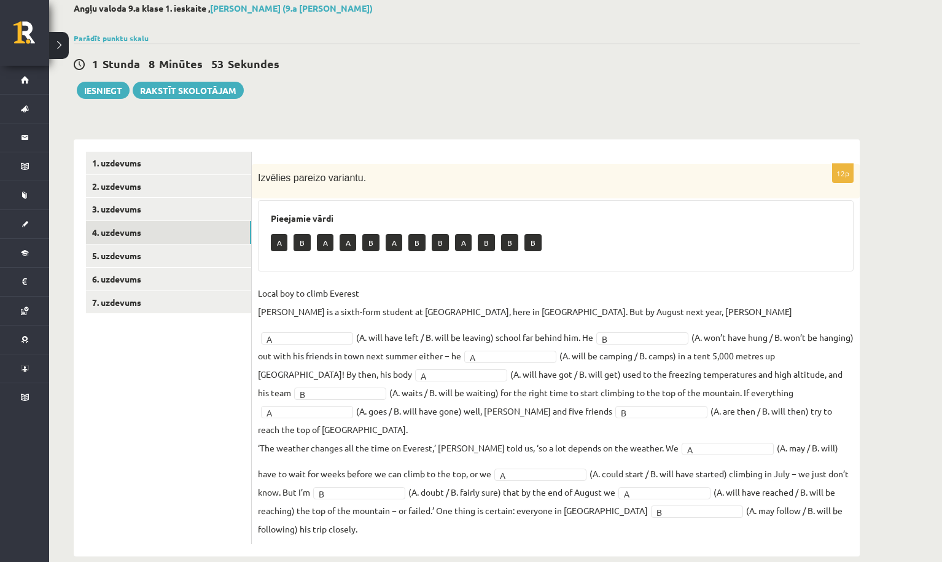
scroll to position [68, 0]
click at [243, 207] on link "3. uzdevums" at bounding box center [168, 209] width 165 height 23
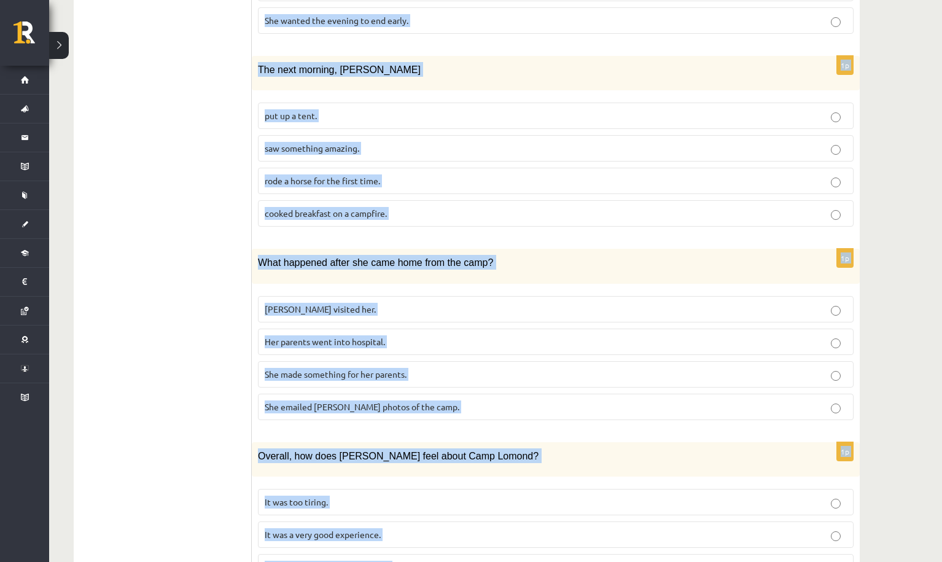
scroll to position [975, 0]
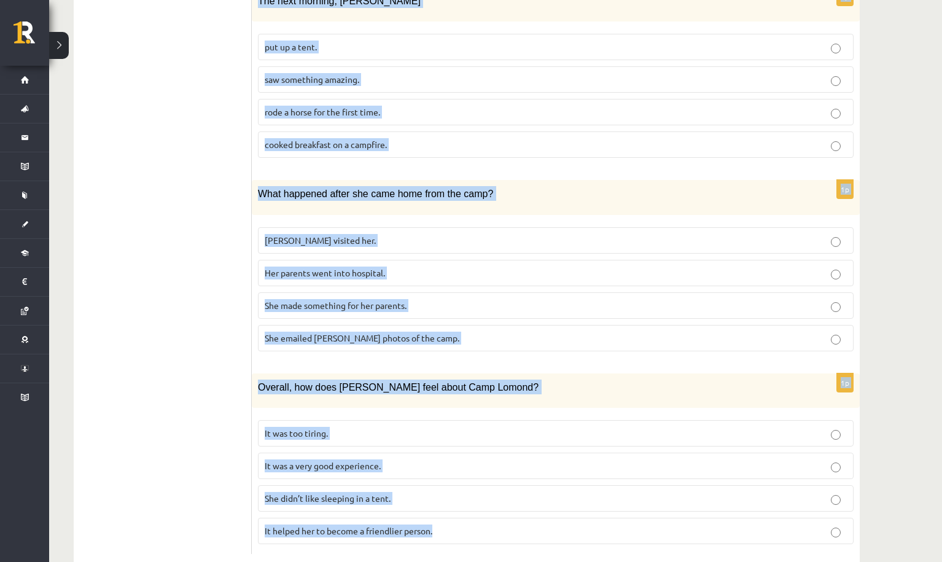
drag, startPoint x: 265, startPoint y: 160, endPoint x: 642, endPoint y: 511, distance: 515.3
copy form "Lasi tekstu un izvēlies pareizo variantu. A Scottish summer camp Summer camps a…"
click at [562, 34] on label "put up a tent." at bounding box center [556, 47] width 596 height 26
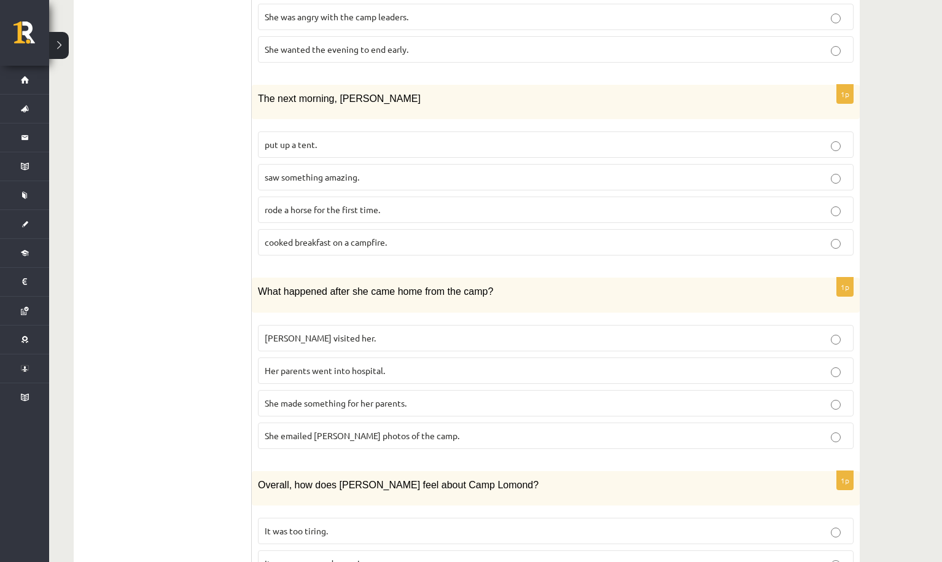
scroll to position [873, 0]
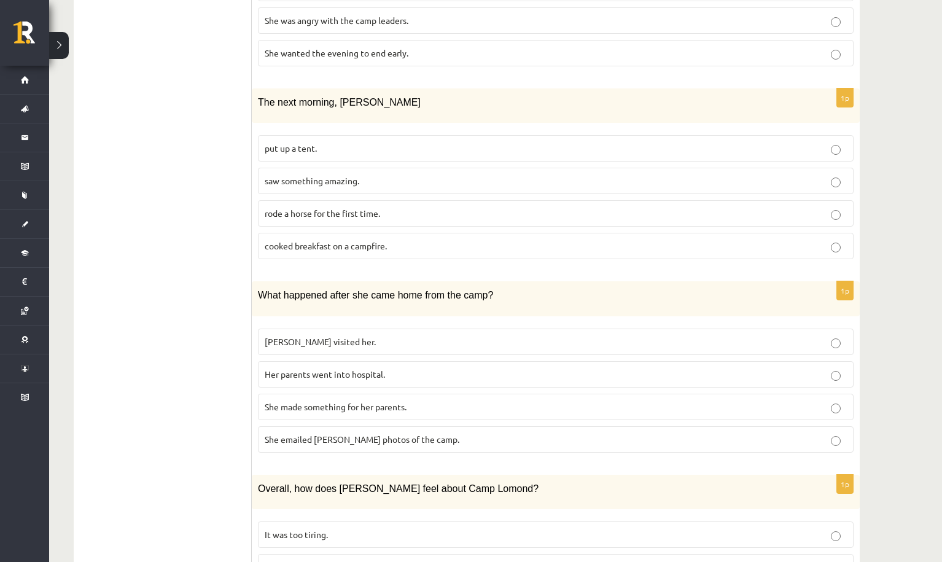
click at [403, 174] on p "saw something amazing." at bounding box center [556, 180] width 582 height 13
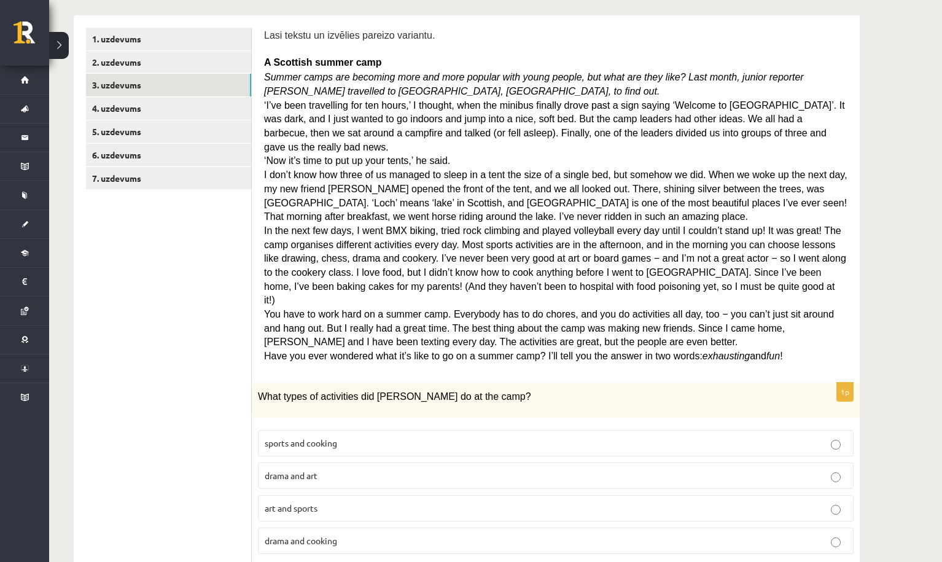
scroll to position [190, 0]
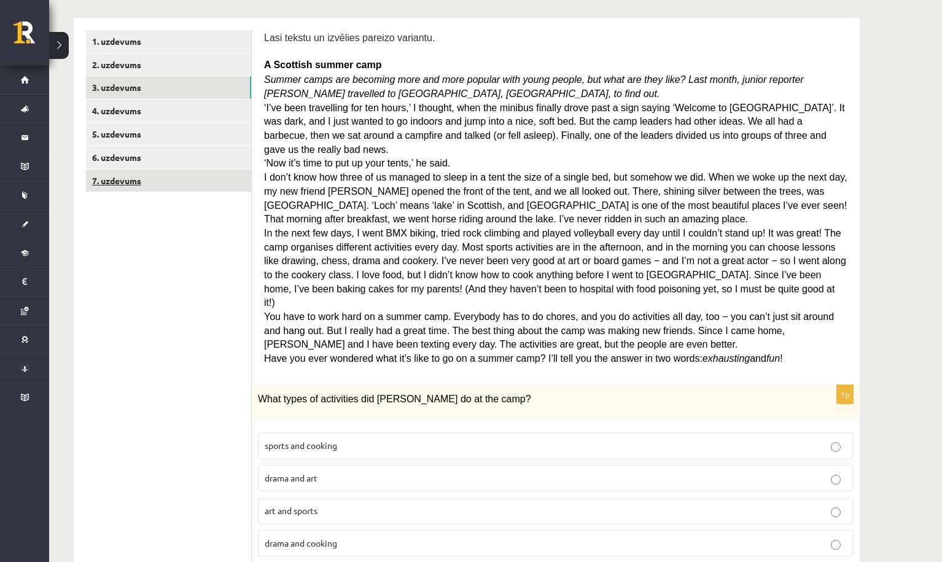
click at [210, 182] on link "7. uzdevums" at bounding box center [168, 180] width 165 height 23
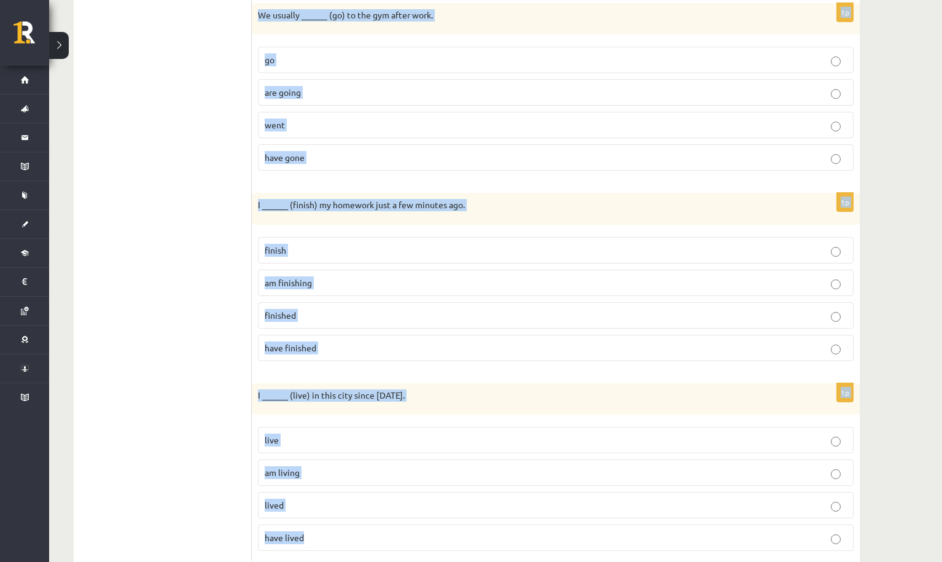
scroll to position [1590, 0]
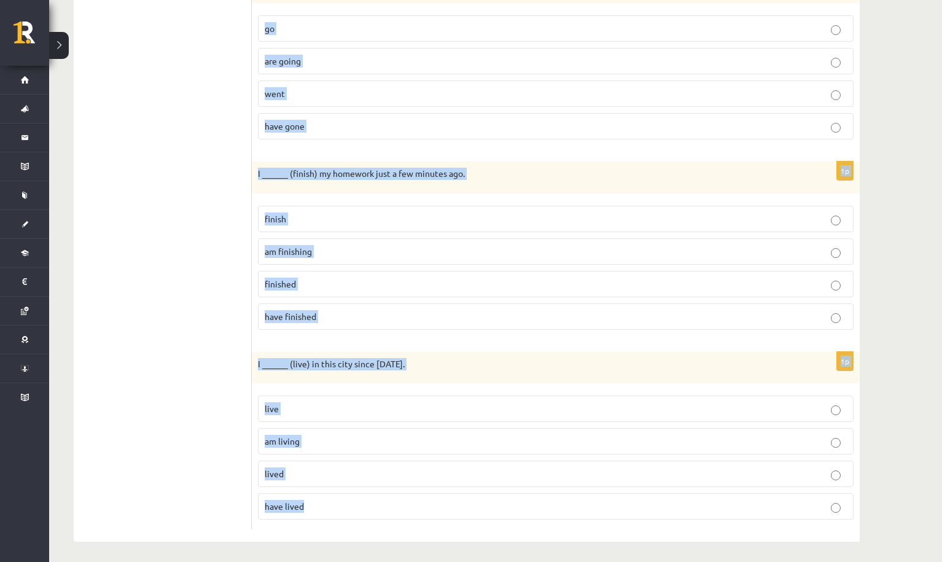
drag, startPoint x: 257, startPoint y: 52, endPoint x: 439, endPoint y: 588, distance: 566.8
copy form "She ______ (work) as a teacher for five years now. works is working worked has …"
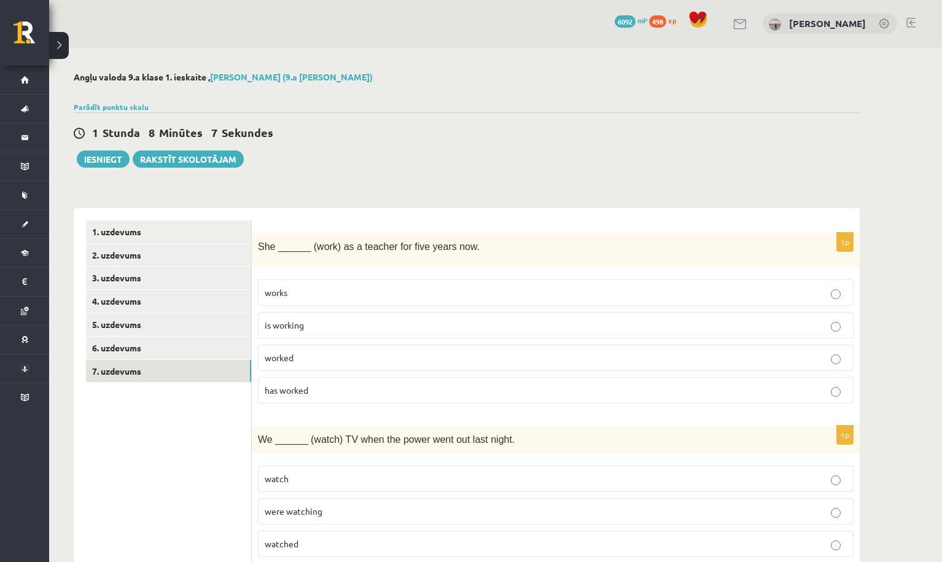
scroll to position [0, 0]
click at [233, 232] on link "1. uzdevums" at bounding box center [168, 231] width 165 height 23
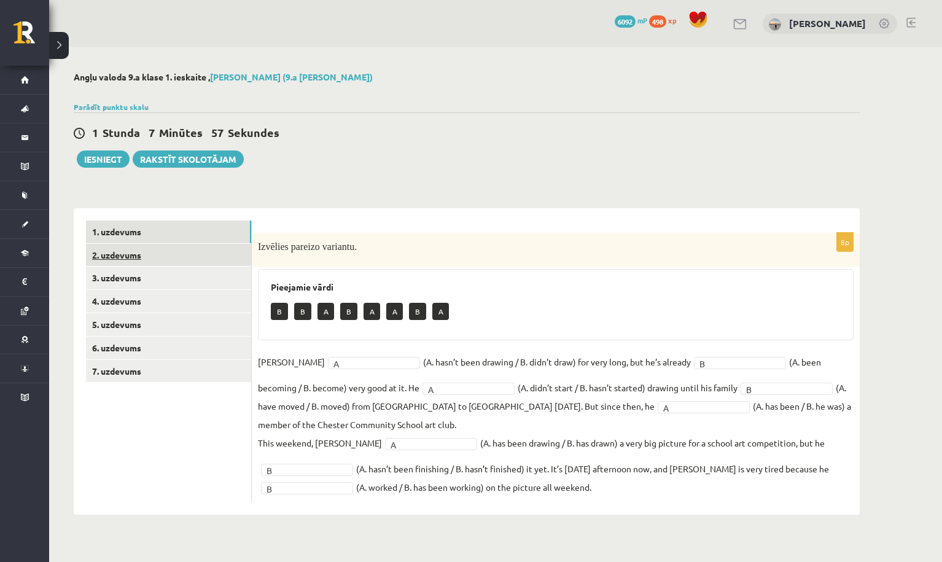
click at [233, 247] on link "2. uzdevums" at bounding box center [168, 255] width 165 height 23
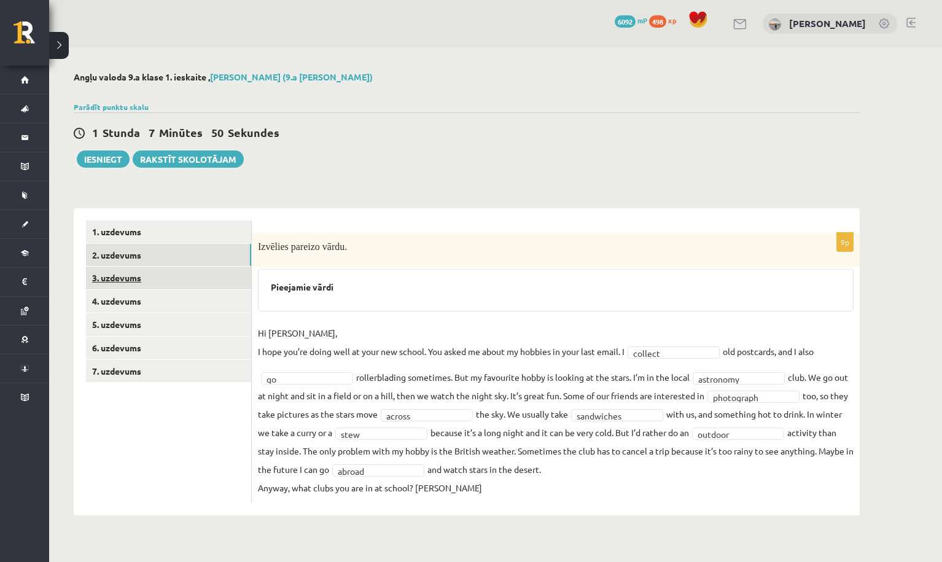
click at [222, 282] on link "3. uzdevums" at bounding box center [168, 278] width 165 height 23
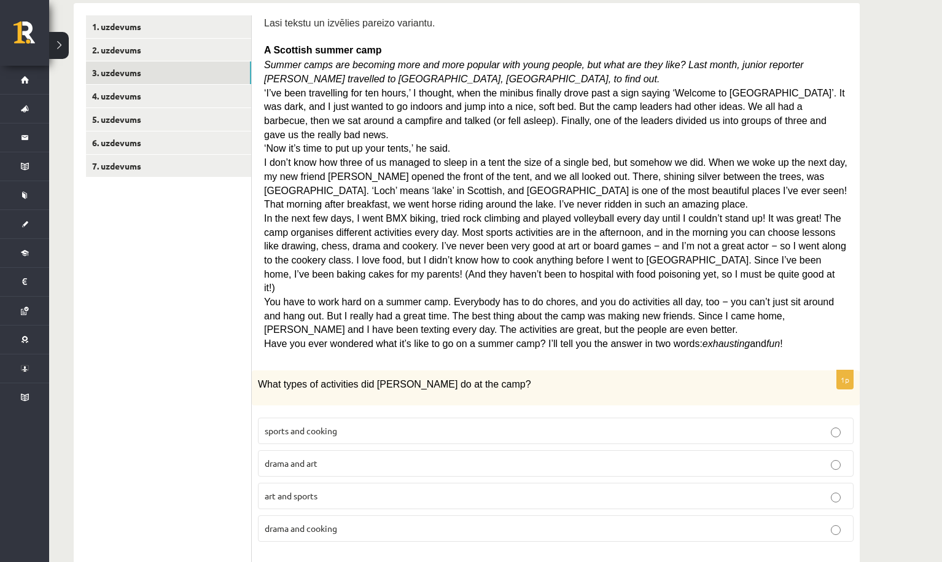
scroll to position [206, 0]
click at [224, 94] on link "4. uzdevums" at bounding box center [168, 95] width 165 height 23
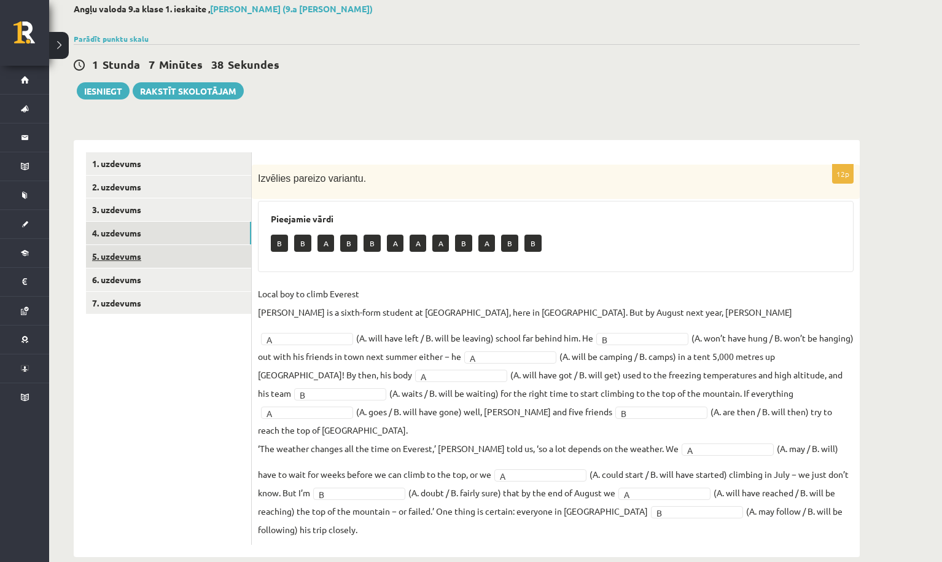
click at [225, 257] on link "5. uzdevums" at bounding box center [168, 256] width 165 height 23
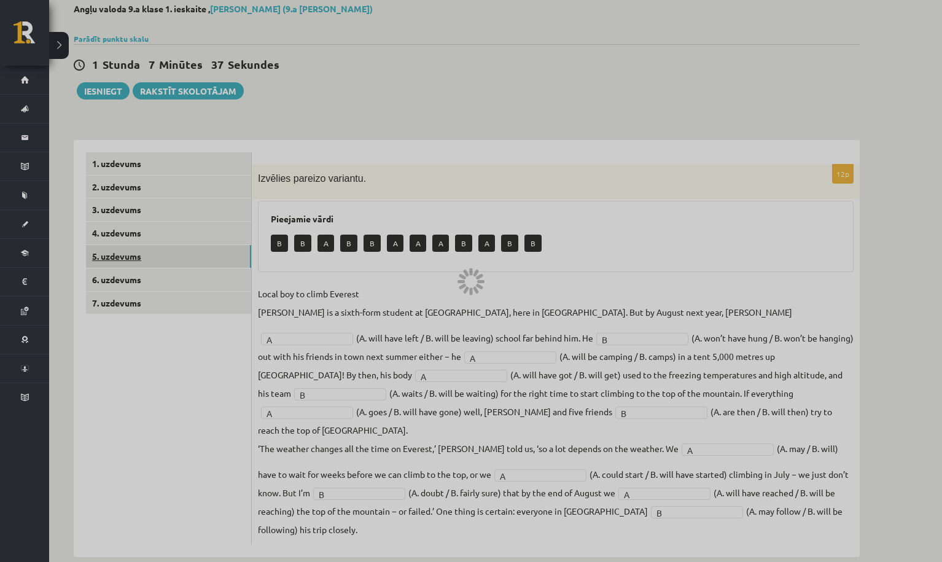
scroll to position [0, 0]
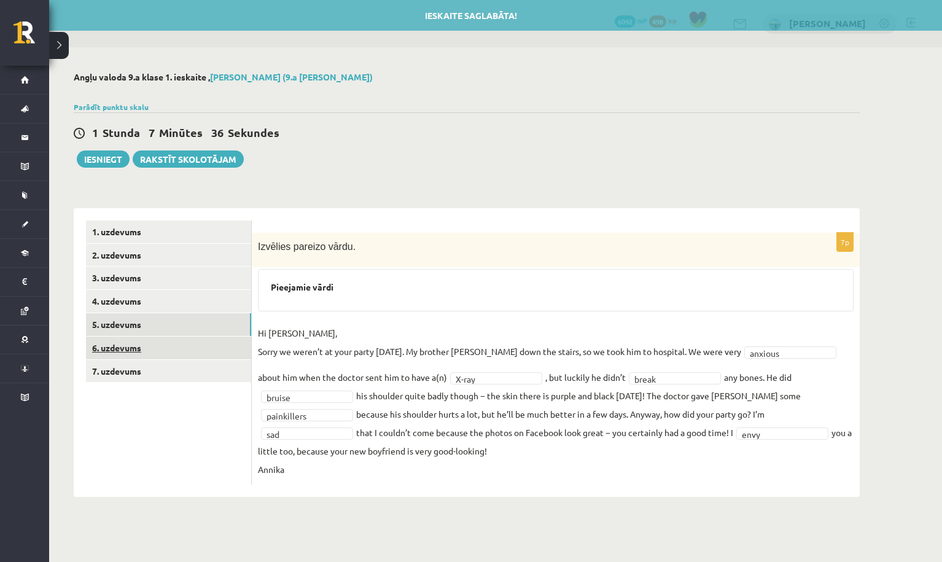
click at [218, 350] on link "6. uzdevums" at bounding box center [168, 348] width 165 height 23
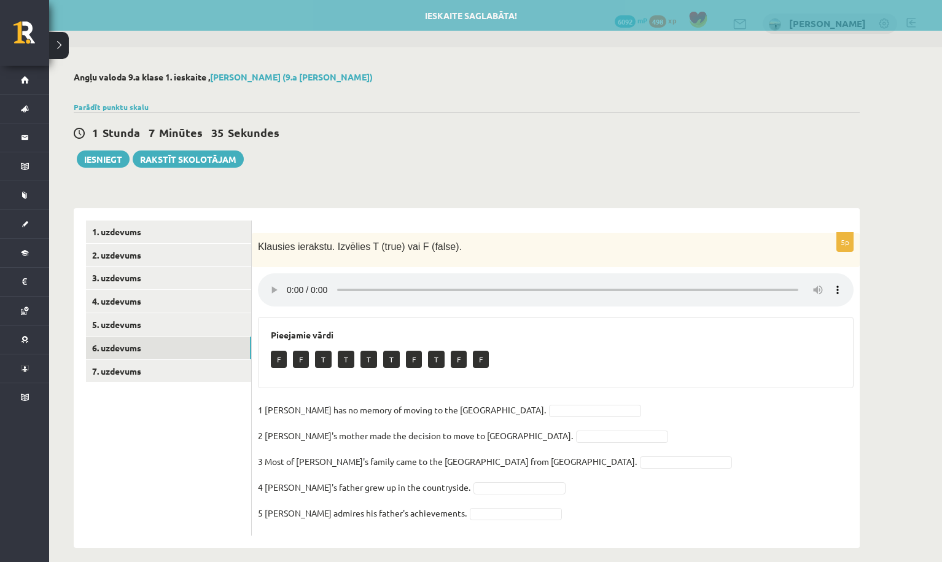
click at [286, 281] on audio at bounding box center [556, 289] width 596 height 33
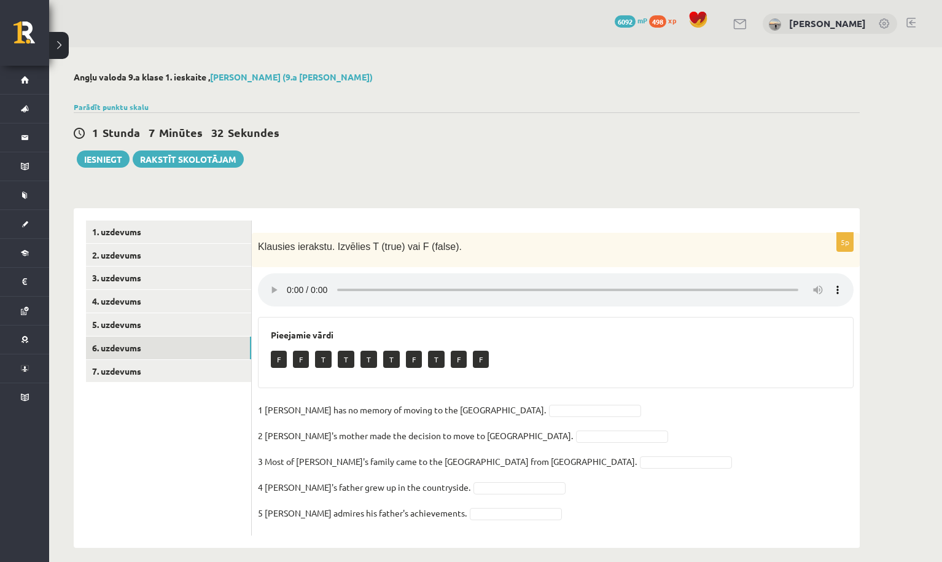
click at [288, 281] on audio at bounding box center [556, 289] width 596 height 33
click at [286, 284] on audio at bounding box center [556, 289] width 596 height 33
drag, startPoint x: 266, startPoint y: 499, endPoint x: 415, endPoint y: 497, distance: 148.6
click at [415, 504] on p "5 Tim admires his father's achievements." at bounding box center [362, 513] width 209 height 18
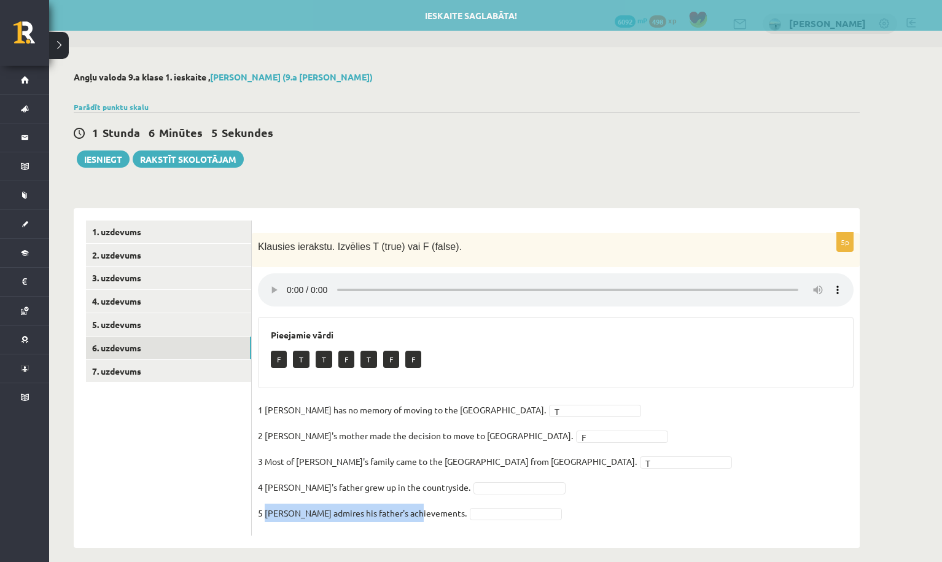
copy p "Tim admires his father's achievements."
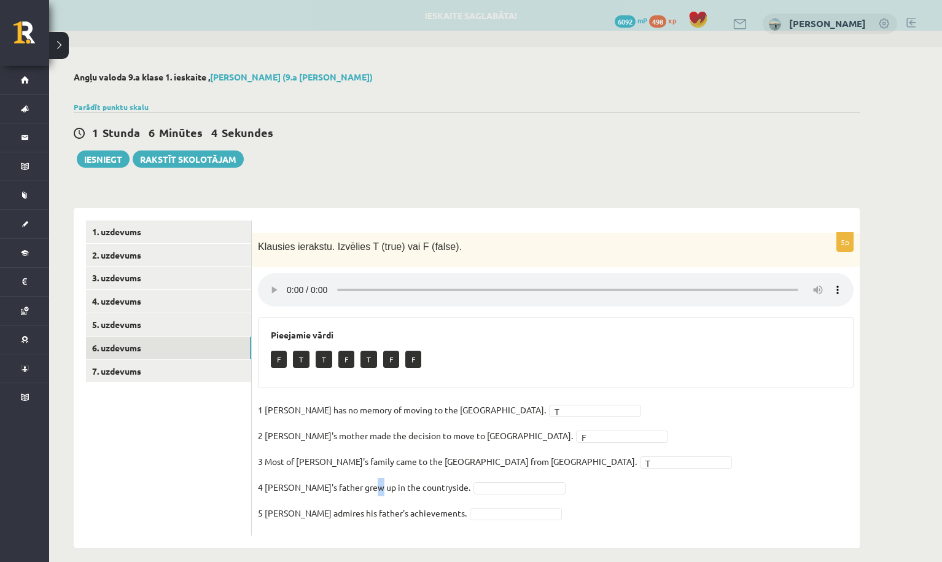
click at [367, 456] on fieldset "1 Lila has no memory of moving to the UK. T * 2 Lila's mother made the decision…" at bounding box center [556, 464] width 596 height 129
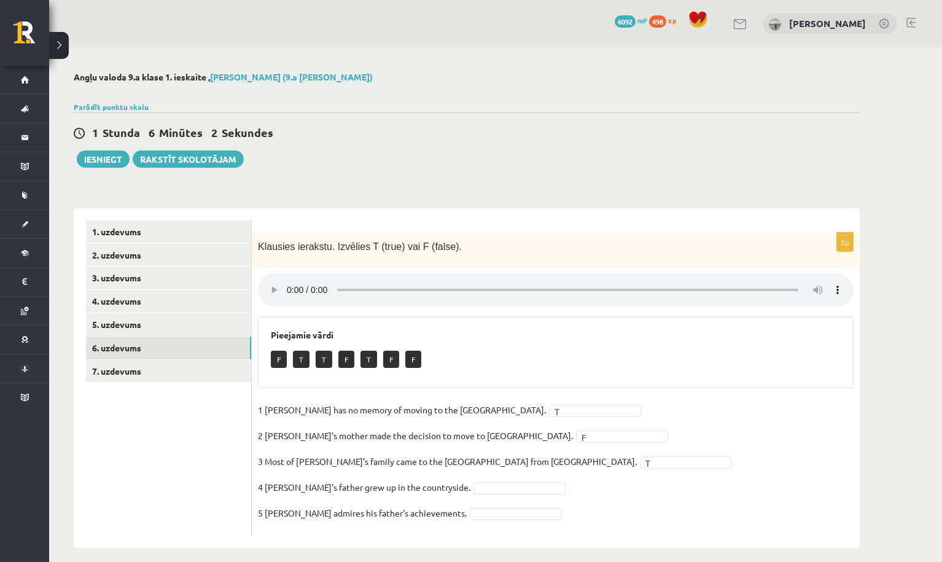
click at [410, 201] on div "**********" at bounding box center [467, 372] width 786 height 352
drag, startPoint x: 267, startPoint y: 471, endPoint x: 418, endPoint y: 475, distance: 151.1
click at [418, 478] on p "4 Tim's father grew up in the countryside." at bounding box center [364, 487] width 212 height 18
copy p "Tim's father grew up in the countryside"
click at [356, 400] on p "1 Lila has no memory of moving to the UK." at bounding box center [402, 409] width 288 height 18
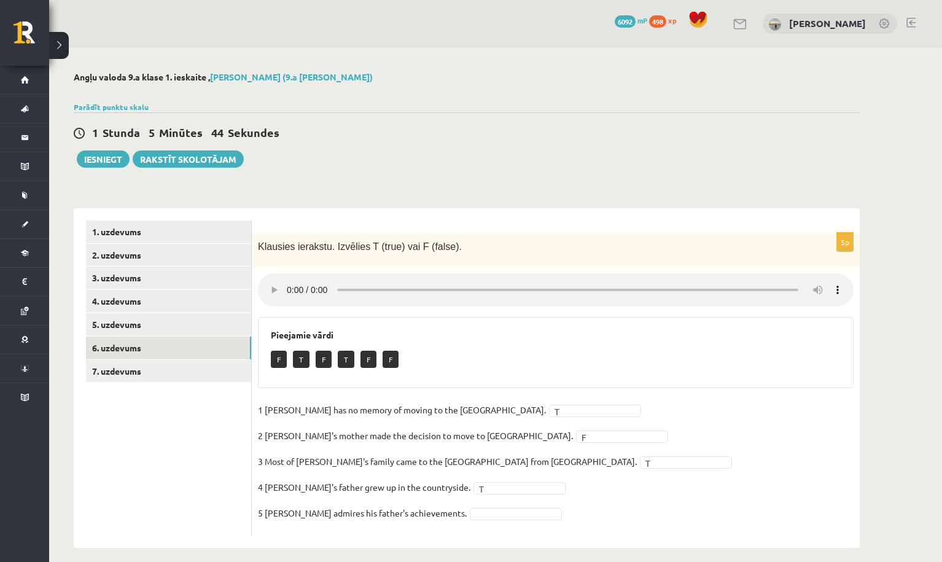
click at [447, 505] on fieldset "1 Lila has no memory of moving to the UK. T * 2 Lila's mother made the decision…" at bounding box center [556, 464] width 596 height 129
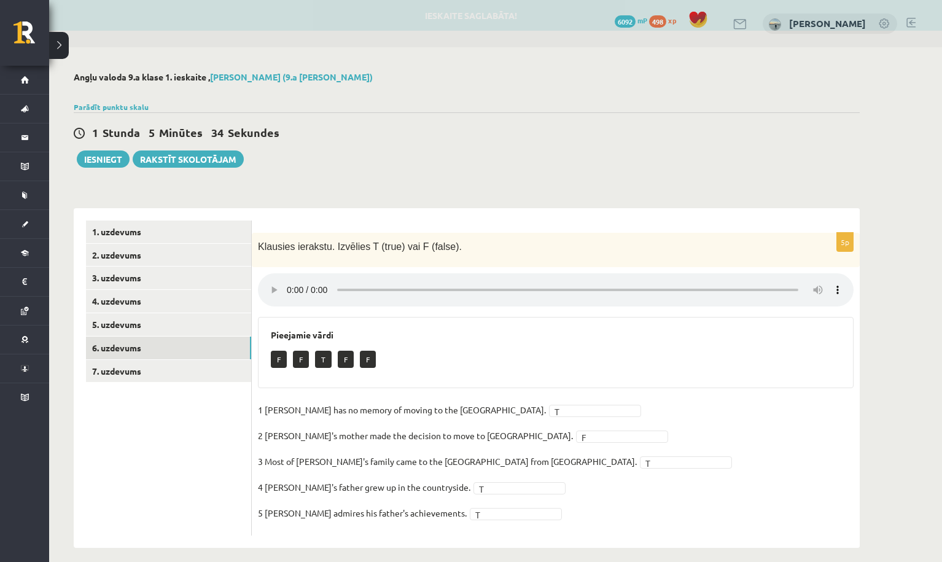
click at [286, 283] on audio at bounding box center [556, 289] width 596 height 33
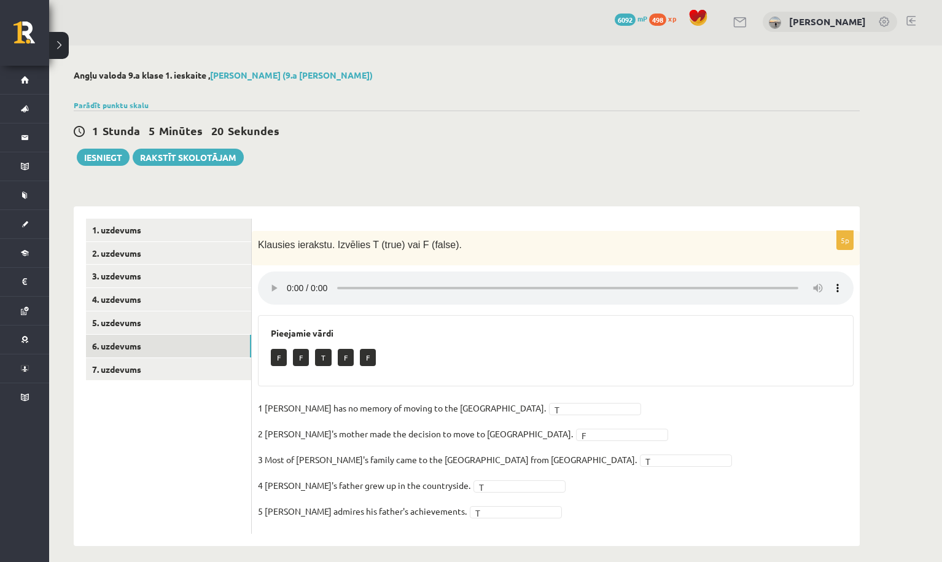
scroll to position [0, 0]
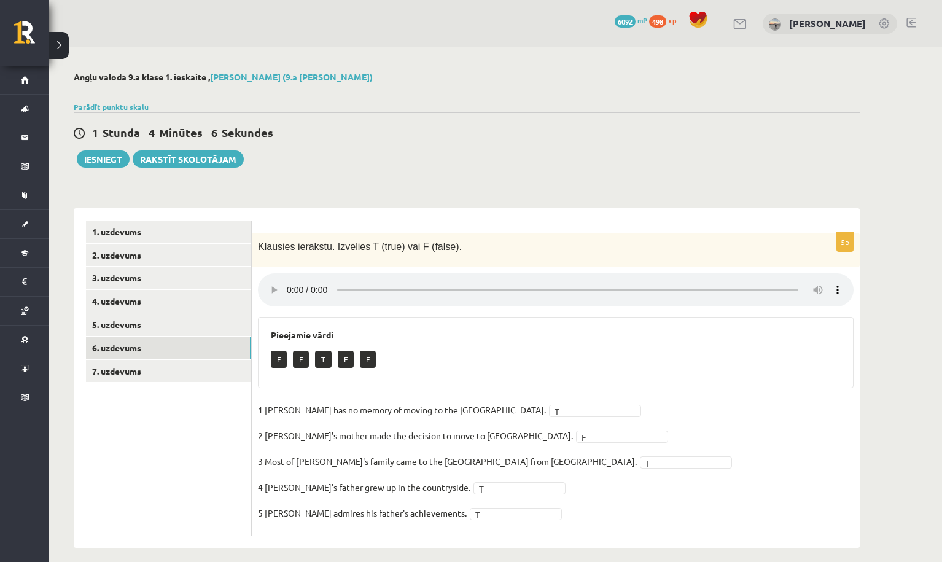
click at [289, 281] on audio at bounding box center [556, 289] width 596 height 33
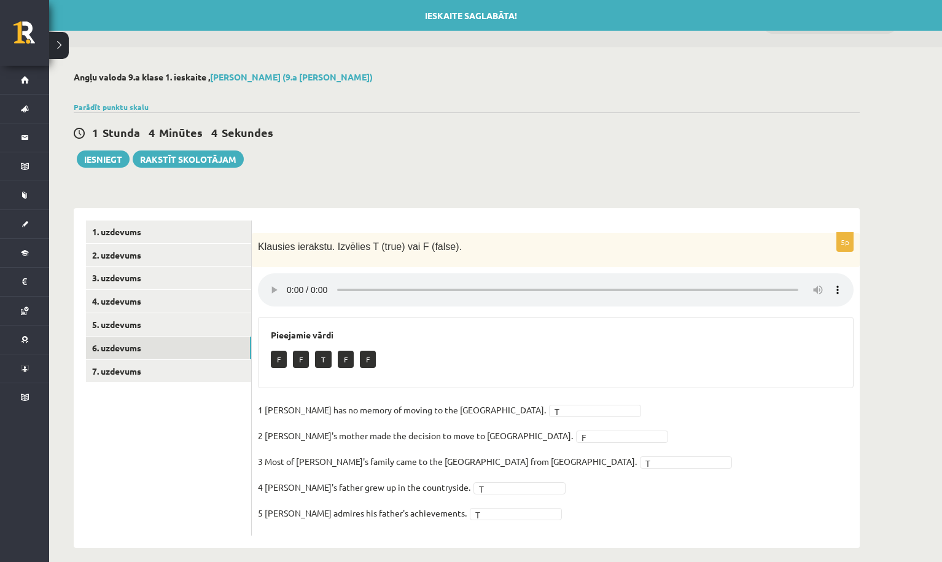
click at [291, 284] on audio at bounding box center [556, 289] width 596 height 33
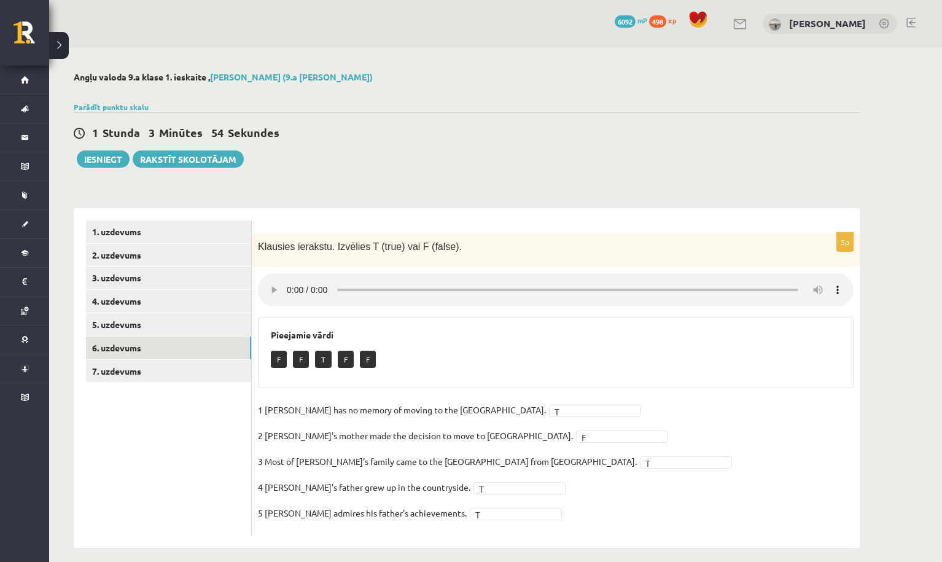
click at [289, 282] on audio at bounding box center [556, 289] width 596 height 33
click at [220, 367] on link "7. uzdevums" at bounding box center [168, 371] width 165 height 23
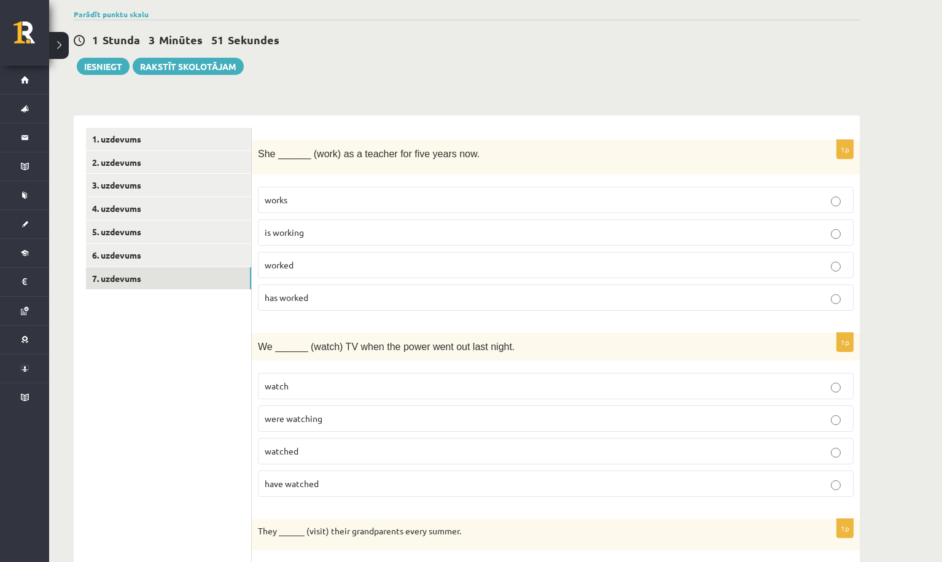
scroll to position [93, 0]
click at [365, 294] on p "has worked" at bounding box center [556, 296] width 582 height 13
click at [347, 196] on p "works" at bounding box center [556, 199] width 582 height 13
click at [181, 200] on link "4. uzdevums" at bounding box center [168, 208] width 165 height 23
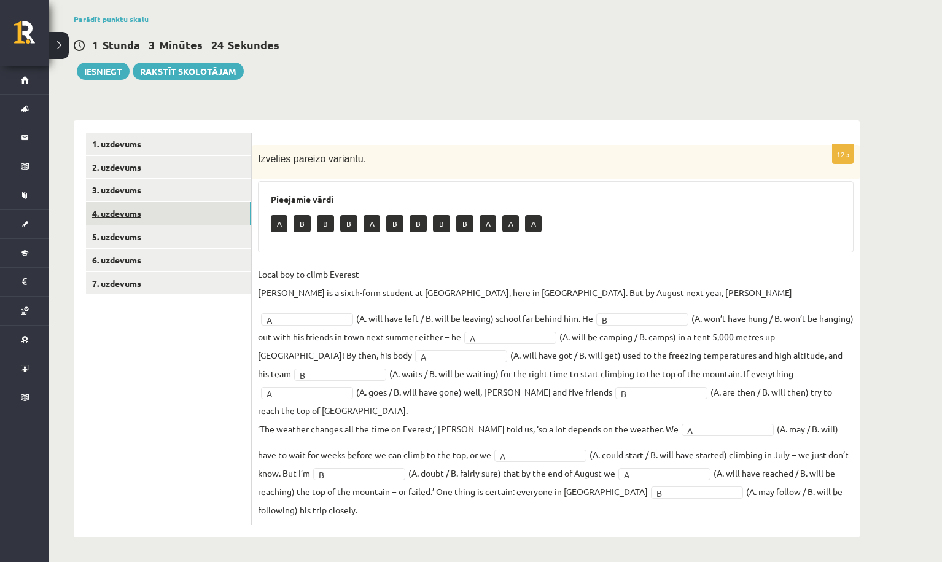
scroll to position [68, 0]
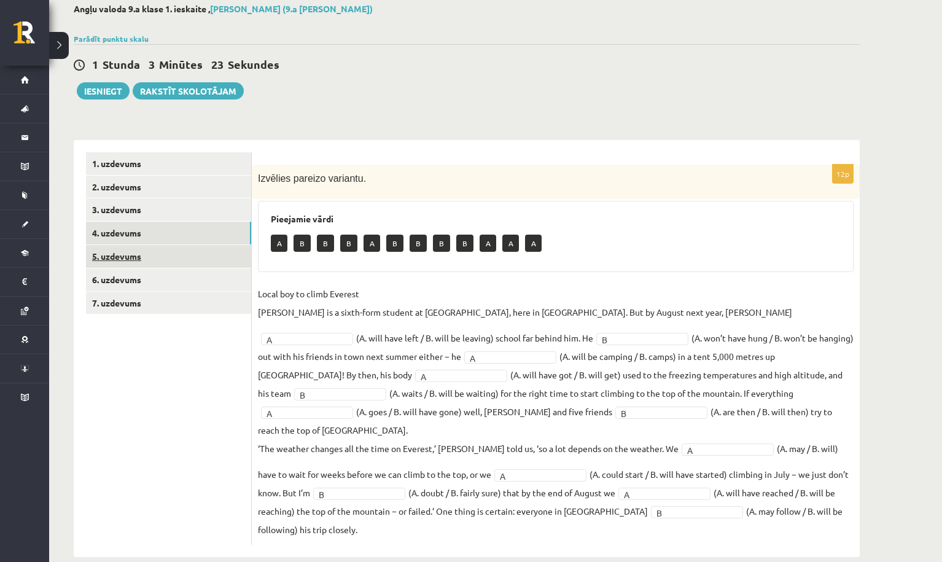
click at [196, 251] on link "5. uzdevums" at bounding box center [168, 256] width 165 height 23
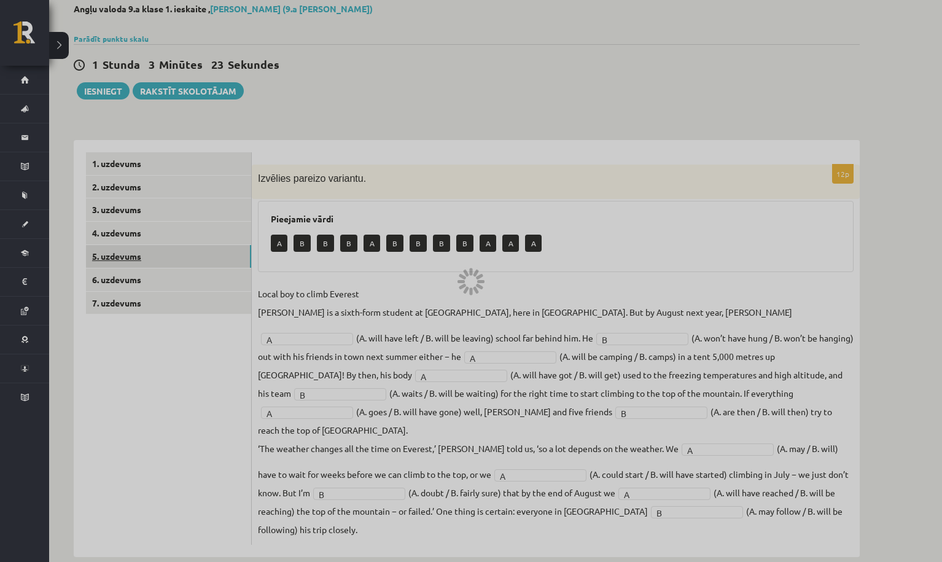
scroll to position [0, 0]
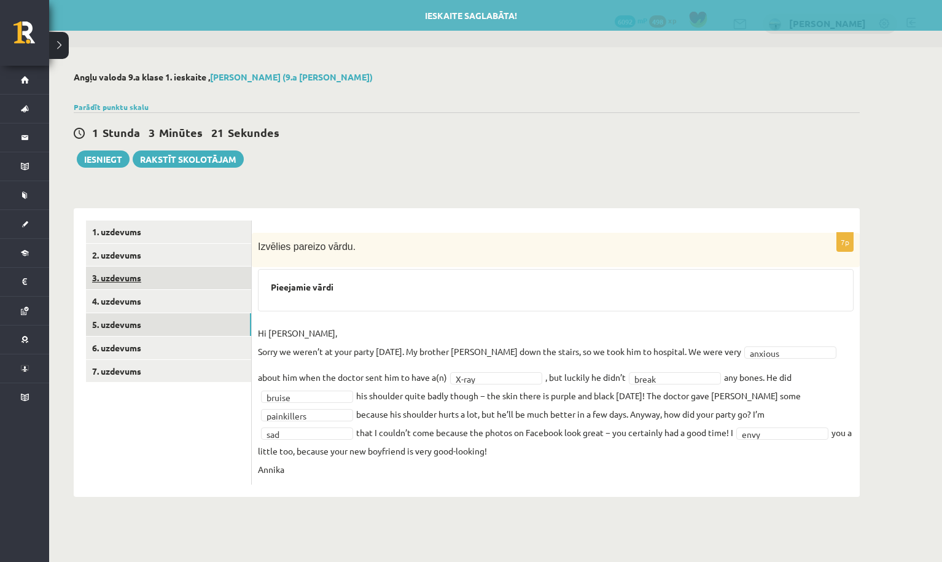
click at [205, 282] on link "3. uzdevums" at bounding box center [168, 278] width 165 height 23
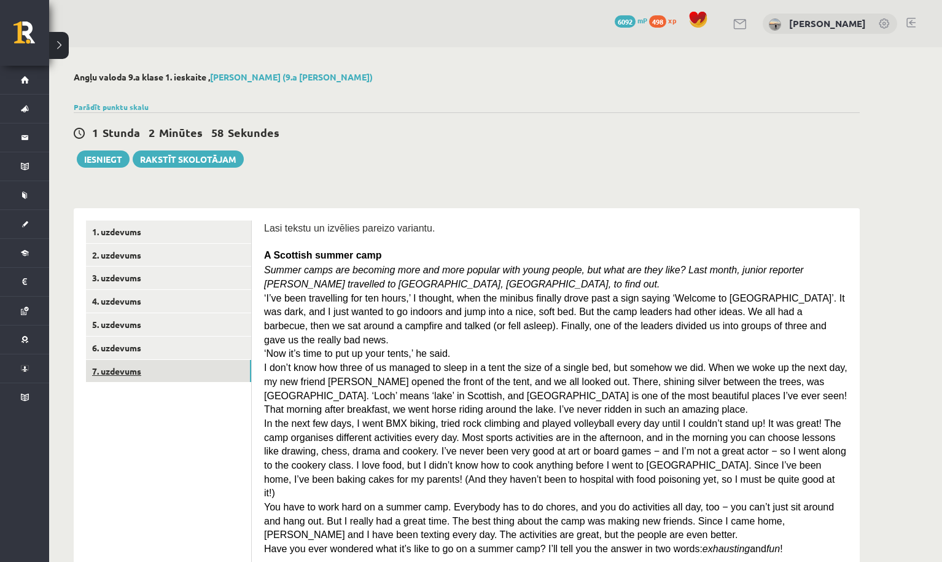
click at [188, 368] on link "7. uzdevums" at bounding box center [168, 371] width 165 height 23
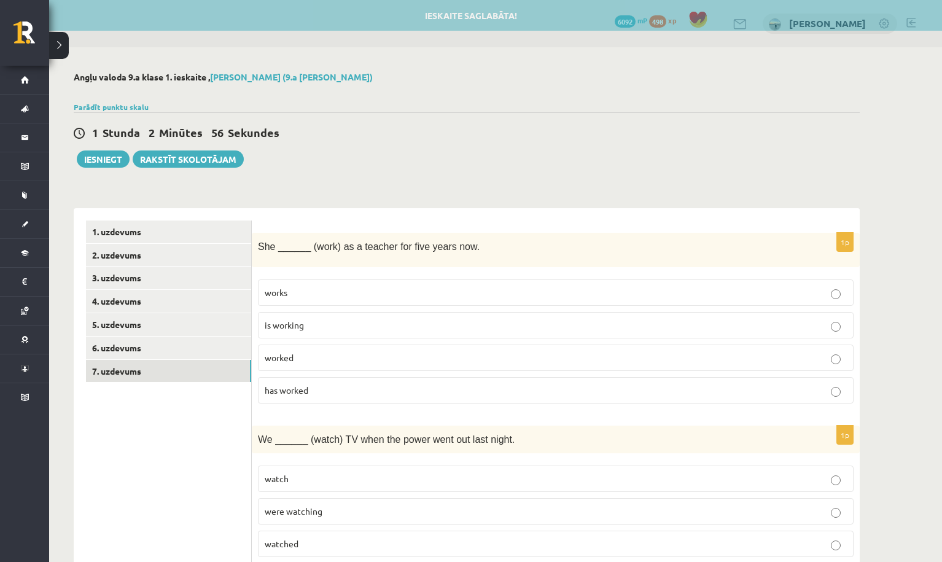
click at [293, 395] on p "has worked" at bounding box center [556, 390] width 582 height 13
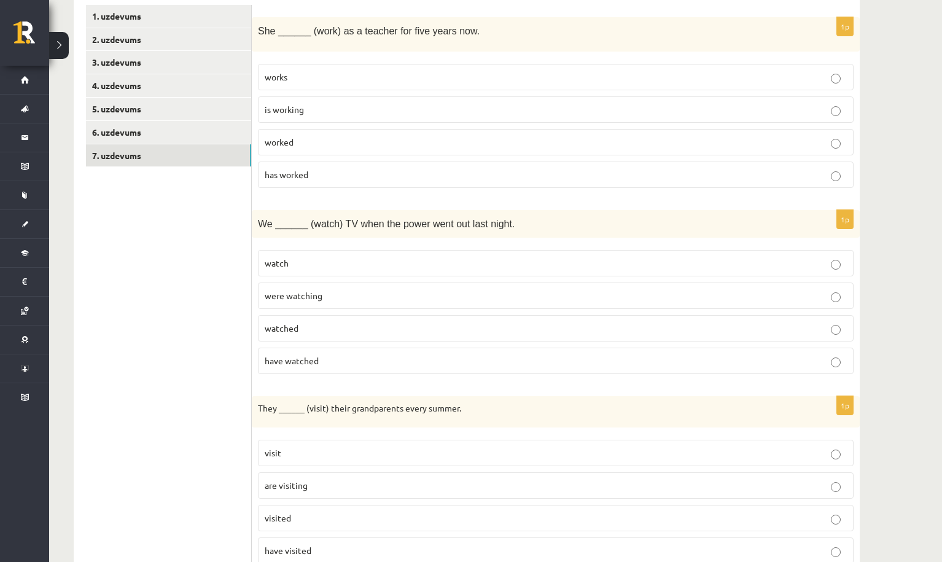
scroll to position [222, 0]
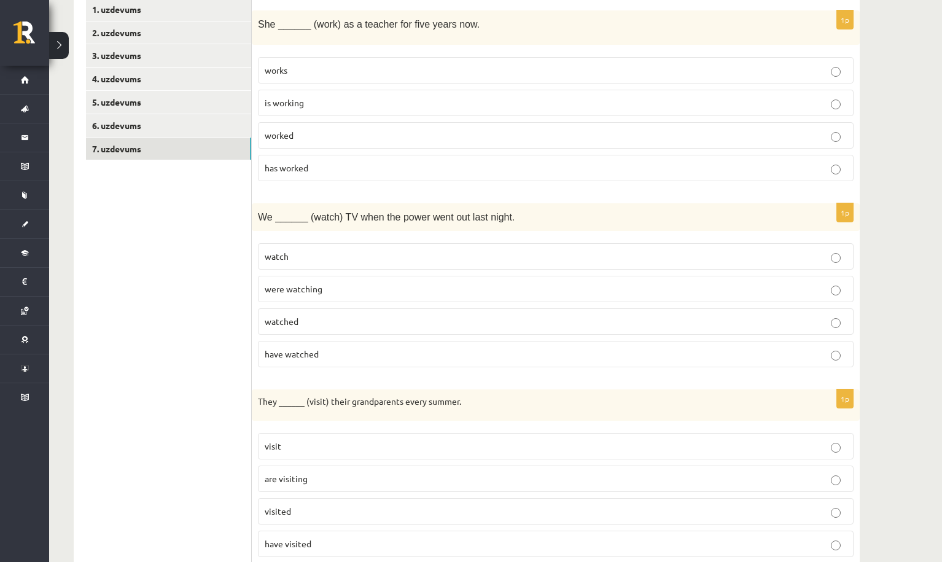
click at [329, 290] on p "were watching" at bounding box center [556, 288] width 582 height 13
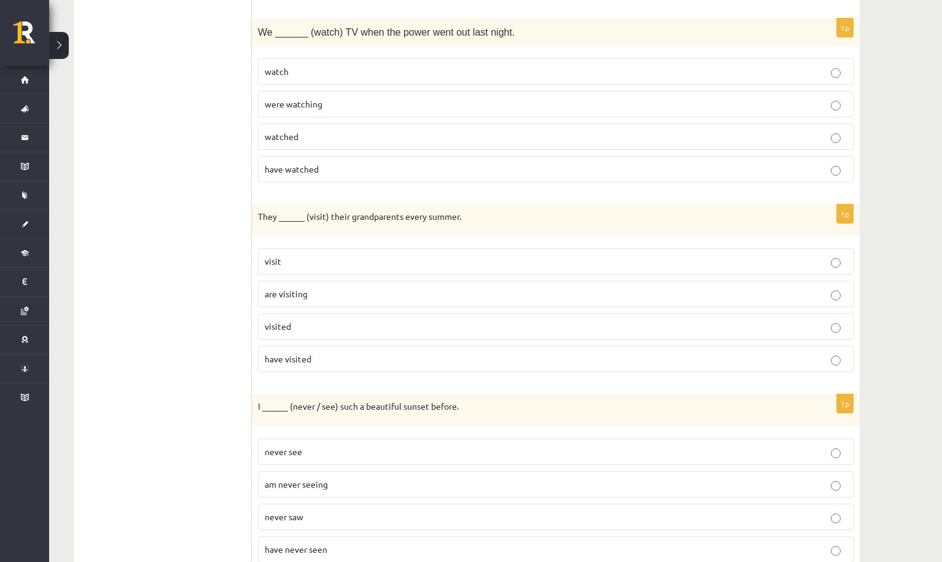
scroll to position [409, 0]
click at [303, 260] on p "visit" at bounding box center [556, 259] width 582 height 13
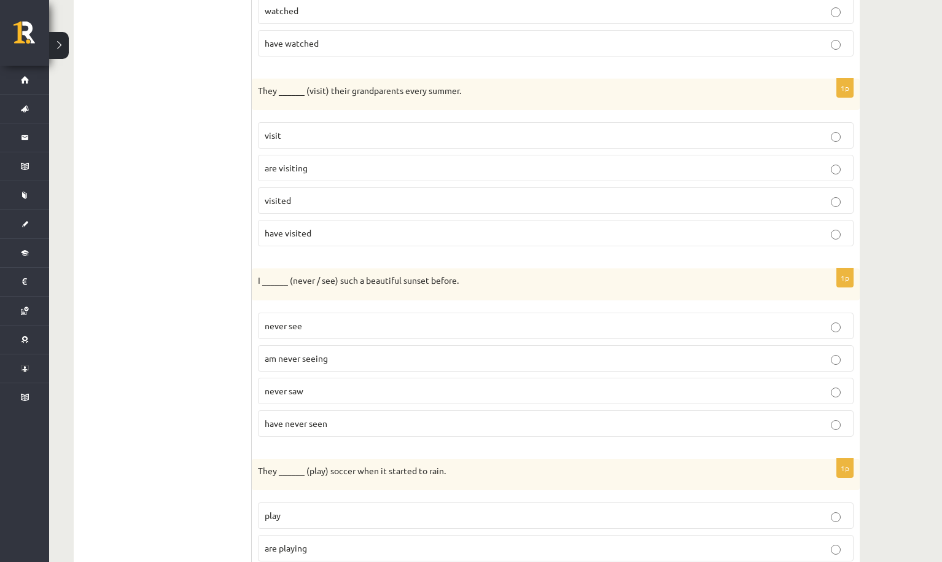
scroll to position [631, 0]
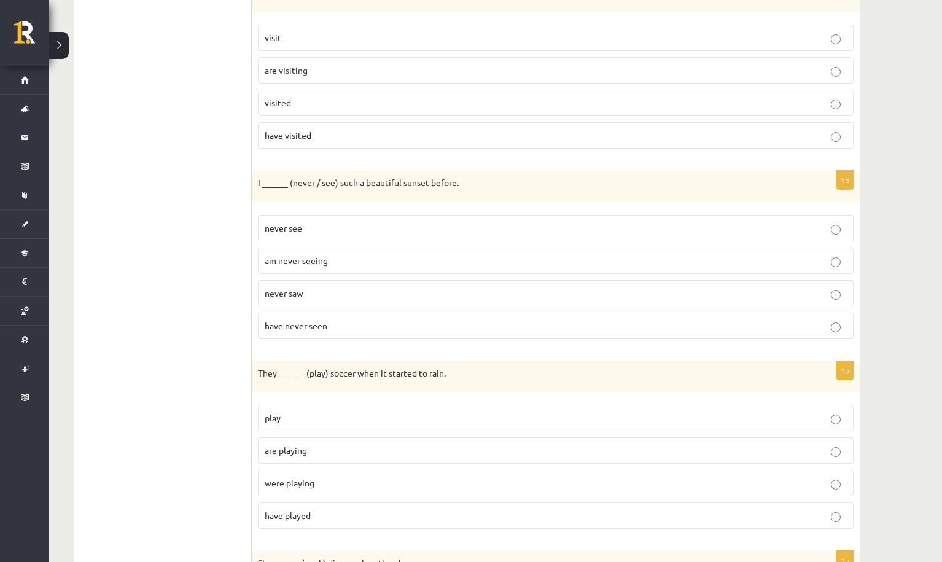
click at [272, 329] on p "have never seen" at bounding box center [556, 325] width 582 height 13
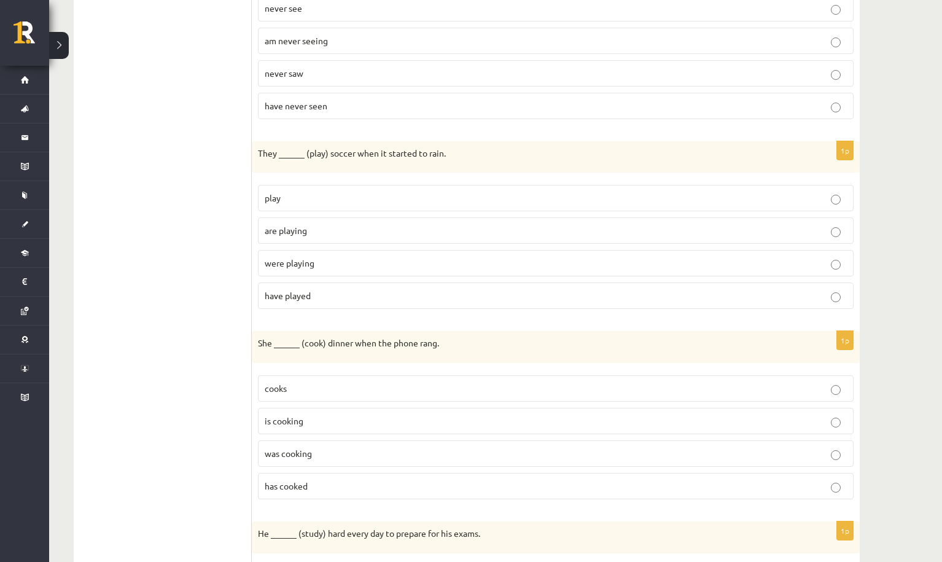
scroll to position [853, 0]
click at [287, 258] on span "were playing" at bounding box center [290, 260] width 50 height 11
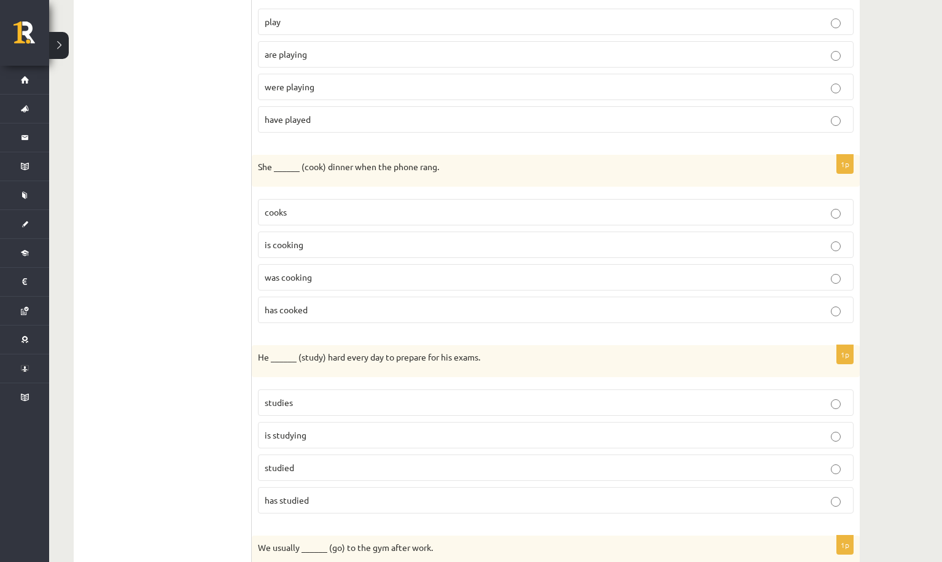
scroll to position [1029, 0]
click at [292, 272] on span "was cooking" at bounding box center [288, 274] width 47 height 11
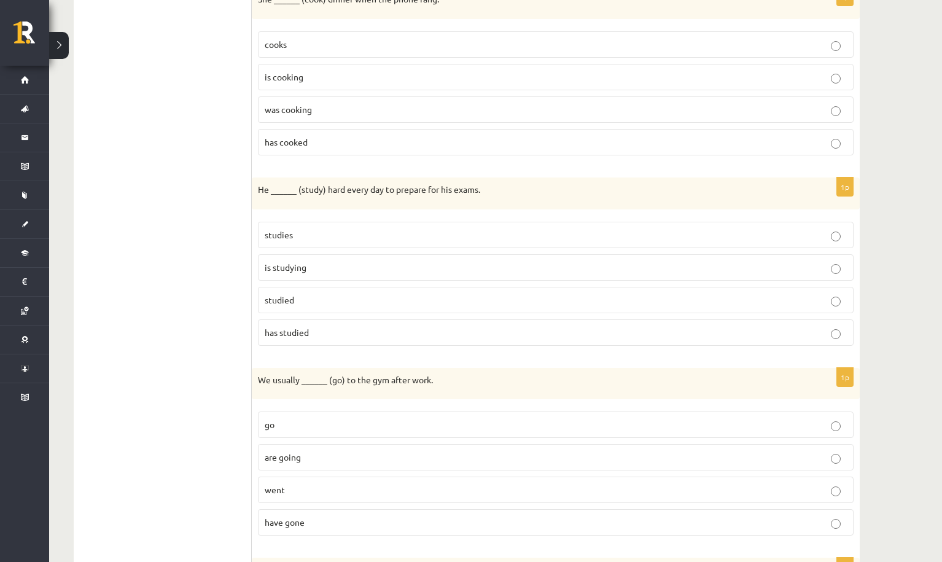
scroll to position [1210, 0]
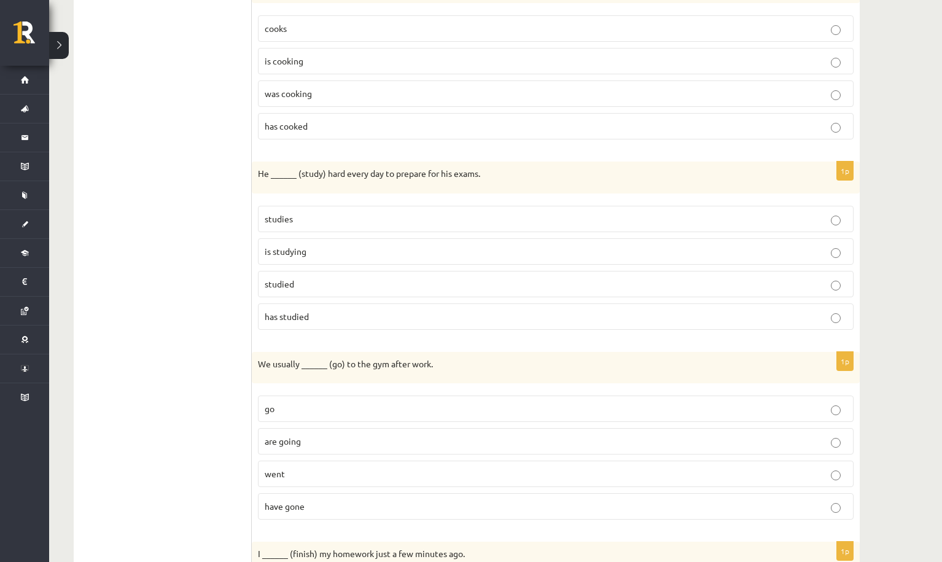
click at [291, 217] on span "studies" at bounding box center [279, 218] width 28 height 11
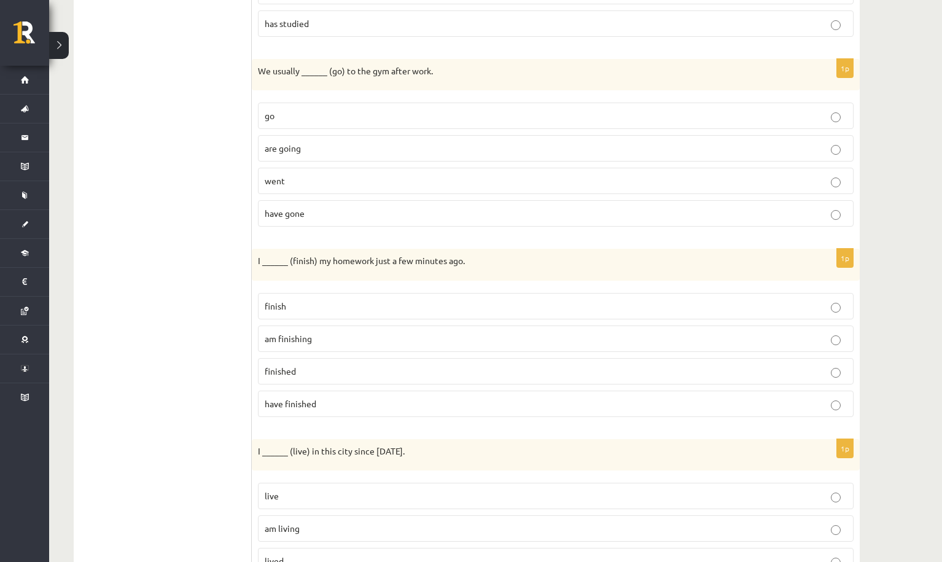
scroll to position [1503, 0]
click at [293, 115] on p "go" at bounding box center [556, 115] width 582 height 13
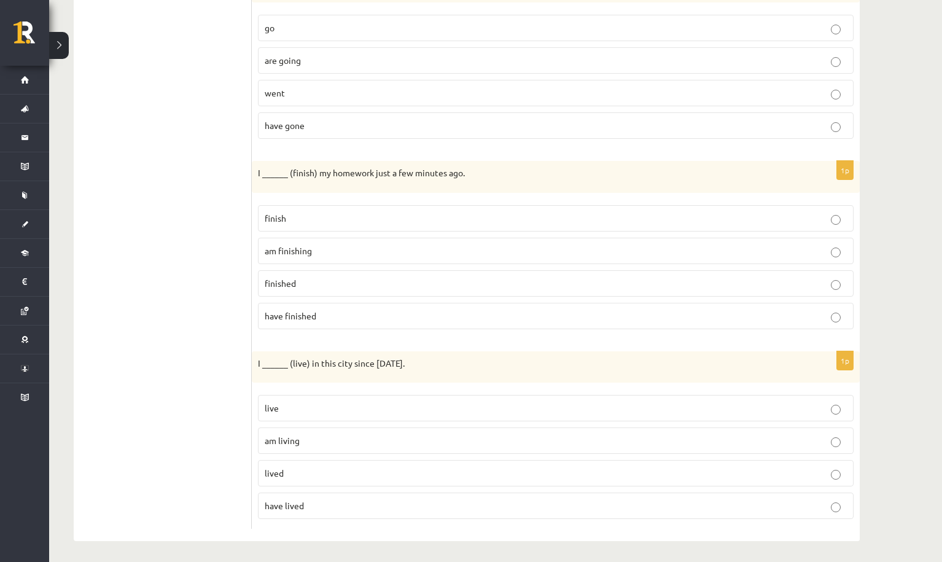
scroll to position [1590, 0]
click at [284, 311] on span "have finished" at bounding box center [291, 316] width 52 height 11
click at [289, 283] on span "finished" at bounding box center [280, 283] width 31 height 11
click at [287, 505] on span "have lived" at bounding box center [284, 505] width 39 height 11
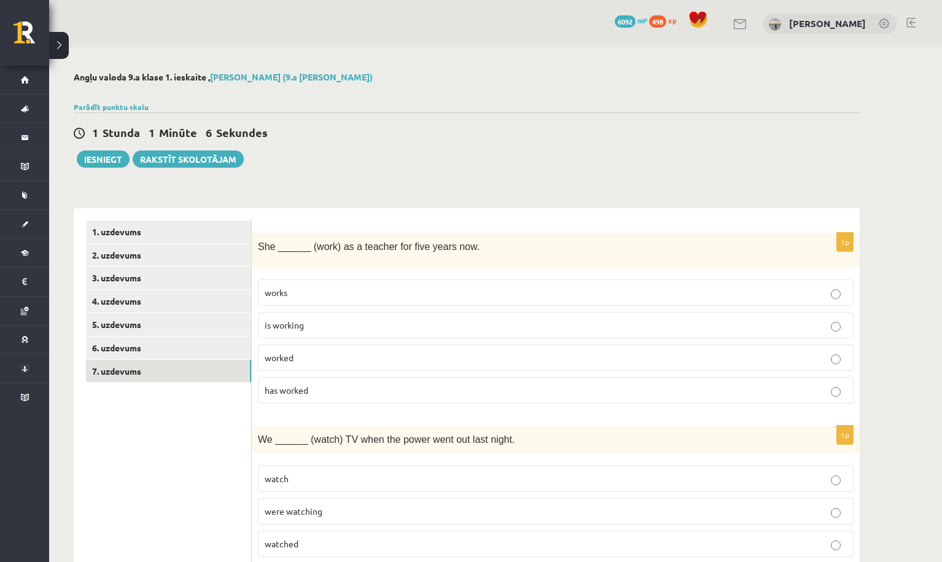
scroll to position [0, 0]
click at [132, 228] on link "1. uzdevums" at bounding box center [168, 231] width 165 height 23
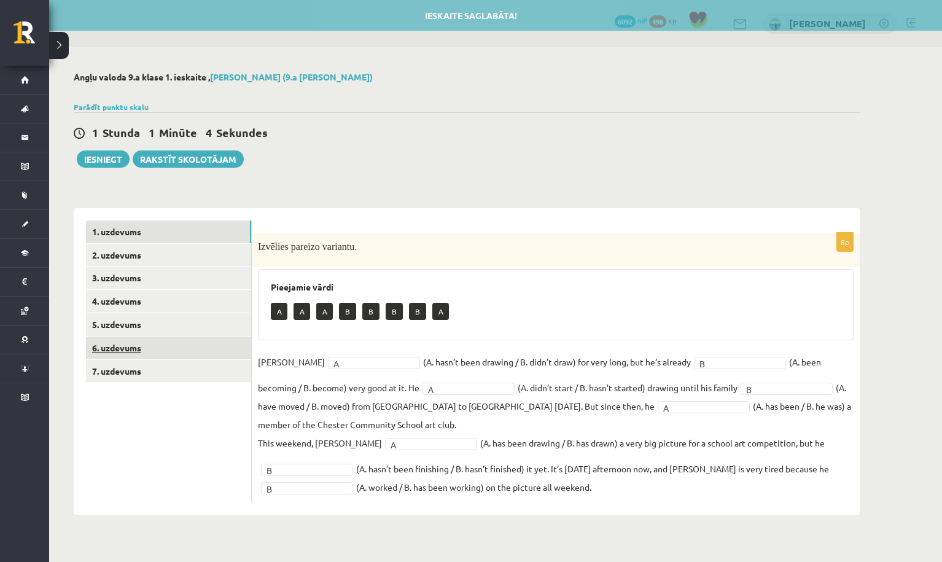
click at [185, 349] on link "6. uzdevums" at bounding box center [168, 348] width 165 height 23
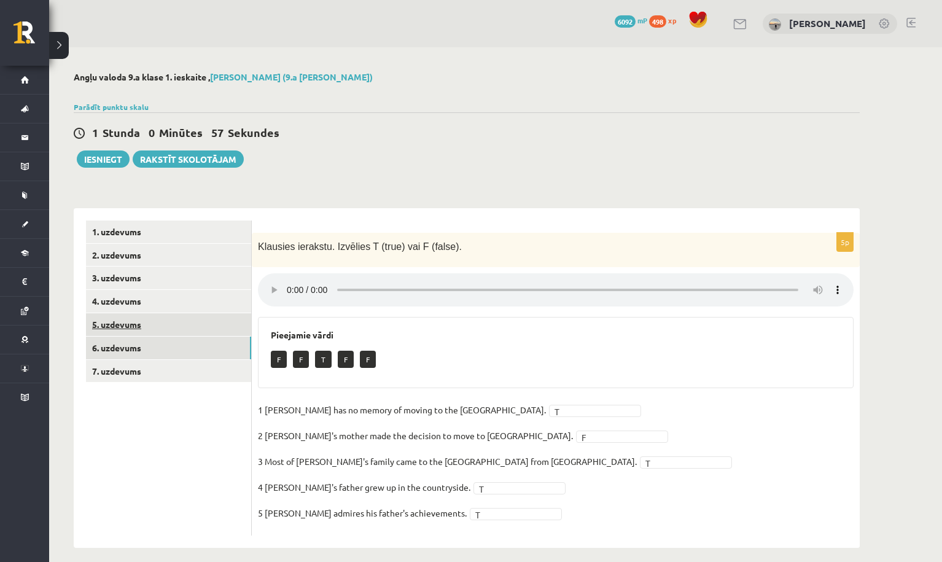
click at [216, 324] on link "5. uzdevums" at bounding box center [168, 324] width 165 height 23
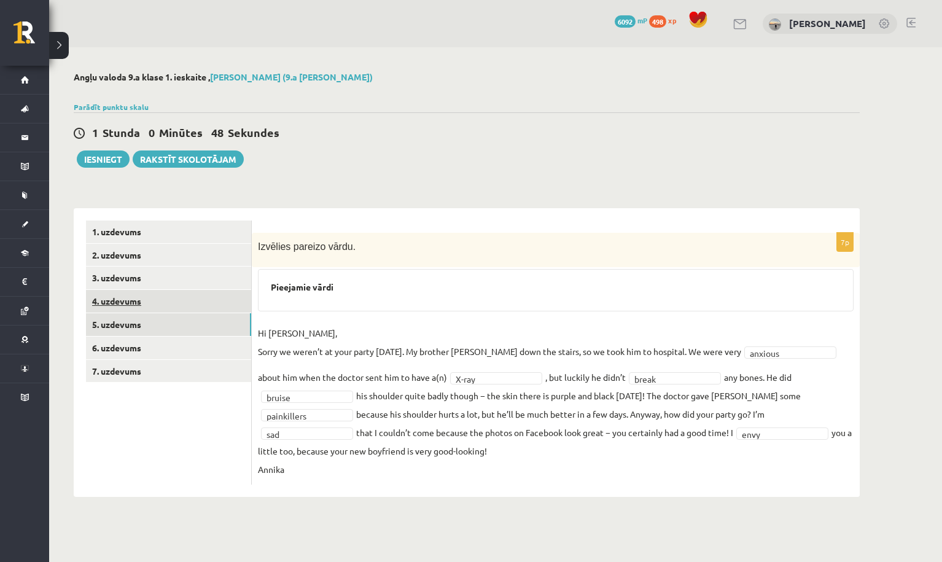
click at [228, 306] on link "4. uzdevums" at bounding box center [168, 301] width 165 height 23
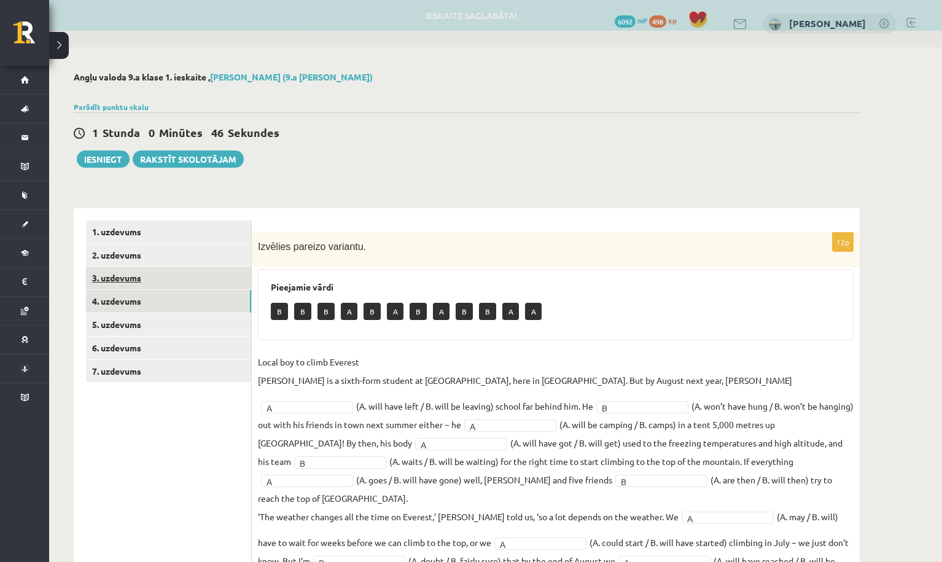
click at [219, 282] on link "3. uzdevums" at bounding box center [168, 278] width 165 height 23
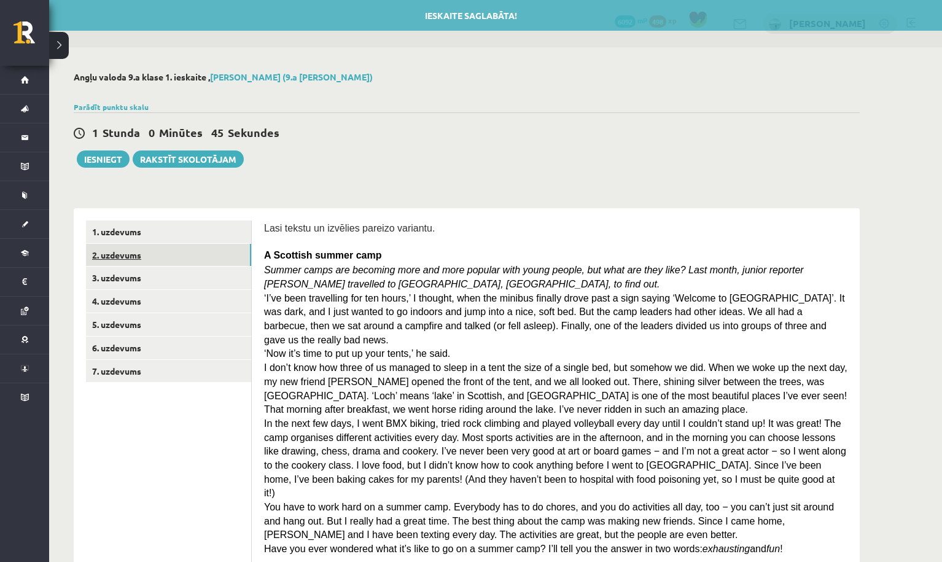
click at [222, 257] on link "2. uzdevums" at bounding box center [168, 255] width 165 height 23
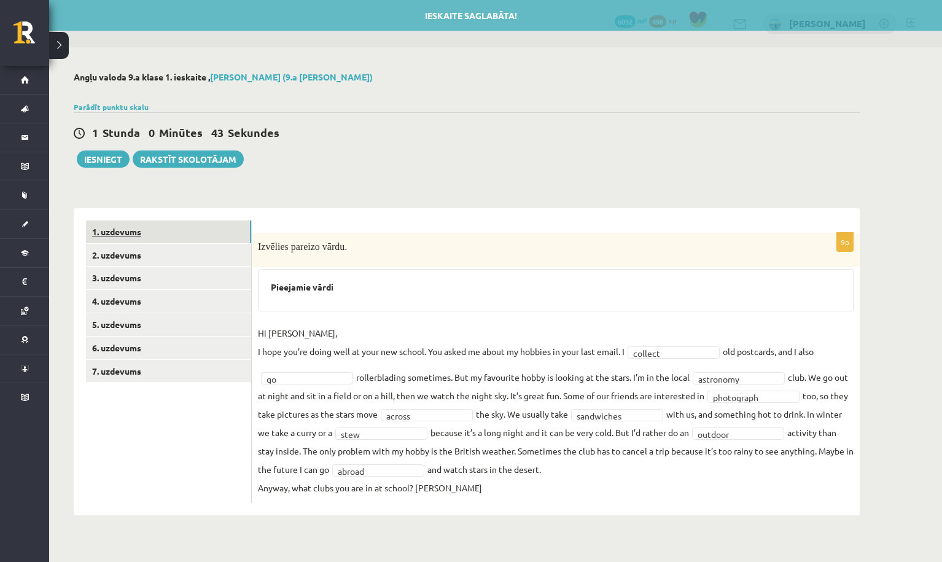
click at [222, 226] on link "1. uzdevums" at bounding box center [168, 231] width 165 height 23
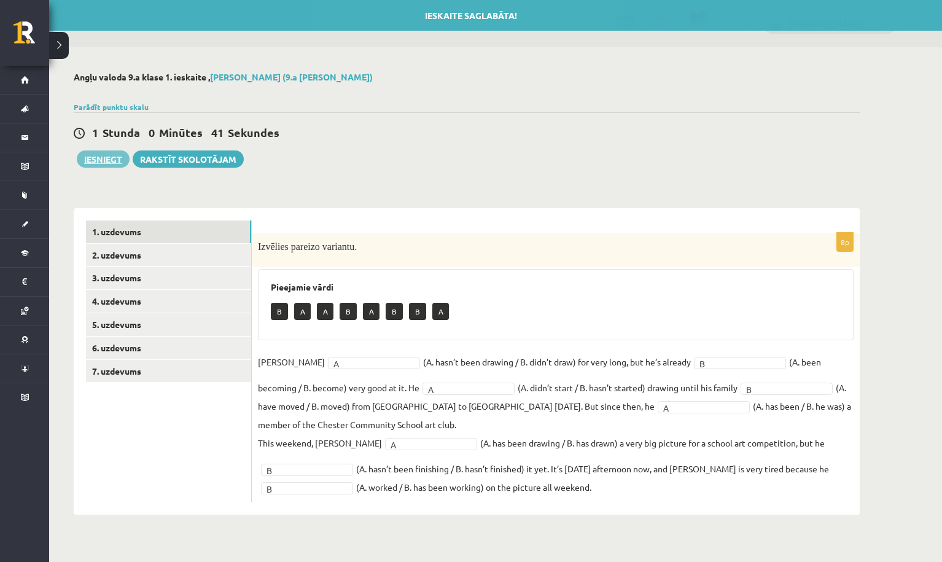
click at [114, 157] on button "Iesniegt" at bounding box center [103, 158] width 53 height 17
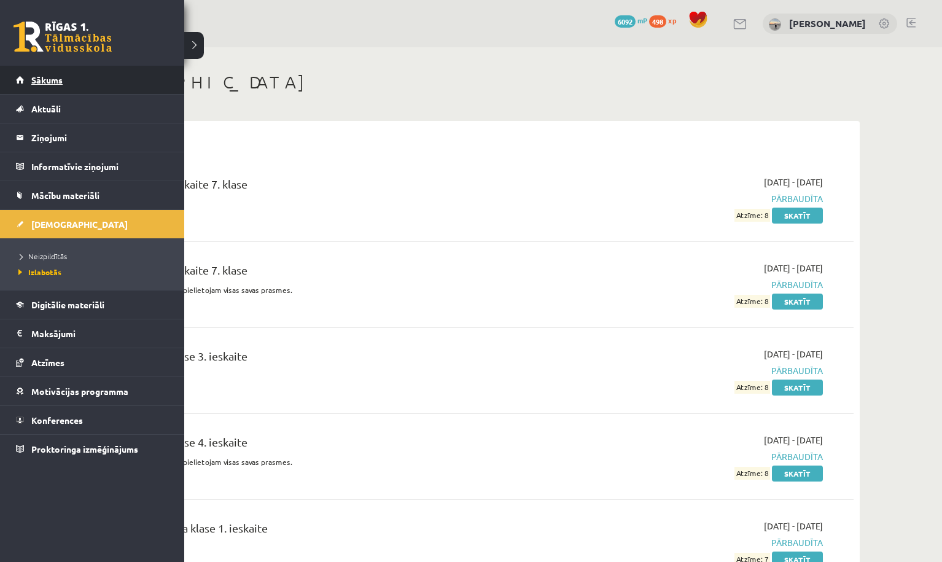
click at [42, 77] on span "Sākums" at bounding box center [46, 79] width 31 height 11
